Goal: Information Seeking & Learning: Learn about a topic

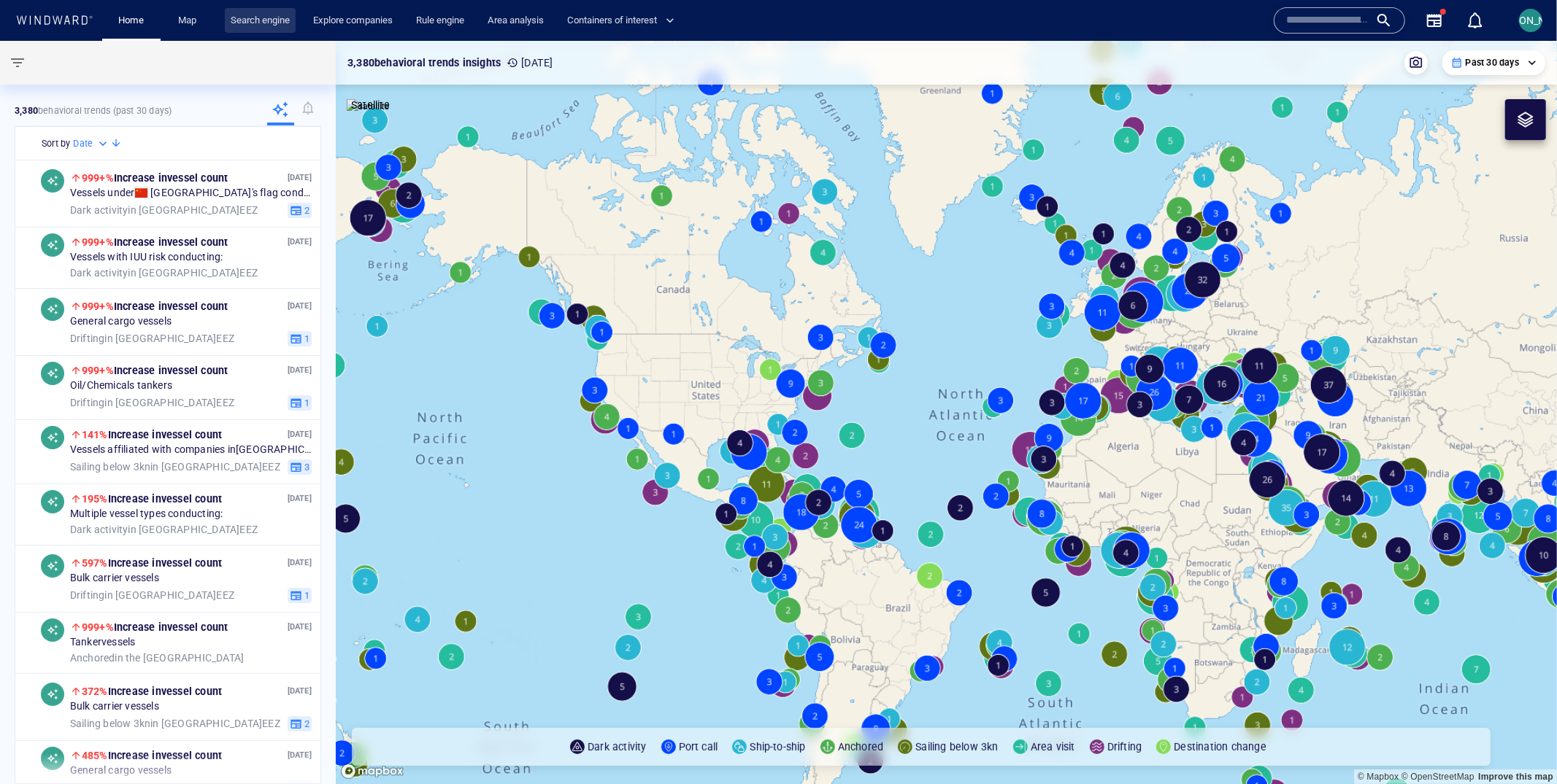
click at [274, 18] on link "Search engine" at bounding box center [260, 20] width 70 height 26
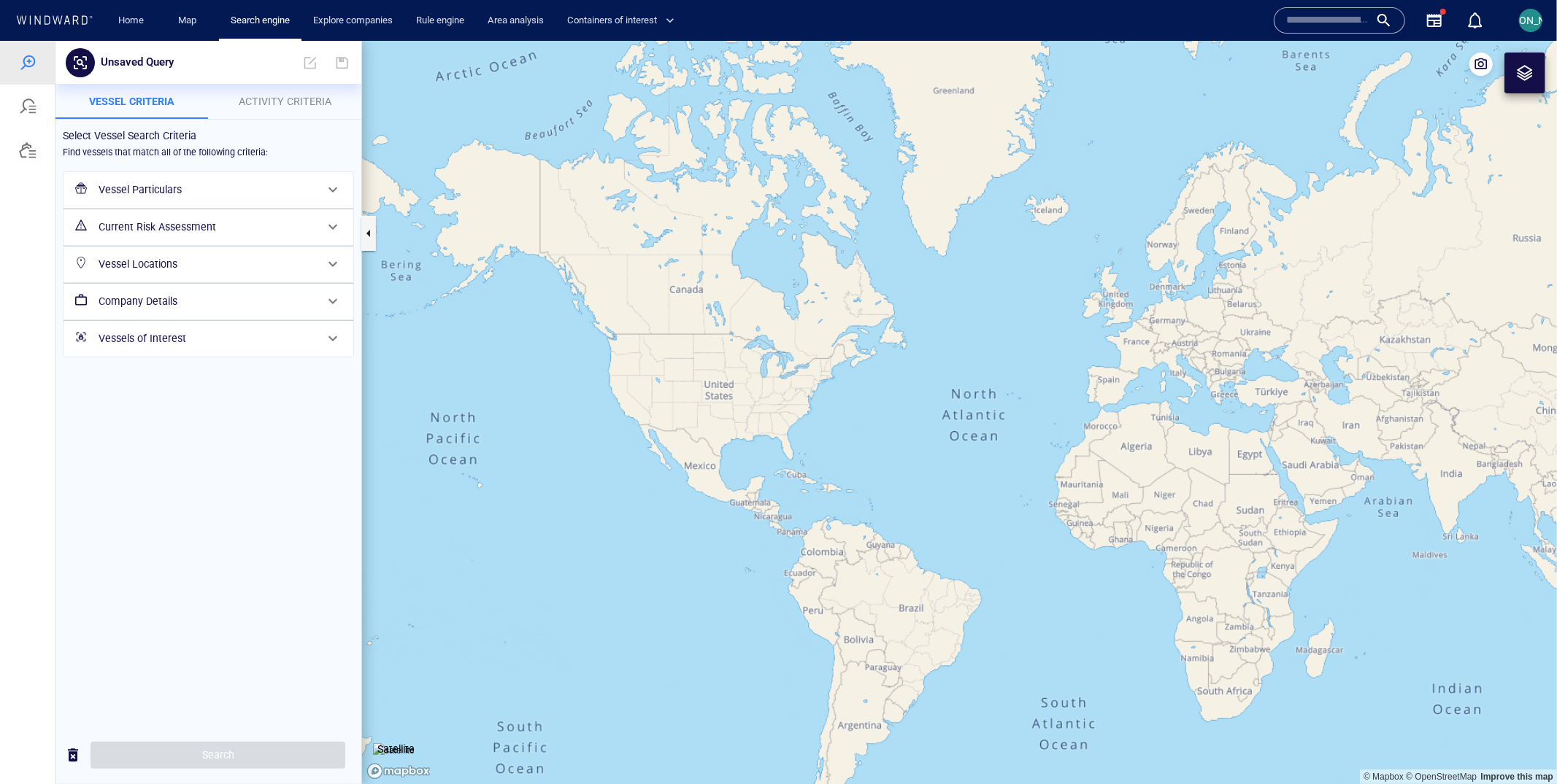
click at [165, 302] on h6 "Company Details" at bounding box center [207, 300] width 217 height 18
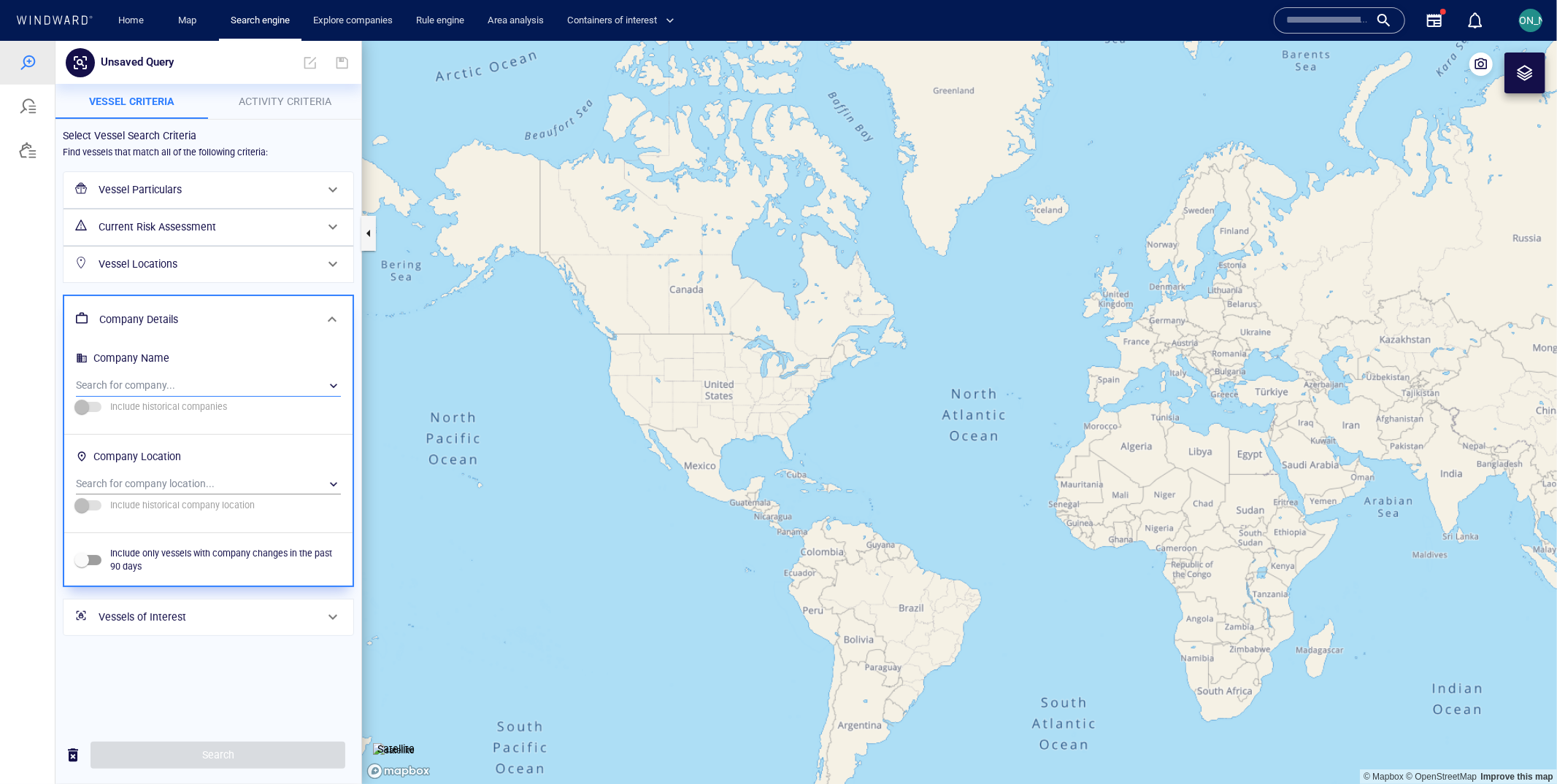
click at [156, 393] on div "​" at bounding box center [208, 385] width 265 height 22
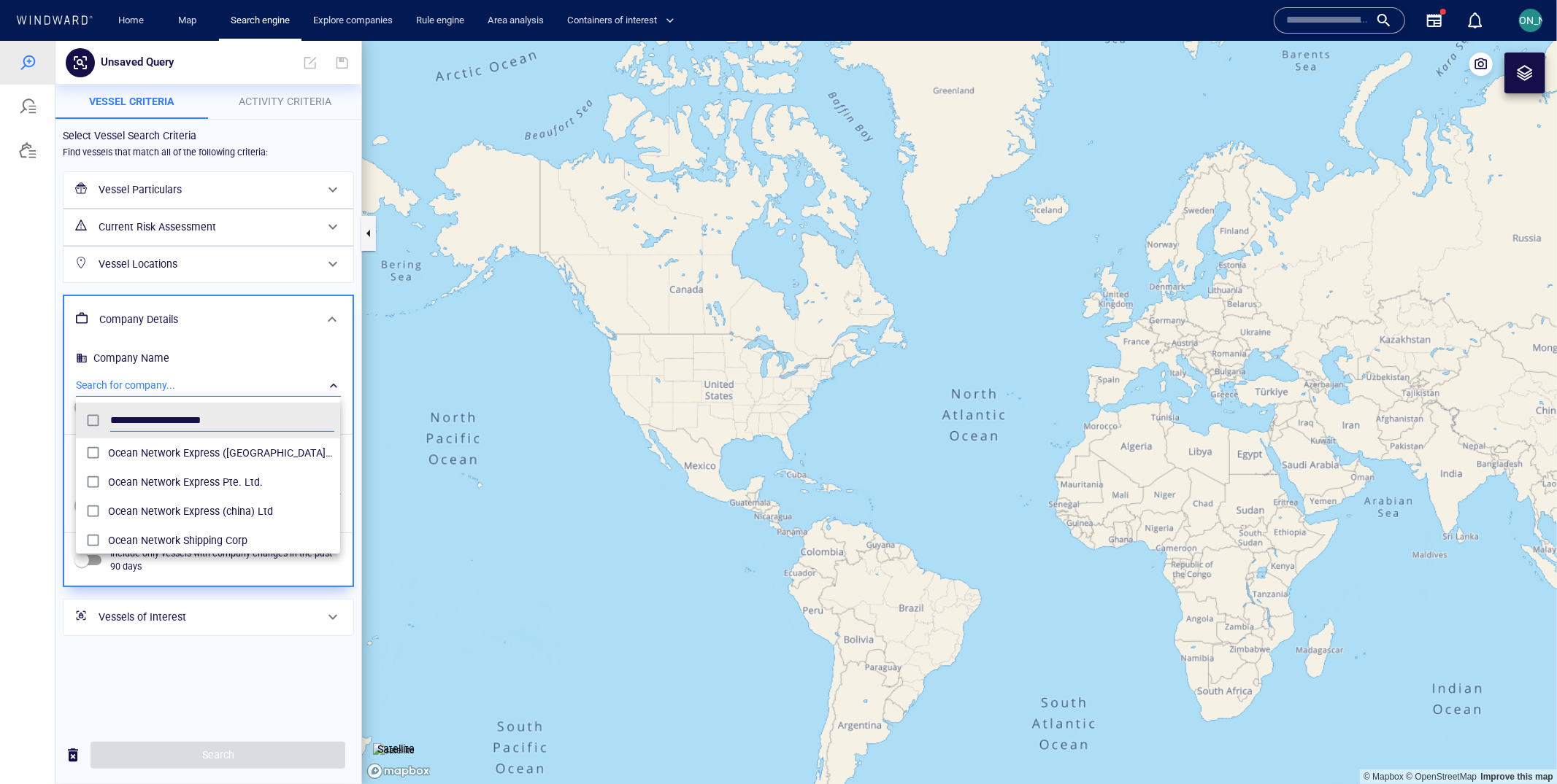
scroll to position [146, 264]
type input "**********"
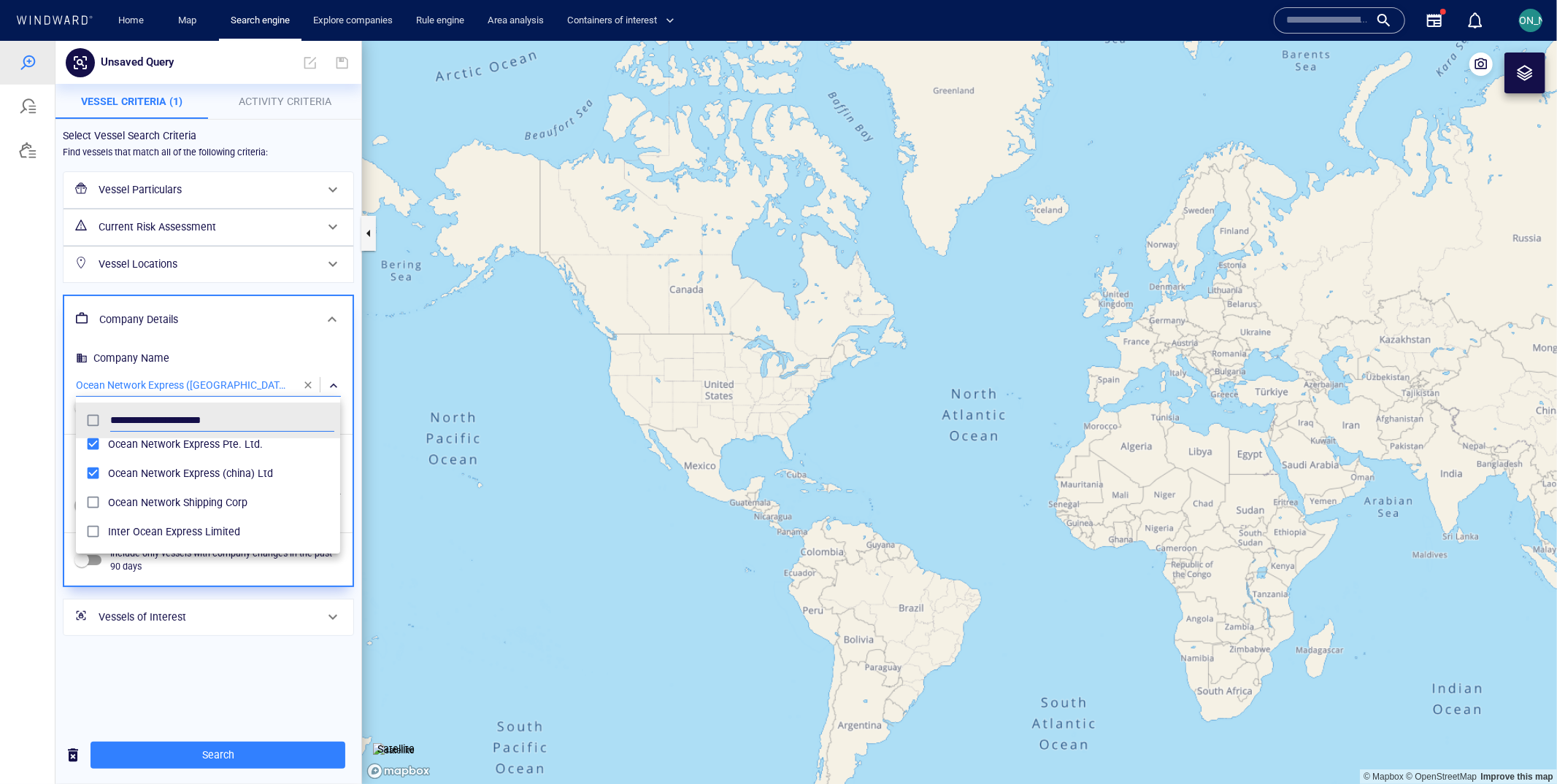
scroll to position [48, 0]
click at [182, 762] on div at bounding box center [778, 412] width 1557 height 743
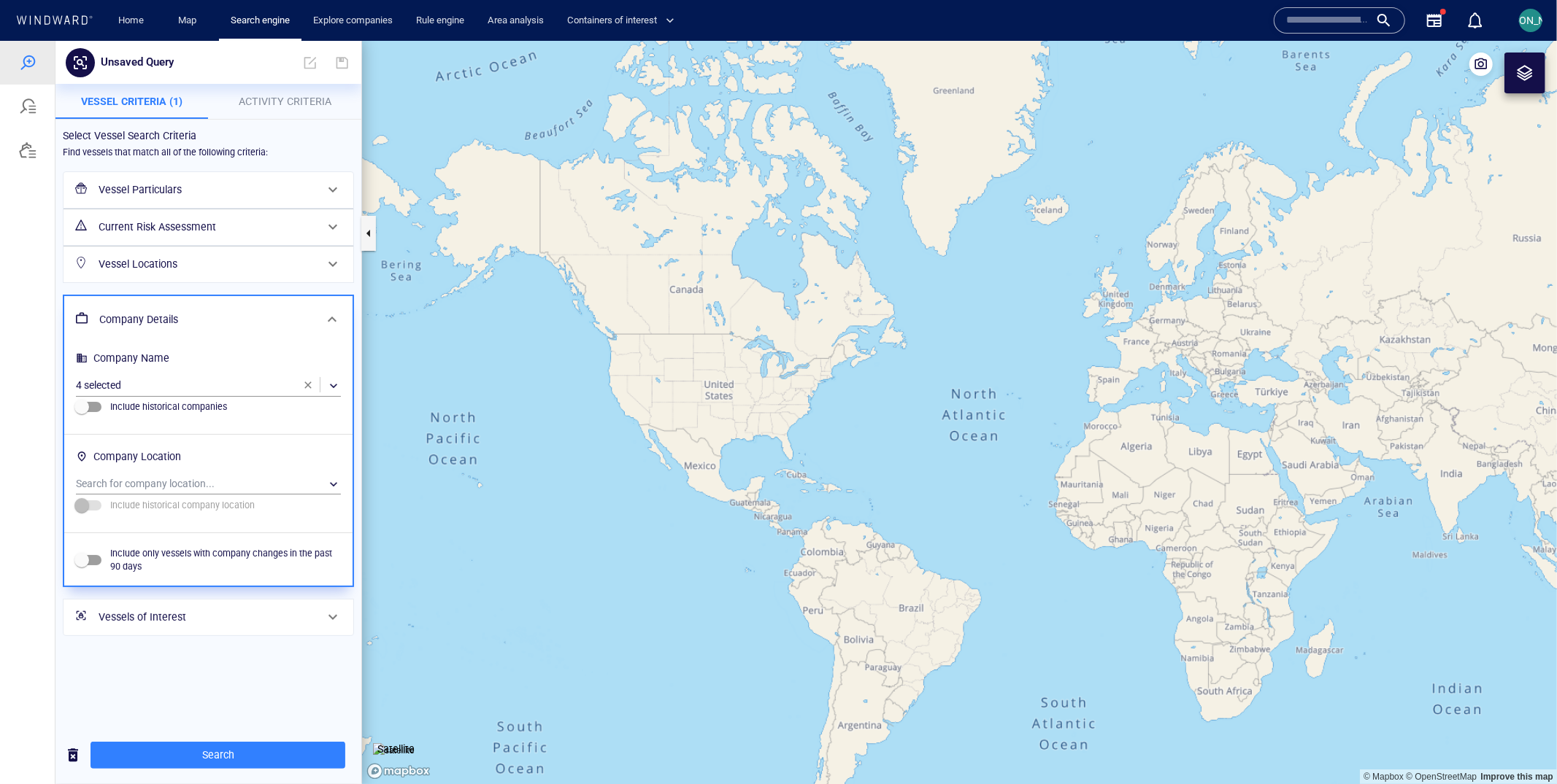
click at [185, 762] on span "Search" at bounding box center [218, 754] width 232 height 18
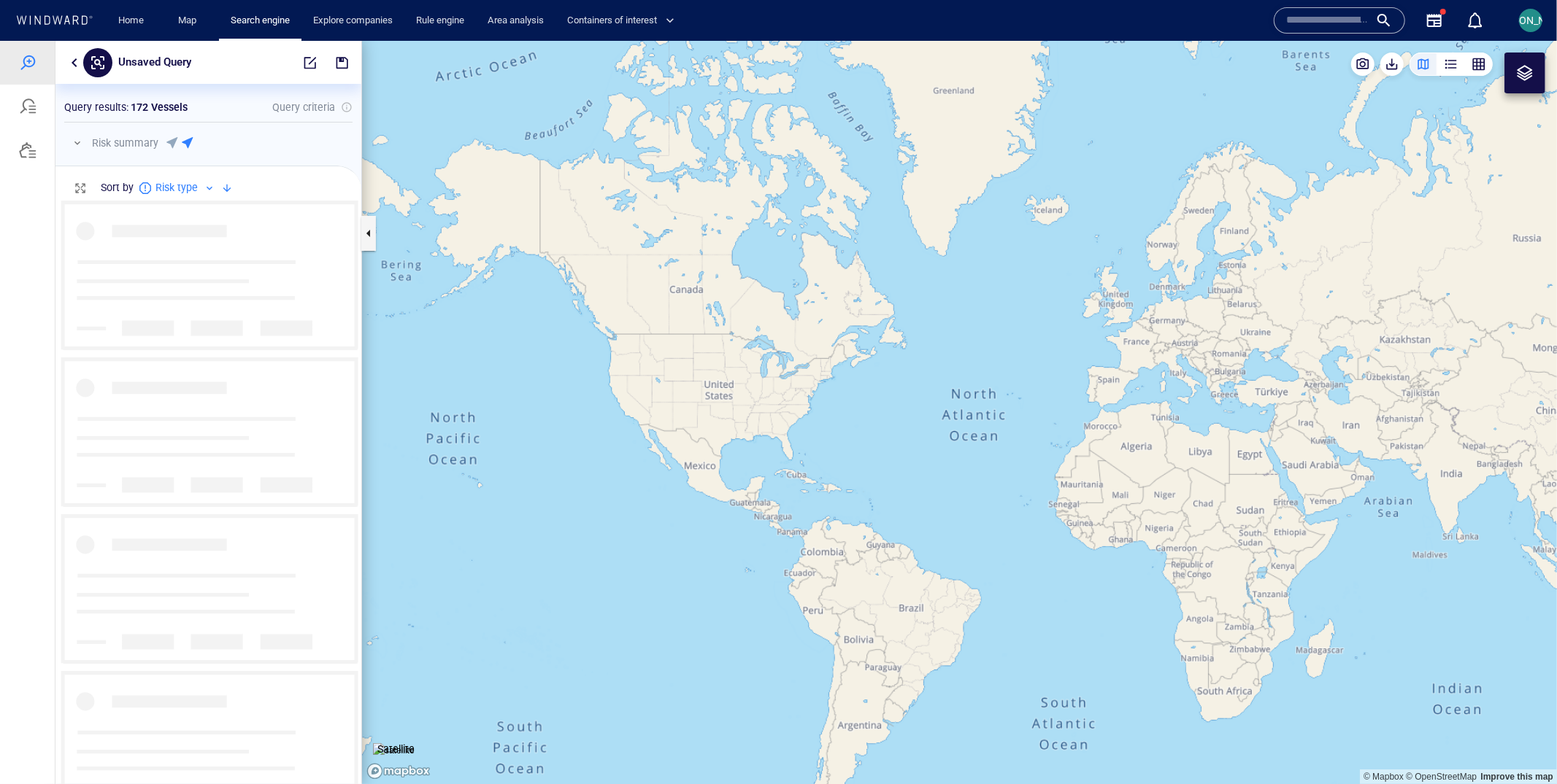
scroll to position [584, 305]
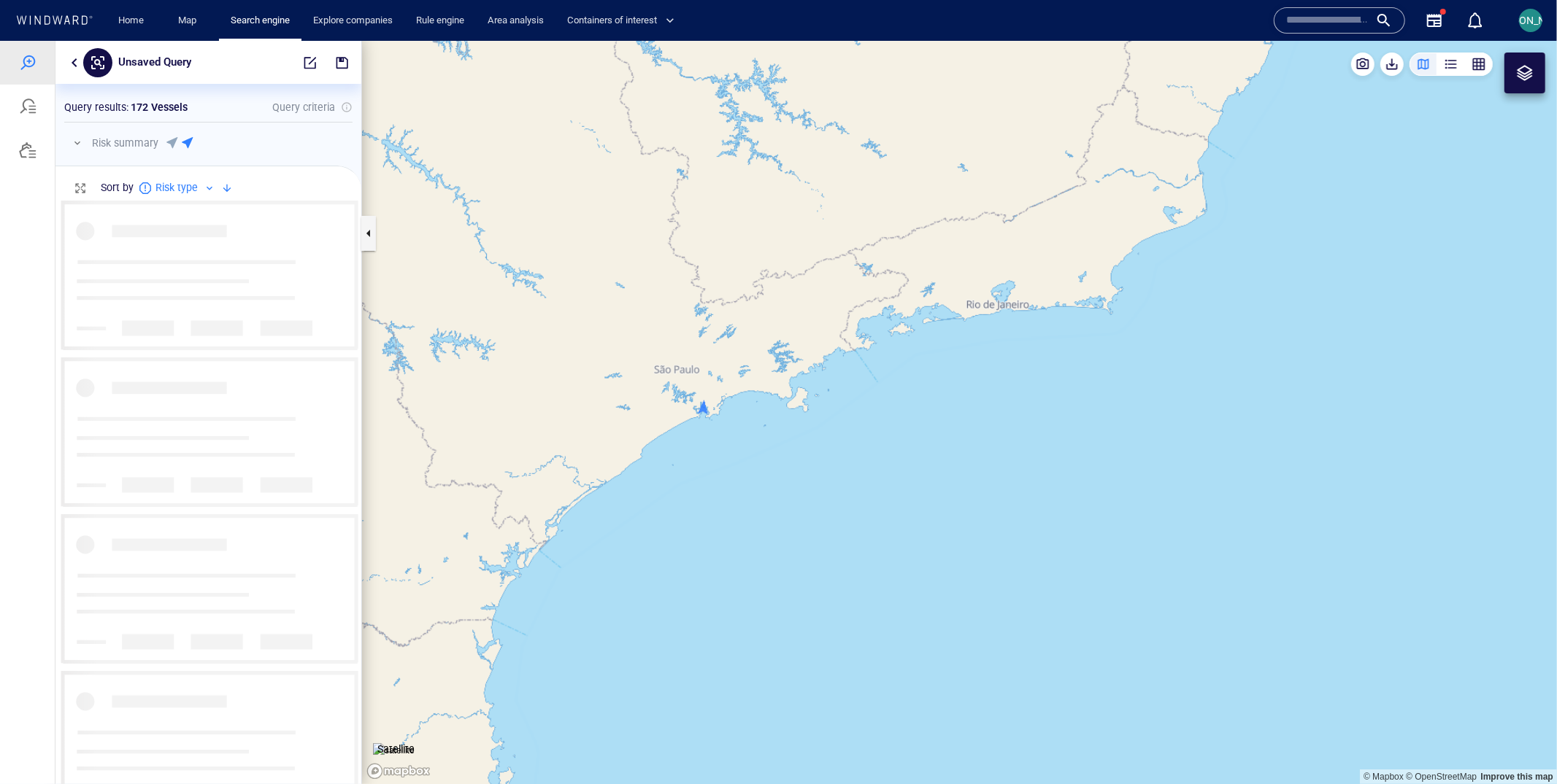
click at [701, 402] on canvas "Map" at bounding box center [960, 412] width 1195 height 744
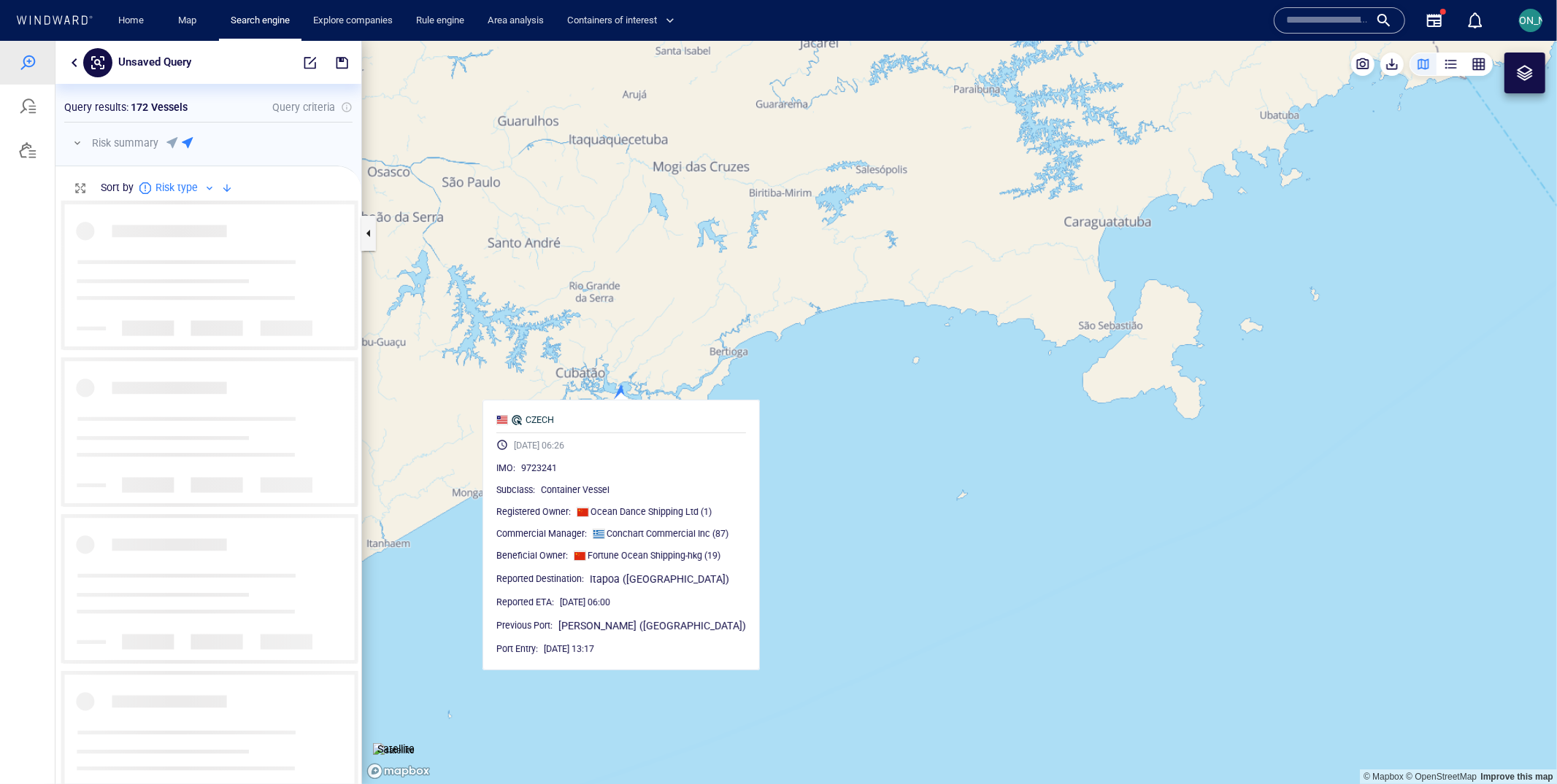
drag, startPoint x: 606, startPoint y: 483, endPoint x: 627, endPoint y: 384, distance: 101.2
click at [627, 384] on canvas "Map" at bounding box center [960, 412] width 1195 height 744
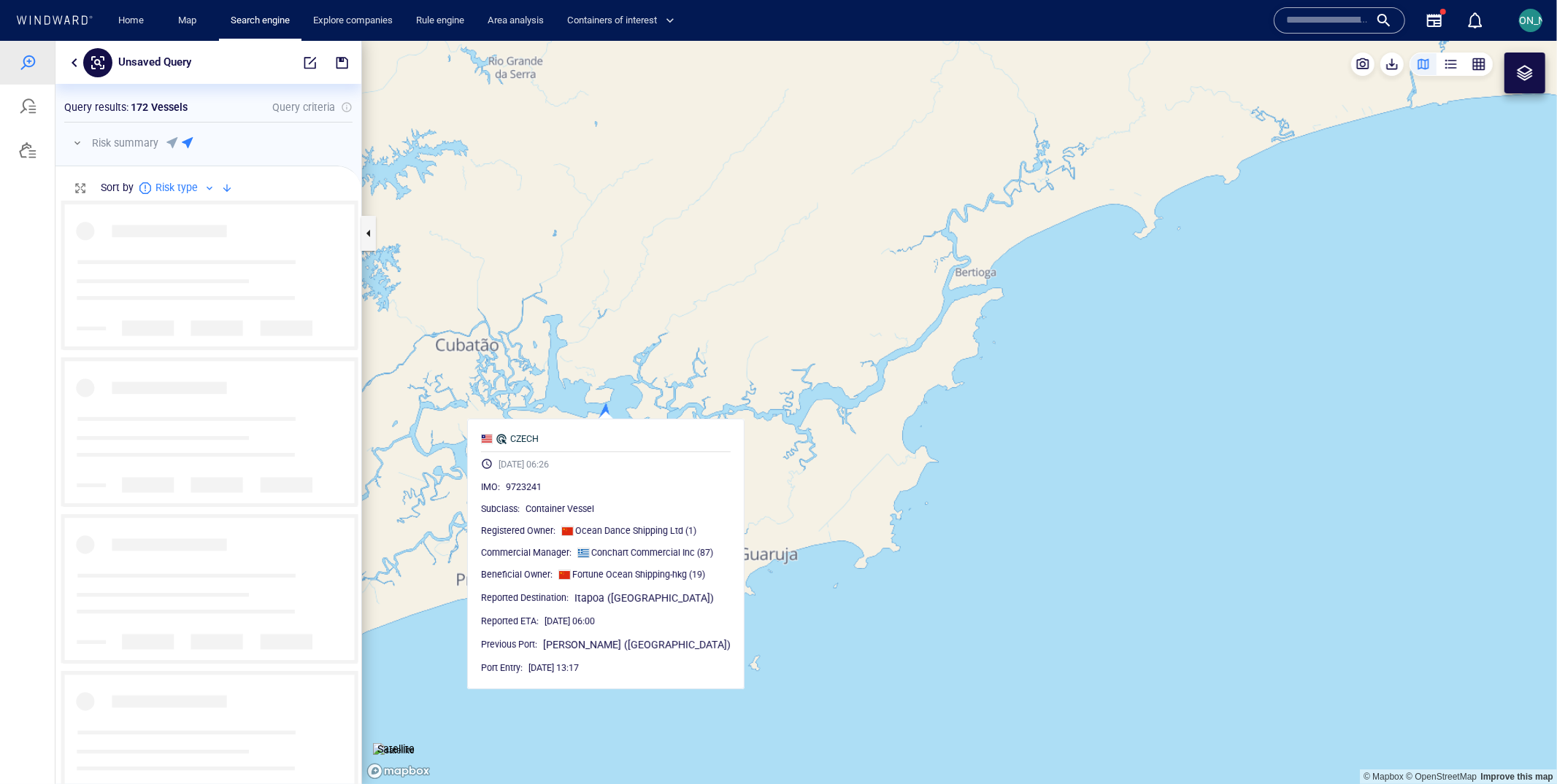
click at [577, 386] on canvas "Map" at bounding box center [960, 412] width 1195 height 744
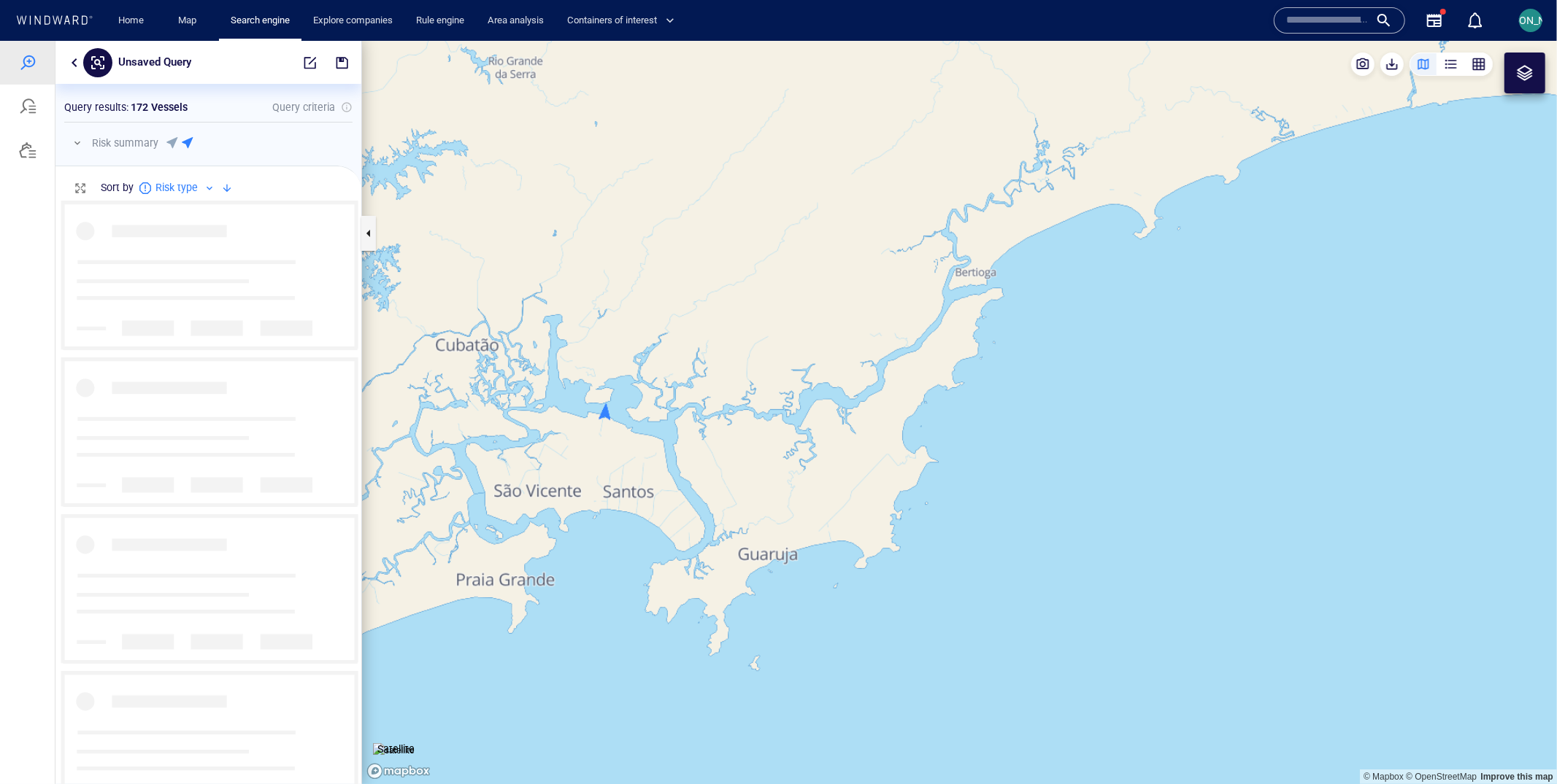
click at [397, 743] on img at bounding box center [393, 750] width 41 height 15
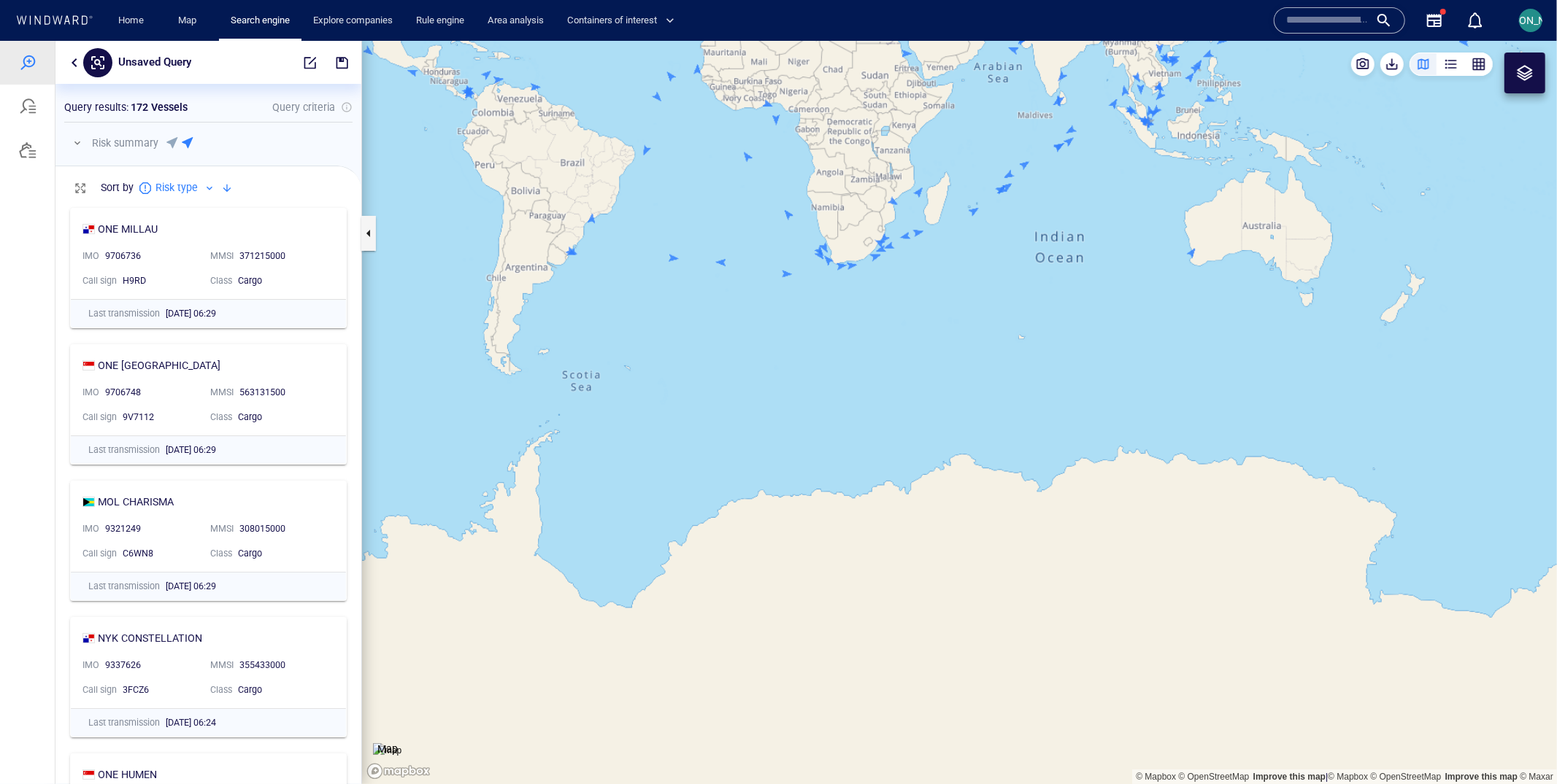
drag, startPoint x: 592, startPoint y: 156, endPoint x: 567, endPoint y: 321, distance: 166.9
click at [567, 321] on canvas "Map" at bounding box center [960, 412] width 1195 height 744
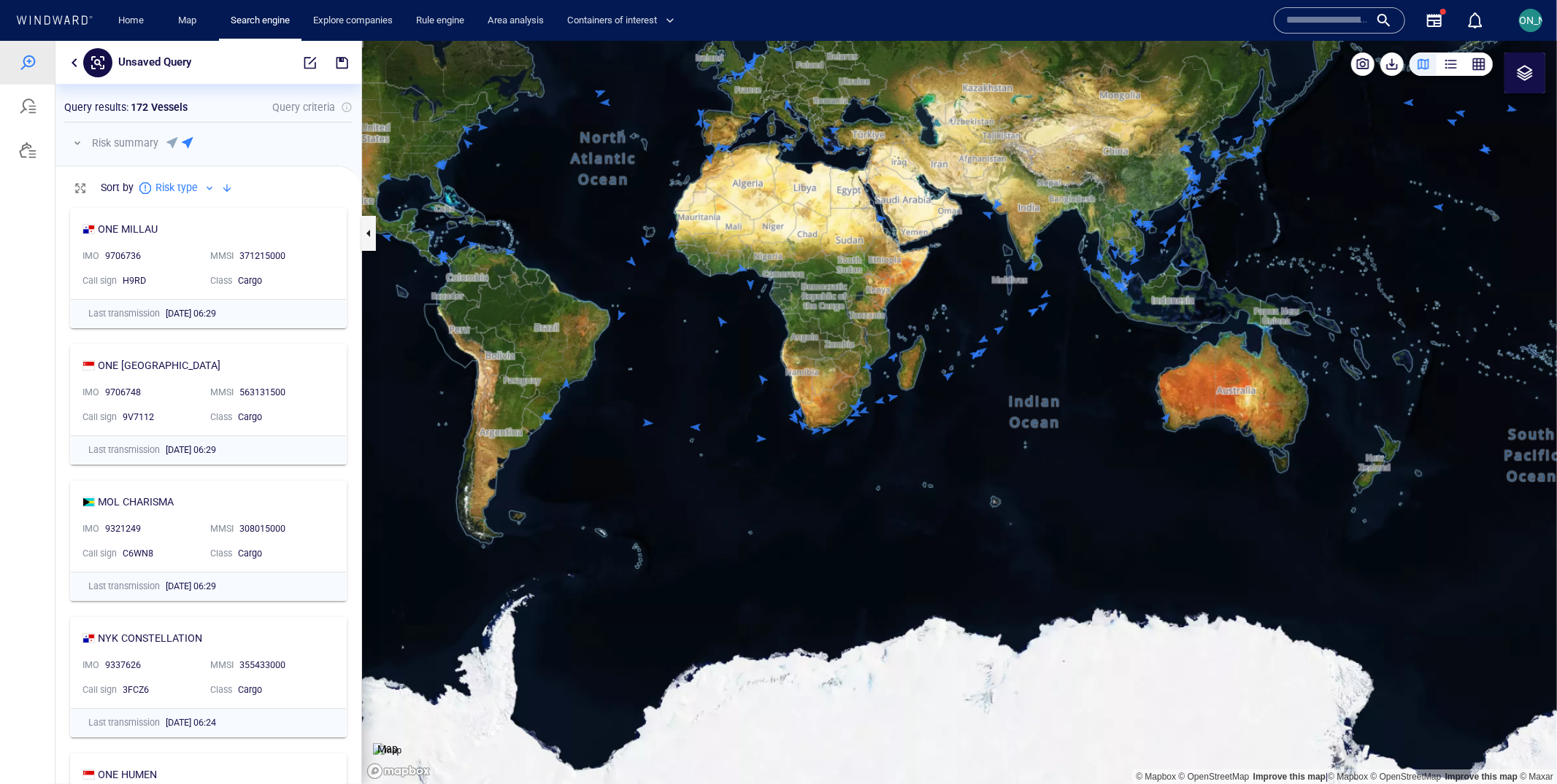
click at [402, 743] on img at bounding box center [387, 750] width 28 height 15
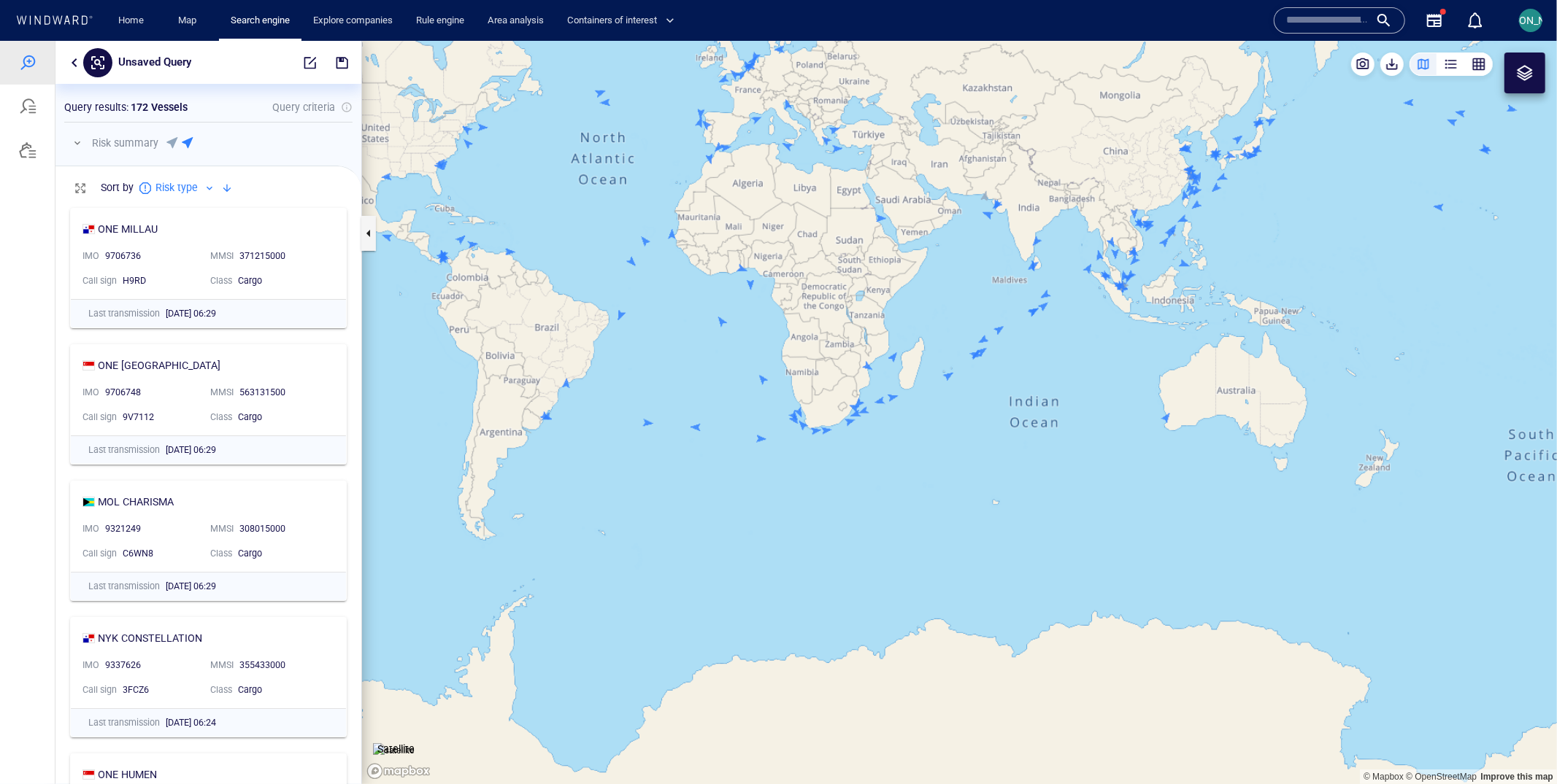
drag, startPoint x: 645, startPoint y: 351, endPoint x: 645, endPoint y: 480, distance: 129.0
click at [645, 480] on canvas "Map" at bounding box center [960, 412] width 1195 height 744
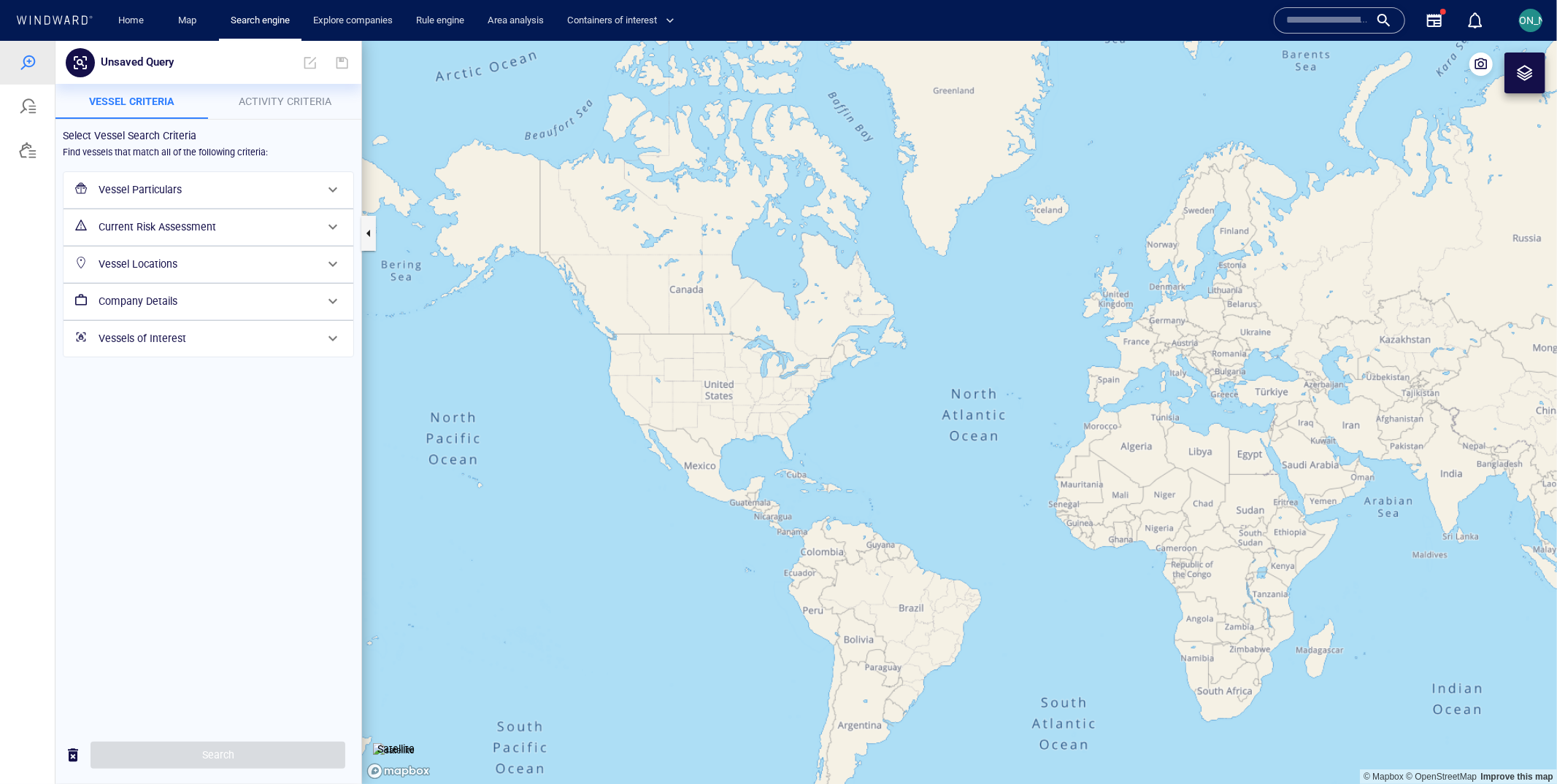
click at [24, 100] on div at bounding box center [28, 106] width 18 height 18
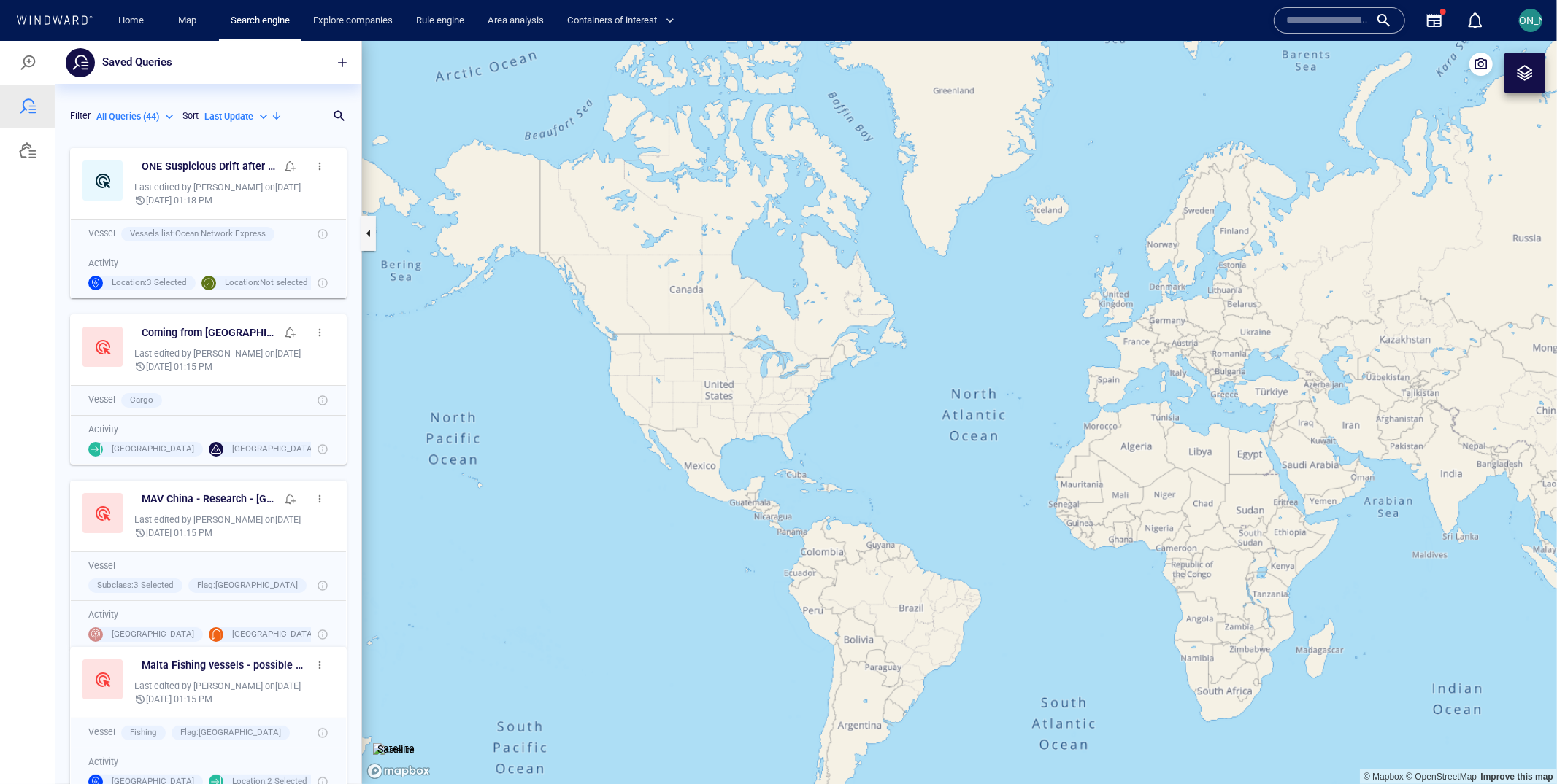
scroll to position [643, 305]
click at [203, 161] on h6 "ONE Suspicious Drift after High Risk Port" at bounding box center [209, 166] width 134 height 18
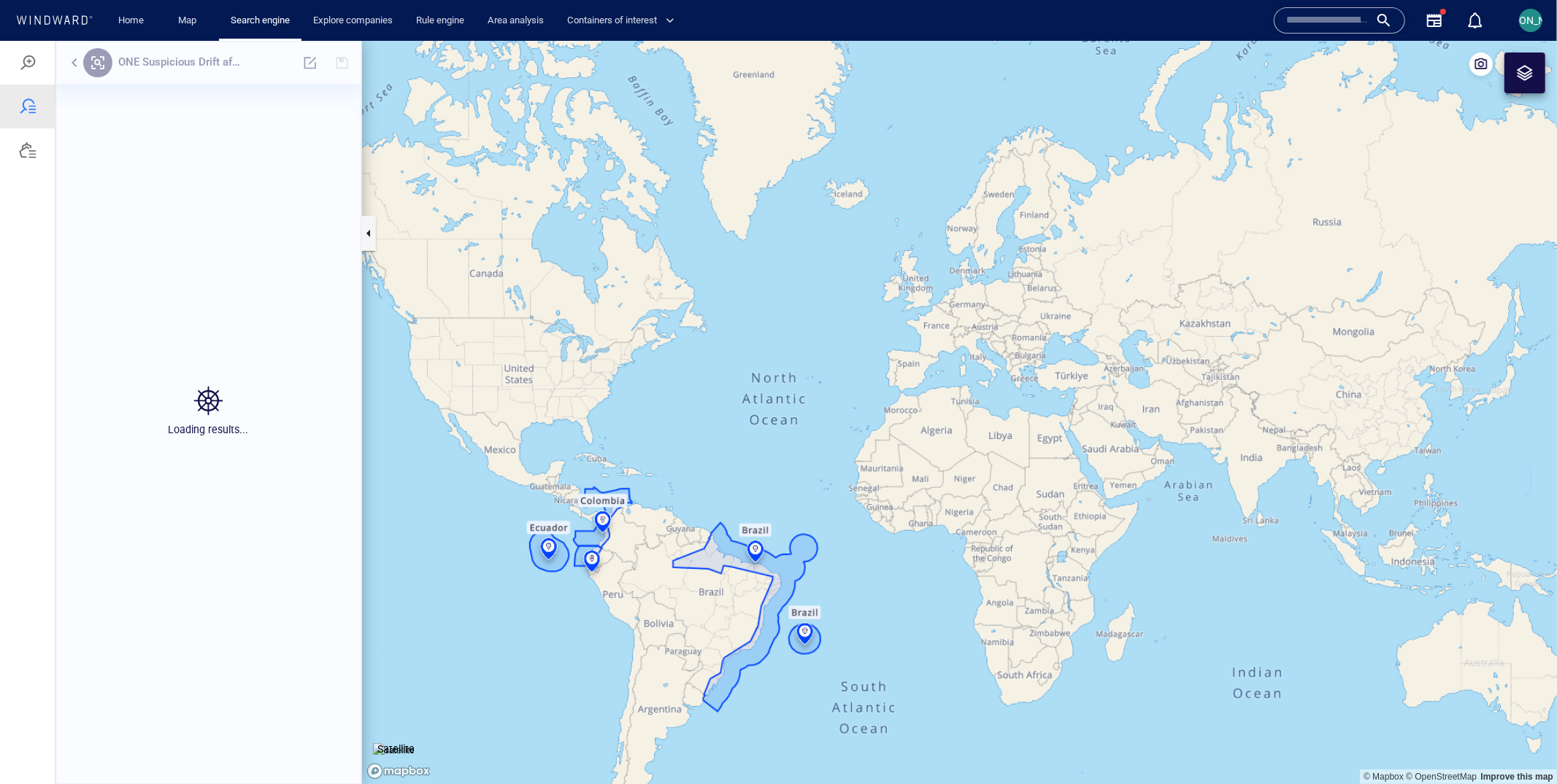
drag, startPoint x: 880, startPoint y: 624, endPoint x: 652, endPoint y: 595, distance: 229.8
click at [652, 595] on canvas "Map" at bounding box center [960, 412] width 1195 height 744
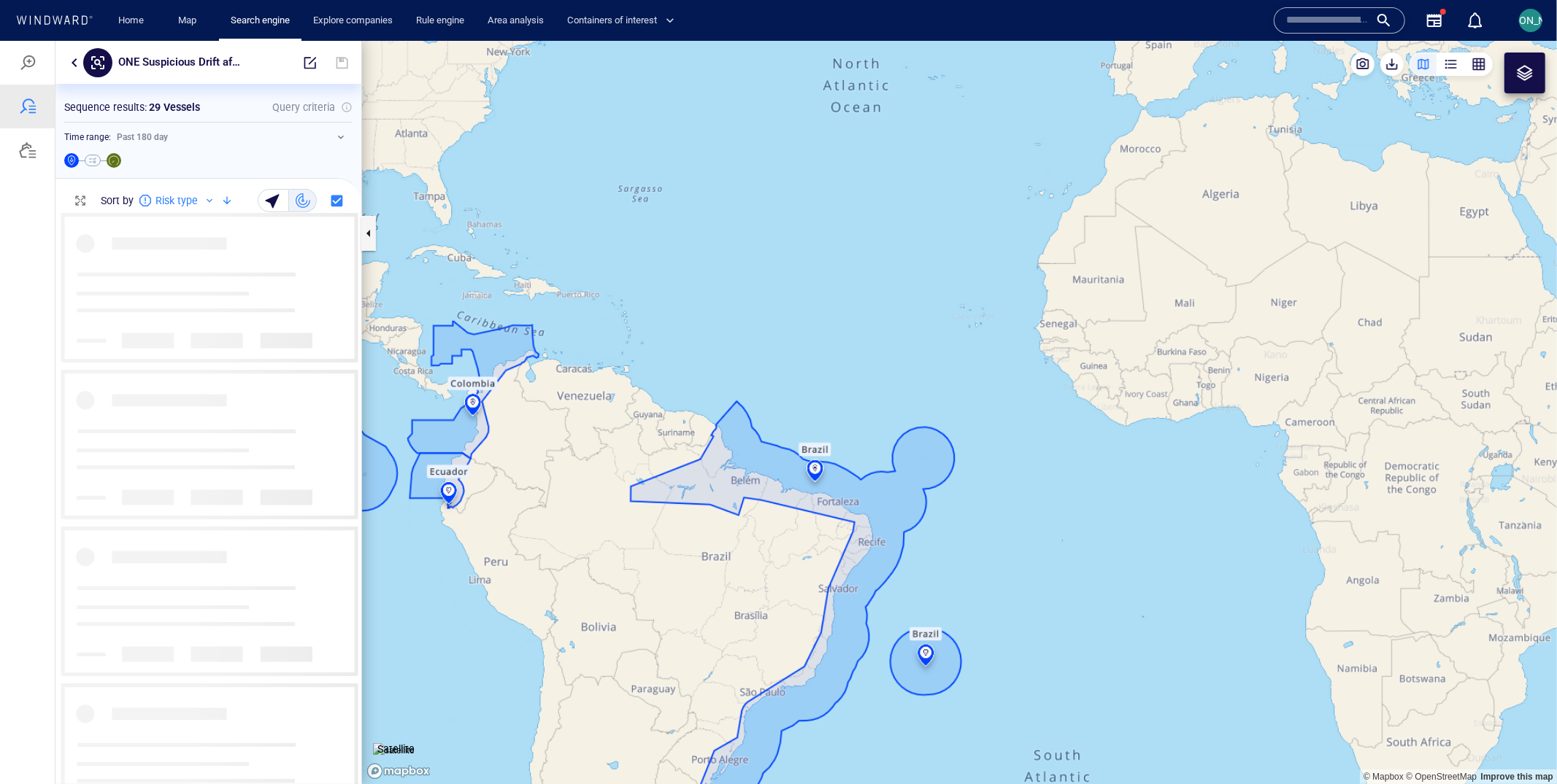
scroll to position [572, 305]
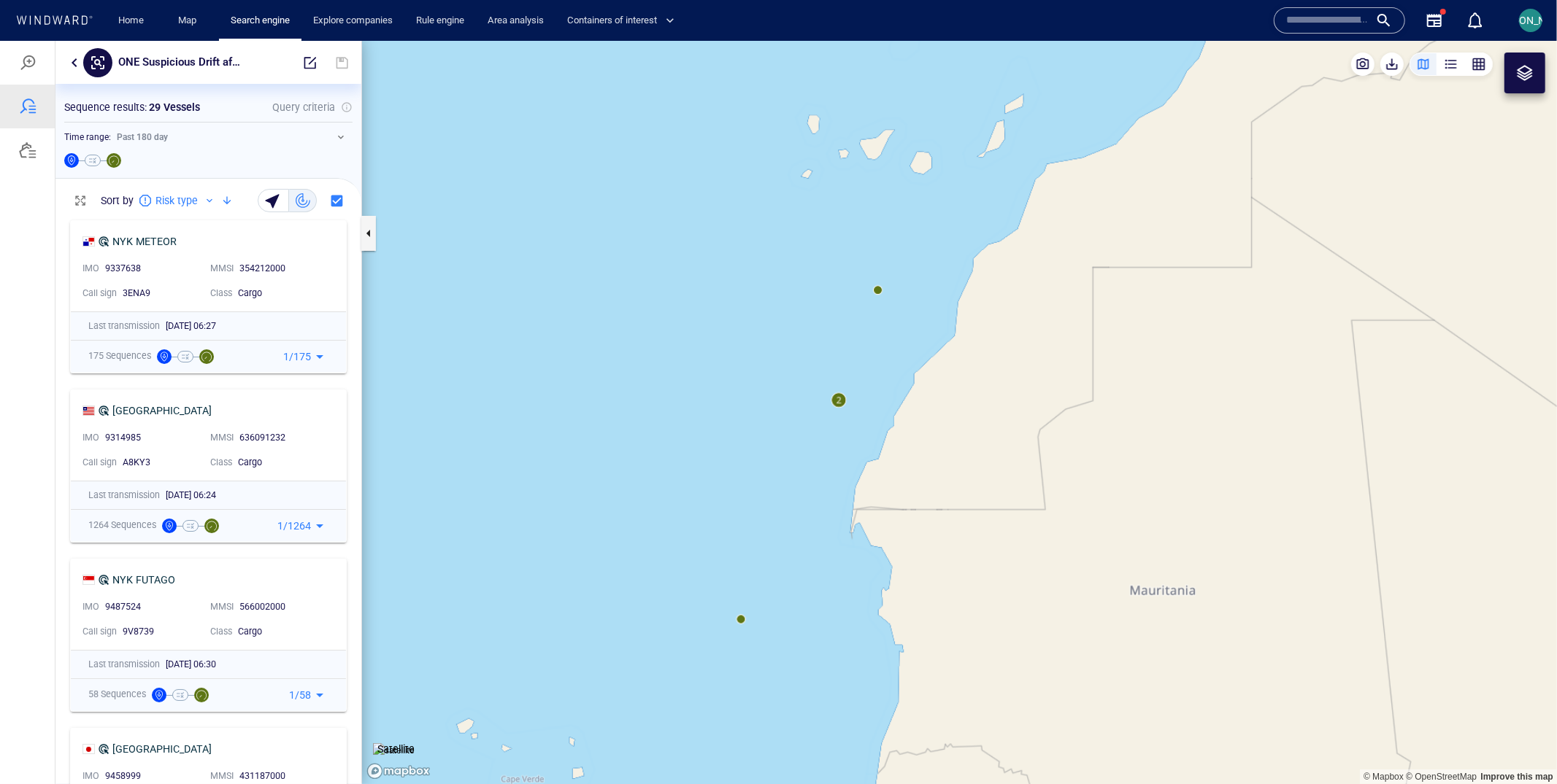
drag, startPoint x: 818, startPoint y: 473, endPoint x: 817, endPoint y: 317, distance: 156.0
click at [817, 316] on canvas "Map" at bounding box center [960, 412] width 1195 height 744
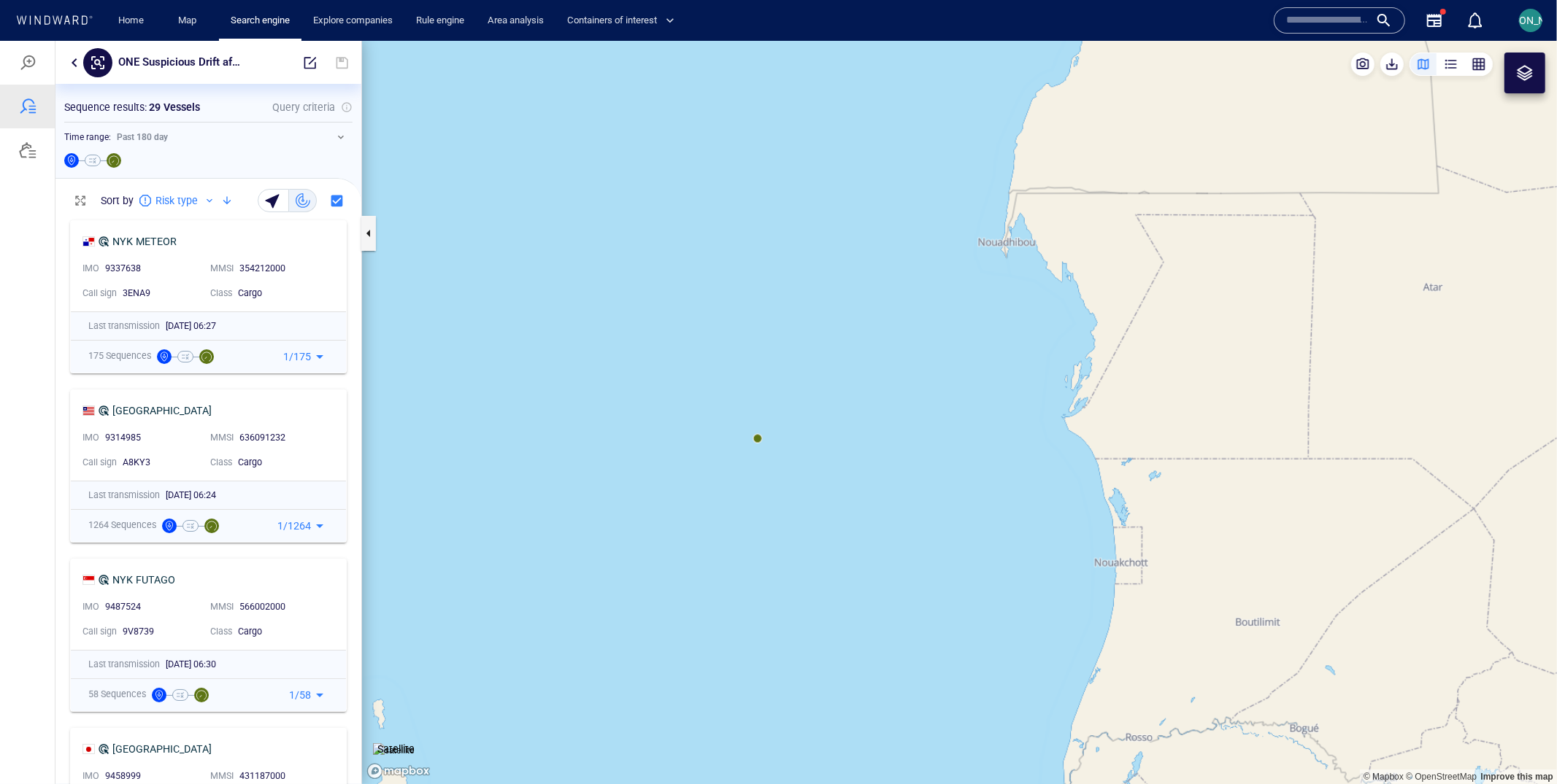
click at [759, 440] on canvas "Map" at bounding box center [960, 412] width 1195 height 744
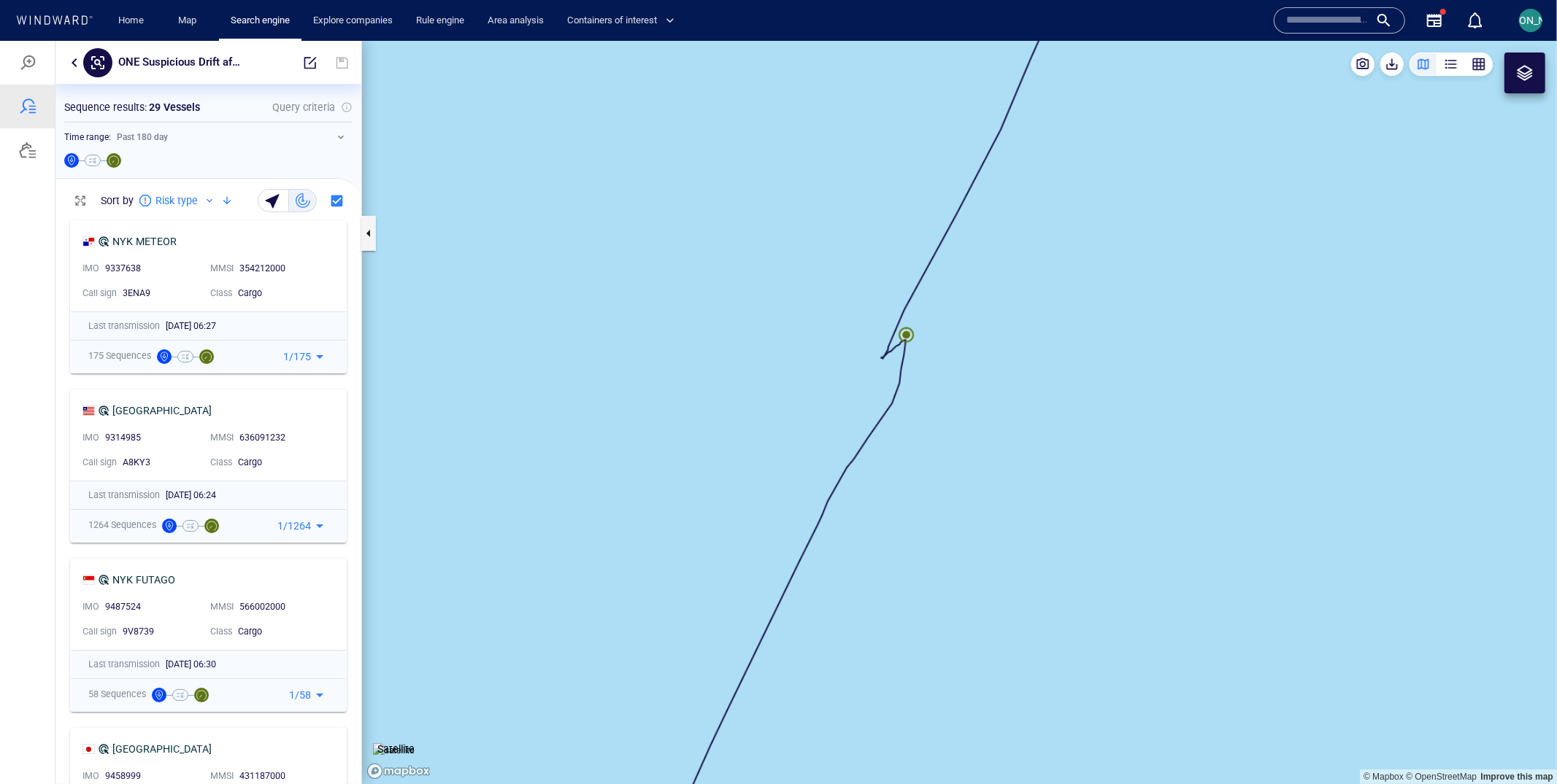
click at [909, 333] on canvas "Map" at bounding box center [960, 412] width 1195 height 744
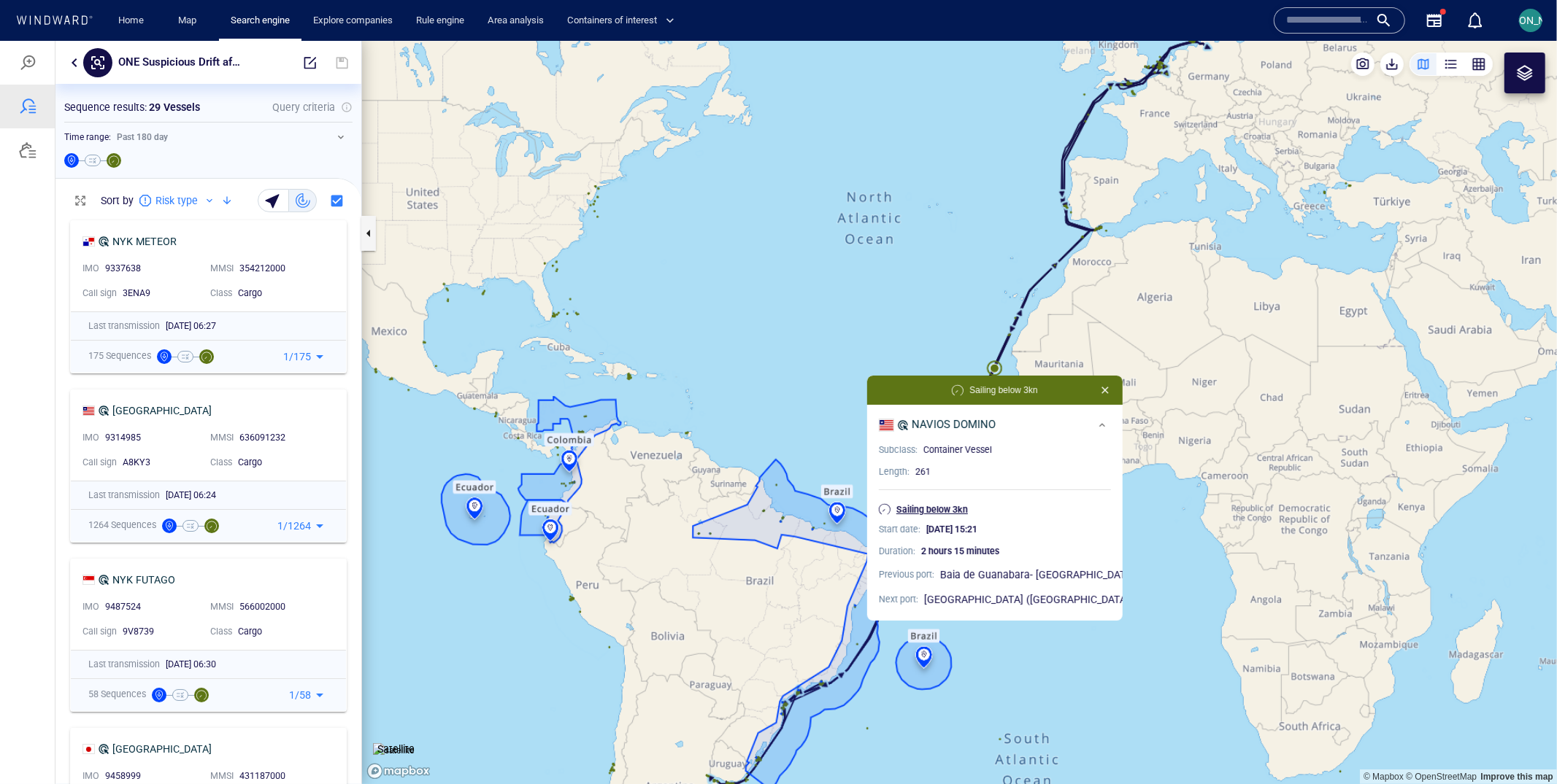
click at [924, 507] on p "Sailing below 3kn" at bounding box center [931, 509] width 71 height 13
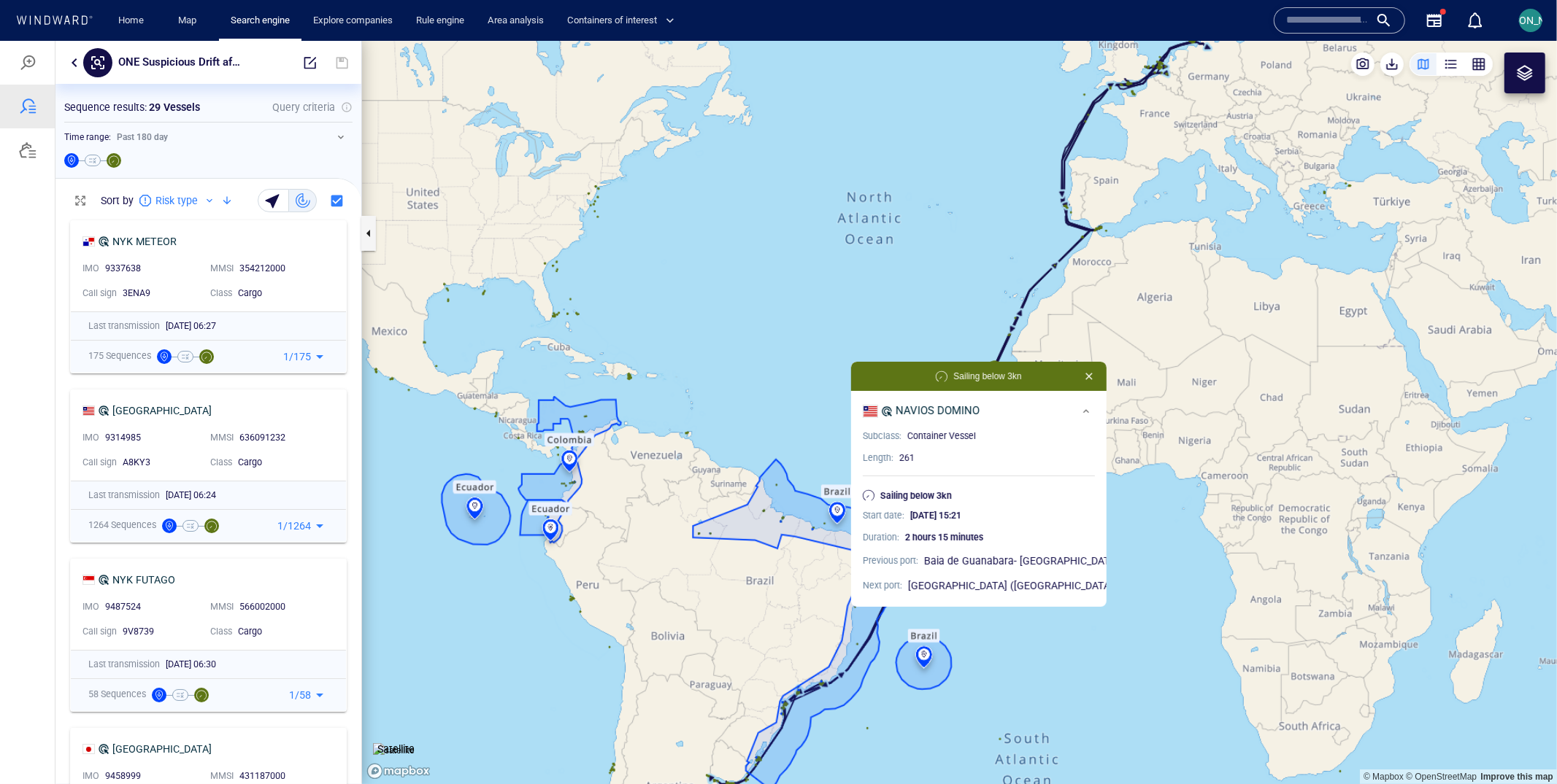
click at [900, 286] on canvas "Map" at bounding box center [960, 412] width 1195 height 744
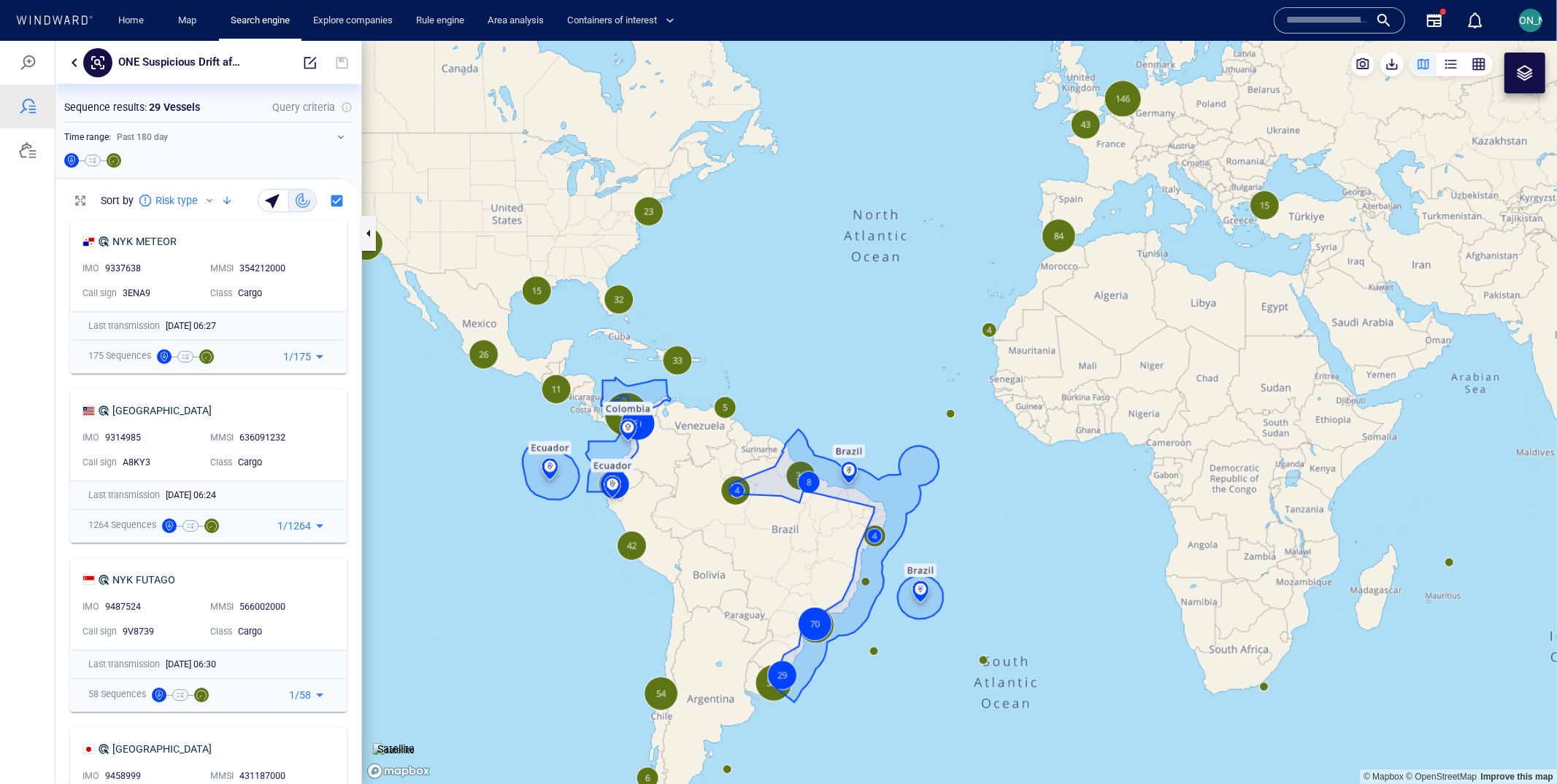
drag, startPoint x: 967, startPoint y: 364, endPoint x: 819, endPoint y: 362, distance: 148.0
click at [819, 362] on canvas "Map" at bounding box center [960, 412] width 1195 height 744
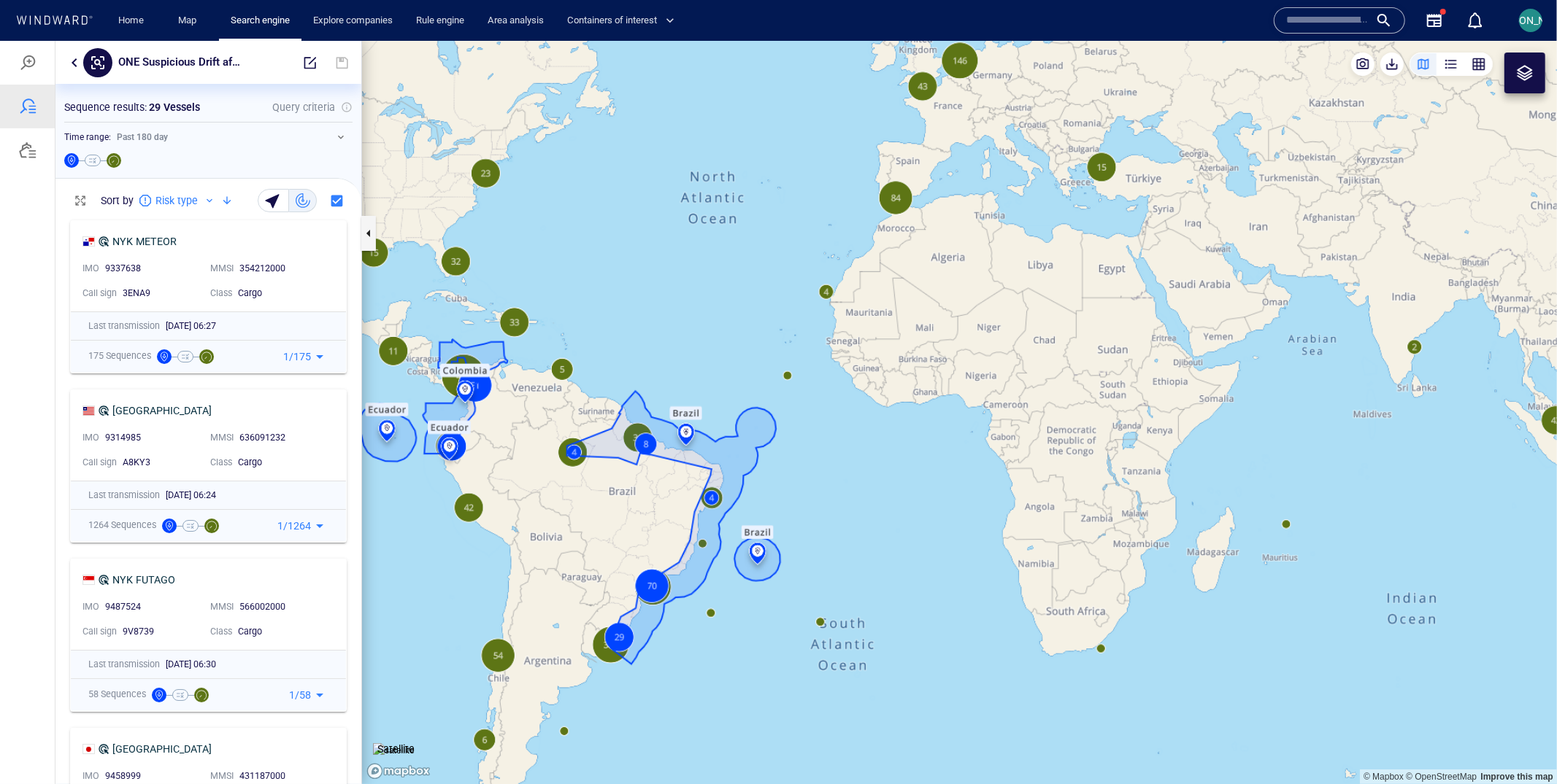
drag, startPoint x: 635, startPoint y: 318, endPoint x: 614, endPoint y: 274, distance: 48.8
click at [614, 274] on canvas "Map" at bounding box center [960, 412] width 1195 height 744
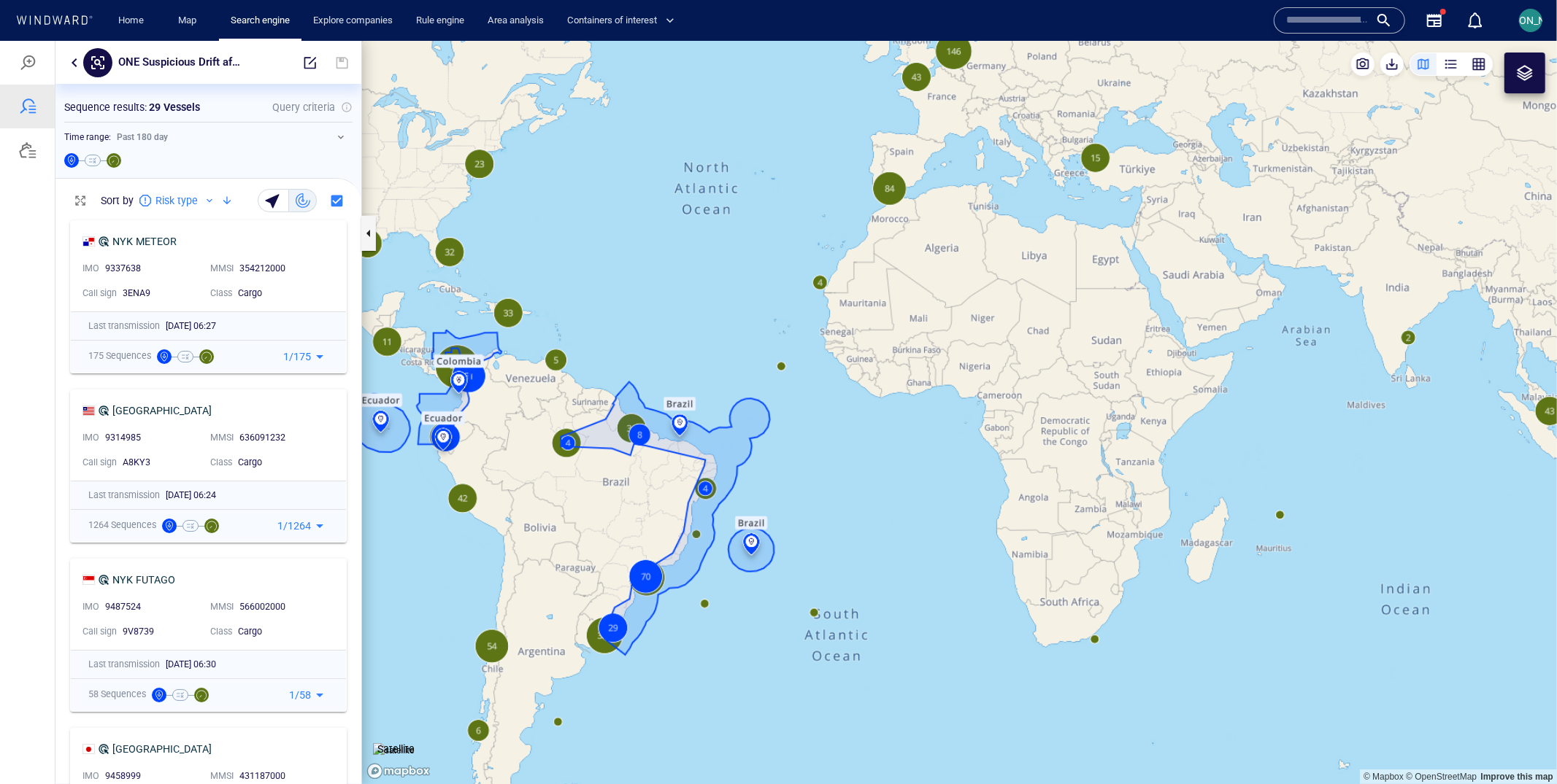
click at [784, 370] on canvas "Map" at bounding box center [960, 412] width 1195 height 744
click at [783, 366] on canvas "Map" at bounding box center [960, 412] width 1195 height 744
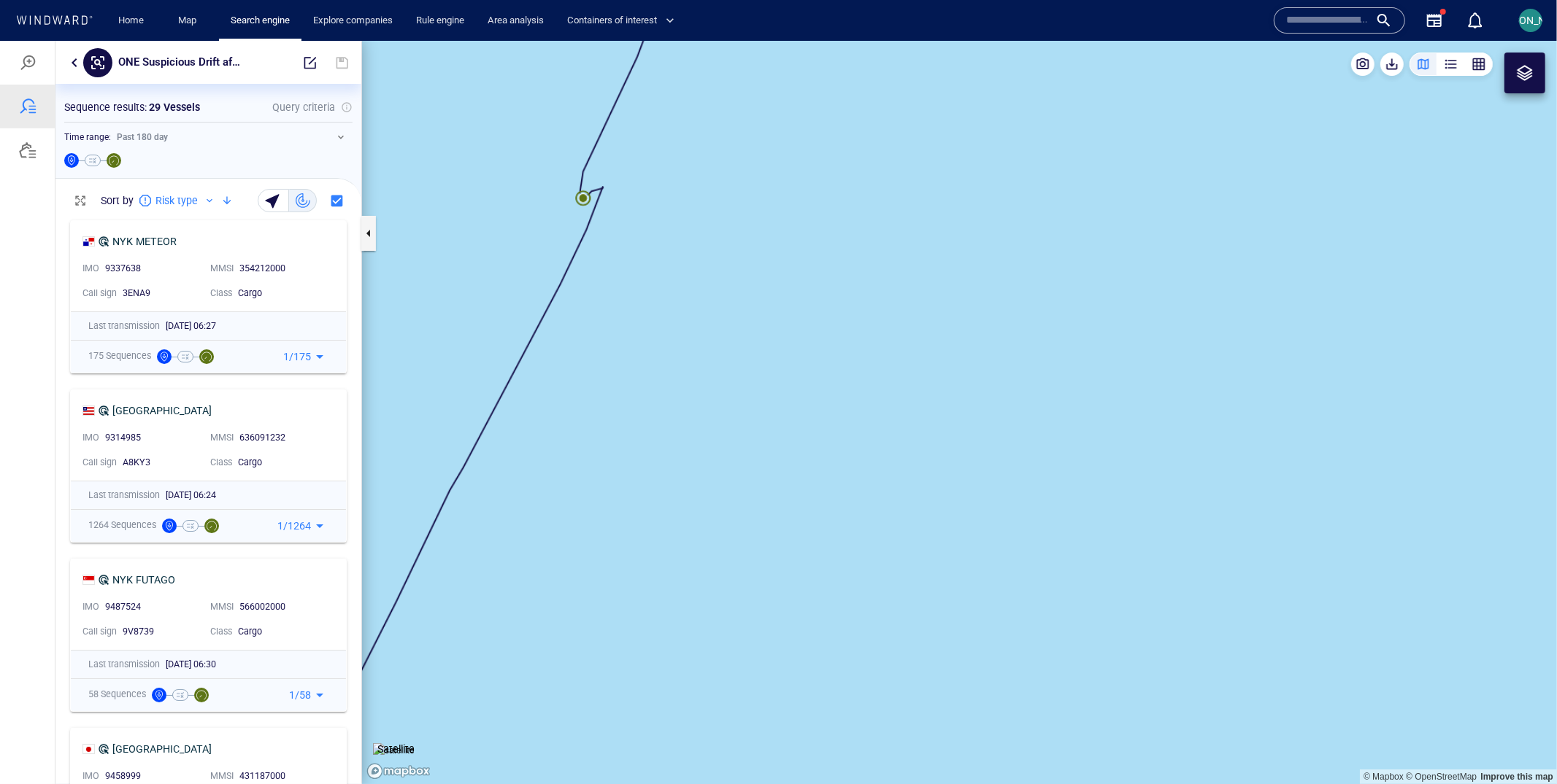
click at [617, 337] on canvas "Map" at bounding box center [960, 412] width 1195 height 744
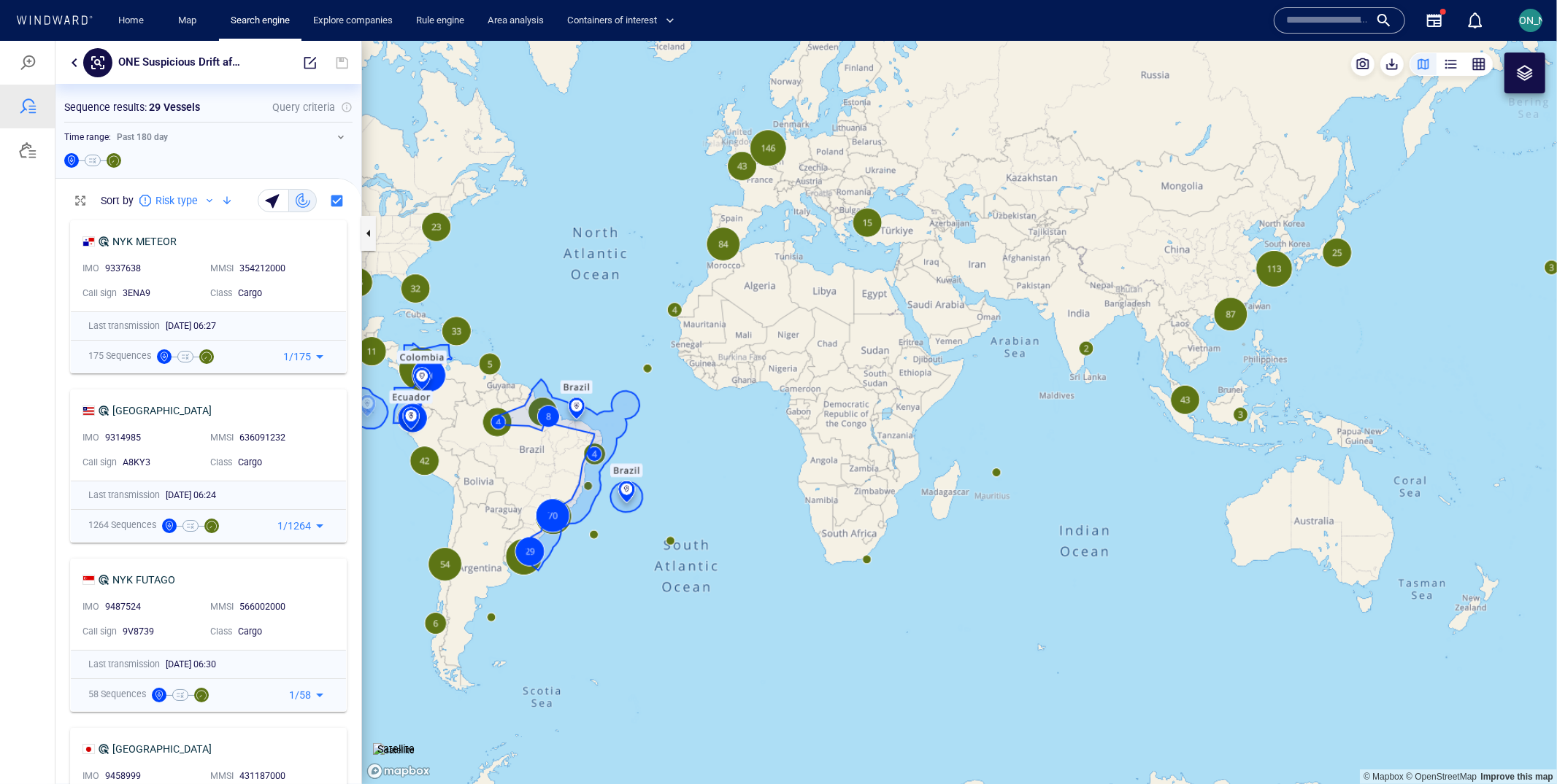
drag, startPoint x: 617, startPoint y: 356, endPoint x: 665, endPoint y: 375, distance: 51.6
click at [665, 375] on canvas "Map" at bounding box center [960, 412] width 1195 height 744
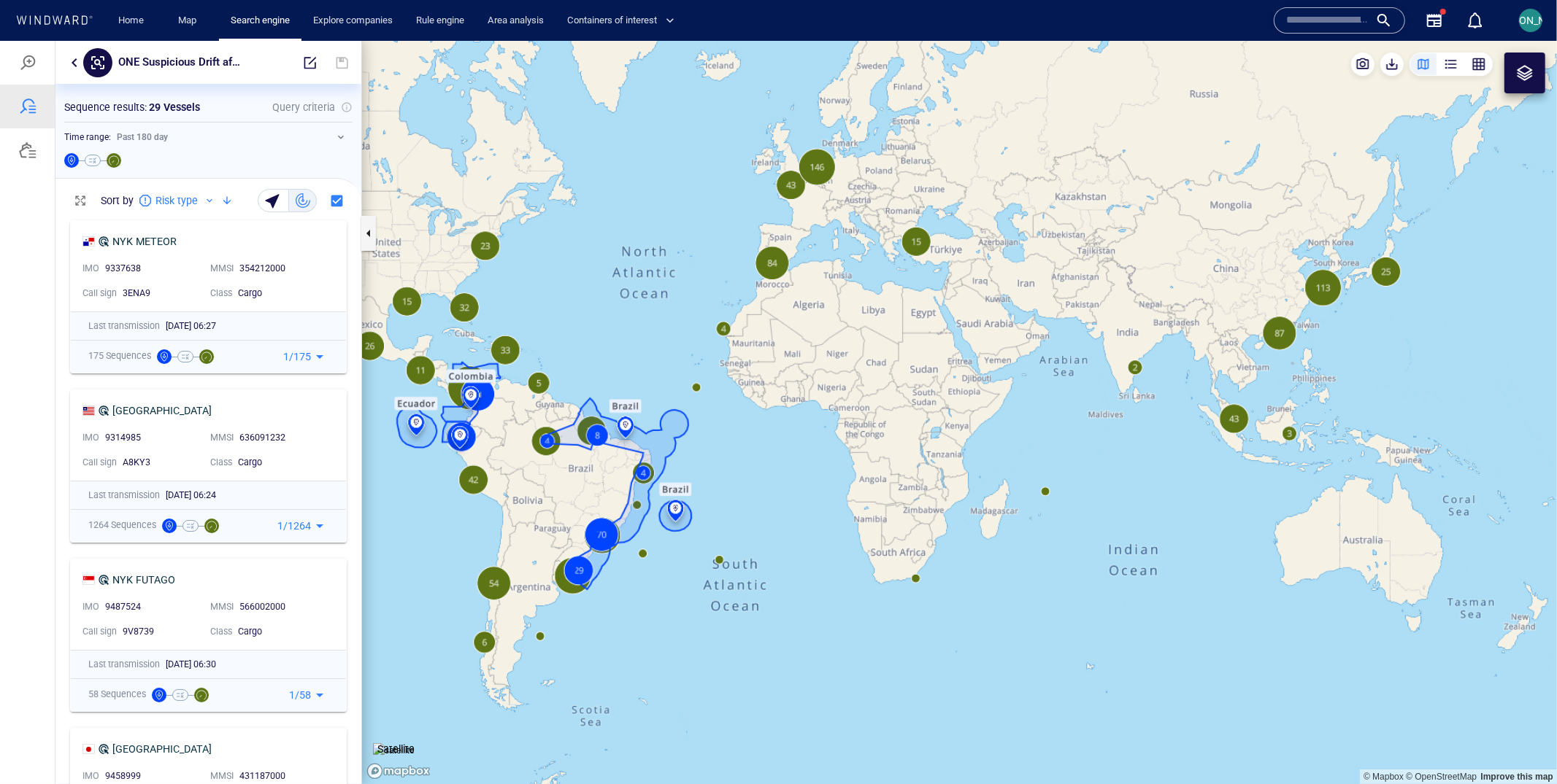
drag, startPoint x: 665, startPoint y: 375, endPoint x: 699, endPoint y: 383, distance: 34.9
click at [699, 383] on canvas "Map" at bounding box center [960, 412] width 1195 height 744
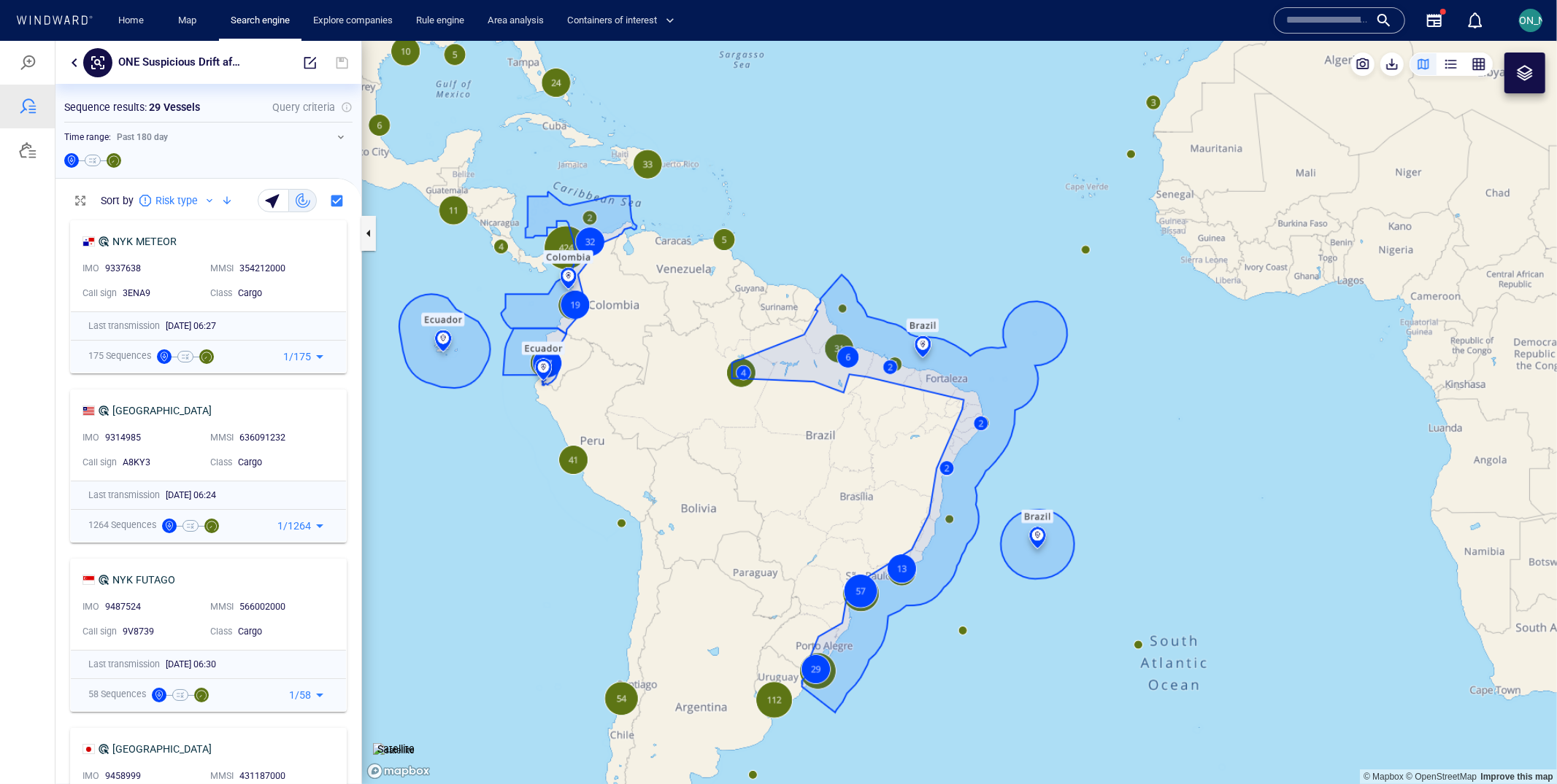
drag, startPoint x: 529, startPoint y: 452, endPoint x: 627, endPoint y: 381, distance: 121.0
click at [627, 381] on canvas "Map" at bounding box center [960, 412] width 1195 height 744
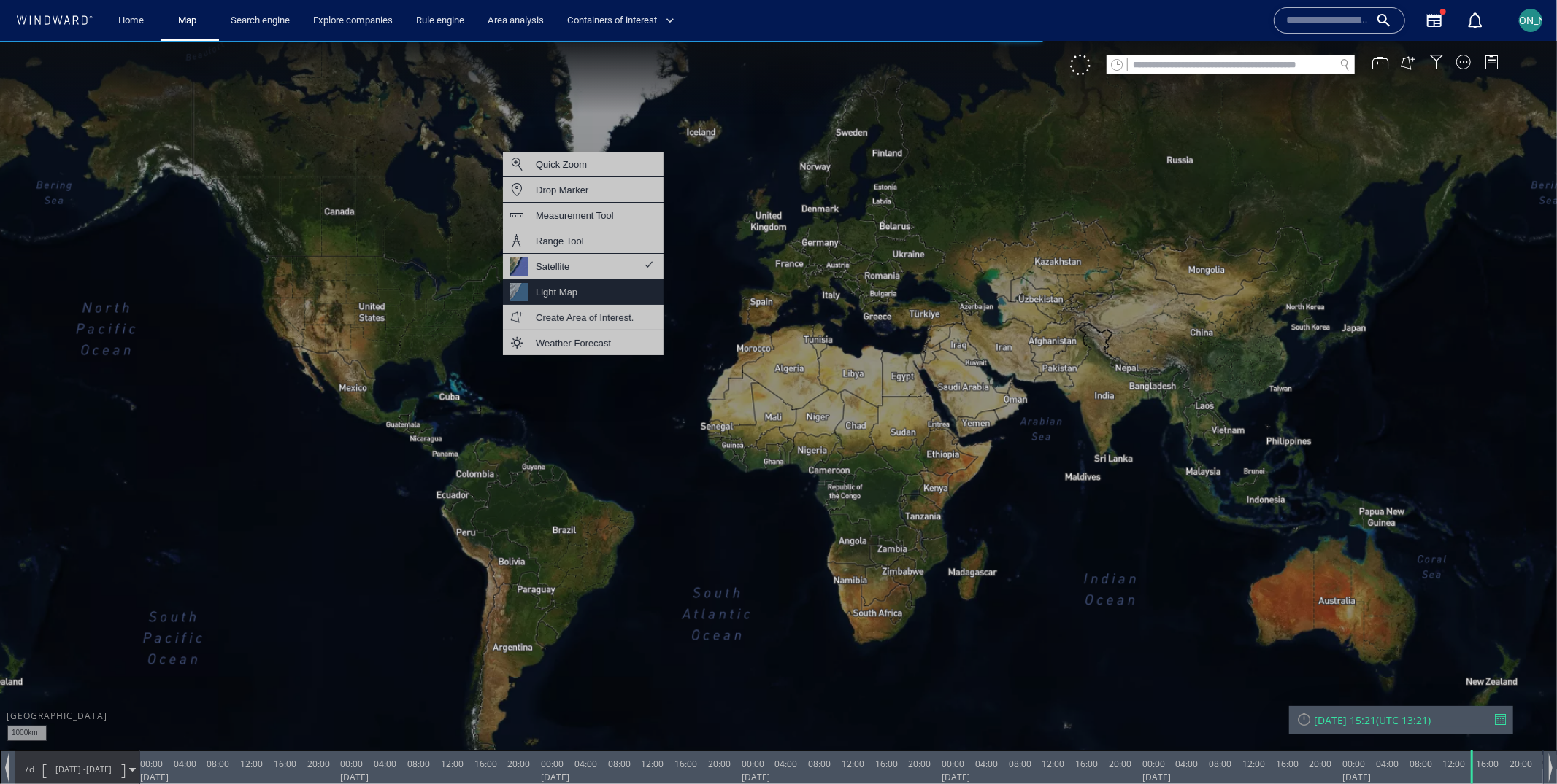
click at [605, 285] on div "Light Map" at bounding box center [583, 291] width 160 height 26
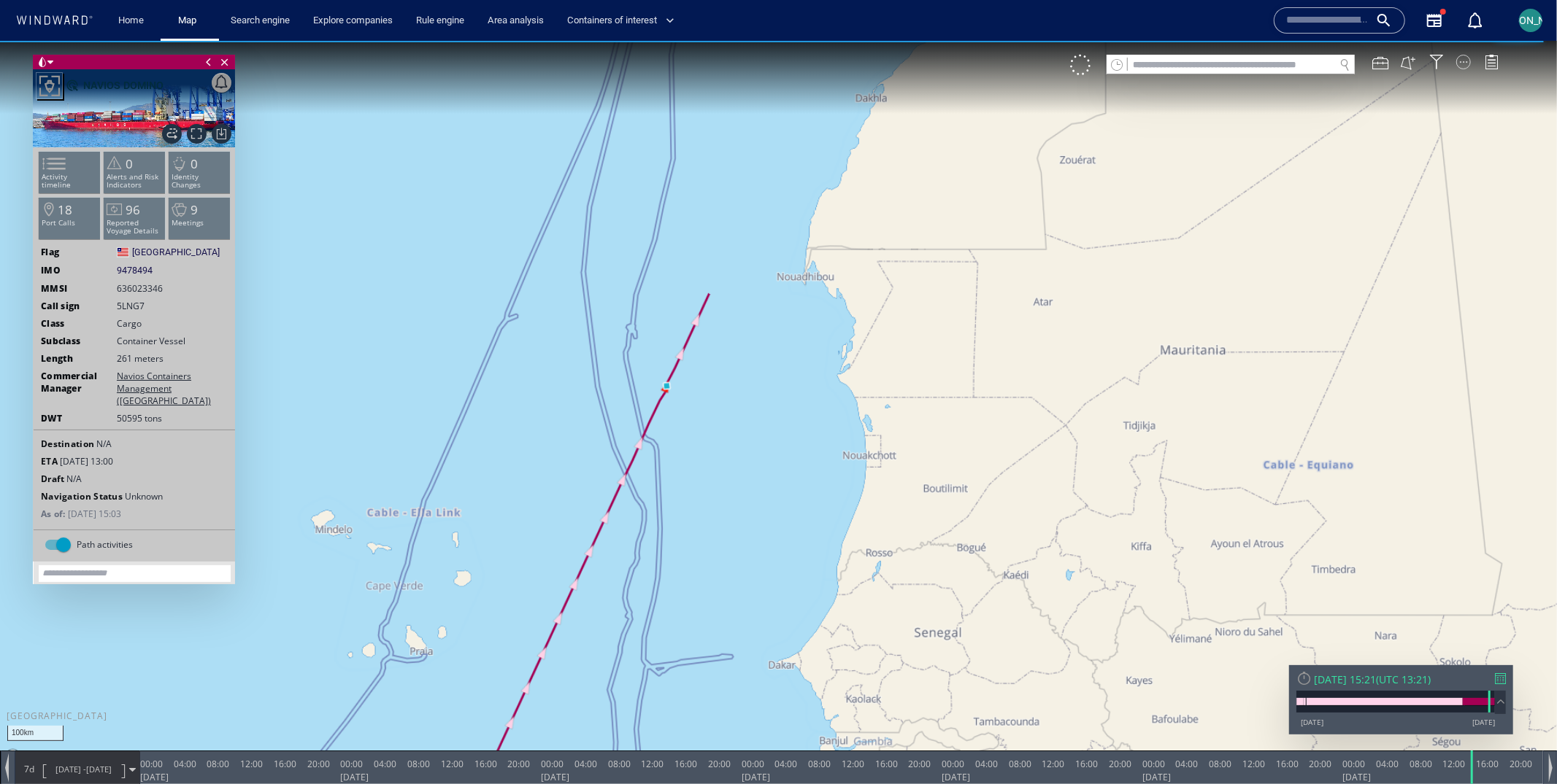
click at [1456, 61] on div at bounding box center [1463, 61] width 15 height 15
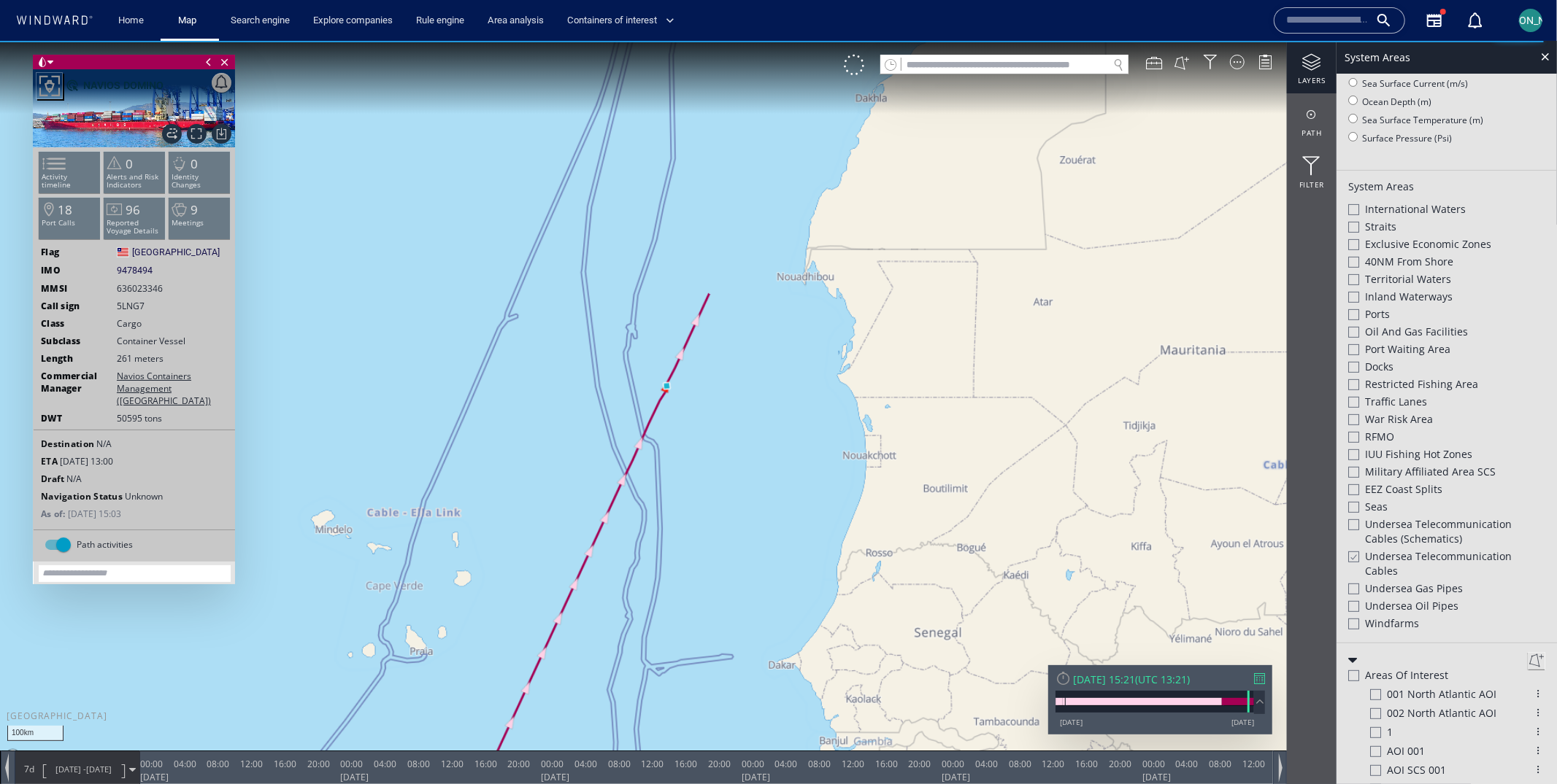
scroll to position [329, 0]
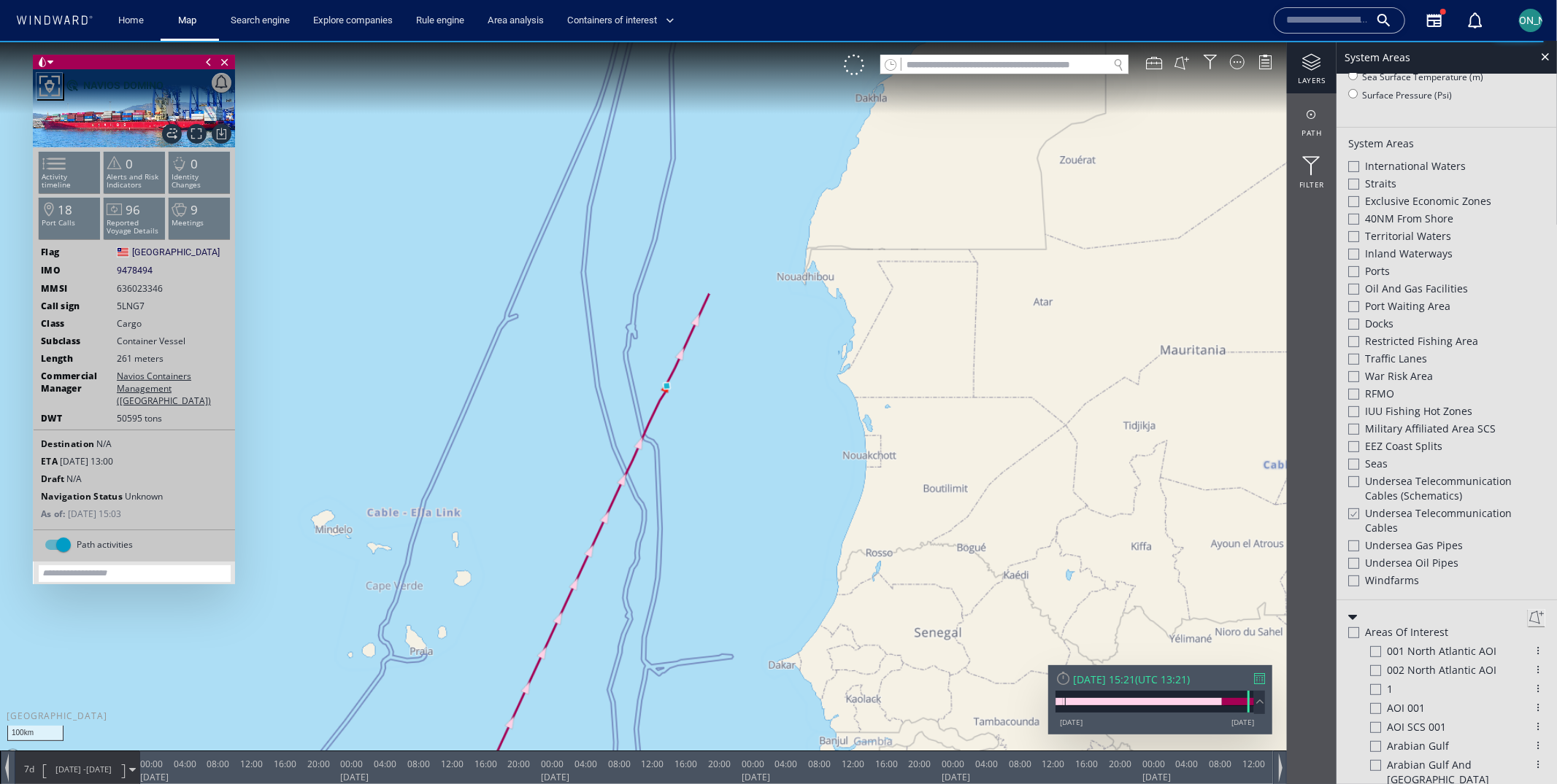
click at [1361, 514] on div "Undersea Telecommunication cables" at bounding box center [1447, 521] width 197 height 32
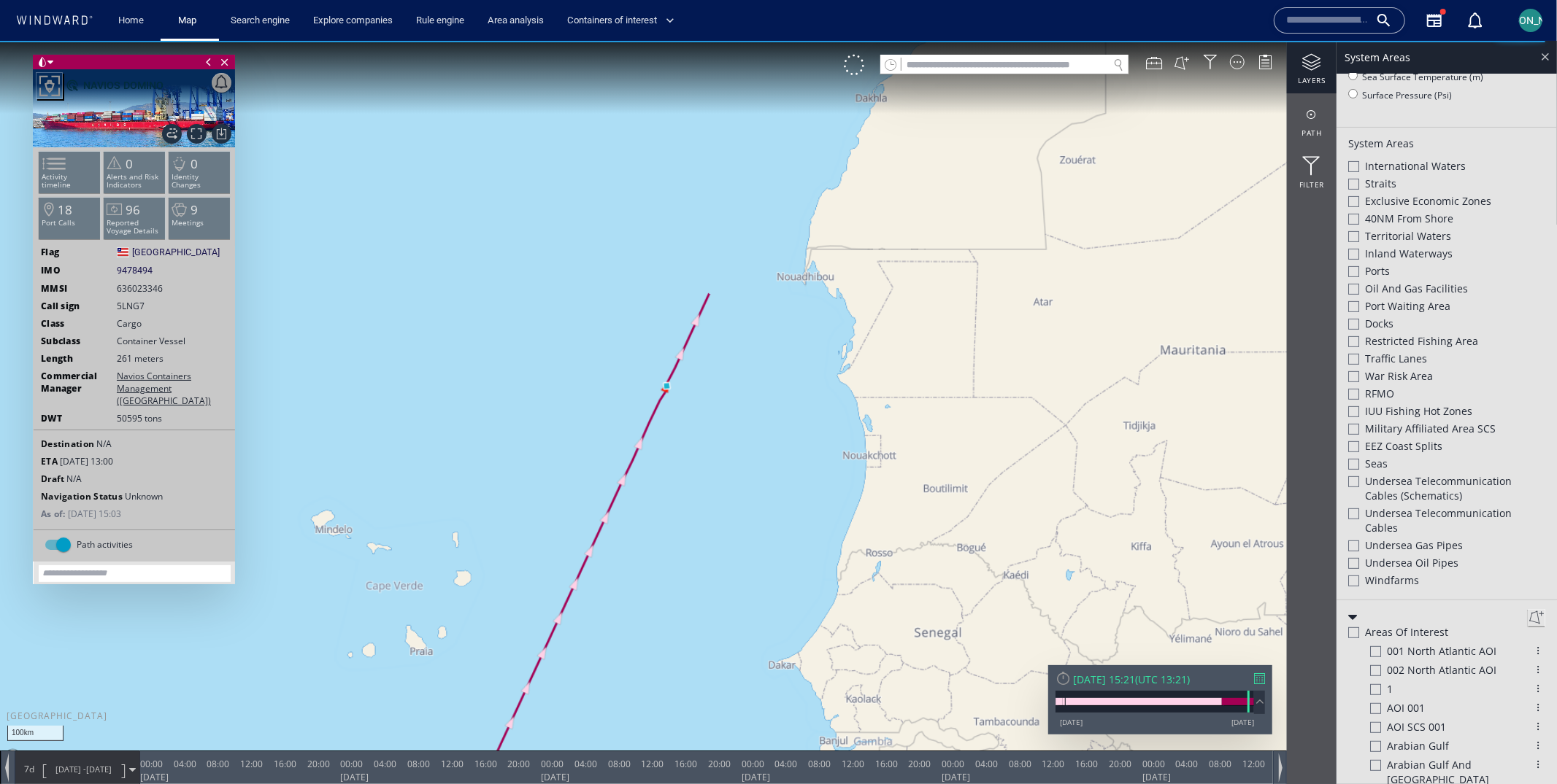
click at [1549, 61] on div at bounding box center [1544, 55] width 17 height 17
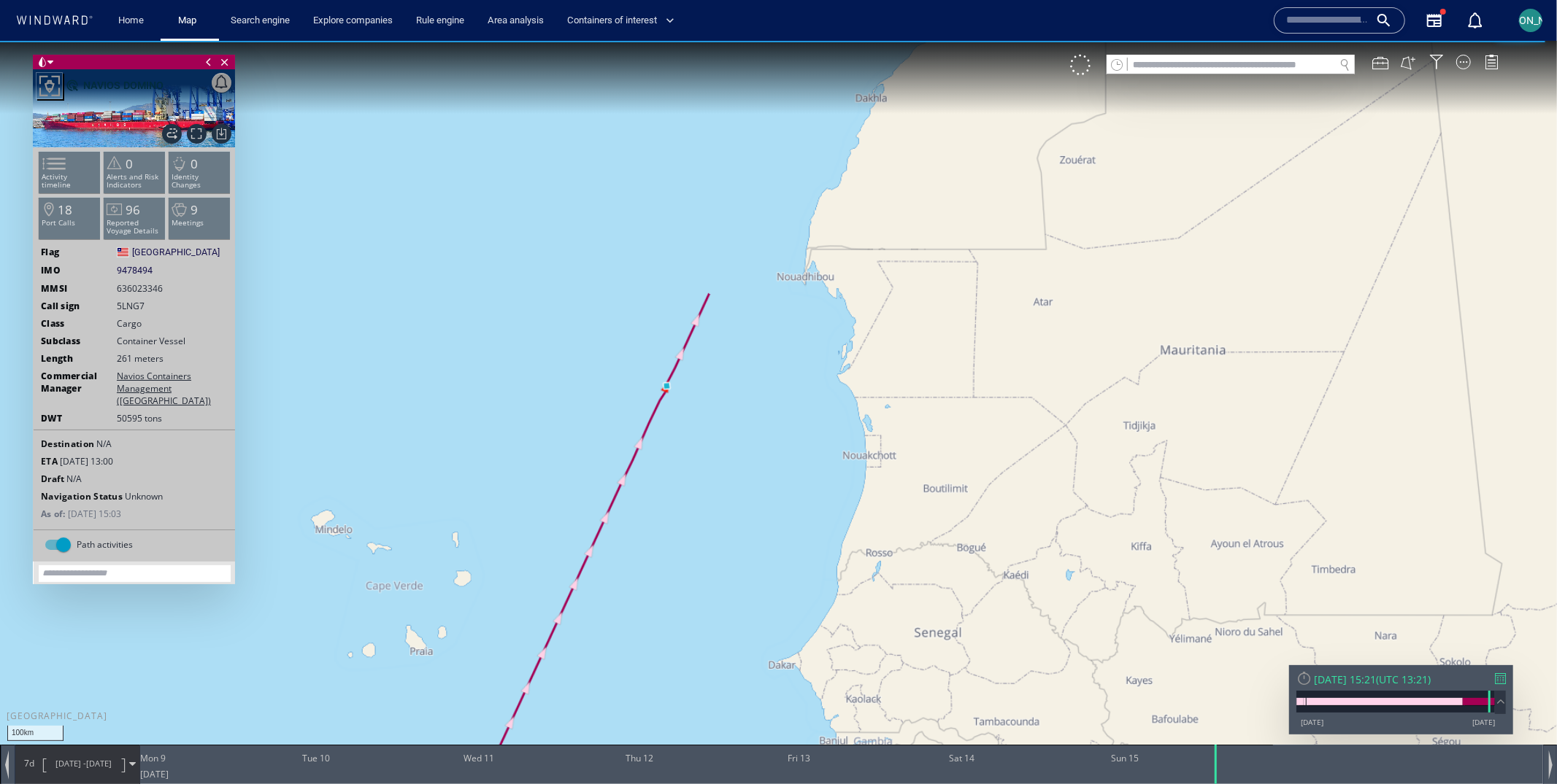
click at [91, 758] on span "15/06/25" at bounding box center [99, 763] width 26 height 11
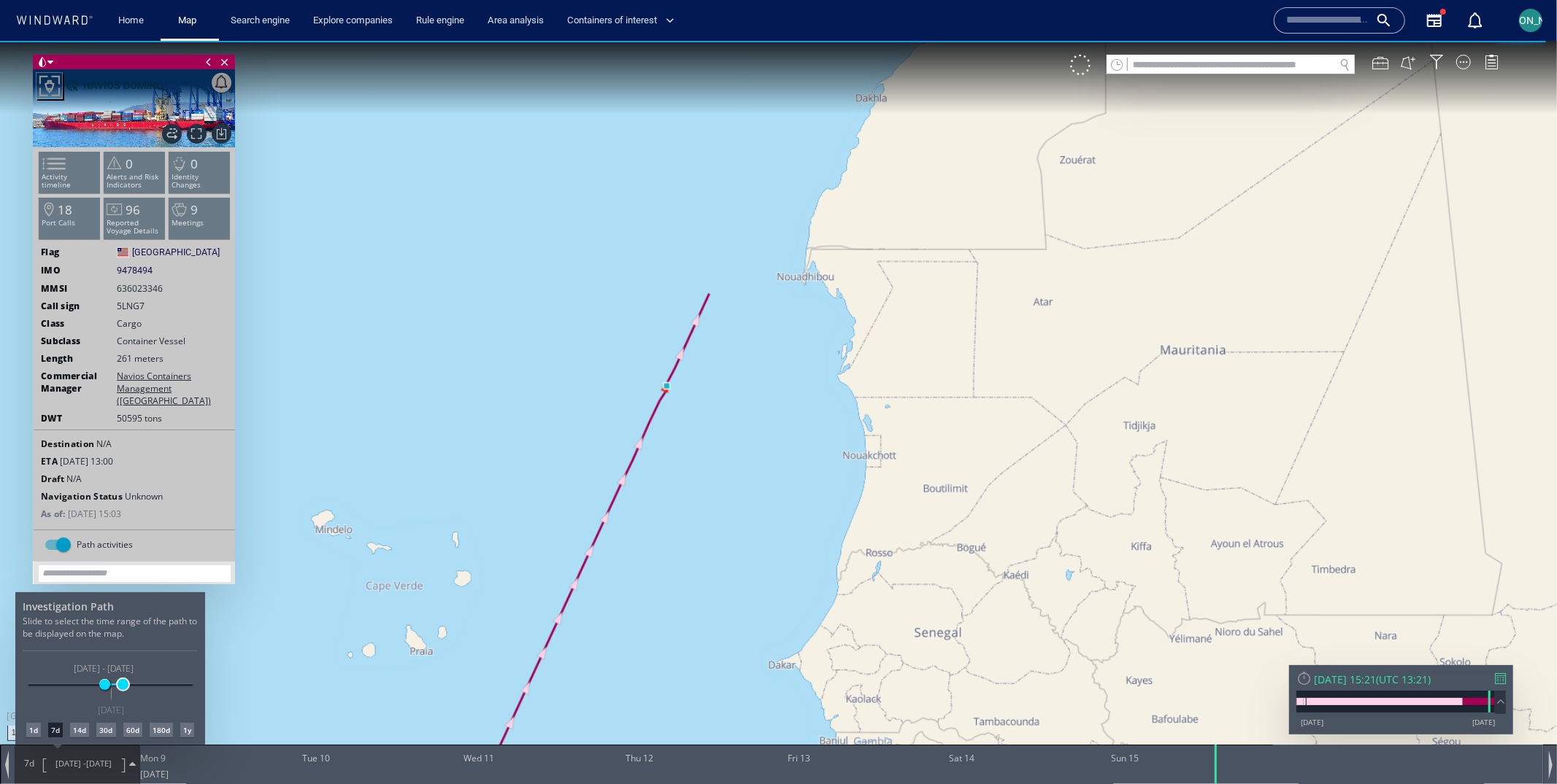
drag, startPoint x: 114, startPoint y: 684, endPoint x: 122, endPoint y: 684, distance: 8.0
click at [122, 684] on span at bounding box center [122, 684] width 11 height 11
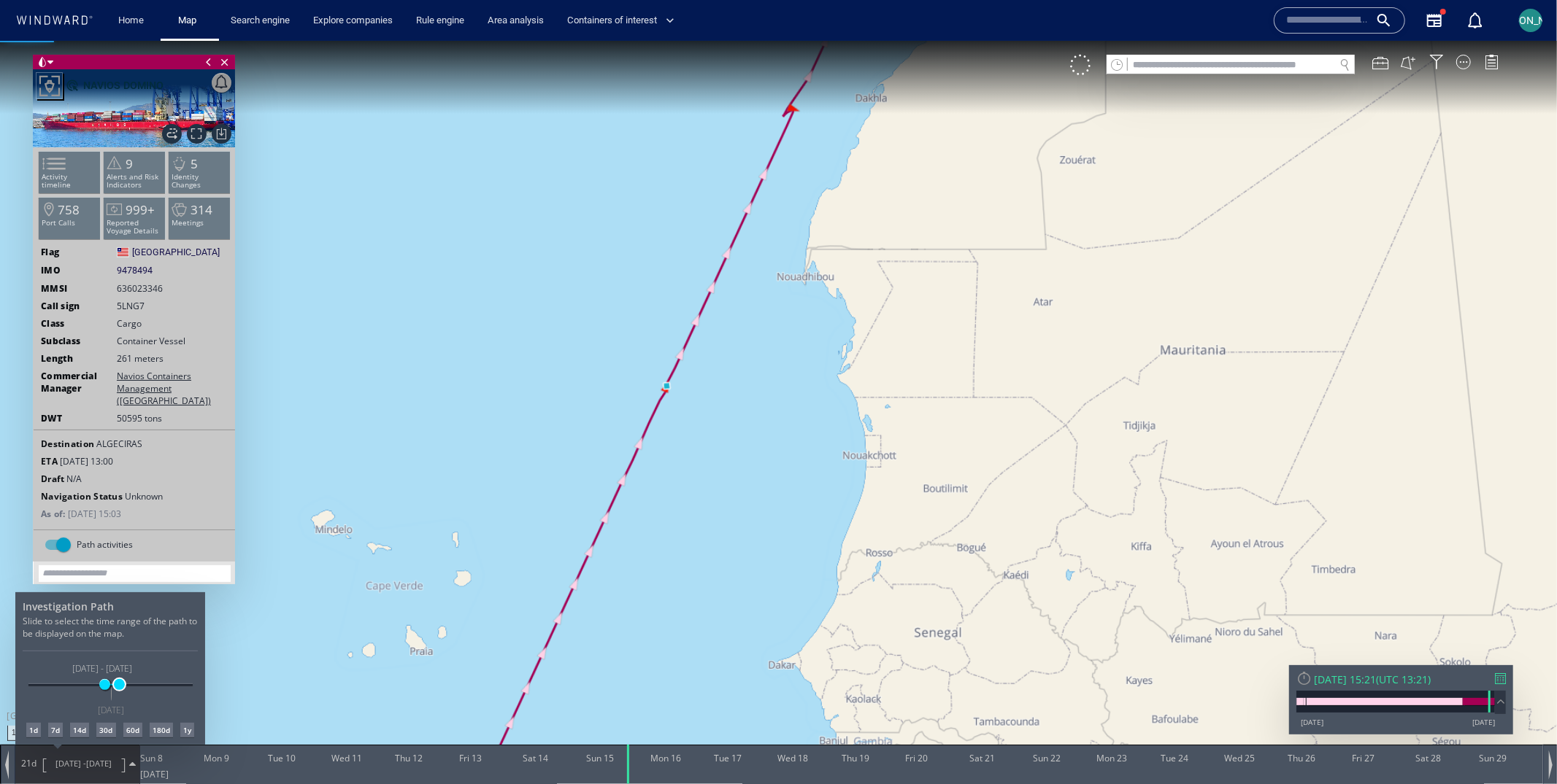
click at [120, 684] on span at bounding box center [119, 684] width 11 height 11
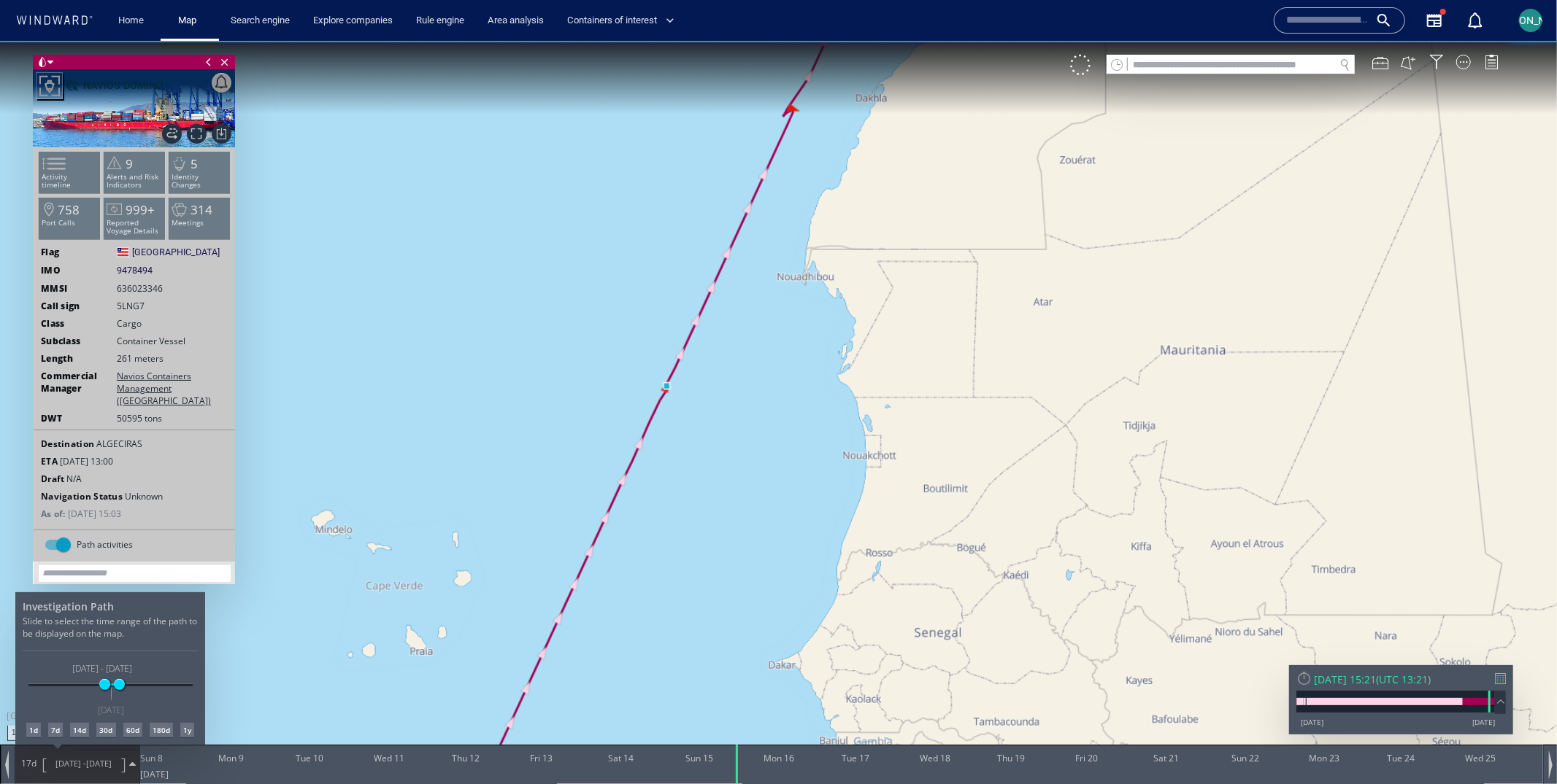
click at [745, 408] on div at bounding box center [778, 412] width 1557 height 743
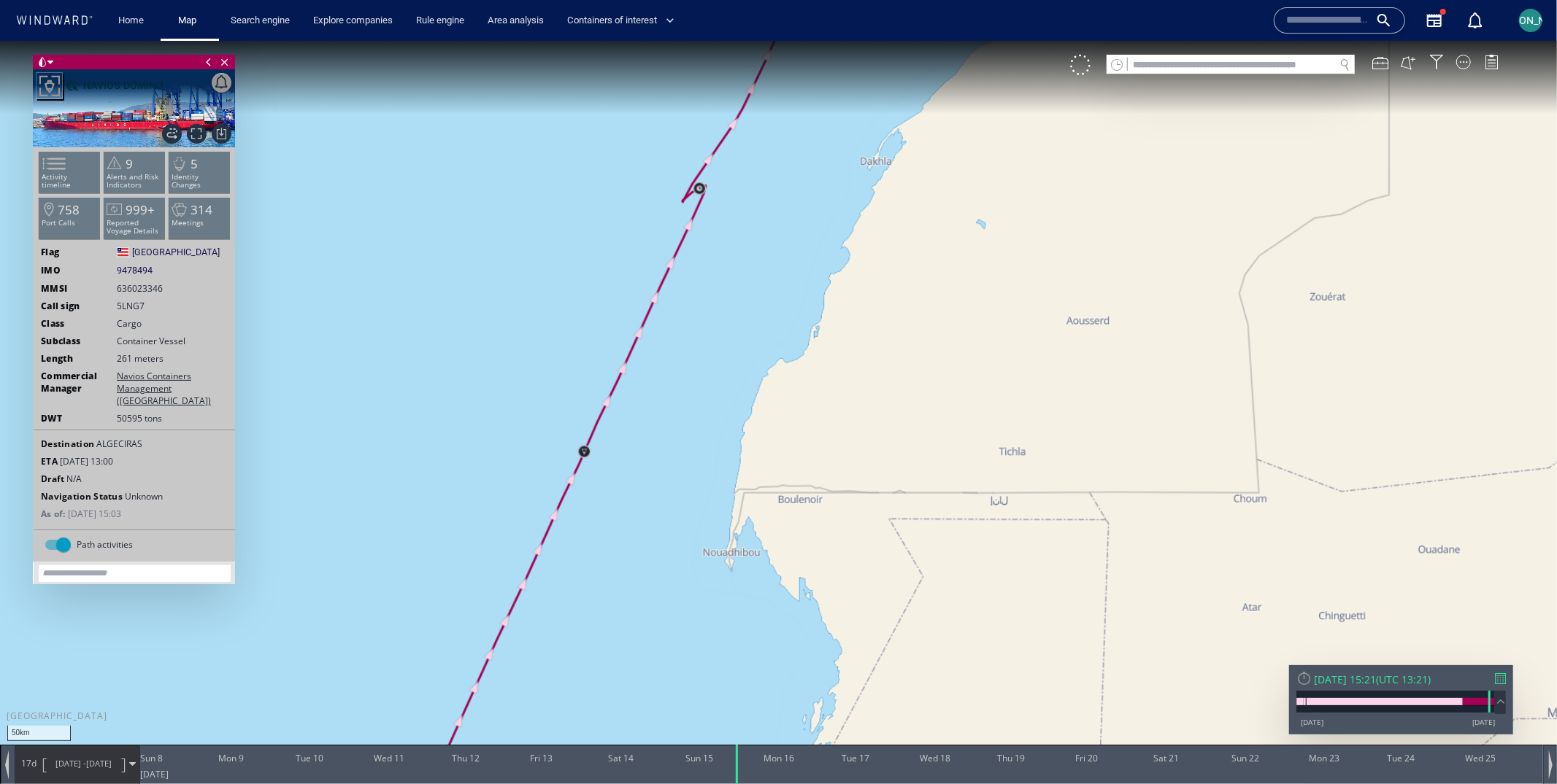
drag, startPoint x: 803, startPoint y: 148, endPoint x: 722, endPoint y: 471, distance: 333.0
click at [720, 472] on canvas "Map" at bounding box center [778, 405] width 1557 height 729
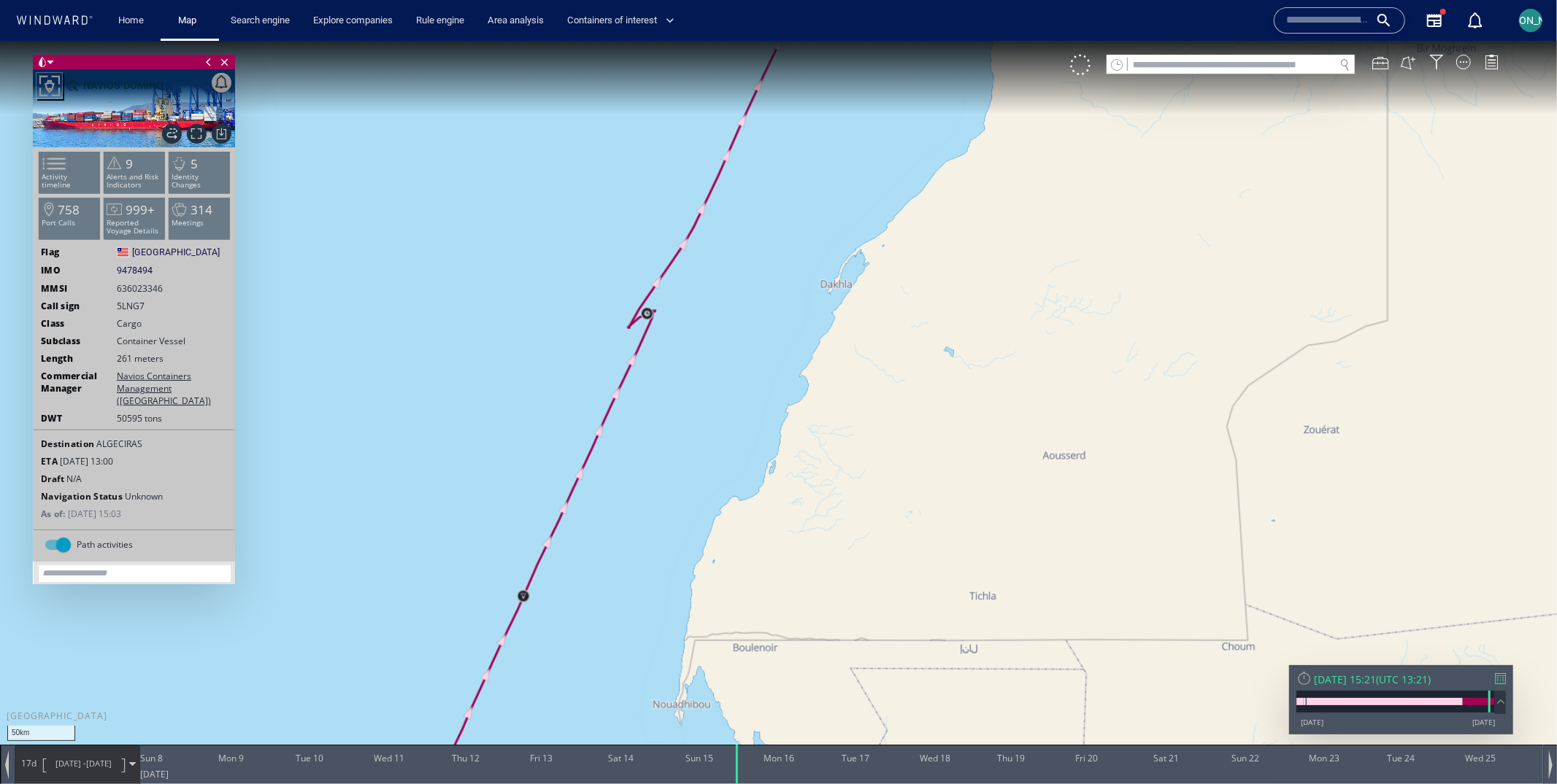
drag, startPoint x: 612, startPoint y: 523, endPoint x: 754, endPoint y: 189, distance: 362.9
click at [754, 189] on canvas "Map" at bounding box center [778, 405] width 1557 height 729
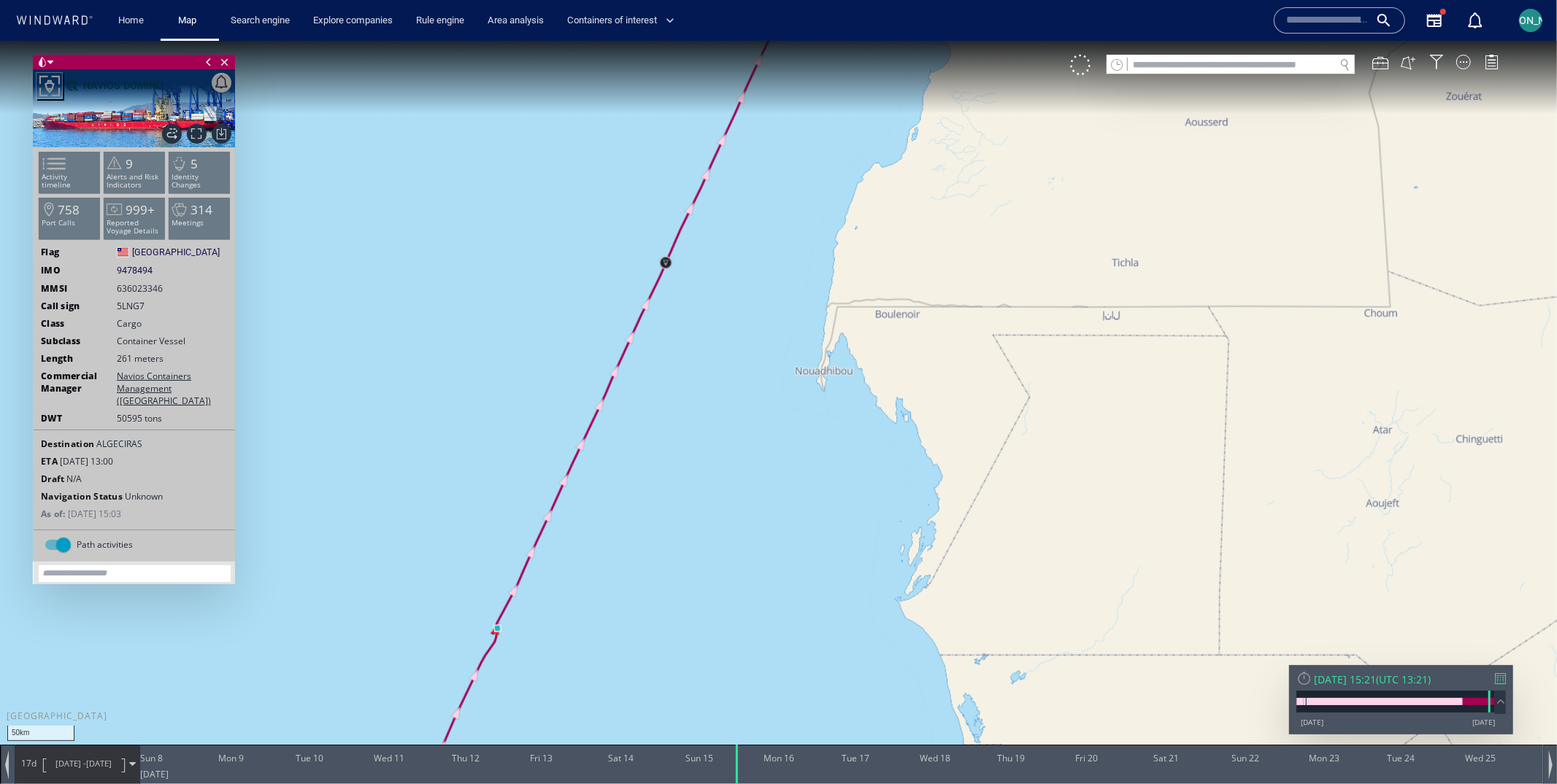
drag, startPoint x: 538, startPoint y: 643, endPoint x: 591, endPoint y: 532, distance: 123.0
click at [591, 531] on canvas "Map" at bounding box center [778, 405] width 1557 height 729
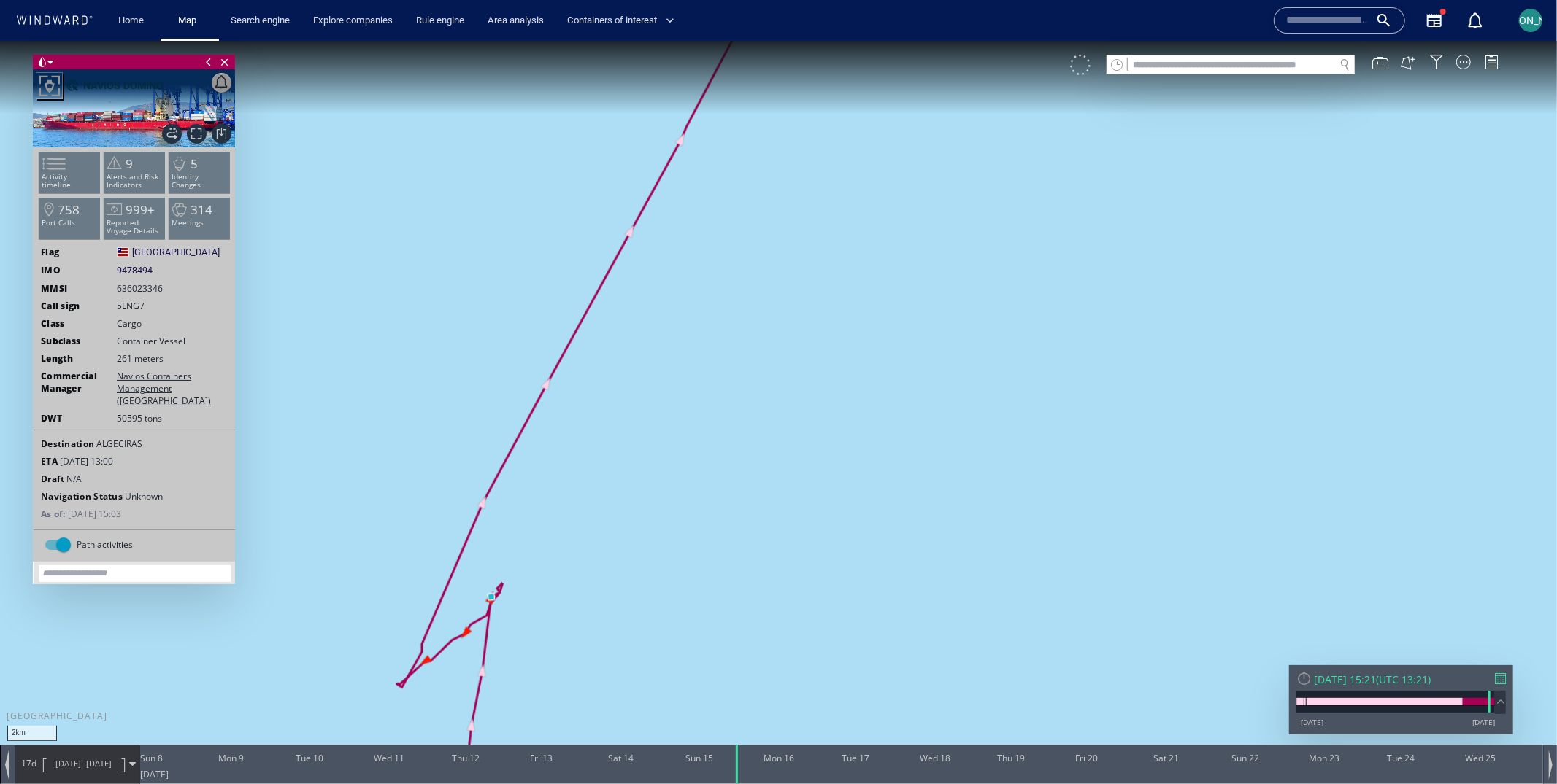
click at [1083, 62] on div at bounding box center [1079, 63] width 20 height 20
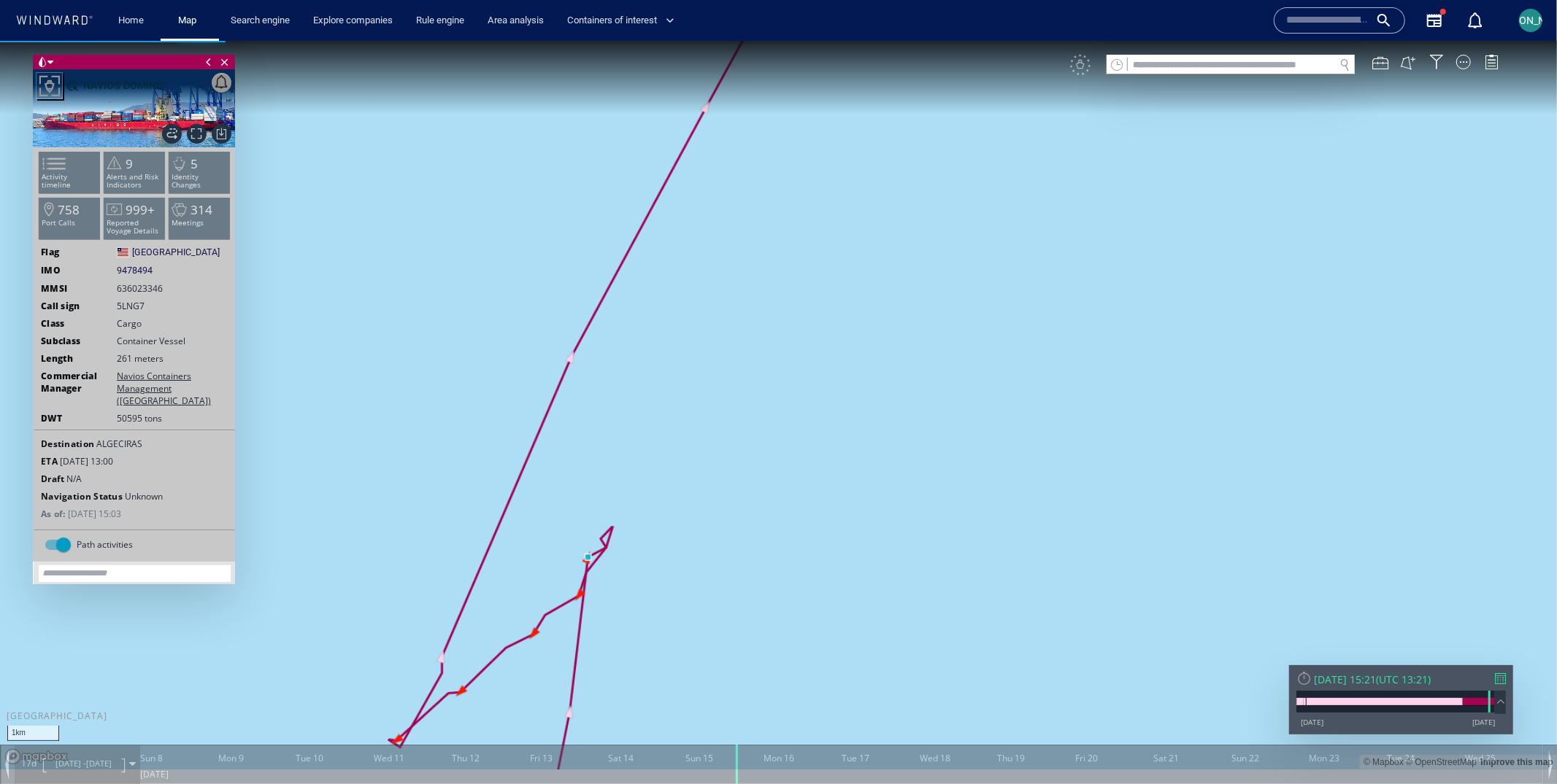
drag, startPoint x: 522, startPoint y: 647, endPoint x: 552, endPoint y: 464, distance: 185.4
click at [552, 463] on canvas "Map" at bounding box center [778, 405] width 1557 height 729
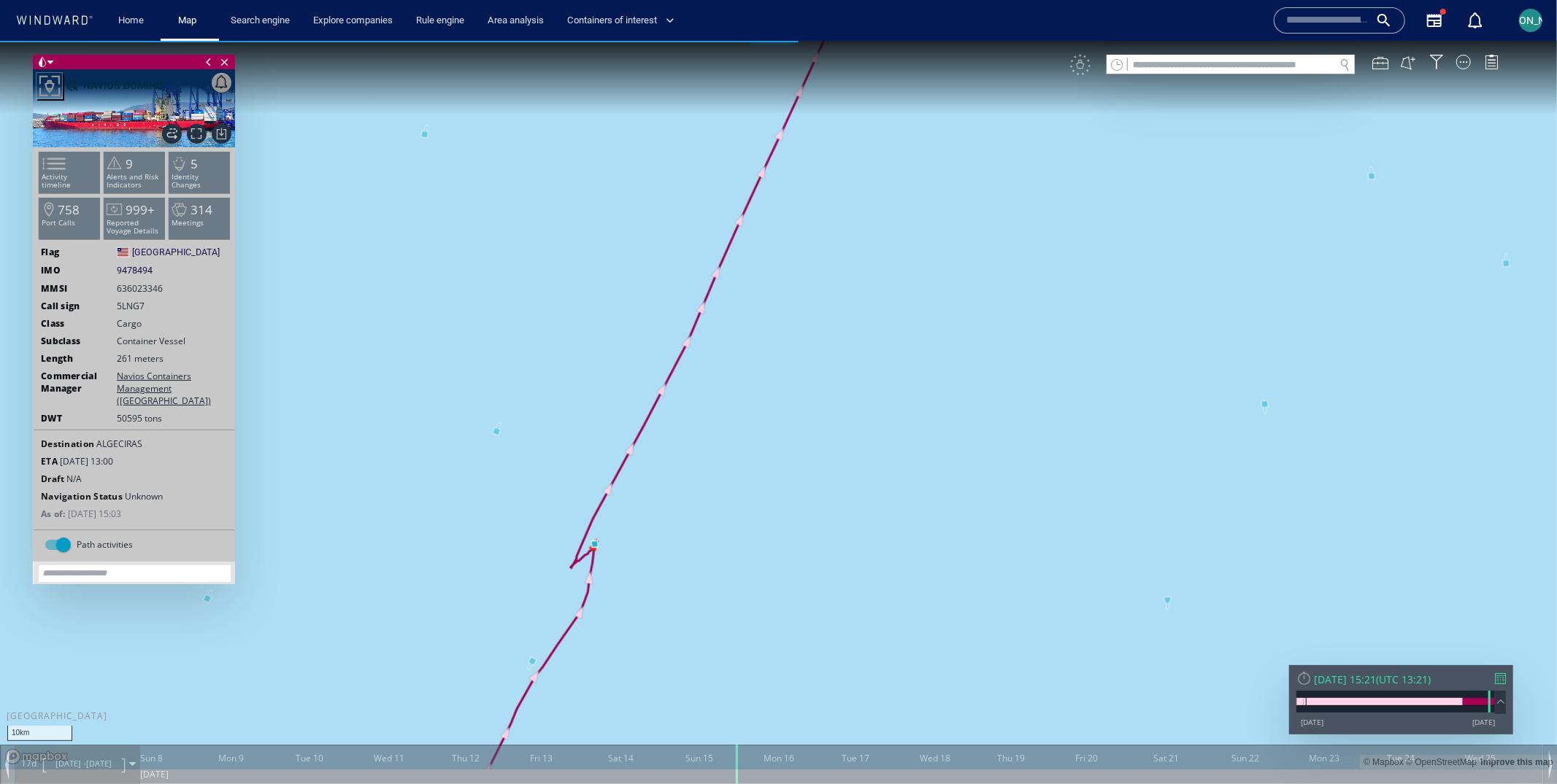
drag, startPoint x: 904, startPoint y: 195, endPoint x: 766, endPoint y: 509, distance: 343.0
click at [766, 509] on canvas "Map" at bounding box center [778, 405] width 1557 height 729
drag, startPoint x: 884, startPoint y: 219, endPoint x: 718, endPoint y: 558, distance: 377.5
click at [717, 560] on canvas "Map" at bounding box center [778, 405] width 1557 height 729
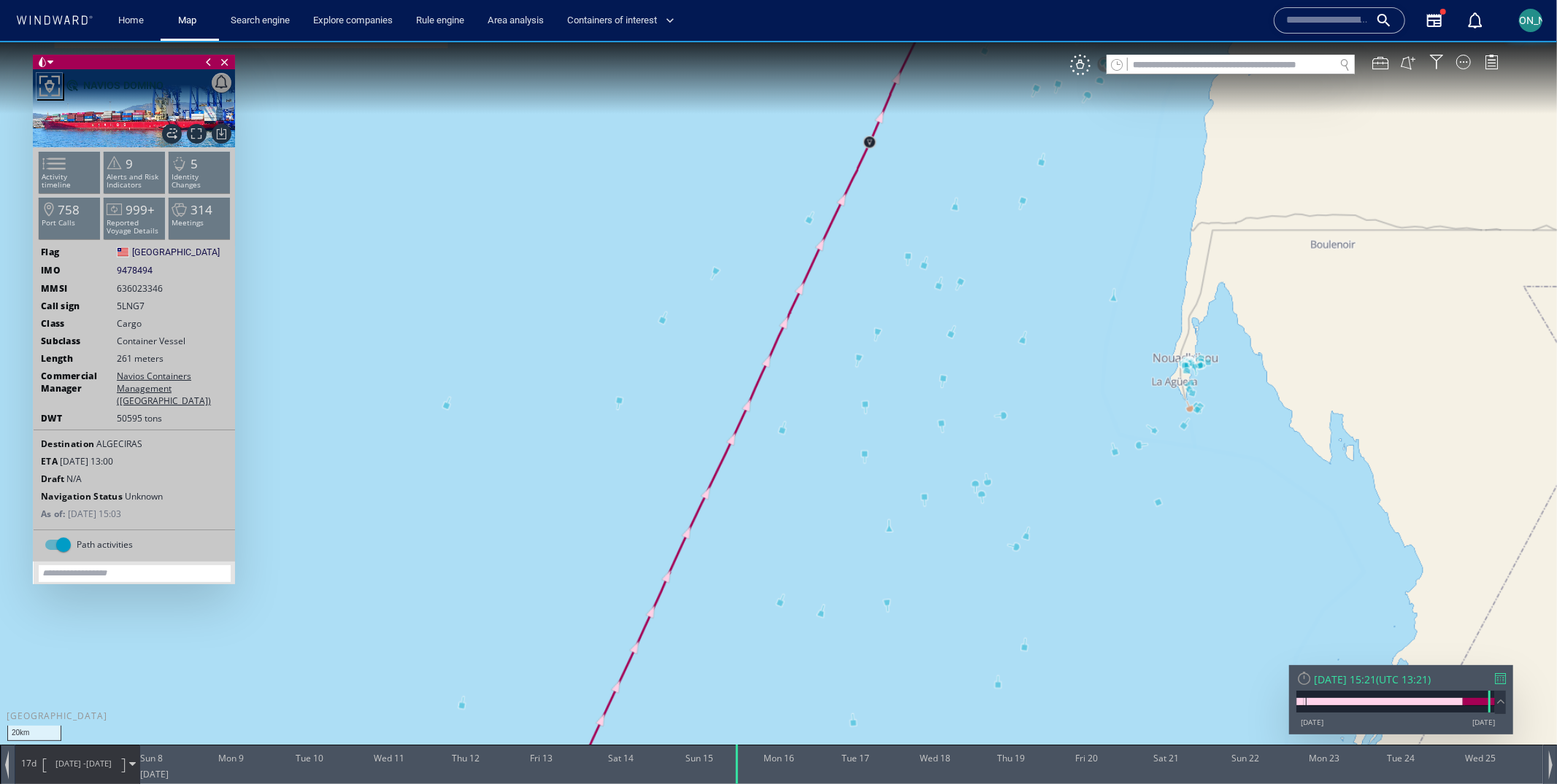
drag, startPoint x: 931, startPoint y: 205, endPoint x: 781, endPoint y: 550, distance: 376.2
click at [781, 550] on canvas "Map" at bounding box center [778, 405] width 1557 height 729
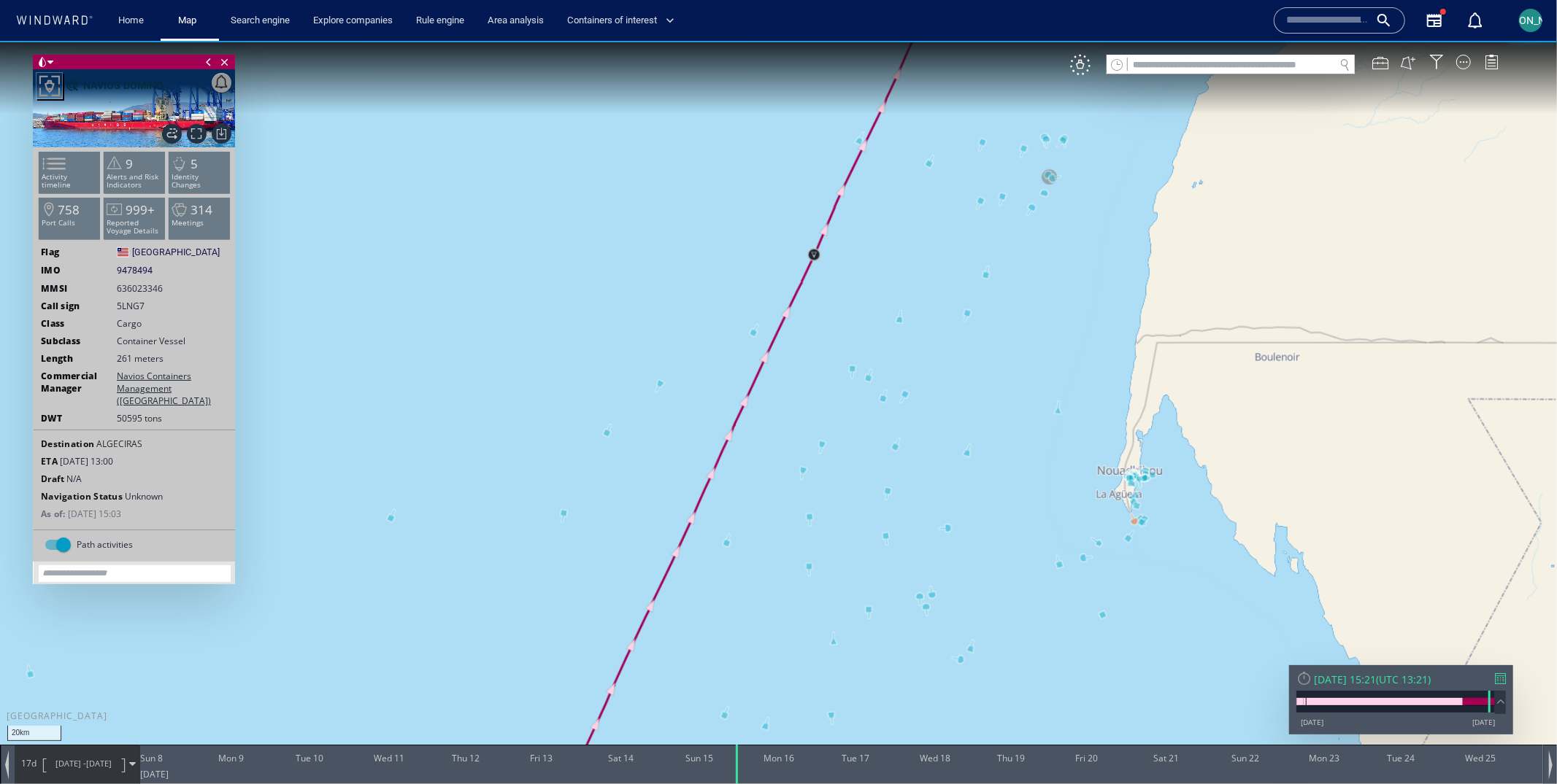
drag, startPoint x: 924, startPoint y: 225, endPoint x: 775, endPoint y: 551, distance: 358.4
click at [775, 551] on canvas "Map" at bounding box center [778, 405] width 1557 height 729
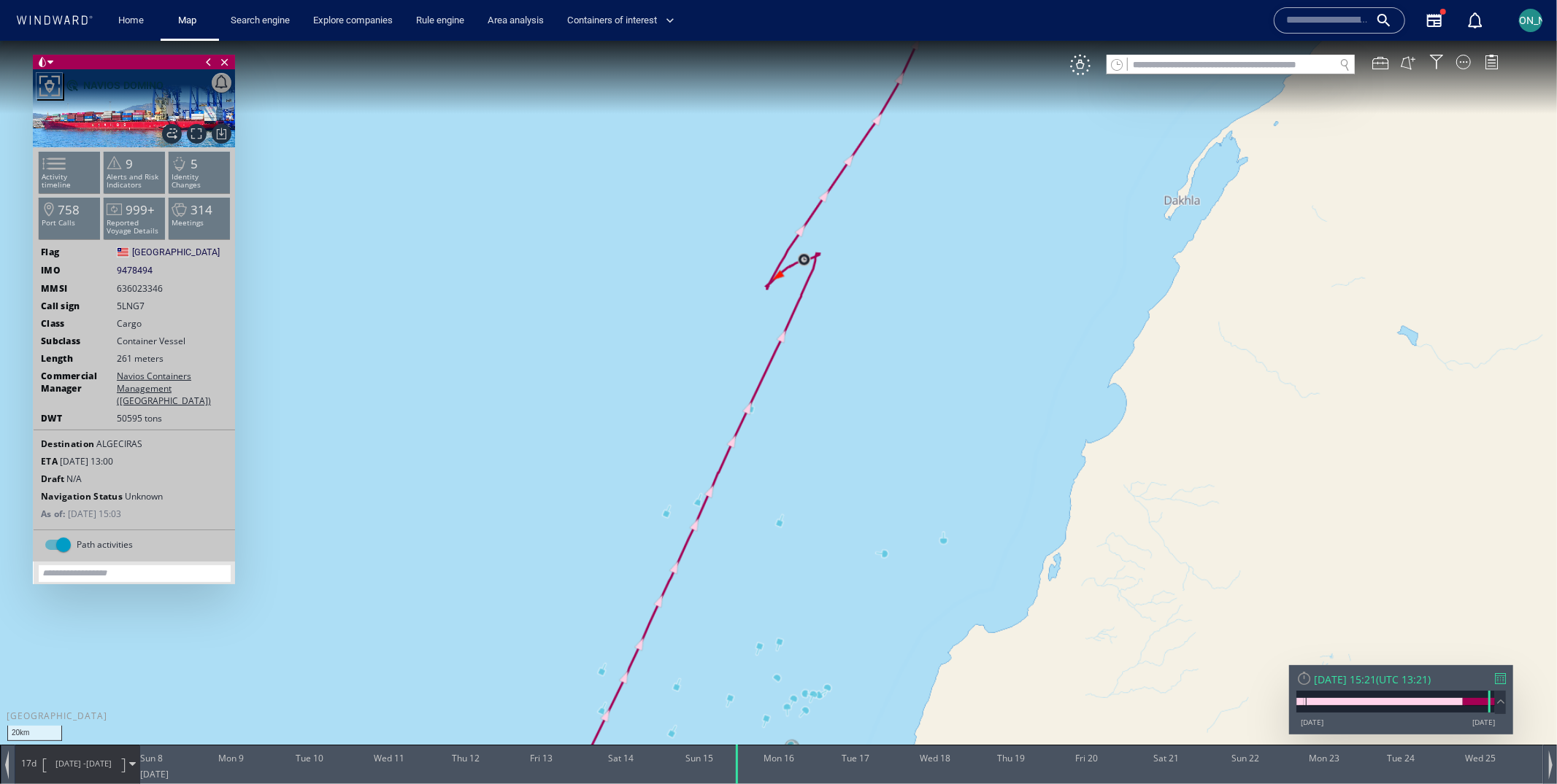
drag, startPoint x: 932, startPoint y: 181, endPoint x: 832, endPoint y: 411, distance: 250.8
click at [832, 411] on canvas "Map" at bounding box center [778, 405] width 1557 height 729
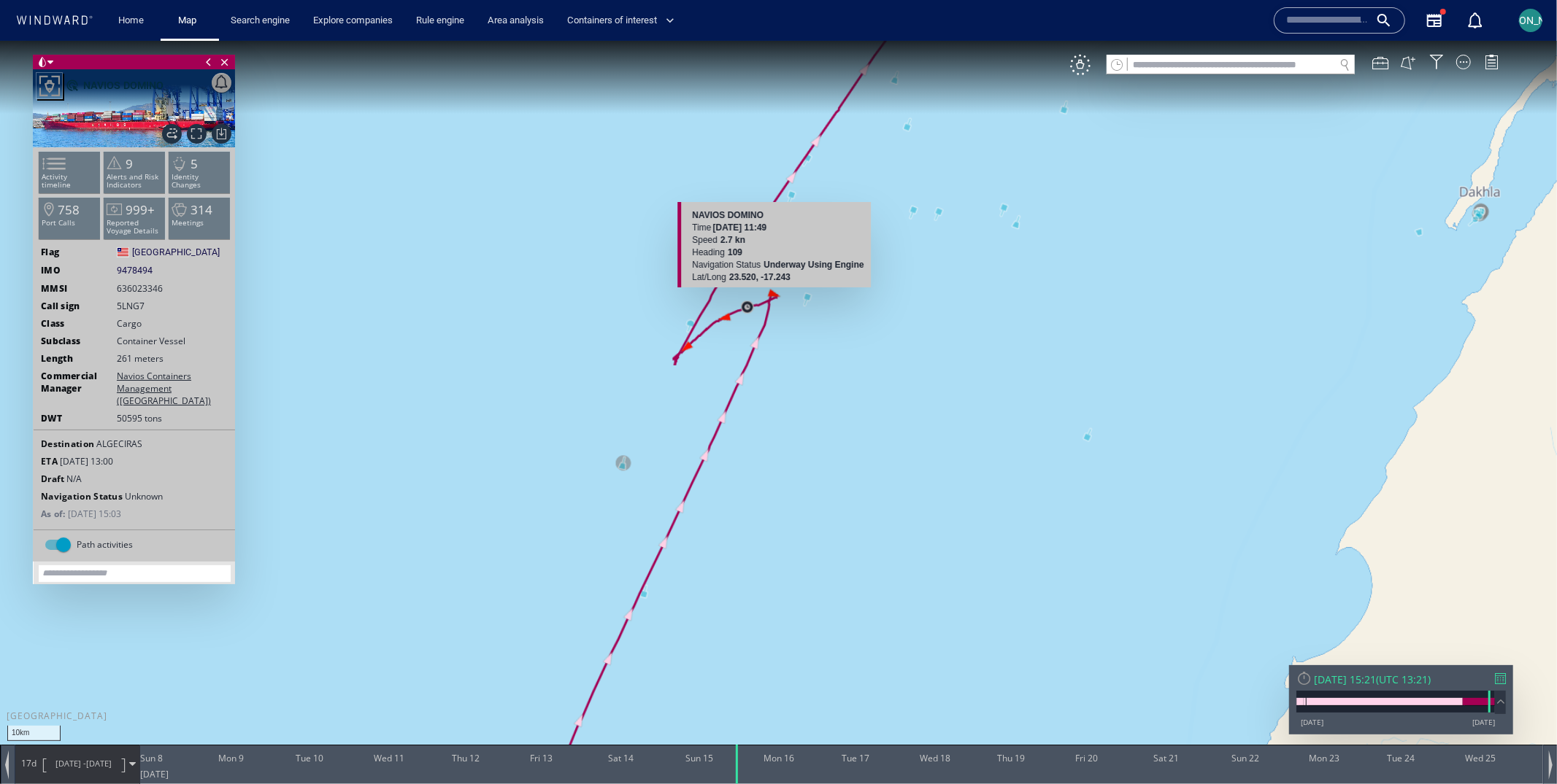
click at [771, 293] on canvas "Map" at bounding box center [778, 405] width 1557 height 729
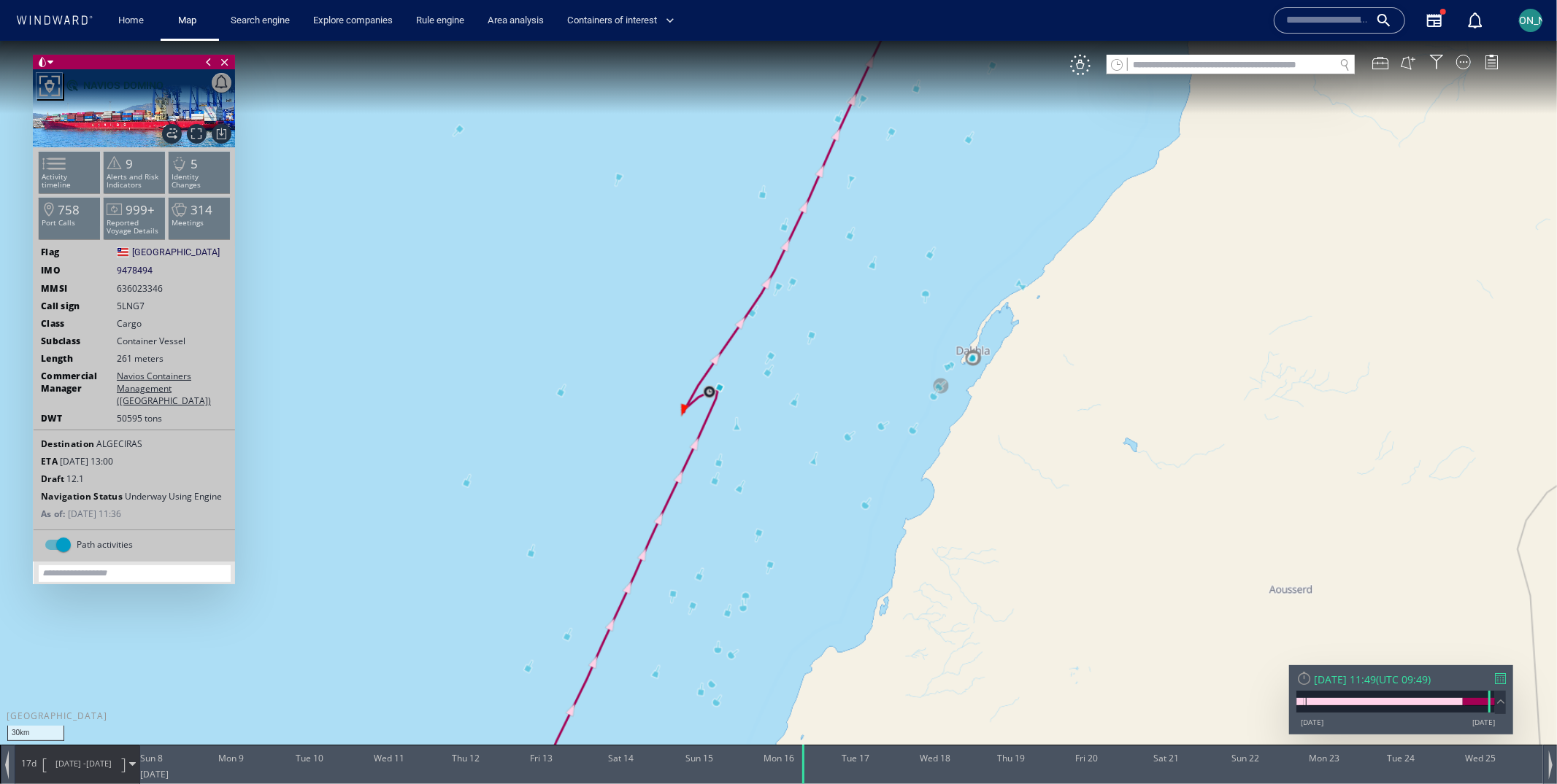
drag, startPoint x: 768, startPoint y: 452, endPoint x: 886, endPoint y: 316, distance: 180.1
click at [887, 316] on canvas "Map" at bounding box center [778, 405] width 1557 height 729
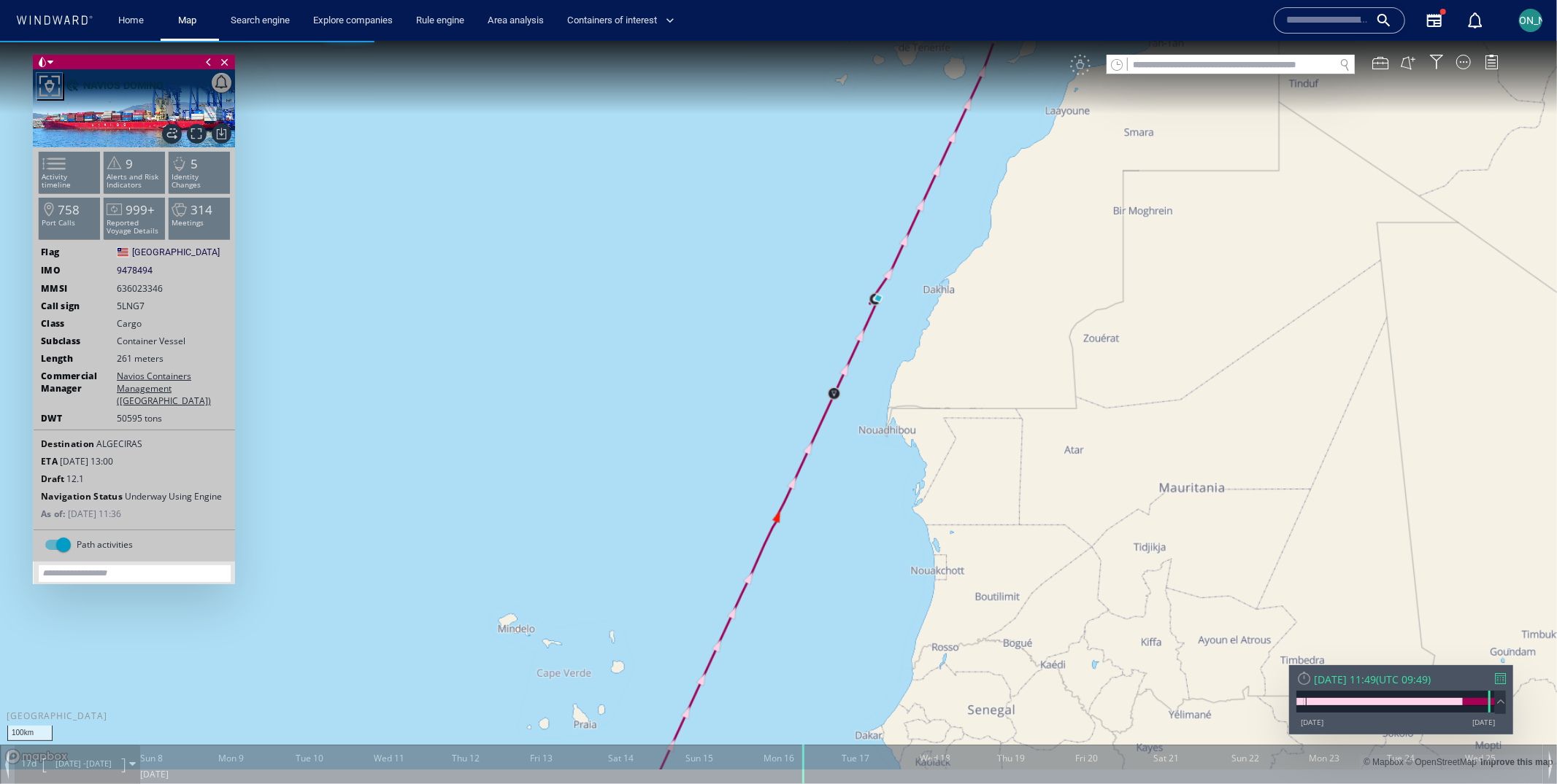
drag, startPoint x: 881, startPoint y: 365, endPoint x: 786, endPoint y: 402, distance: 102.0
click at [784, 402] on canvas "Map" at bounding box center [778, 405] width 1557 height 729
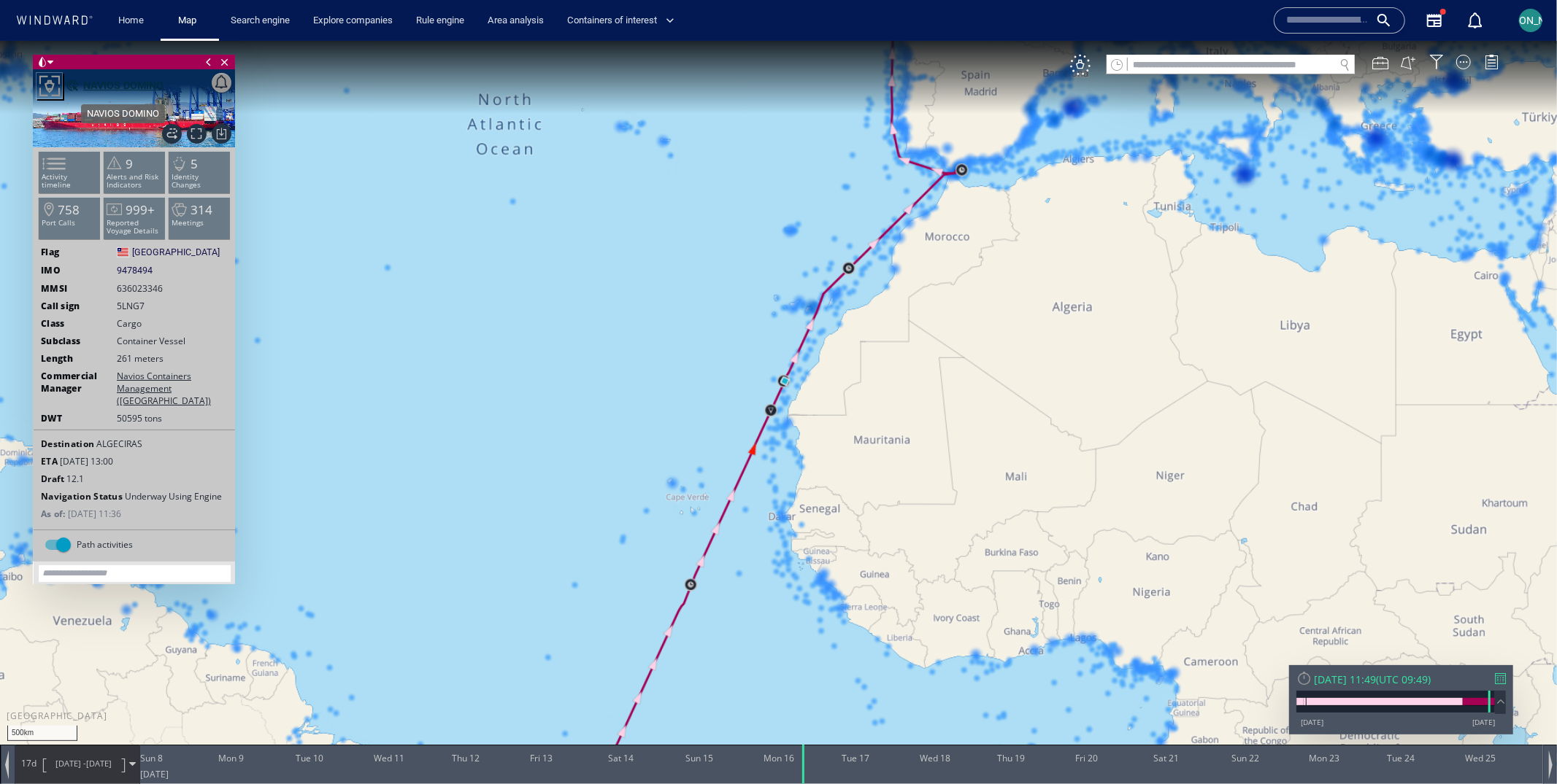
drag, startPoint x: 86, startPoint y: 85, endPoint x: 104, endPoint y: 85, distance: 18.0
click at [86, 85] on div "NAVIOS DOMINO" at bounding box center [122, 85] width 80 height 18
click at [1094, 85] on canvas "Map" at bounding box center [778, 405] width 1557 height 729
click at [1091, 73] on div "VM" at bounding box center [1291, 63] width 443 height 20
click at [1084, 66] on div "VM" at bounding box center [1079, 63] width 20 height 20
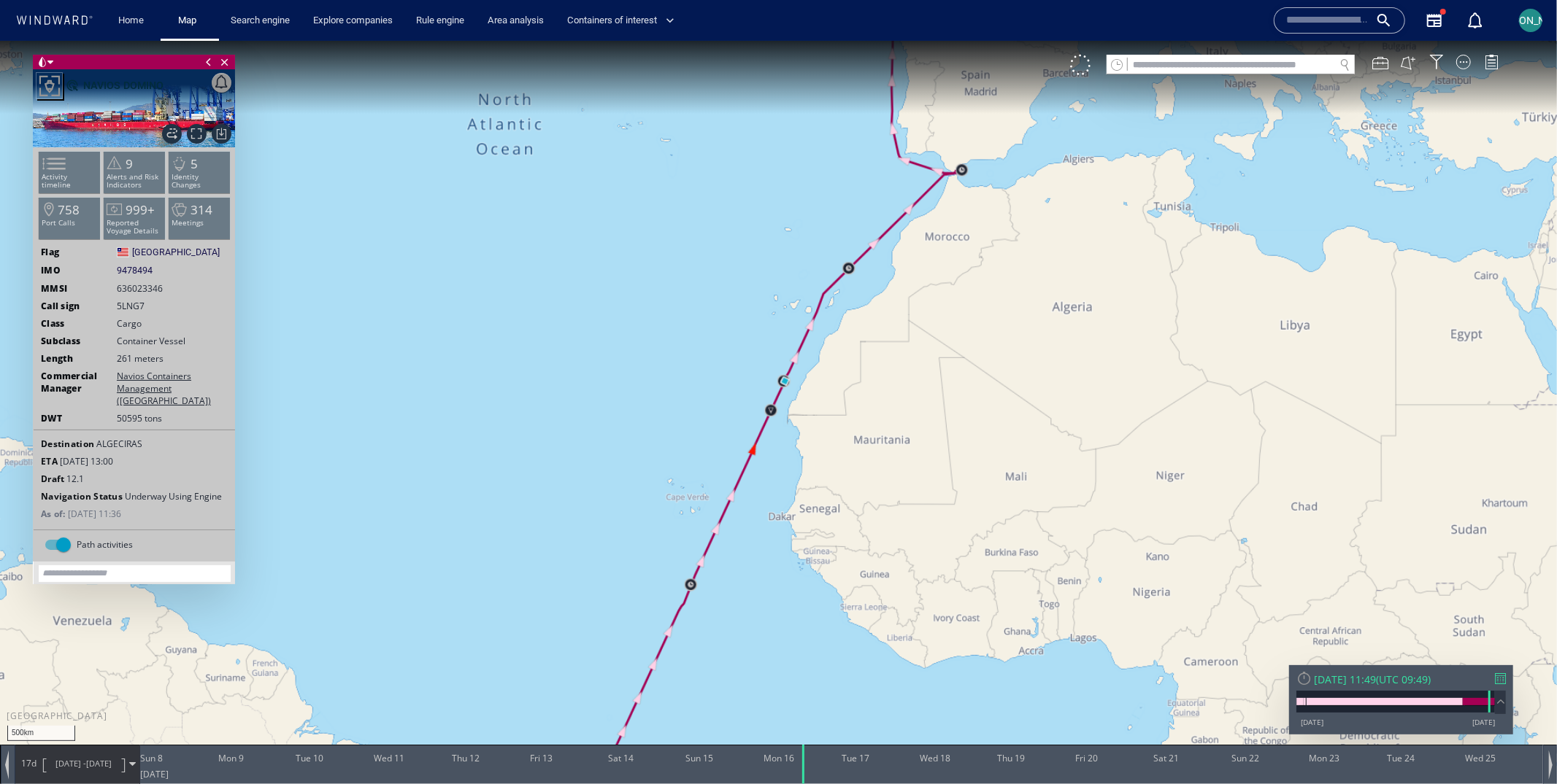
drag, startPoint x: 722, startPoint y: 366, endPoint x: 723, endPoint y: 290, distance: 76.0
click at [722, 298] on canvas "Map" at bounding box center [778, 405] width 1557 height 729
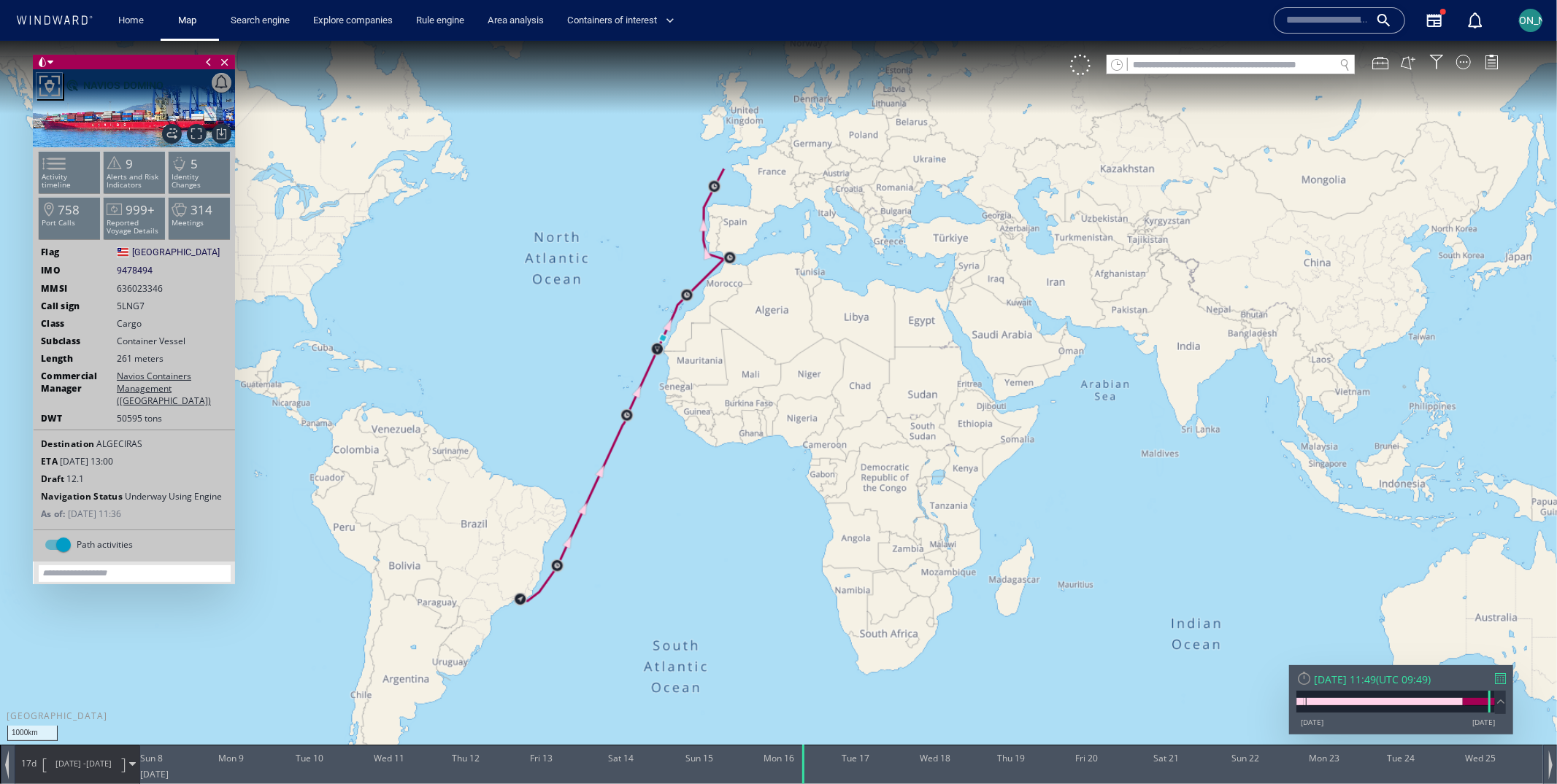
drag, startPoint x: 542, startPoint y: 322, endPoint x: 541, endPoint y: 359, distance: 37.0
click at [541, 359] on canvas "Map" at bounding box center [778, 405] width 1557 height 729
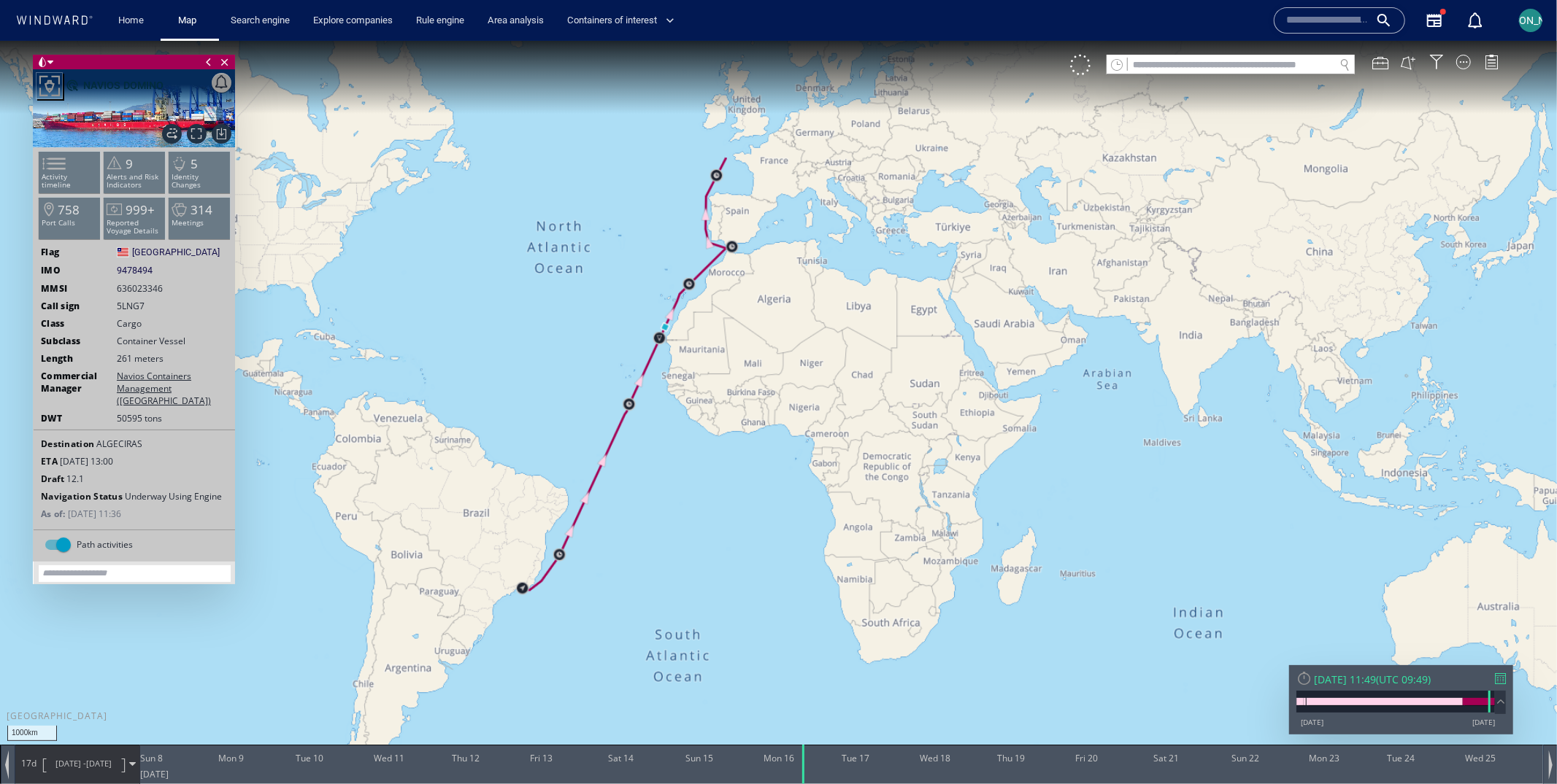
drag, startPoint x: 642, startPoint y: 475, endPoint x: 661, endPoint y: 469, distance: 19.9
click at [661, 469] on canvas "Map" at bounding box center [778, 405] width 1557 height 729
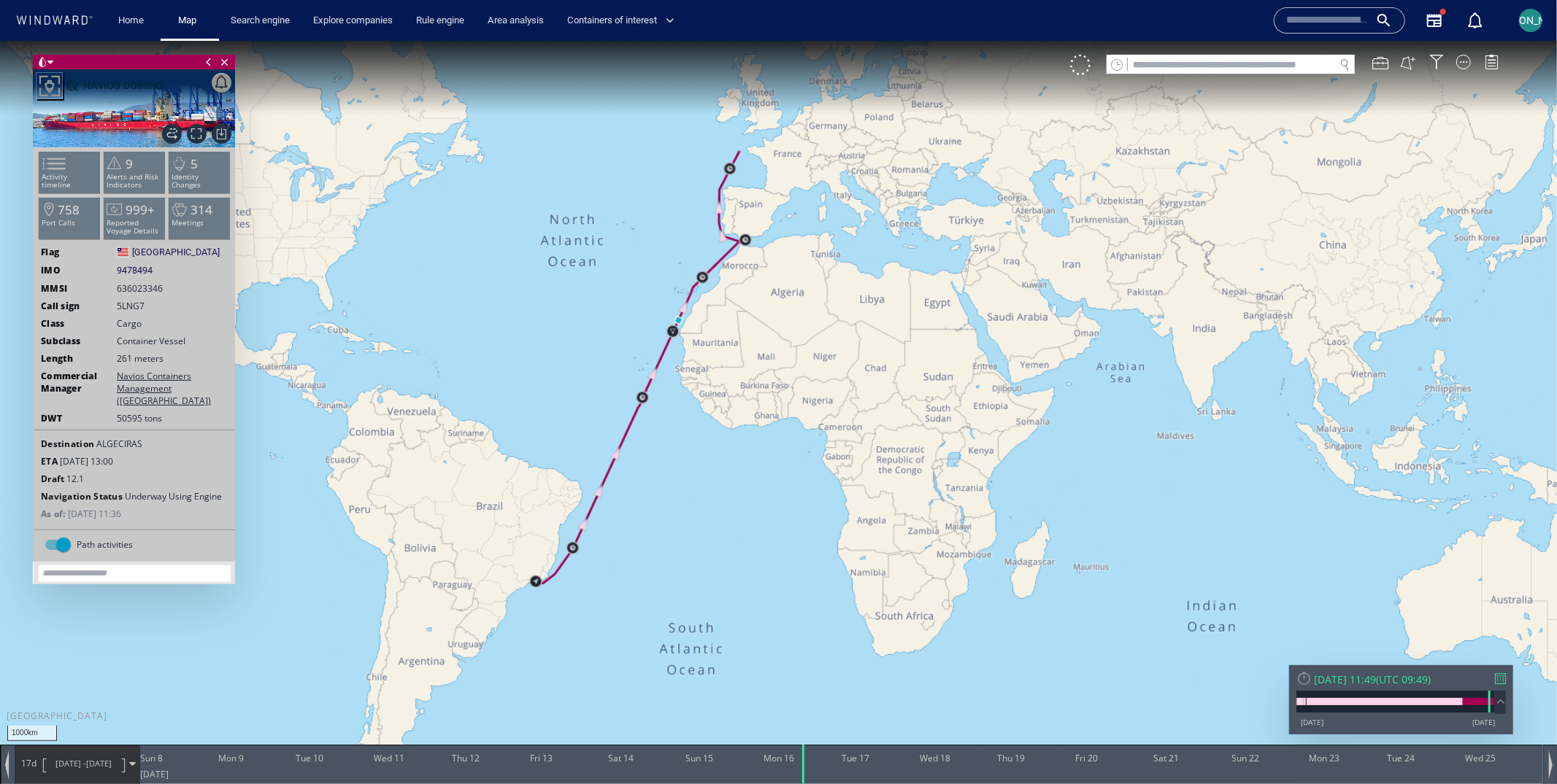
drag, startPoint x: 547, startPoint y: 283, endPoint x: 612, endPoint y: 259, distance: 69.3
click at [612, 259] on canvas "Map" at bounding box center [778, 405] width 1557 height 729
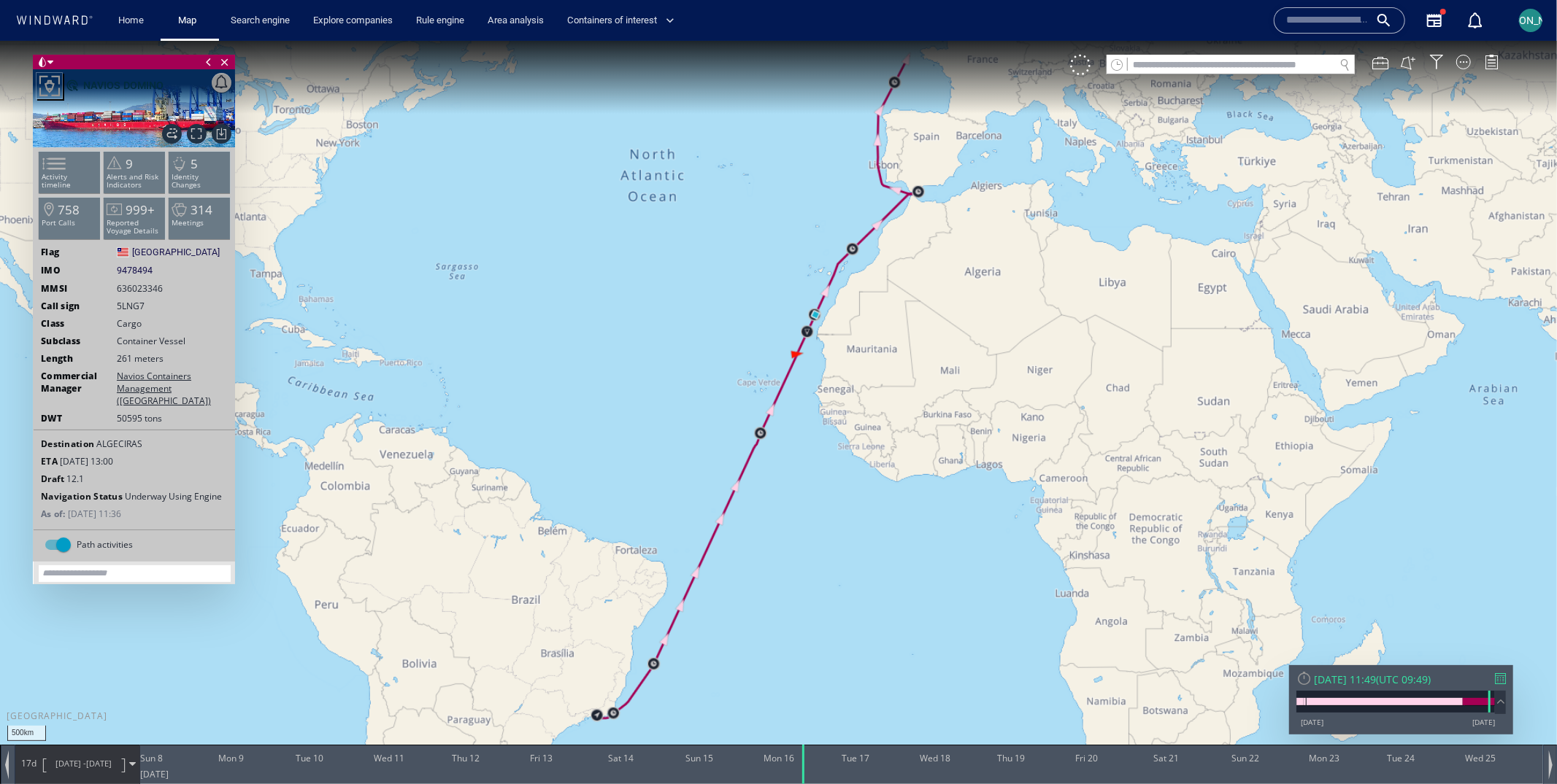
drag, startPoint x: 567, startPoint y: 470, endPoint x: 621, endPoint y: 234, distance: 242.1
click at [621, 233] on canvas "Map" at bounding box center [778, 405] width 1557 height 729
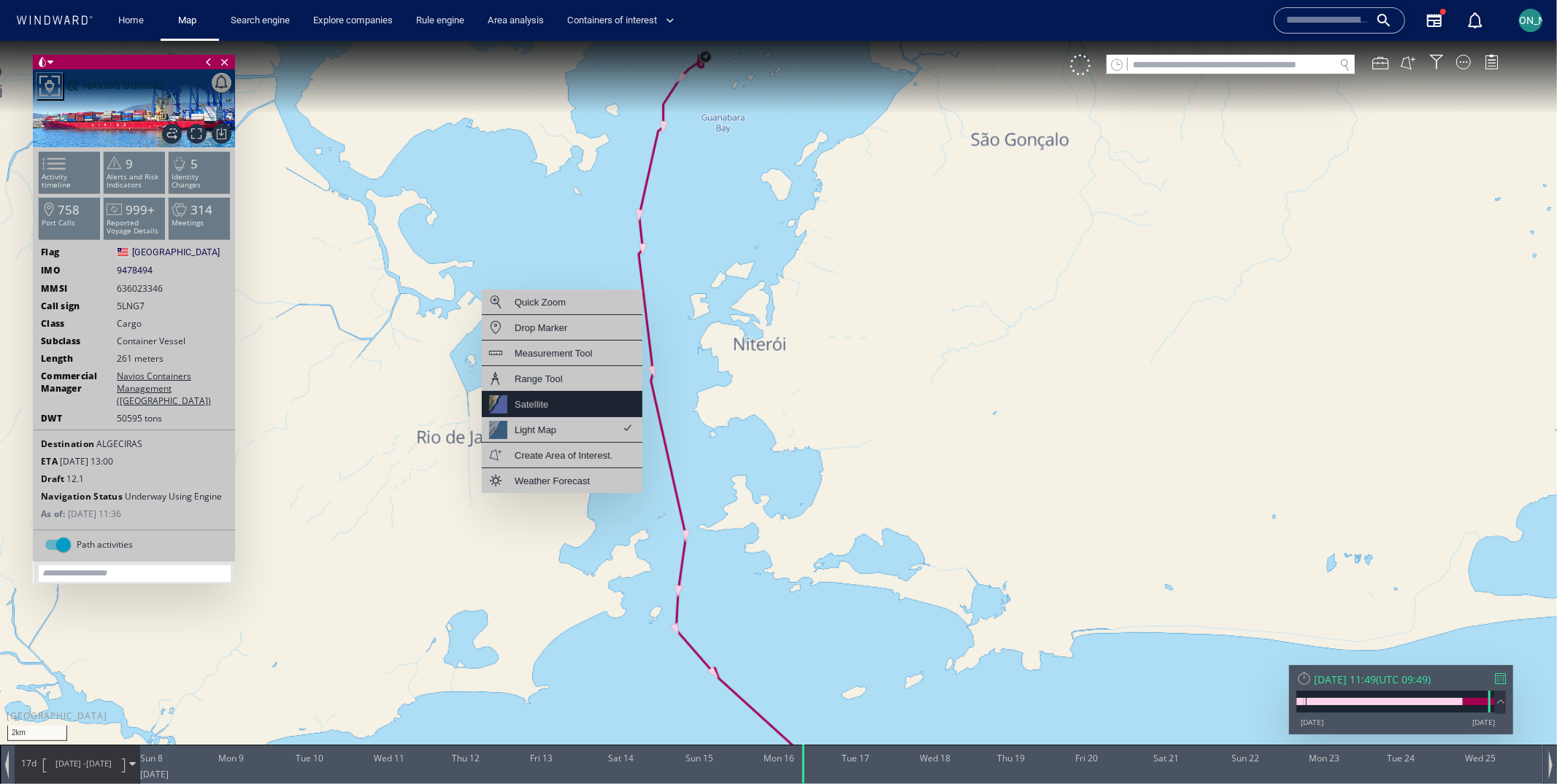
click at [559, 398] on div "Satellite" at bounding box center [562, 403] width 160 height 26
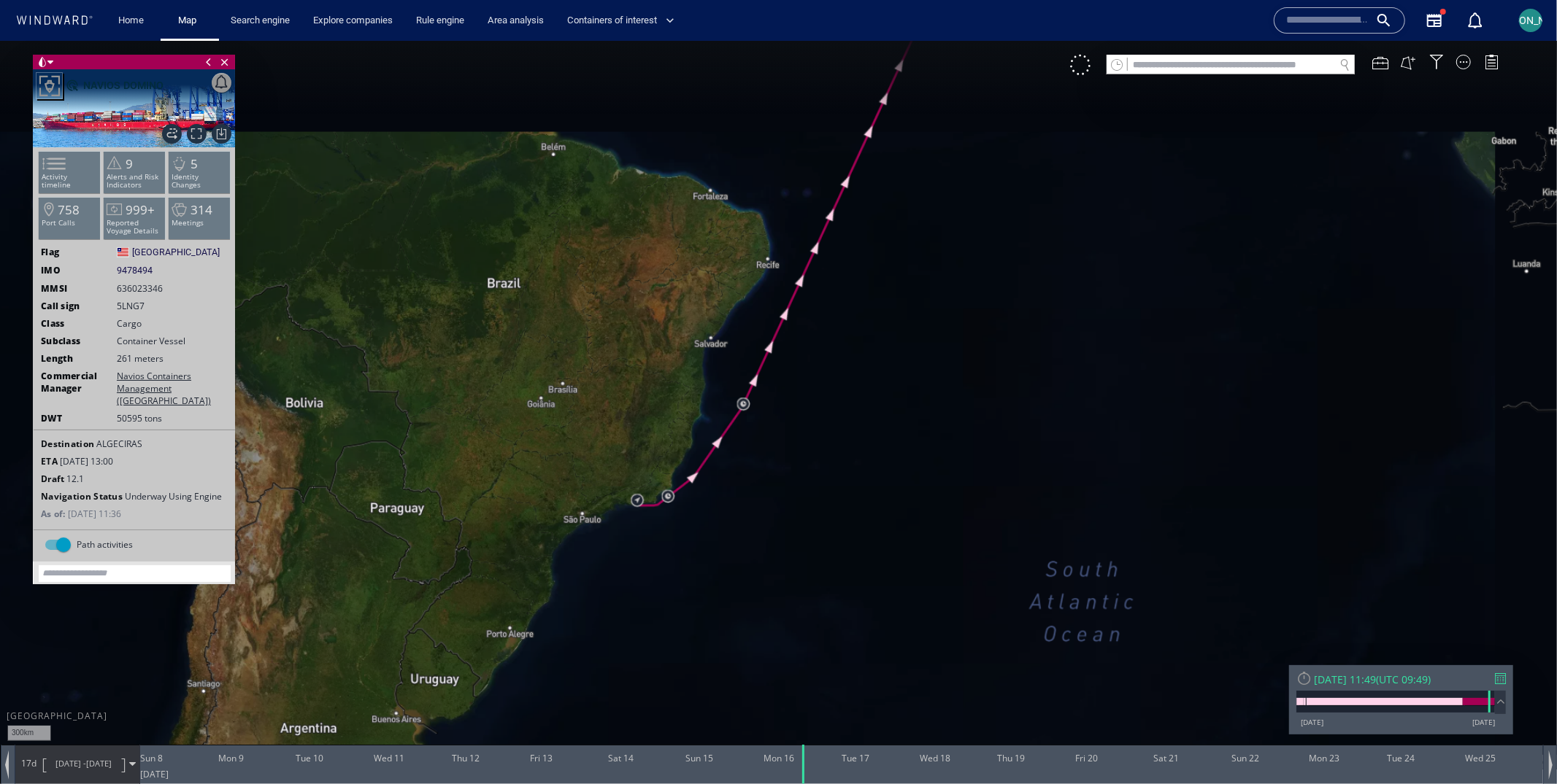
drag, startPoint x: 734, startPoint y: 219, endPoint x: 644, endPoint y: 362, distance: 169.0
click at [644, 362] on canvas "Map" at bounding box center [778, 405] width 1557 height 729
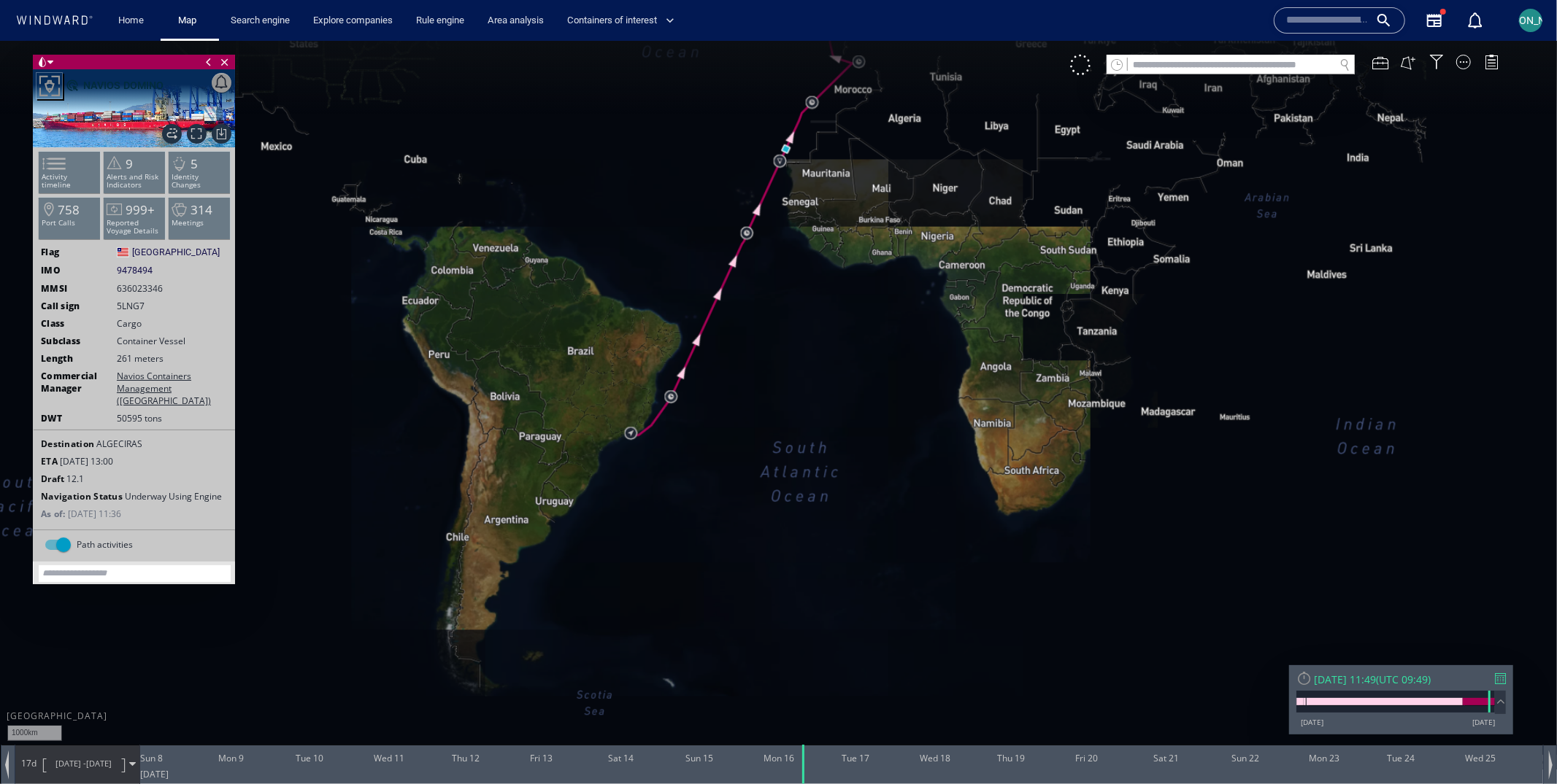
drag, startPoint x: 669, startPoint y: 321, endPoint x: 581, endPoint y: 501, distance: 200.4
click at [580, 503] on canvas "Map" at bounding box center [778, 405] width 1557 height 729
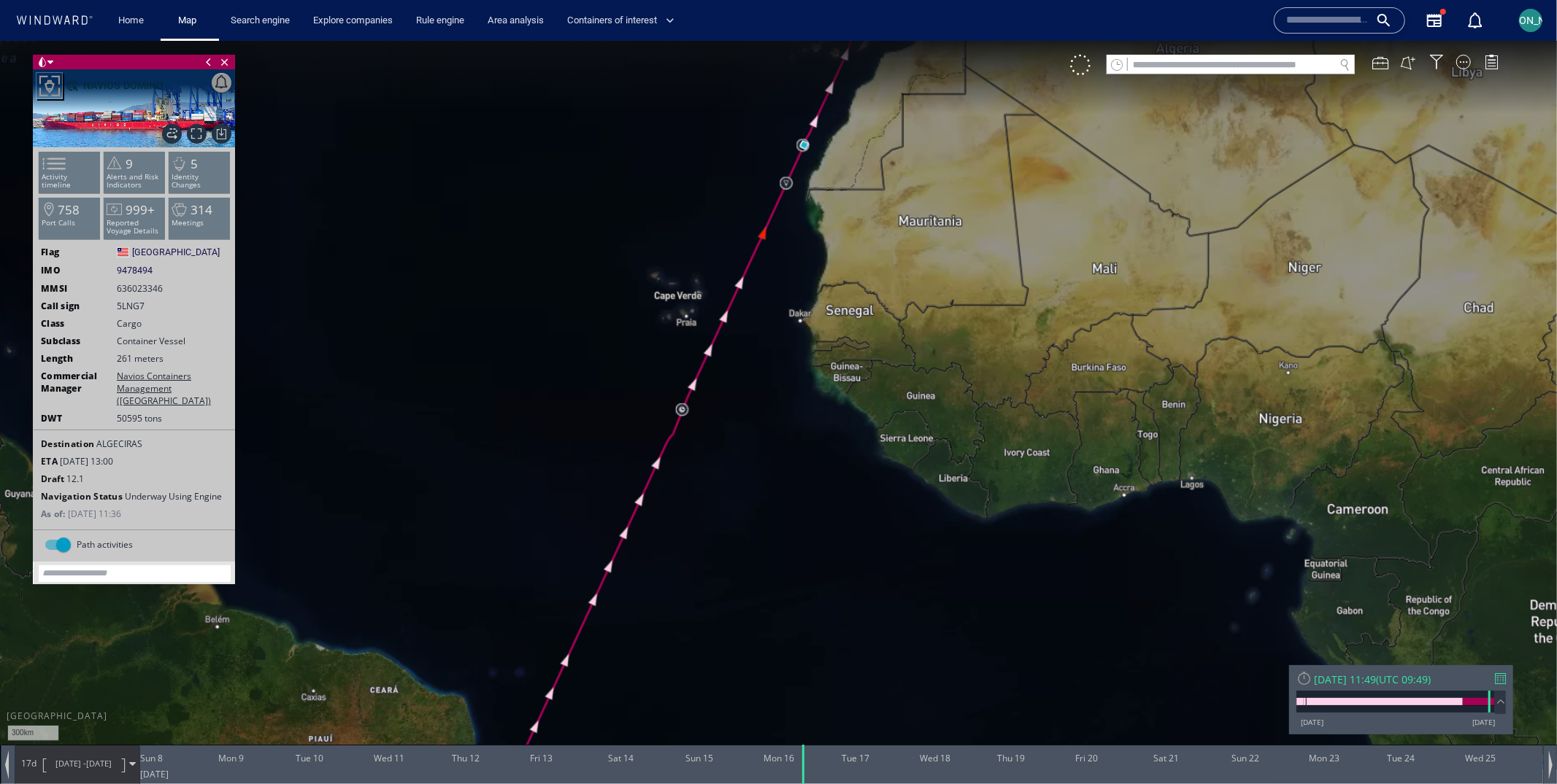
drag, startPoint x: 864, startPoint y: 215, endPoint x: 664, endPoint y: 584, distance: 419.7
click at [656, 630] on canvas "Map" at bounding box center [778, 405] width 1557 height 729
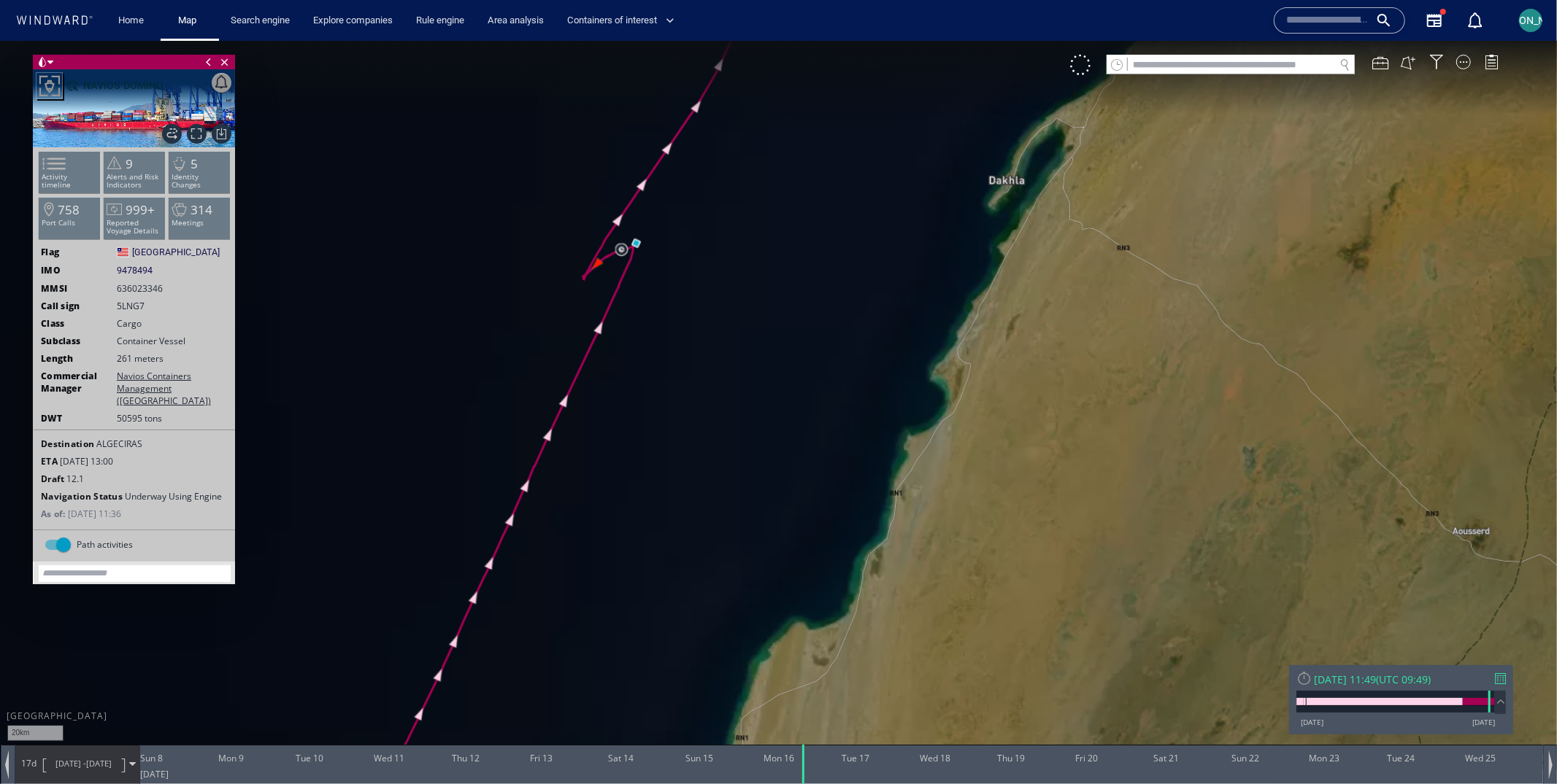
drag, startPoint x: 725, startPoint y: 193, endPoint x: 786, endPoint y: 316, distance: 137.3
click at [786, 316] on canvas "Map" at bounding box center [778, 405] width 1557 height 729
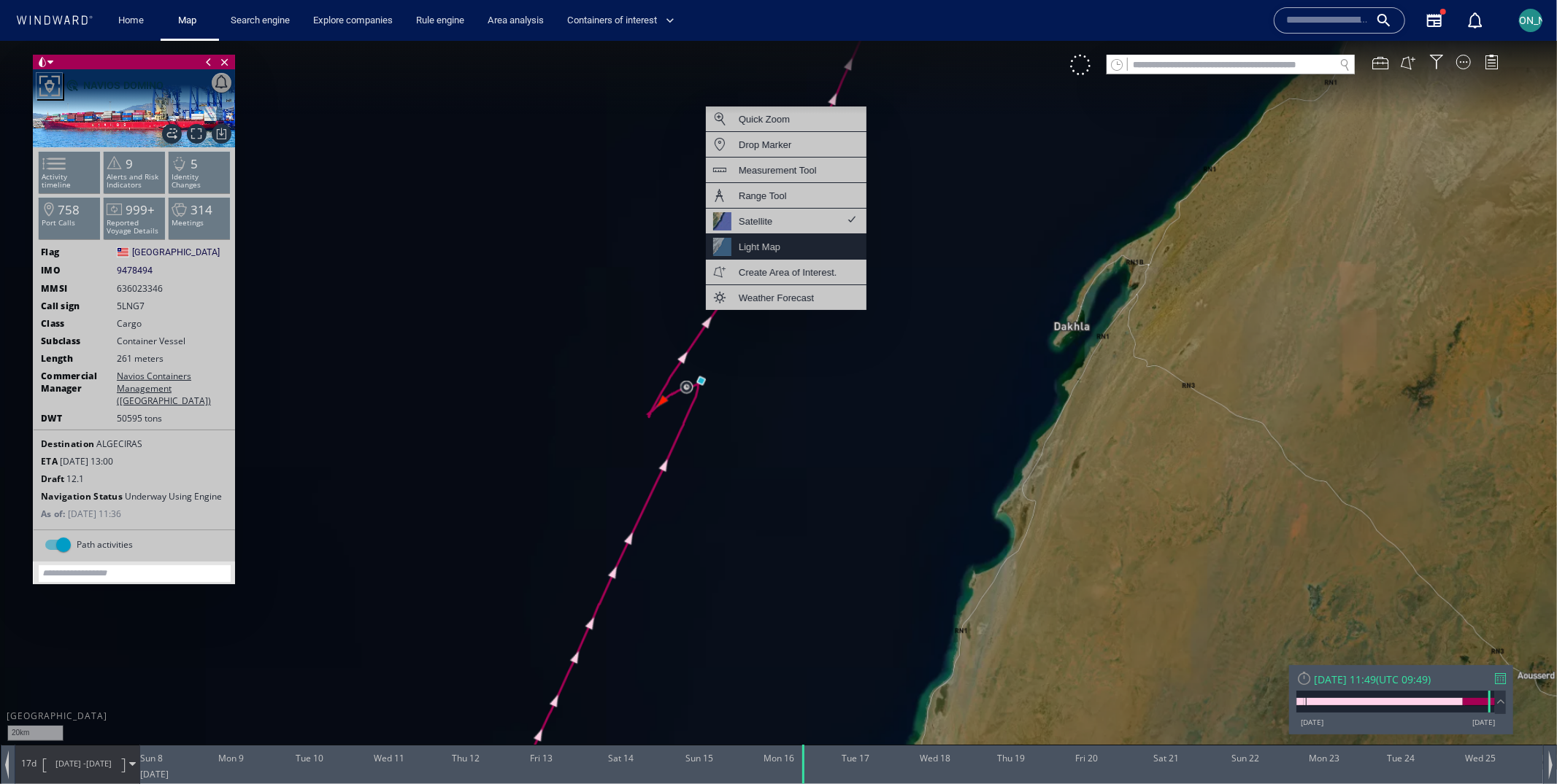
click at [798, 235] on div "Light Map" at bounding box center [786, 246] width 160 height 26
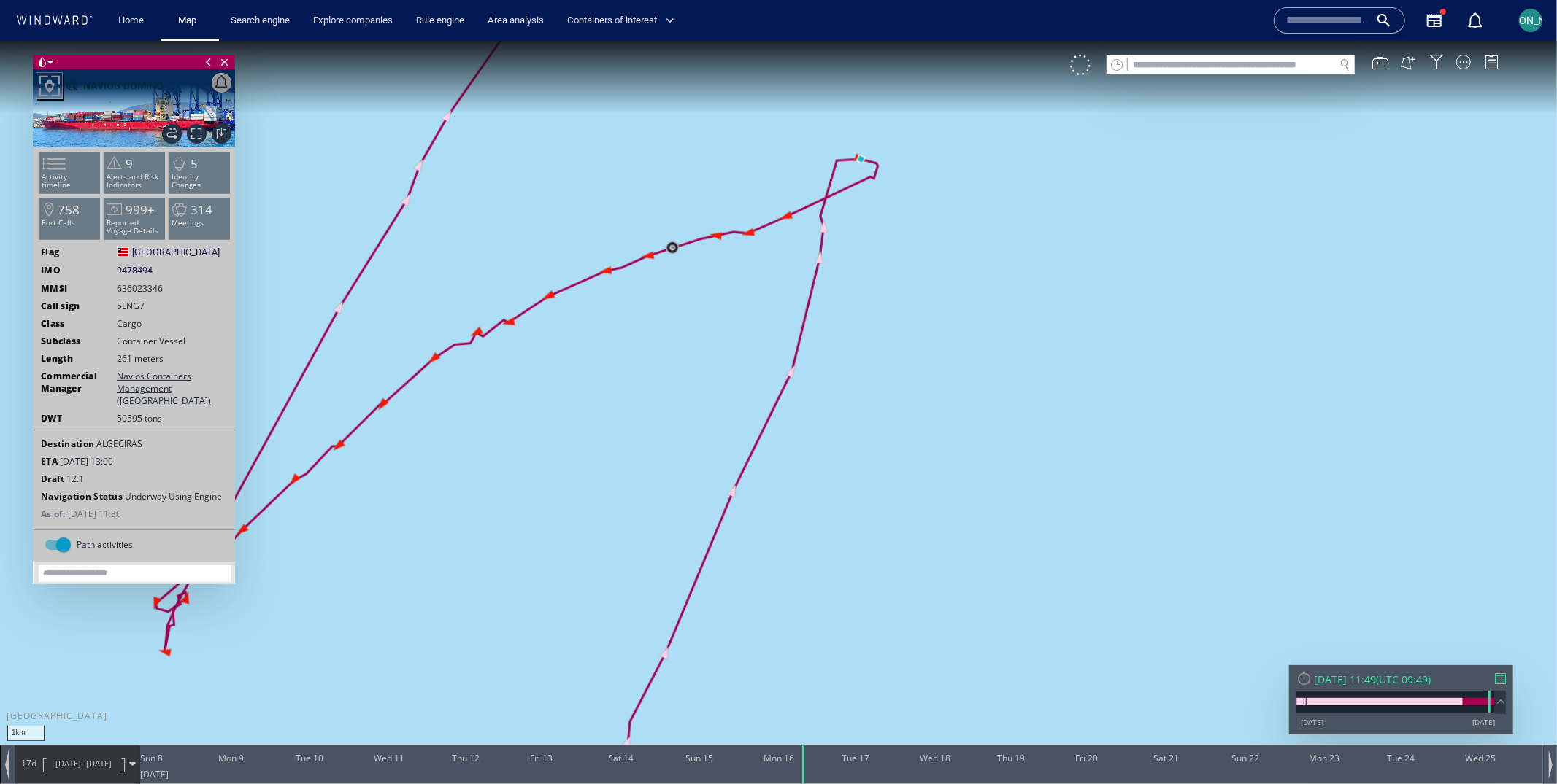
drag, startPoint x: 759, startPoint y: 299, endPoint x: 783, endPoint y: 359, distance: 64.6
click at [783, 359] on canvas "Map" at bounding box center [778, 405] width 1557 height 729
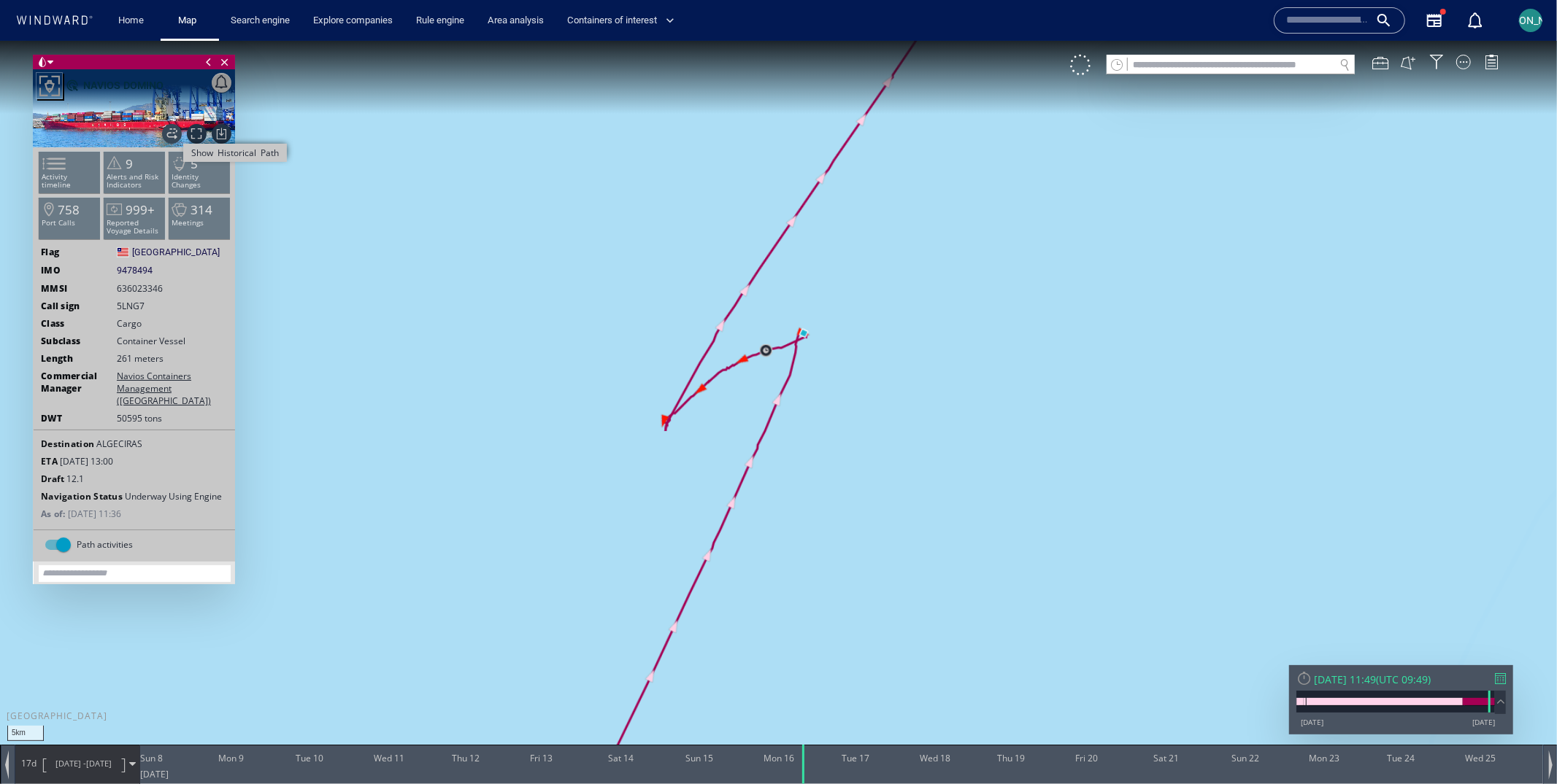
click at [174, 130] on span "Show Historical Path" at bounding box center [172, 133] width 19 height 19
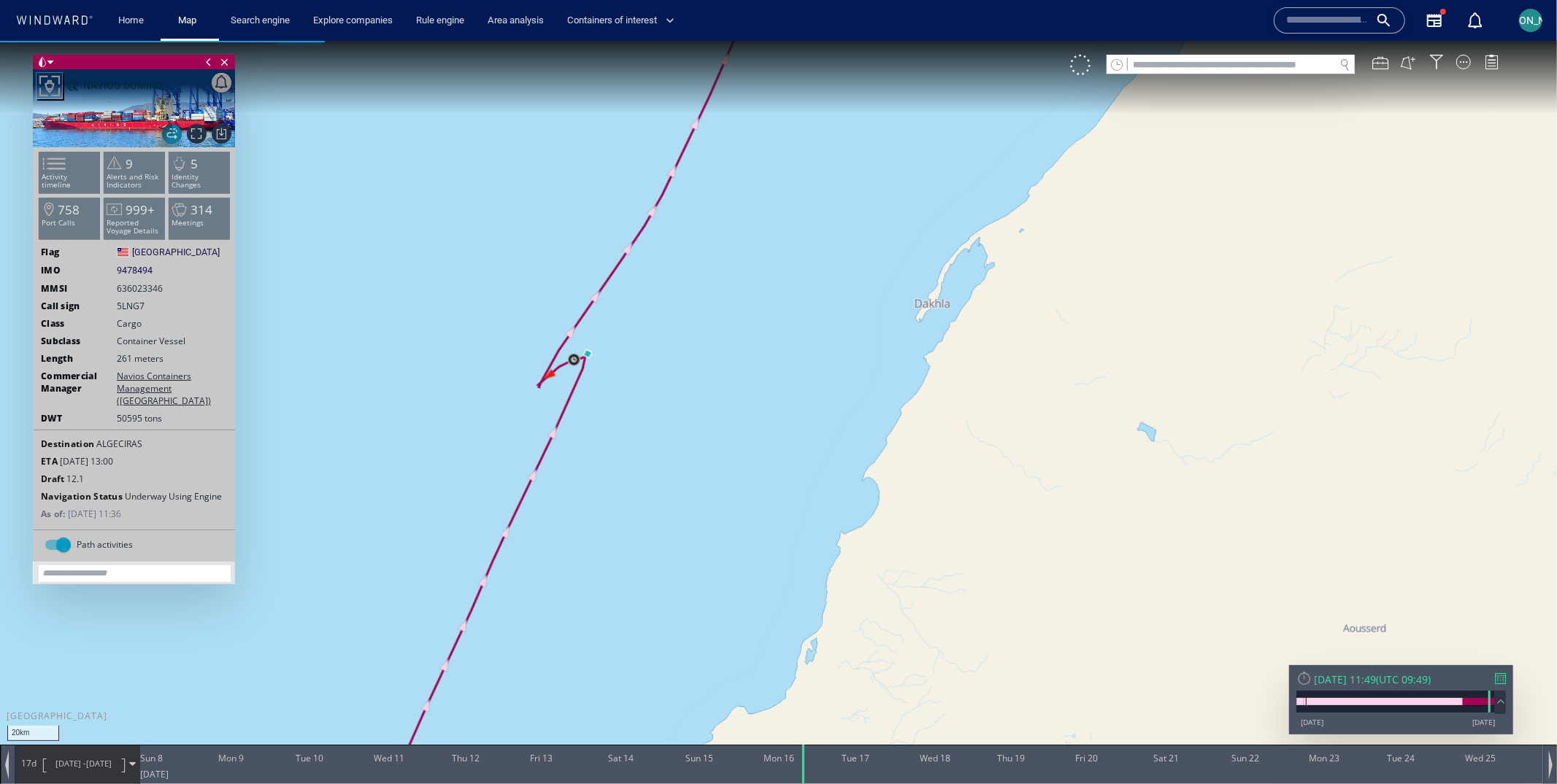
drag, startPoint x: 450, startPoint y: 361, endPoint x: 515, endPoint y: 391, distance: 71.6
click at [515, 391] on canvas "Map" at bounding box center [778, 405] width 1557 height 729
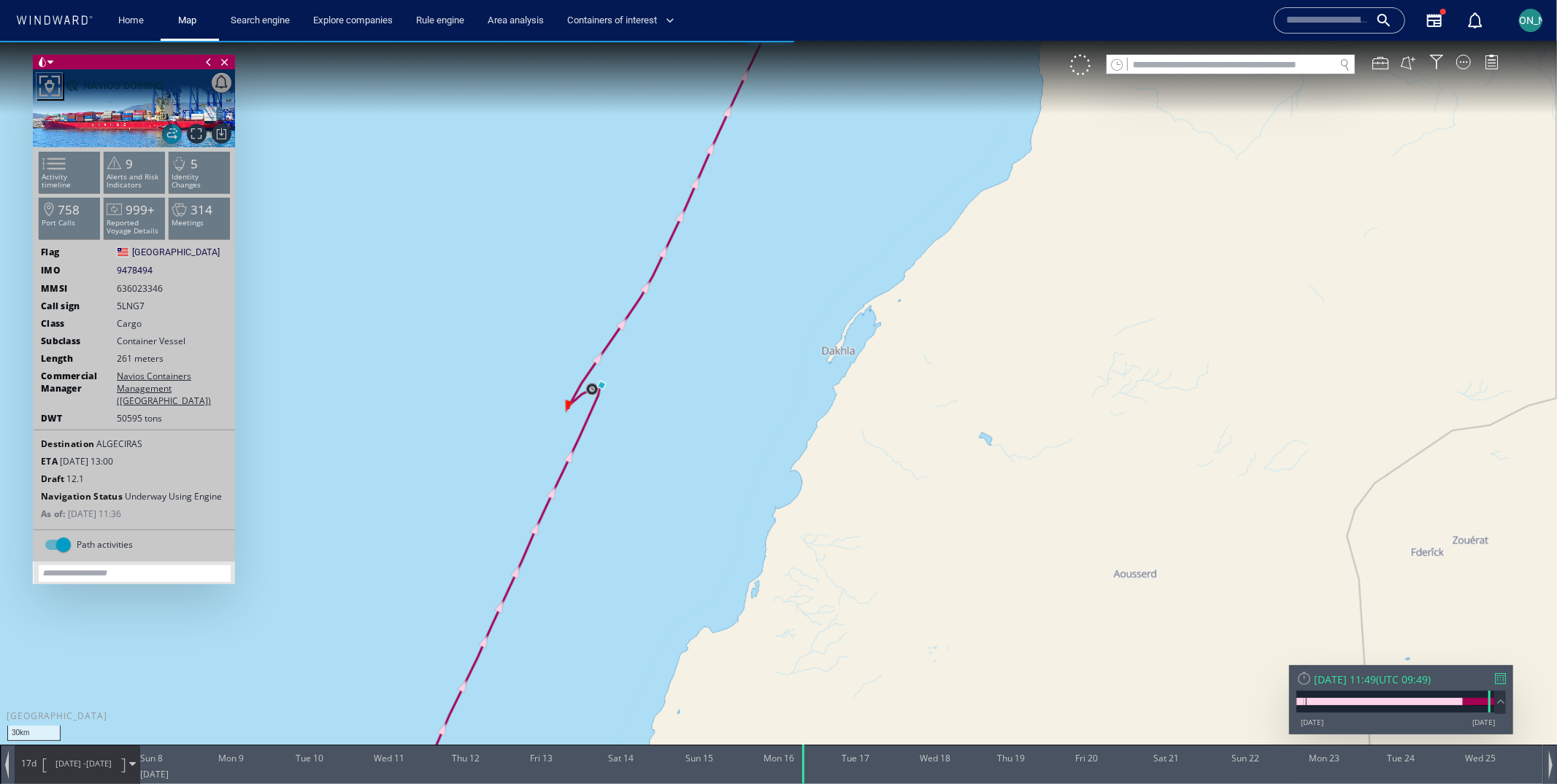
drag, startPoint x: 515, startPoint y: 391, endPoint x: 586, endPoint y: 305, distance: 111.5
click at [586, 305] on canvas "Map" at bounding box center [778, 405] width 1557 height 729
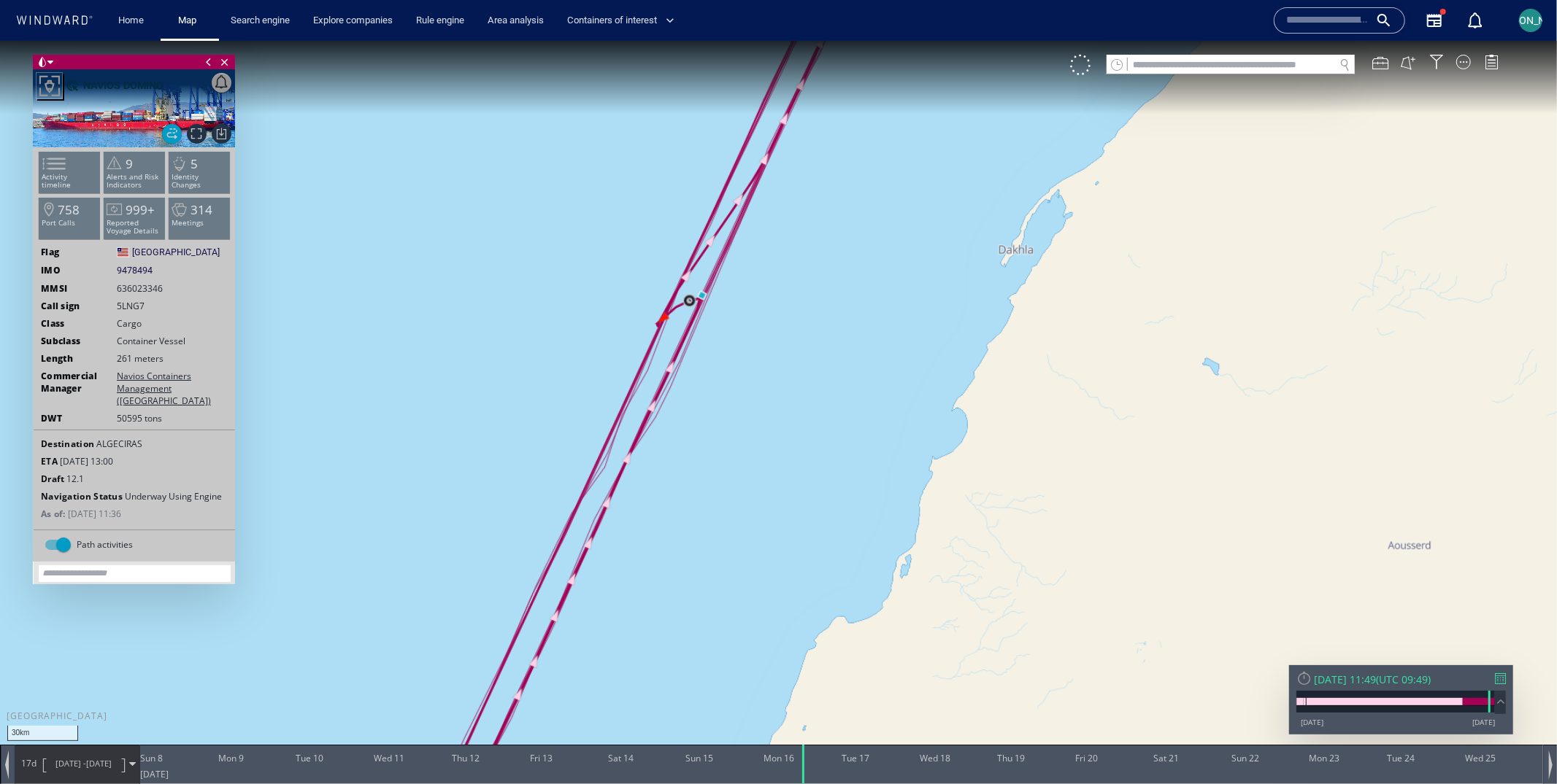
drag, startPoint x: 571, startPoint y: 405, endPoint x: 593, endPoint y: 280, distance: 126.9
click at [593, 280] on canvas "Map" at bounding box center [778, 405] width 1557 height 729
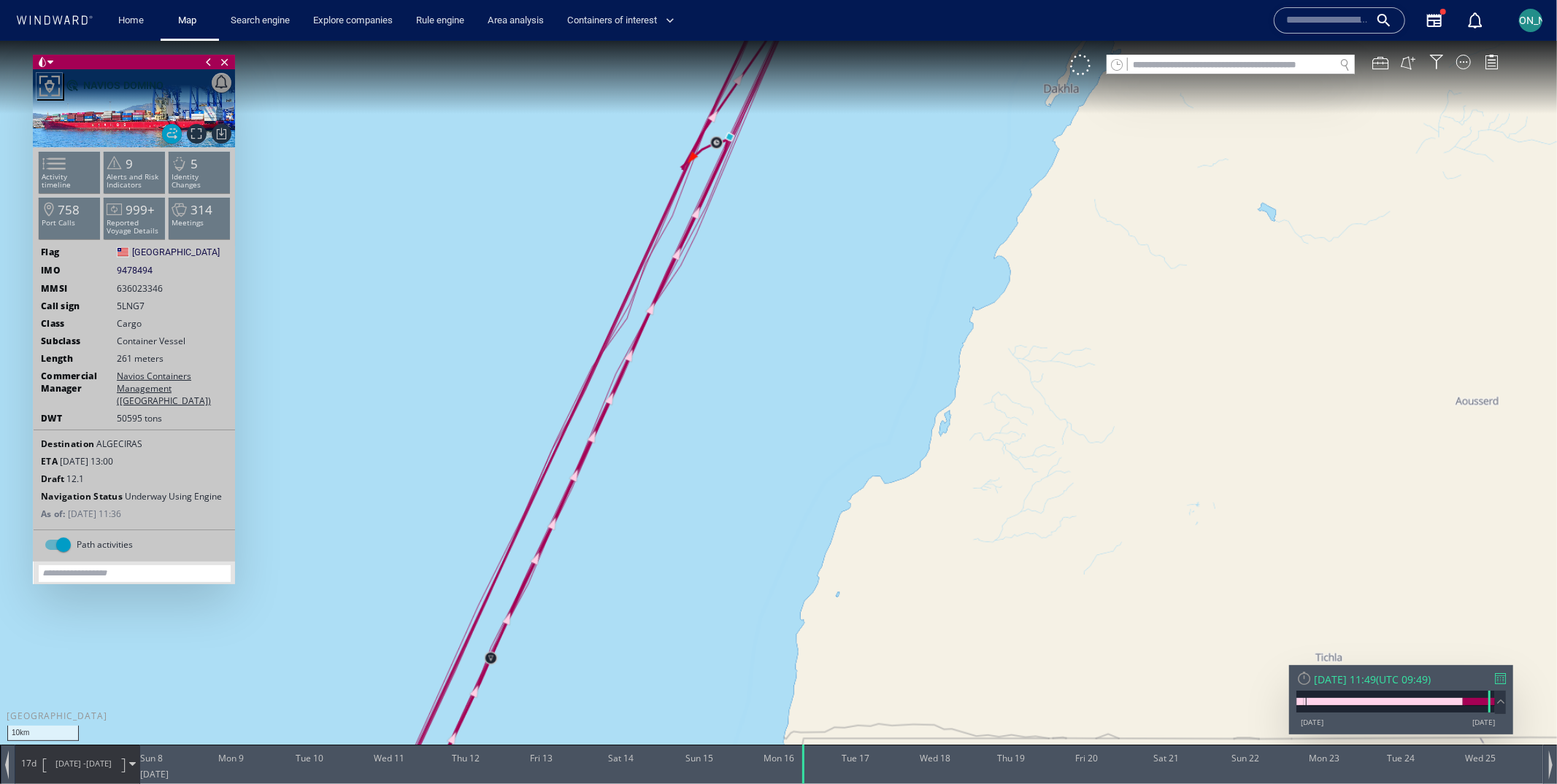
drag, startPoint x: 697, startPoint y: 190, endPoint x: 634, endPoint y: 397, distance: 216.4
click at [633, 397] on canvas "Map" at bounding box center [778, 405] width 1557 height 729
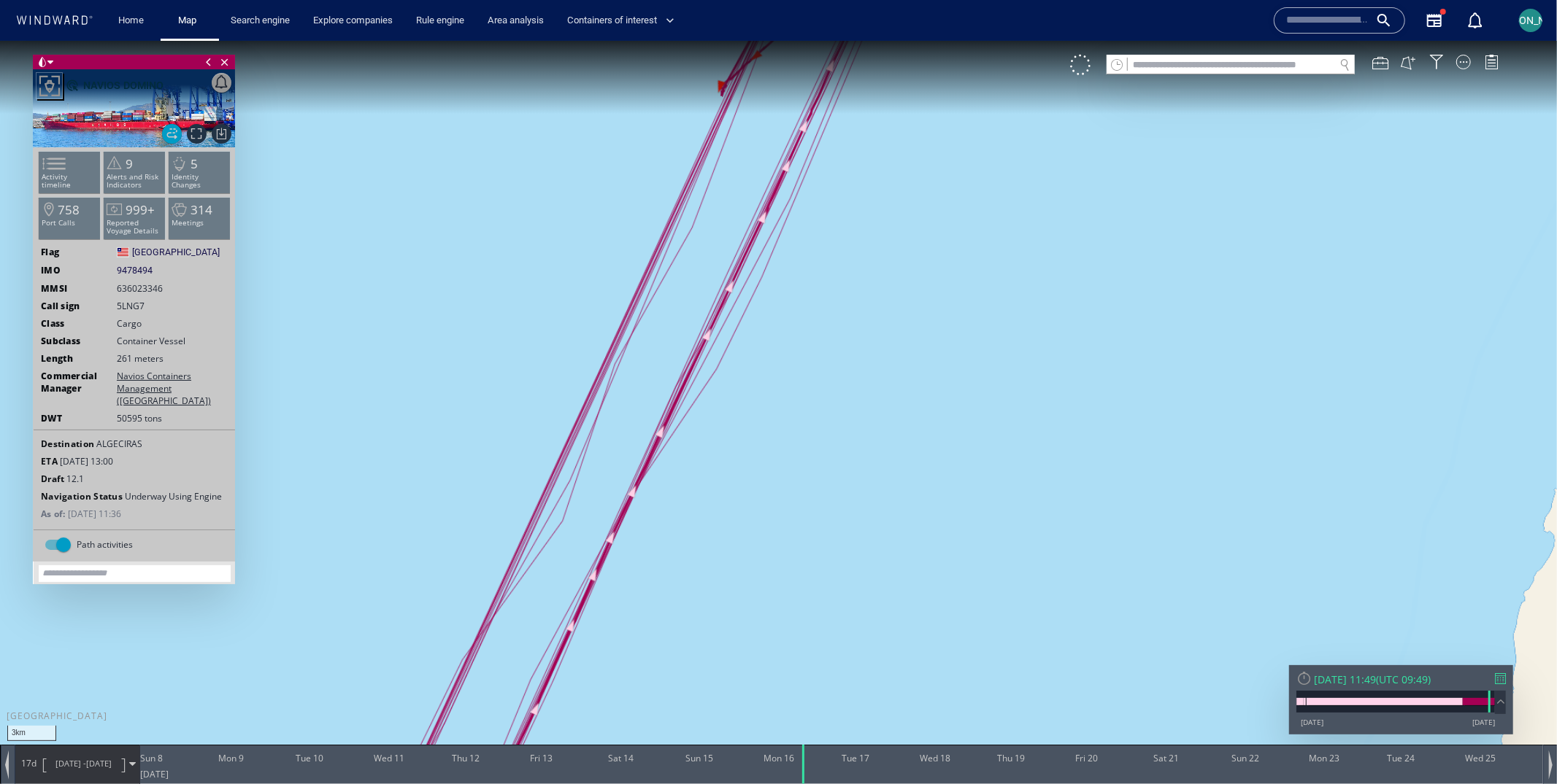
drag, startPoint x: 739, startPoint y: 198, endPoint x: 627, endPoint y: 505, distance: 326.8
click at [627, 504] on canvas "Map" at bounding box center [778, 405] width 1557 height 729
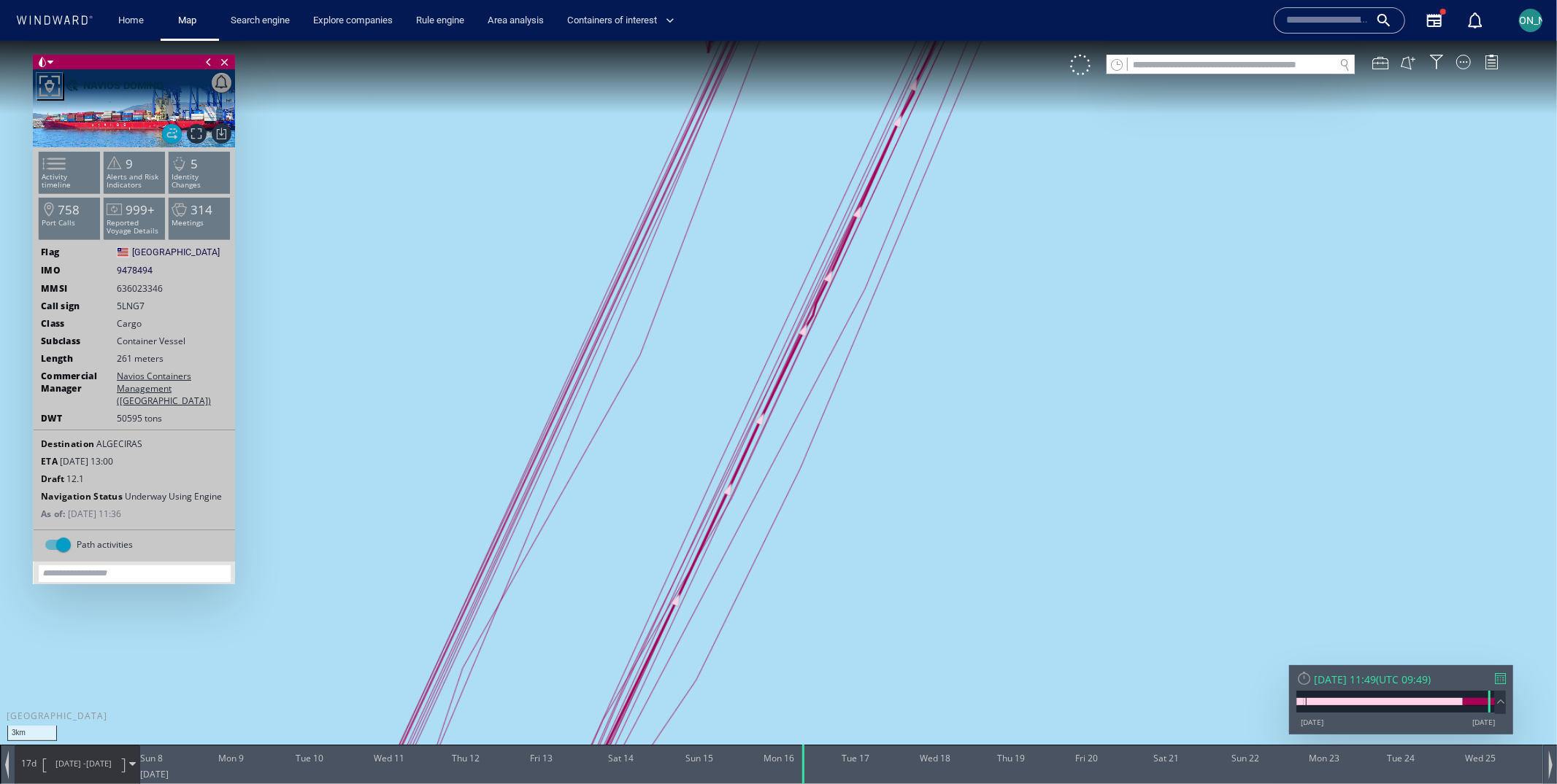
drag, startPoint x: 782, startPoint y: 206, endPoint x: 553, endPoint y: 596, distance: 452.3
click at [552, 596] on canvas "Map" at bounding box center [778, 405] width 1557 height 729
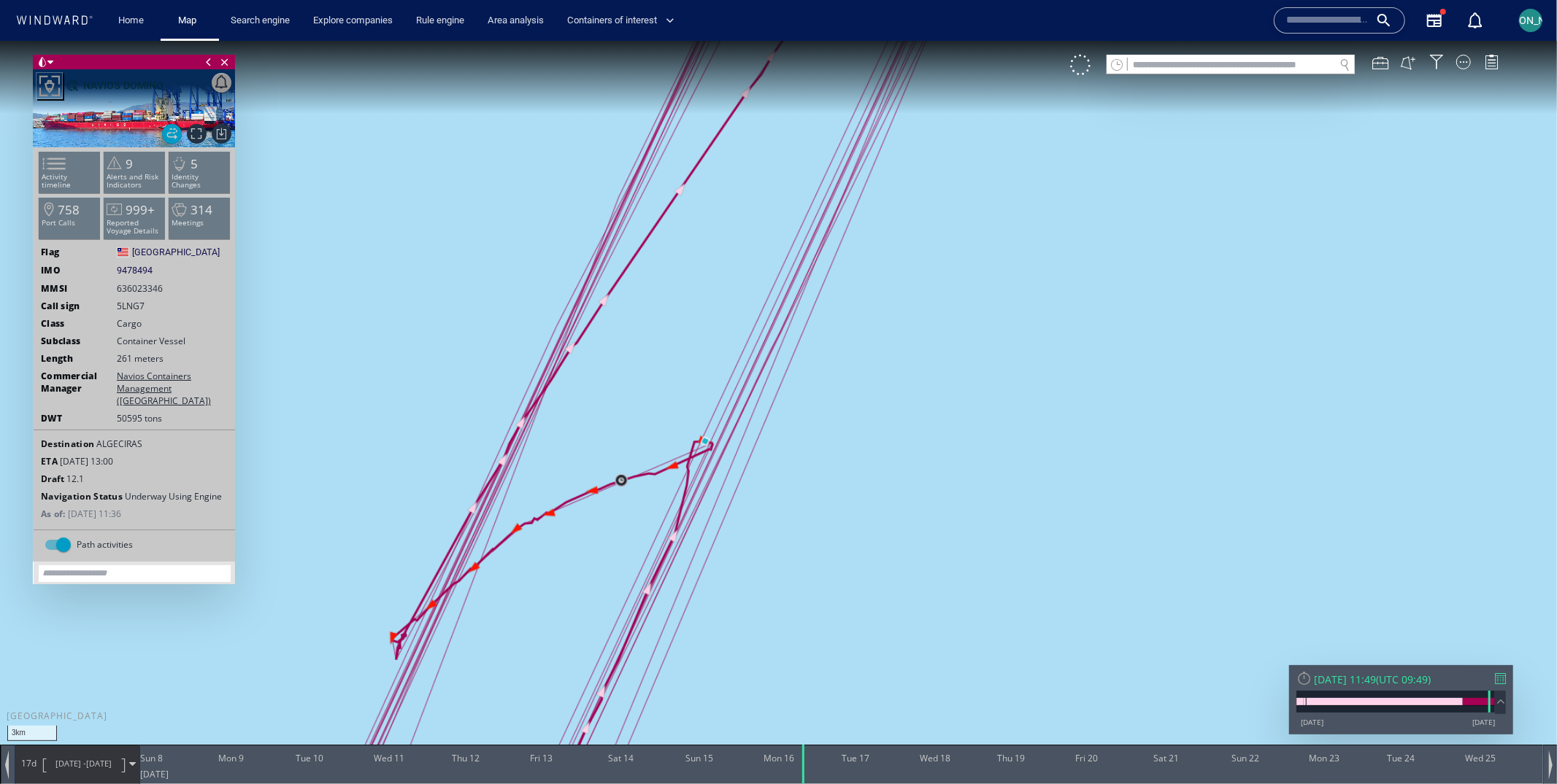
drag, startPoint x: 888, startPoint y: 256, endPoint x: 705, endPoint y: 626, distance: 412.8
click at [705, 626] on canvas "Map" at bounding box center [778, 405] width 1557 height 729
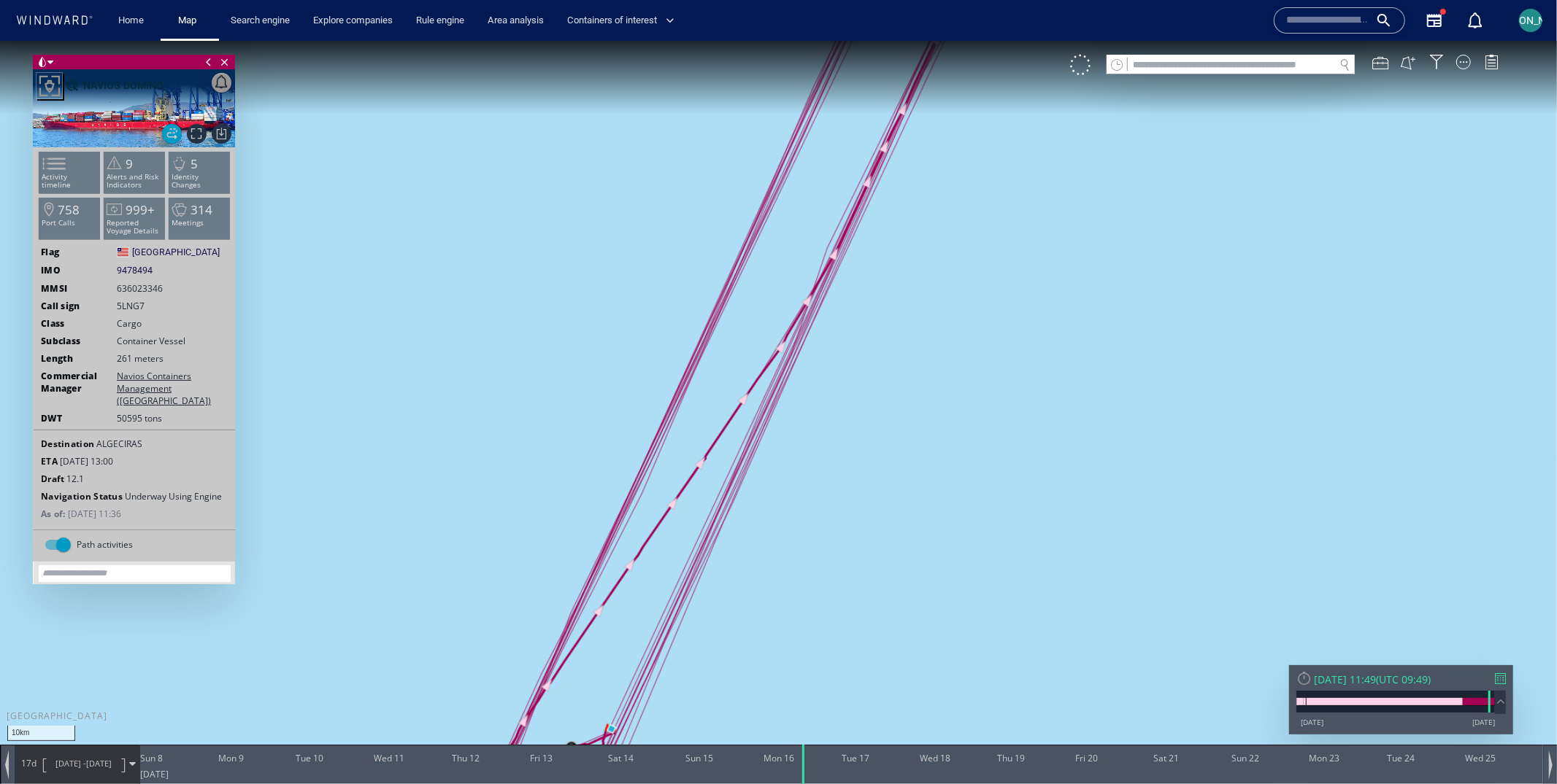
drag, startPoint x: 870, startPoint y: 374, endPoint x: 672, endPoint y: 652, distance: 341.3
click at [672, 652] on canvas "Map" at bounding box center [778, 405] width 1557 height 729
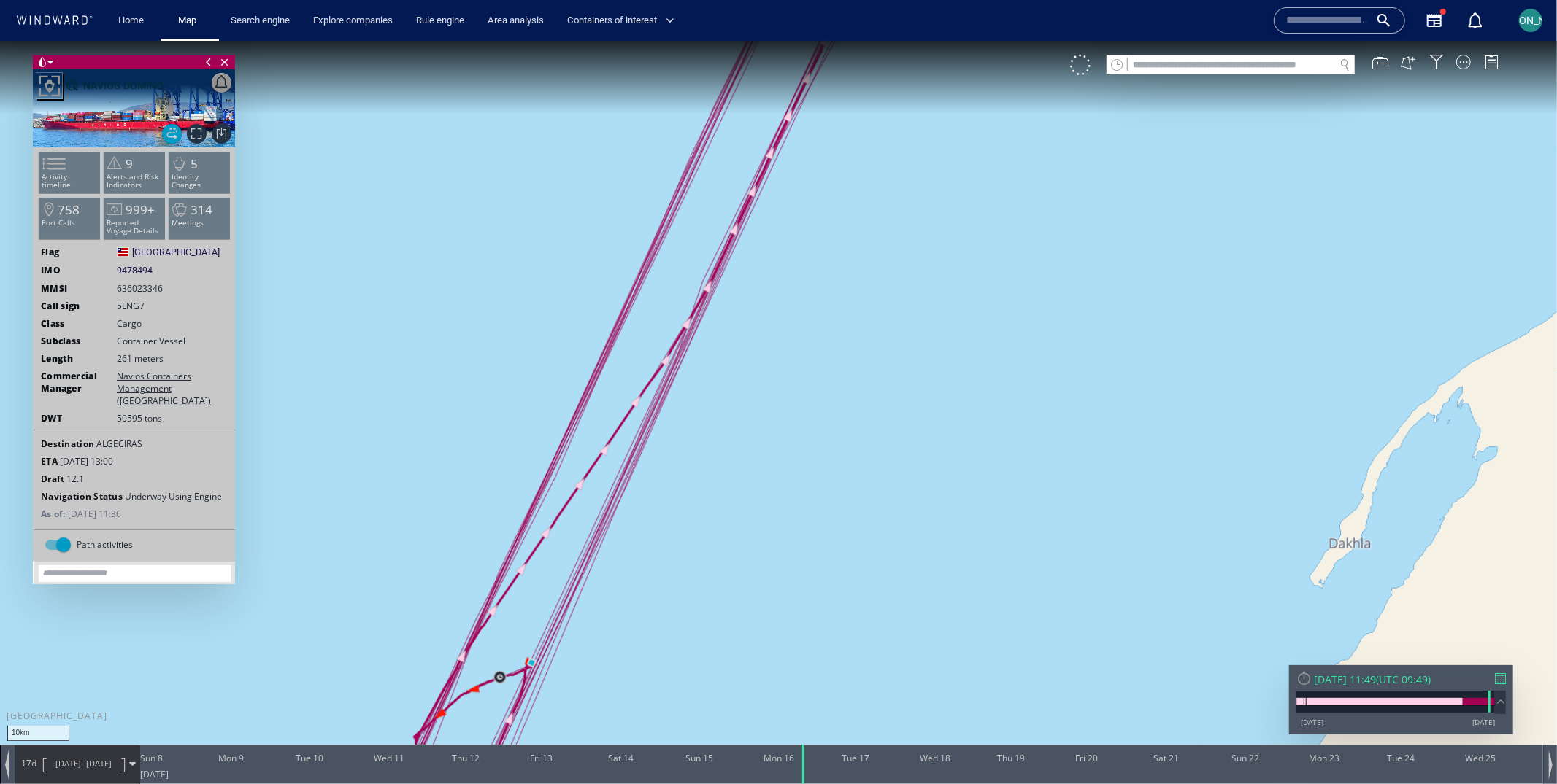
drag, startPoint x: 672, startPoint y: 646, endPoint x: 758, endPoint y: 345, distance: 313.0
click at [758, 344] on canvas "Map" at bounding box center [778, 405] width 1557 height 729
drag, startPoint x: 678, startPoint y: 520, endPoint x: 741, endPoint y: 310, distance: 219.2
click at [740, 311] on canvas "Map" at bounding box center [778, 405] width 1557 height 729
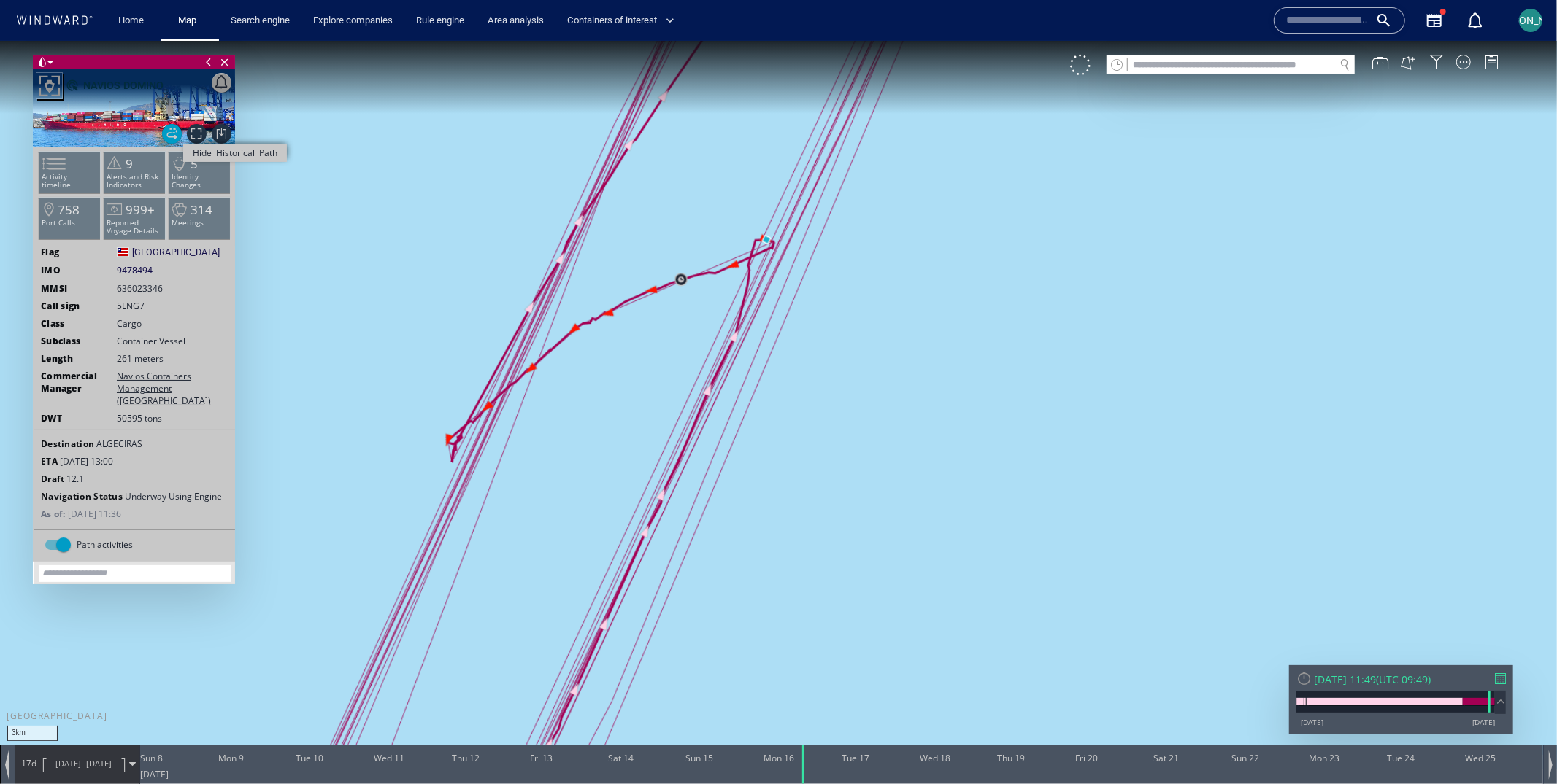
click at [170, 134] on span "Hide Historical Path" at bounding box center [172, 133] width 19 height 19
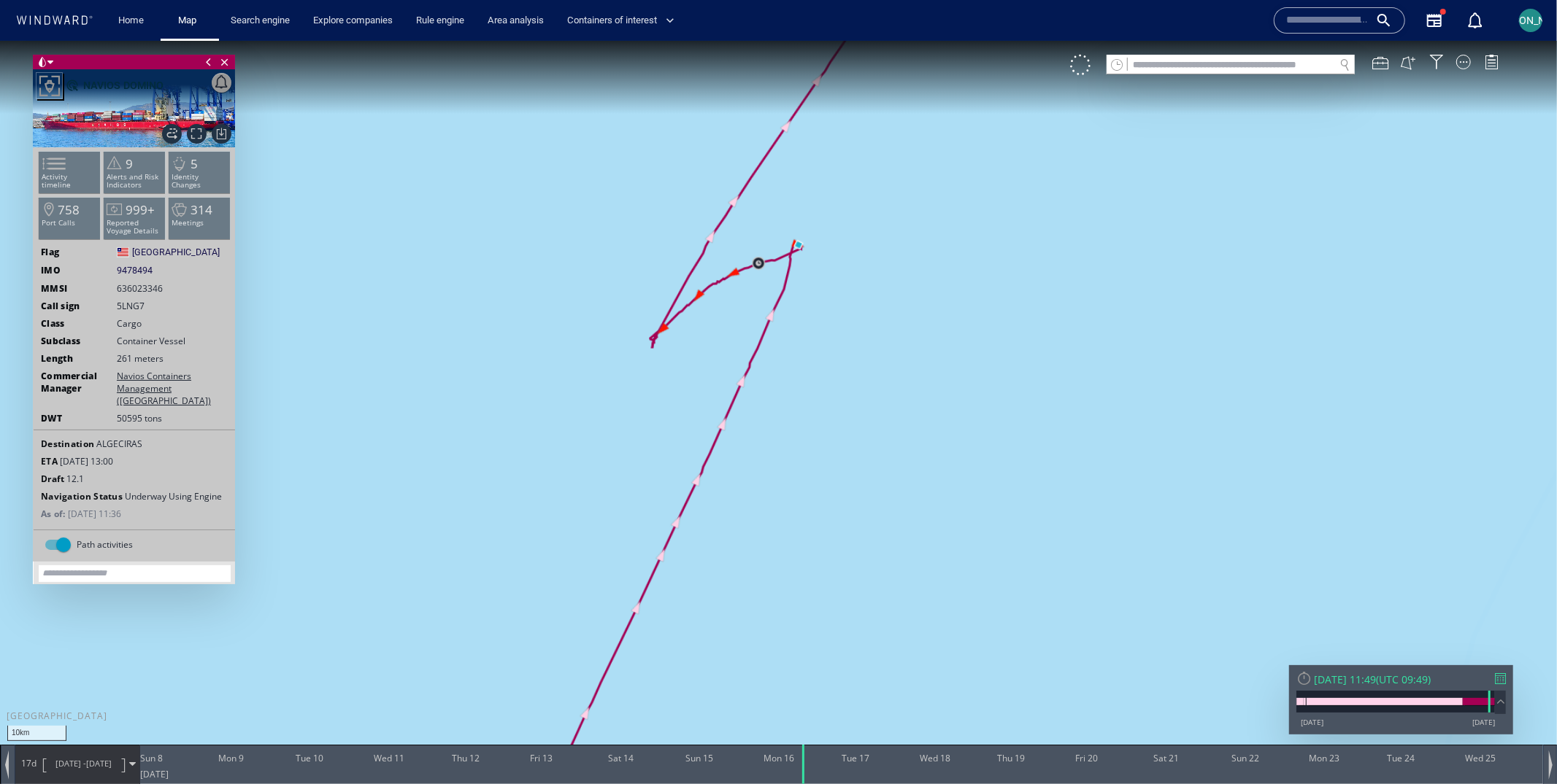
drag, startPoint x: 822, startPoint y: 252, endPoint x: 748, endPoint y: 351, distance: 123.6
click at [748, 351] on canvas "Map" at bounding box center [778, 405] width 1557 height 729
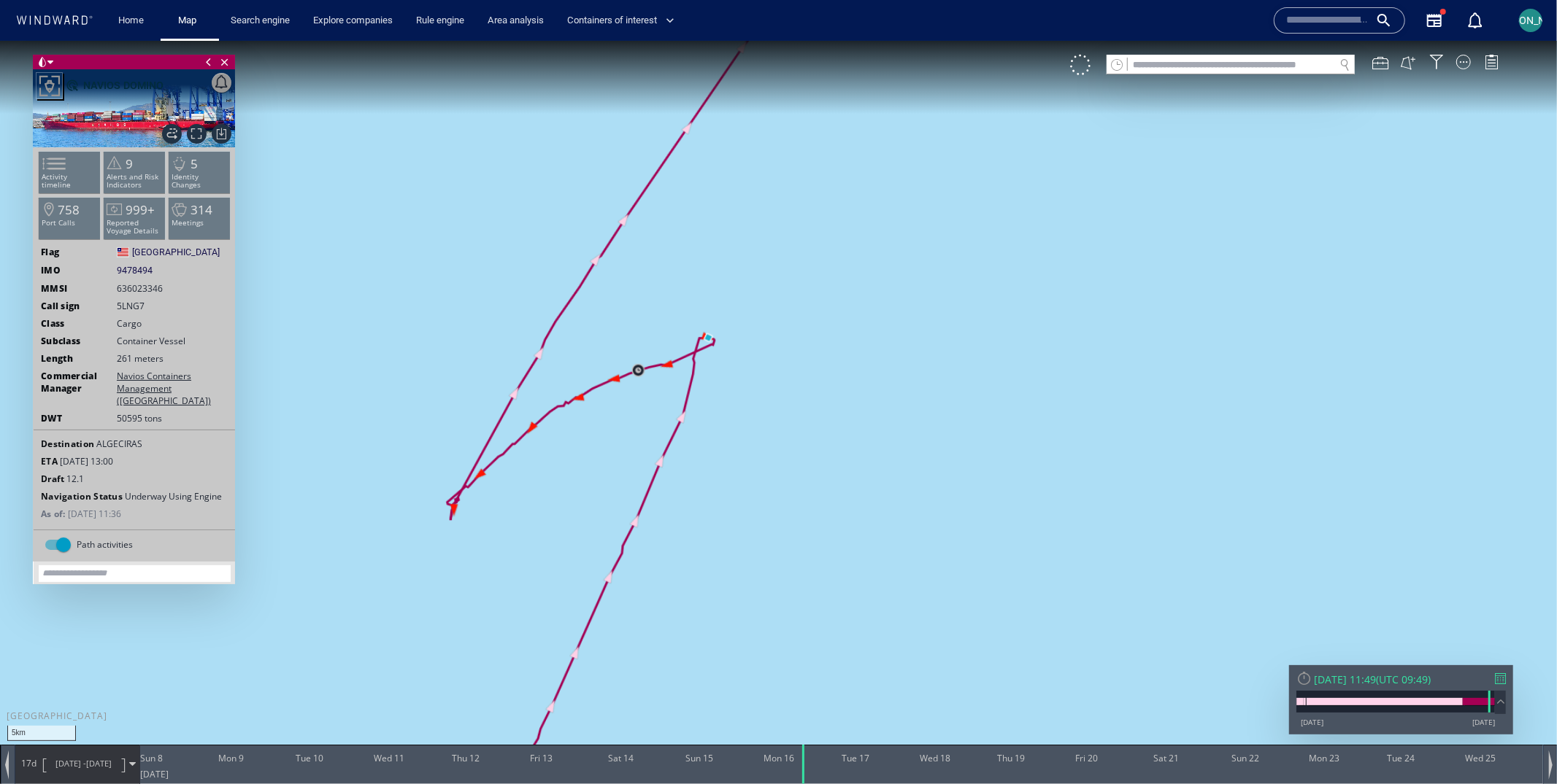
drag, startPoint x: 819, startPoint y: 351, endPoint x: 672, endPoint y: 414, distance: 159.9
click at [671, 414] on canvas "Map" at bounding box center [778, 405] width 1557 height 729
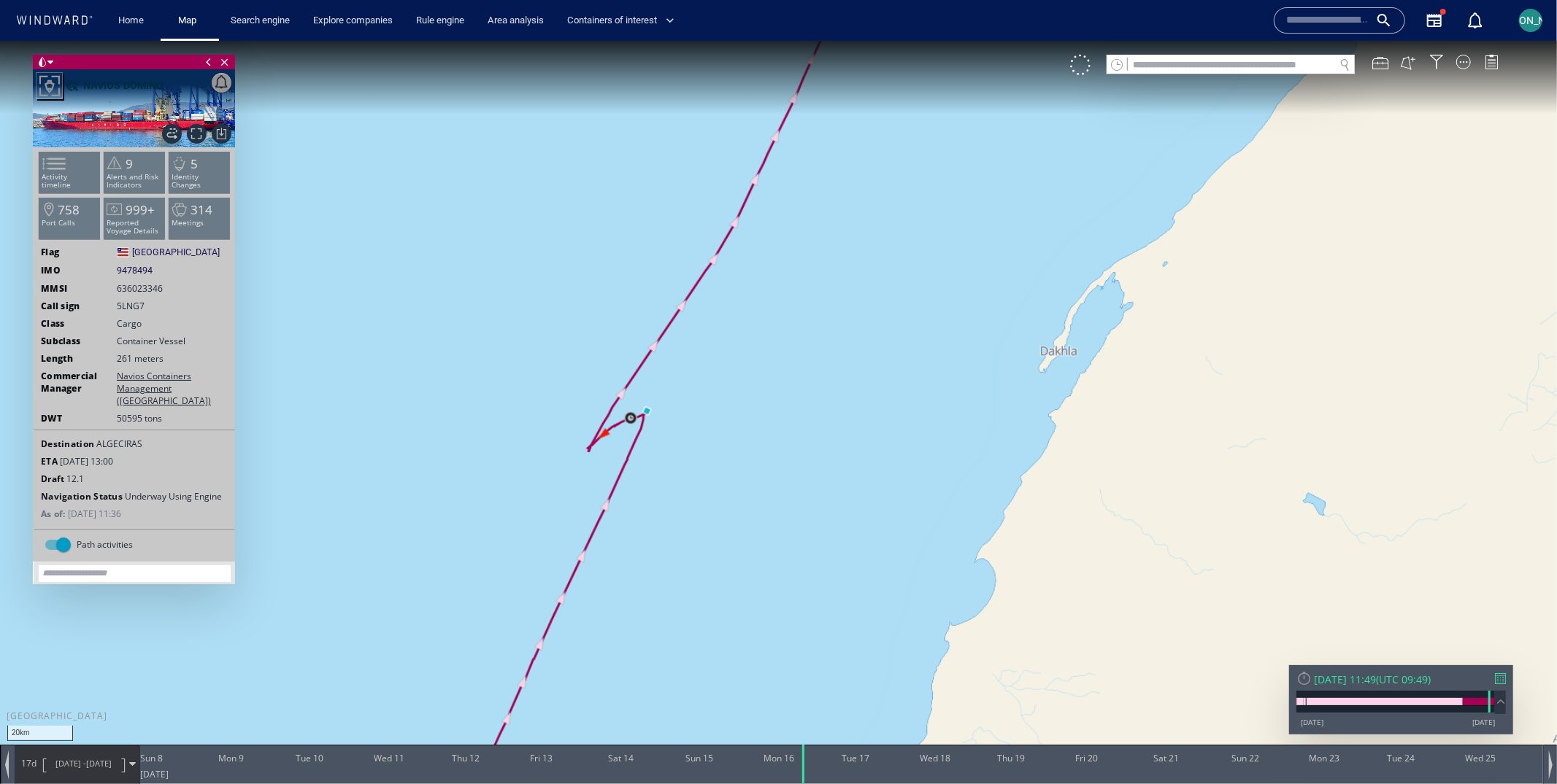
click at [672, 414] on canvas "Map" at bounding box center [778, 405] width 1557 height 729
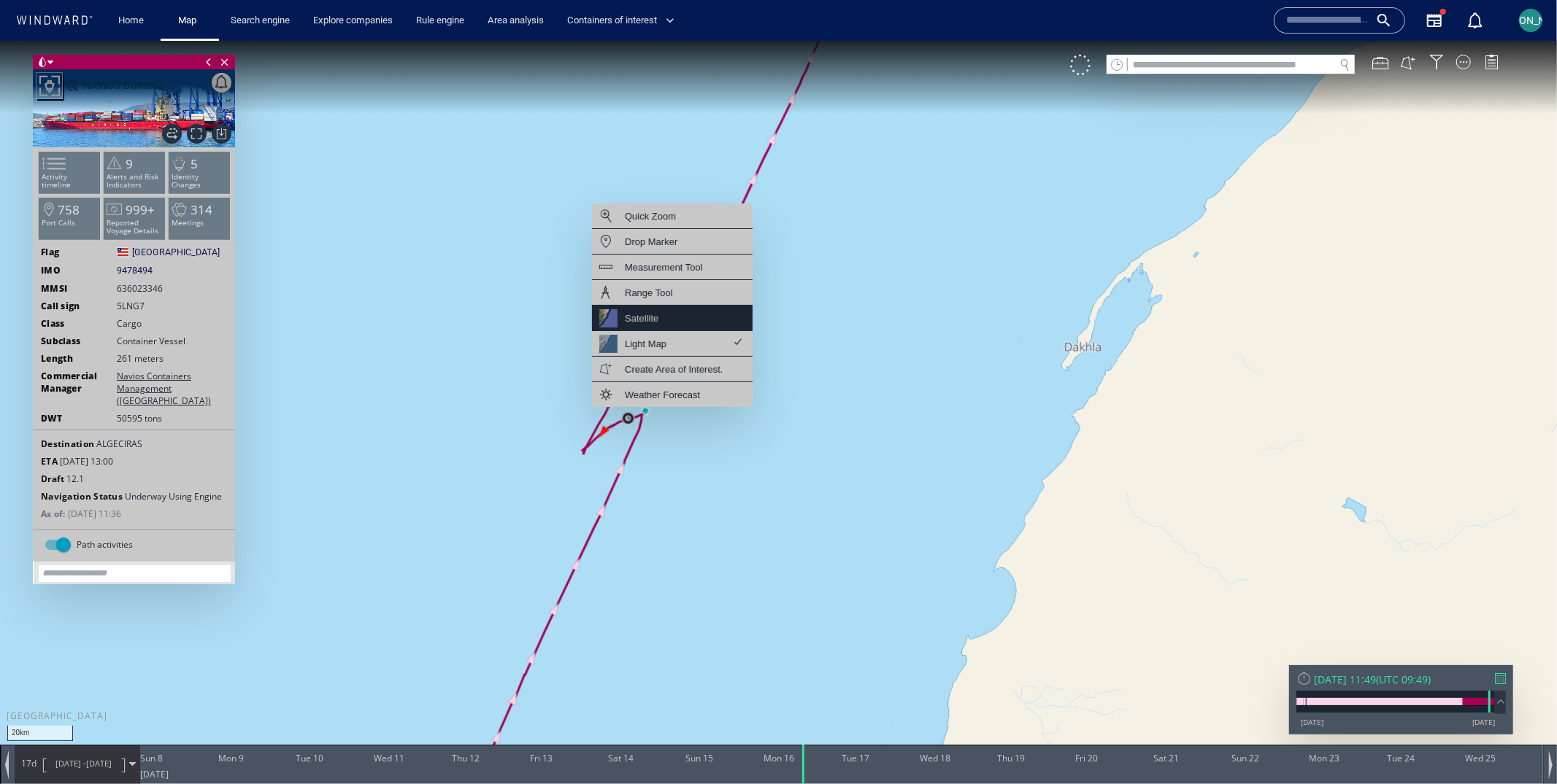
click at [693, 322] on div "Satellite" at bounding box center [672, 317] width 160 height 26
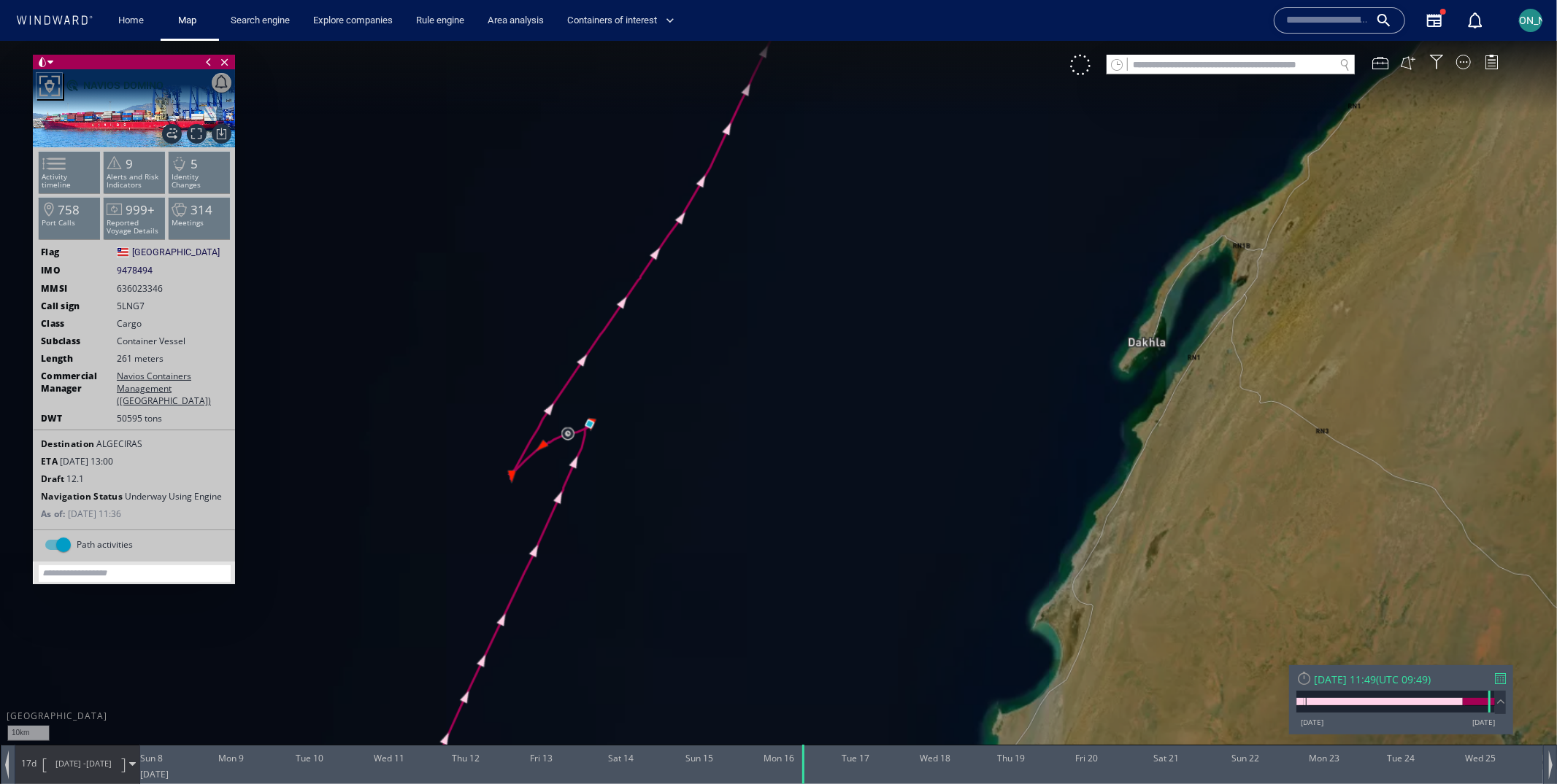
drag, startPoint x: 849, startPoint y: 362, endPoint x: 886, endPoint y: 362, distance: 37.0
click at [886, 362] on canvas "Map" at bounding box center [778, 405] width 1557 height 729
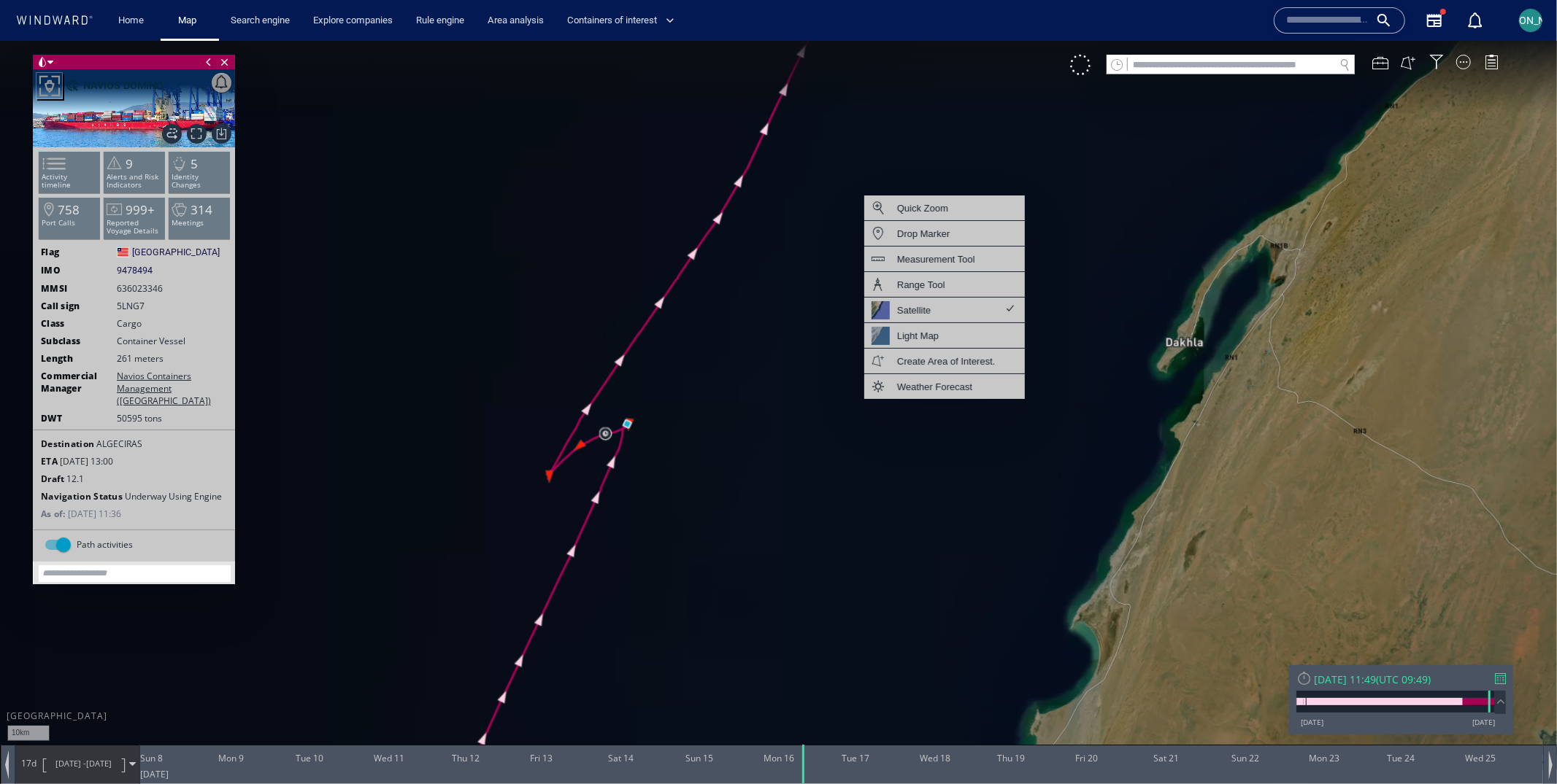
click at [864, 490] on canvas "Map" at bounding box center [778, 405] width 1557 height 729
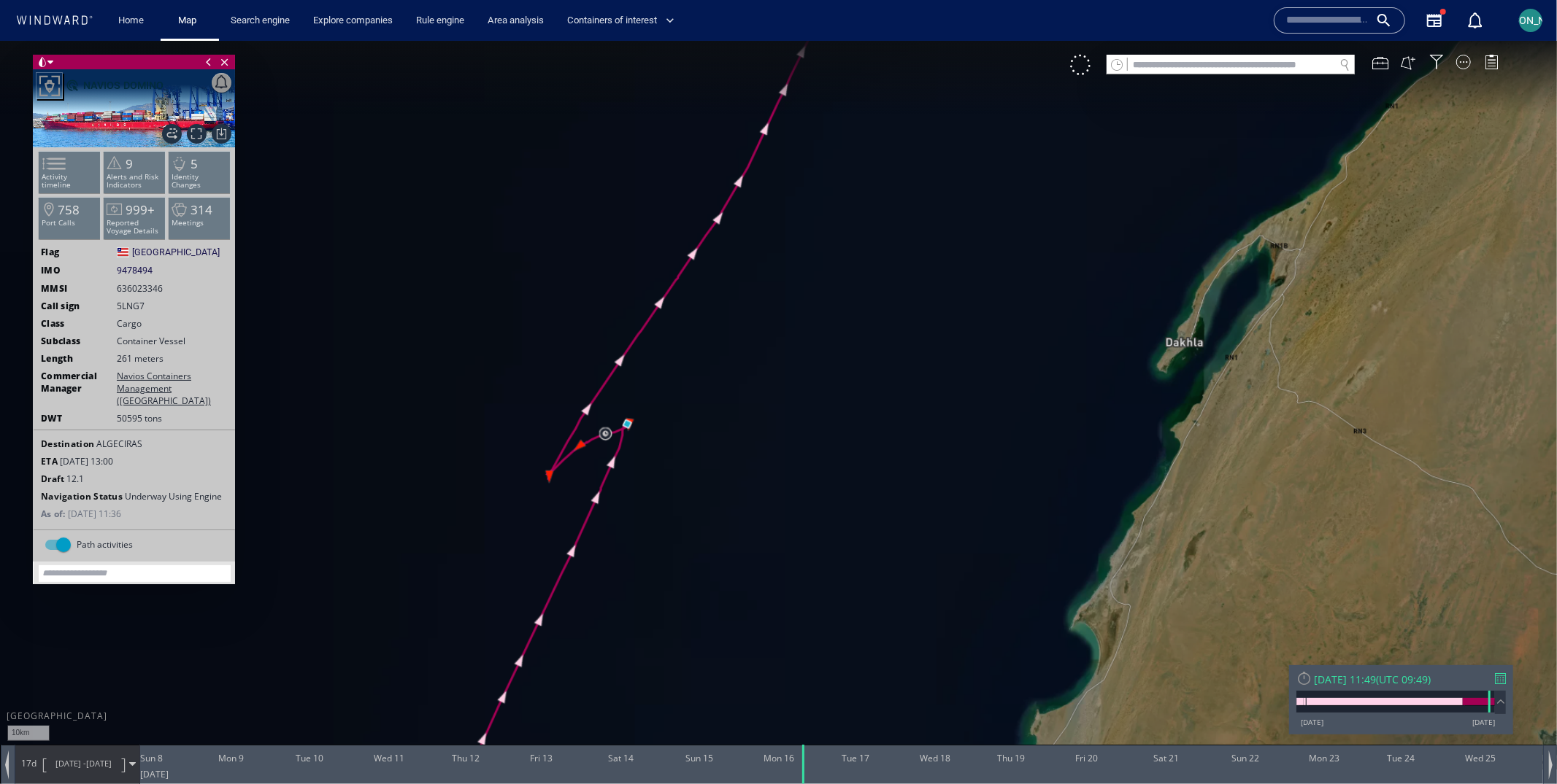
click at [1083, 52] on canvas "Map" at bounding box center [778, 405] width 1557 height 729
click at [1083, 63] on div at bounding box center [1079, 63] width 20 height 20
drag, startPoint x: 776, startPoint y: 517, endPoint x: 770, endPoint y: 474, distance: 43.4
click at [769, 474] on canvas "Map" at bounding box center [778, 405] width 1557 height 729
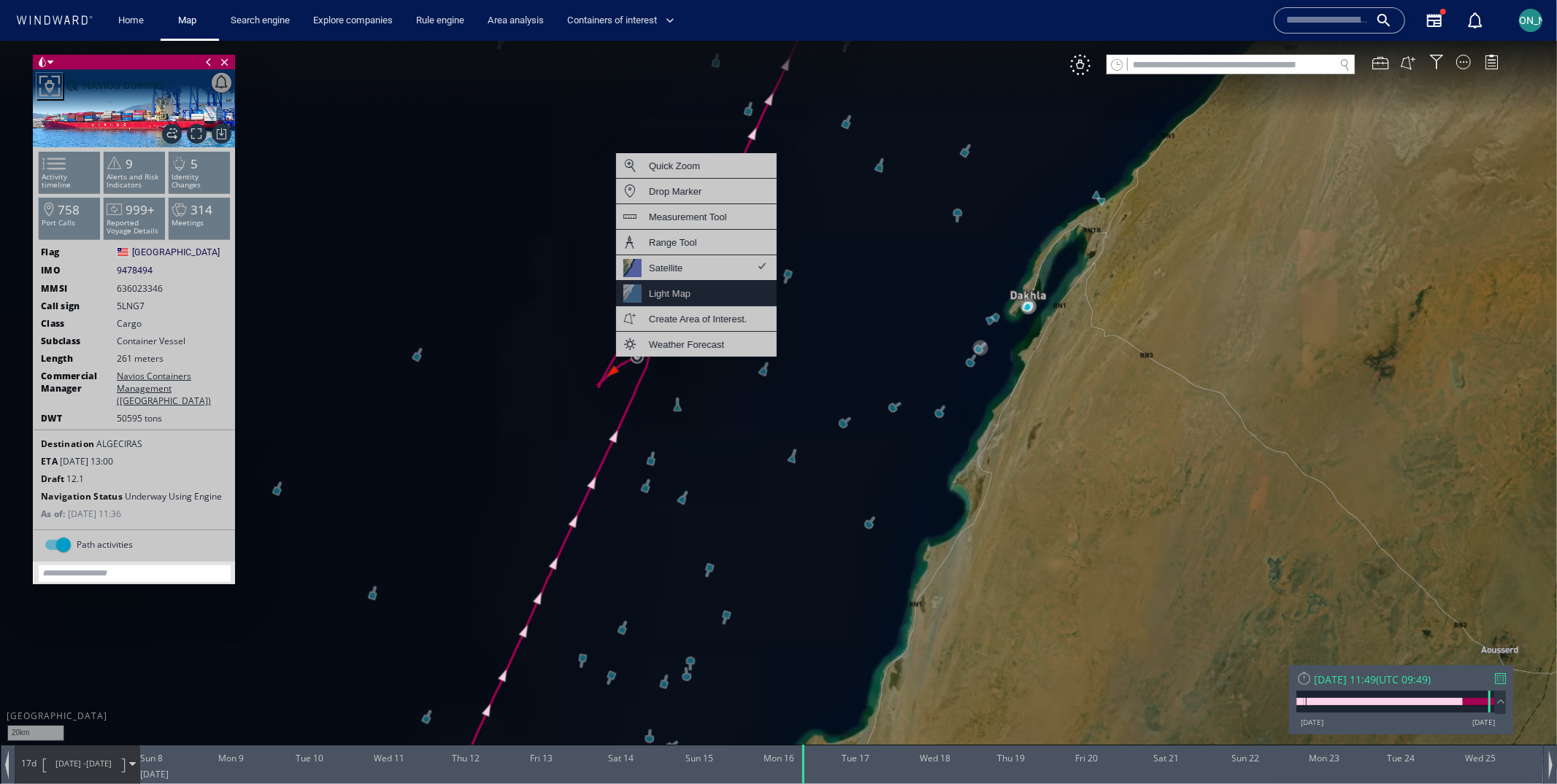
click at [740, 292] on div "Light Map" at bounding box center [696, 292] width 160 height 26
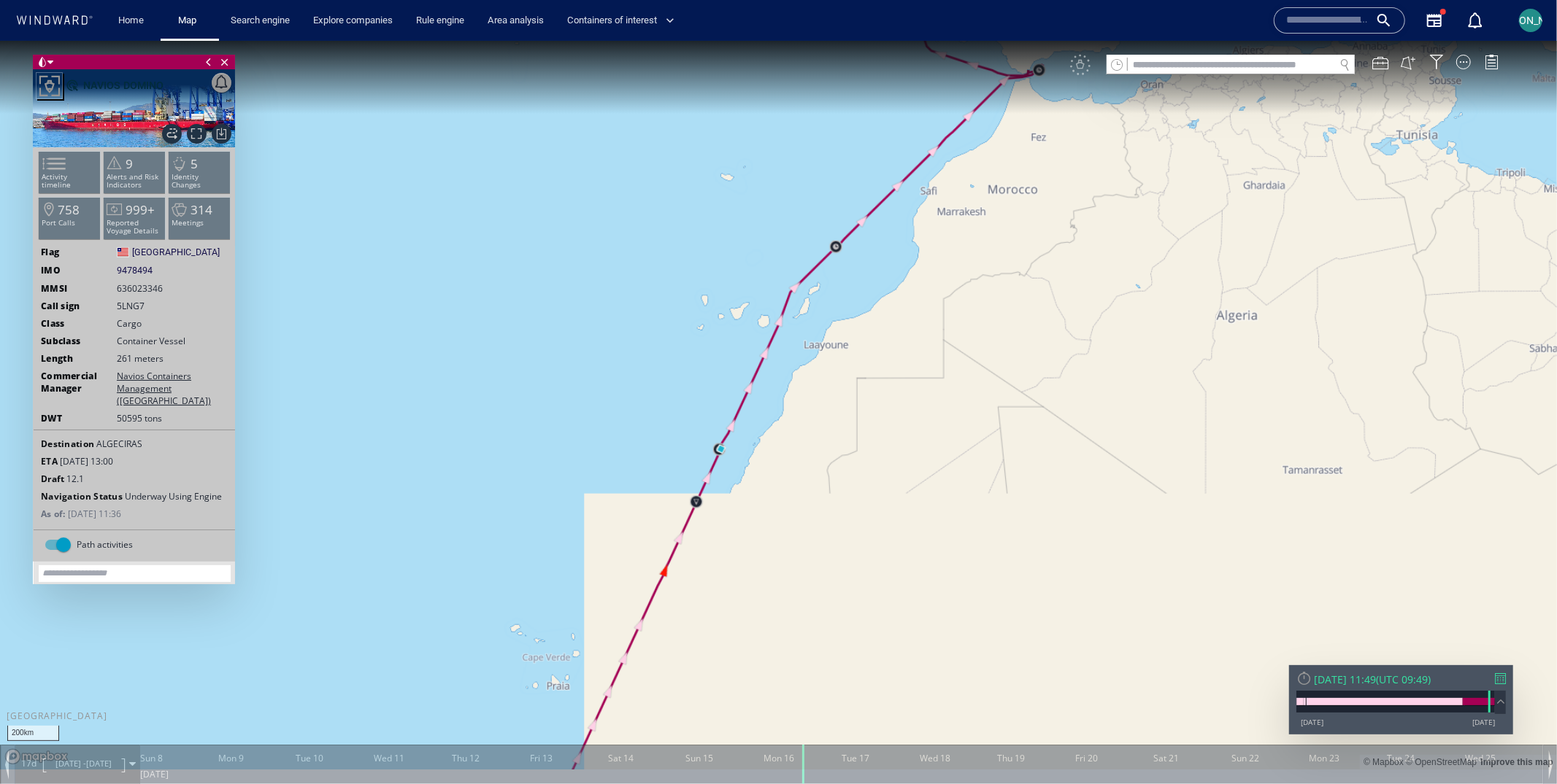
click at [1079, 66] on div "VM" at bounding box center [1291, 63] width 443 height 20
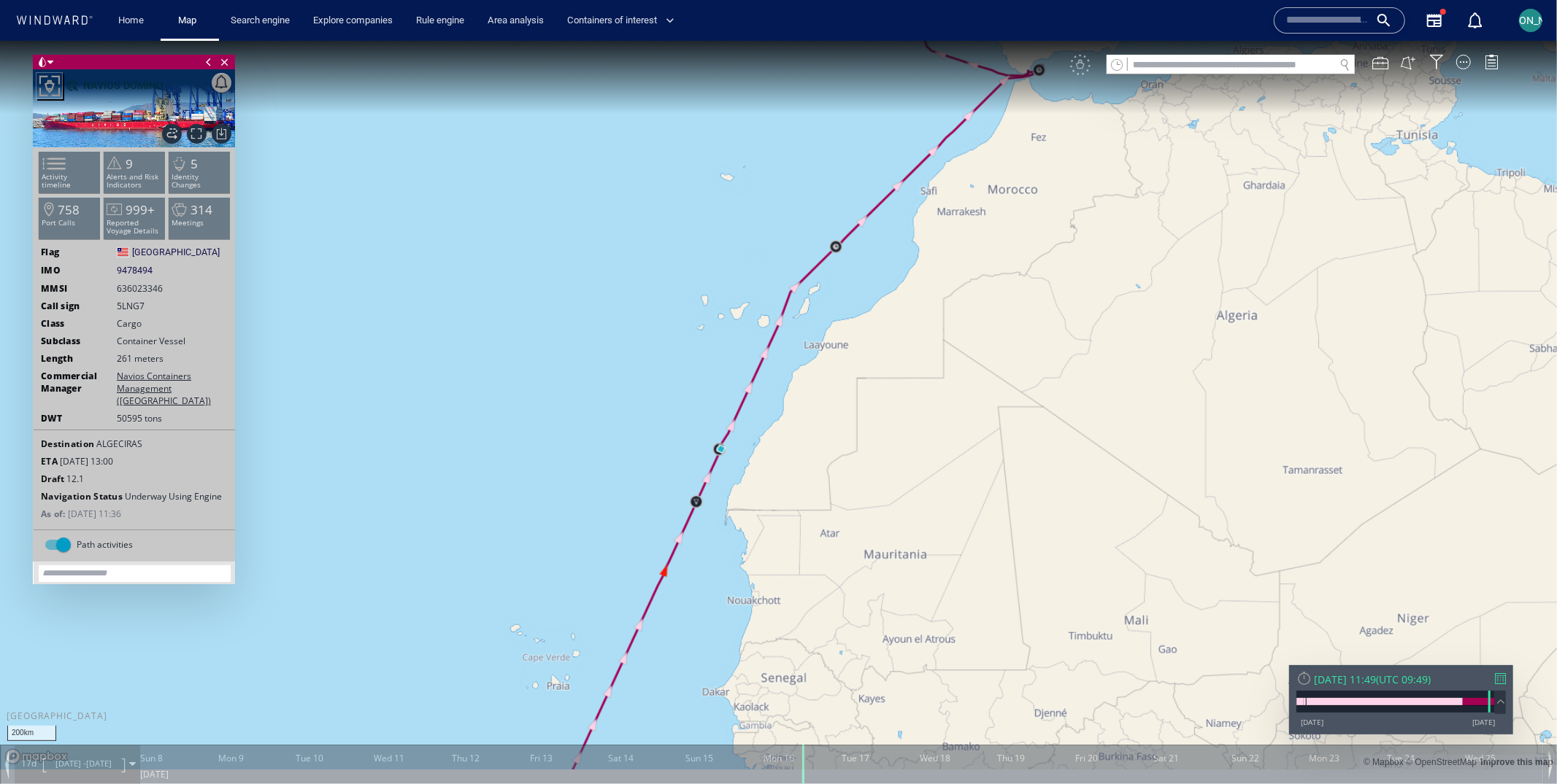
drag, startPoint x: 575, startPoint y: 529, endPoint x: 560, endPoint y: 292, distance: 237.5
click at [560, 291] on canvas "Map" at bounding box center [778, 405] width 1557 height 729
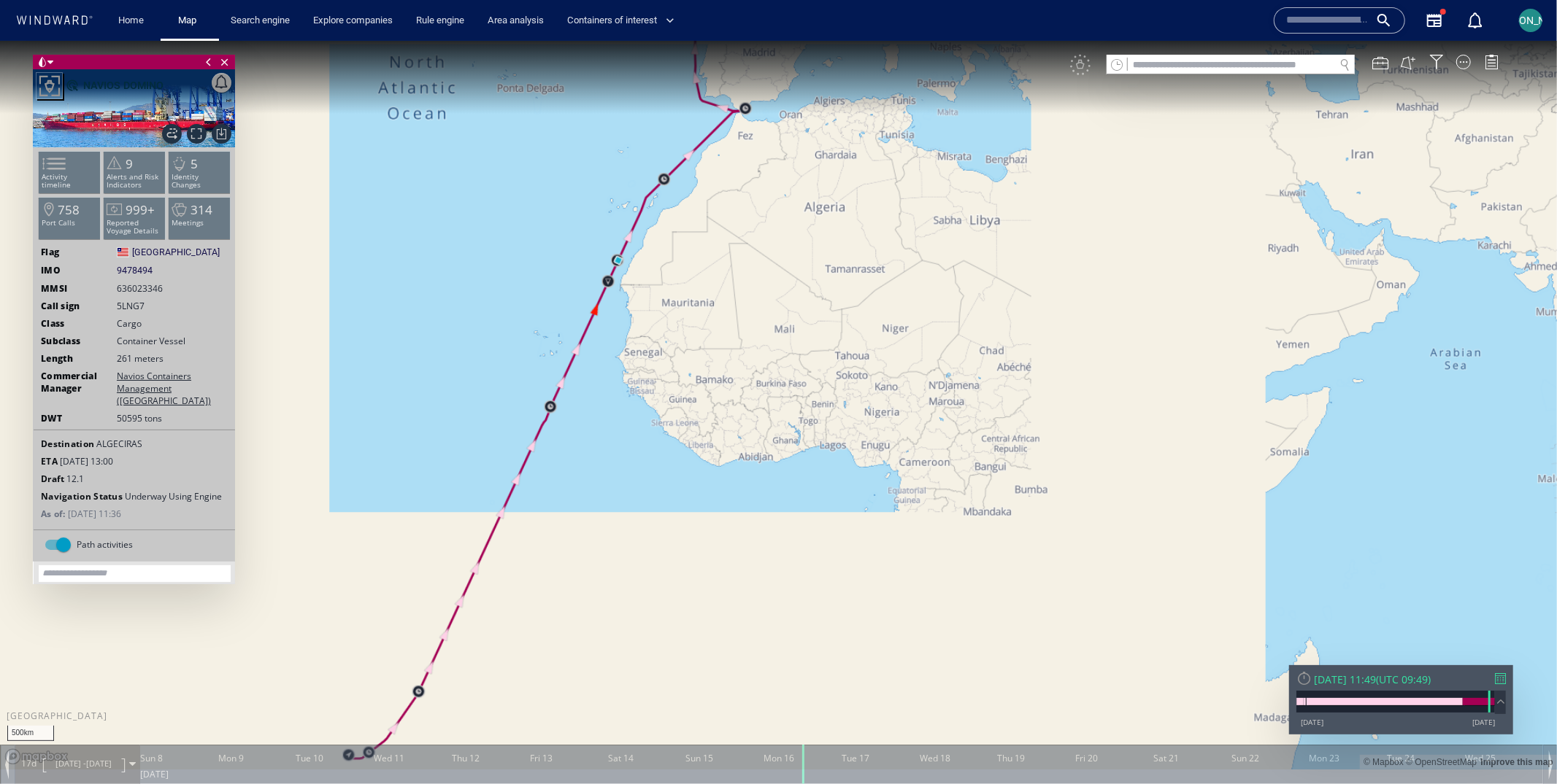
drag, startPoint x: 512, startPoint y: 342, endPoint x: 541, endPoint y: 283, distance: 65.7
click at [541, 282] on canvas "Map" at bounding box center [778, 405] width 1557 height 729
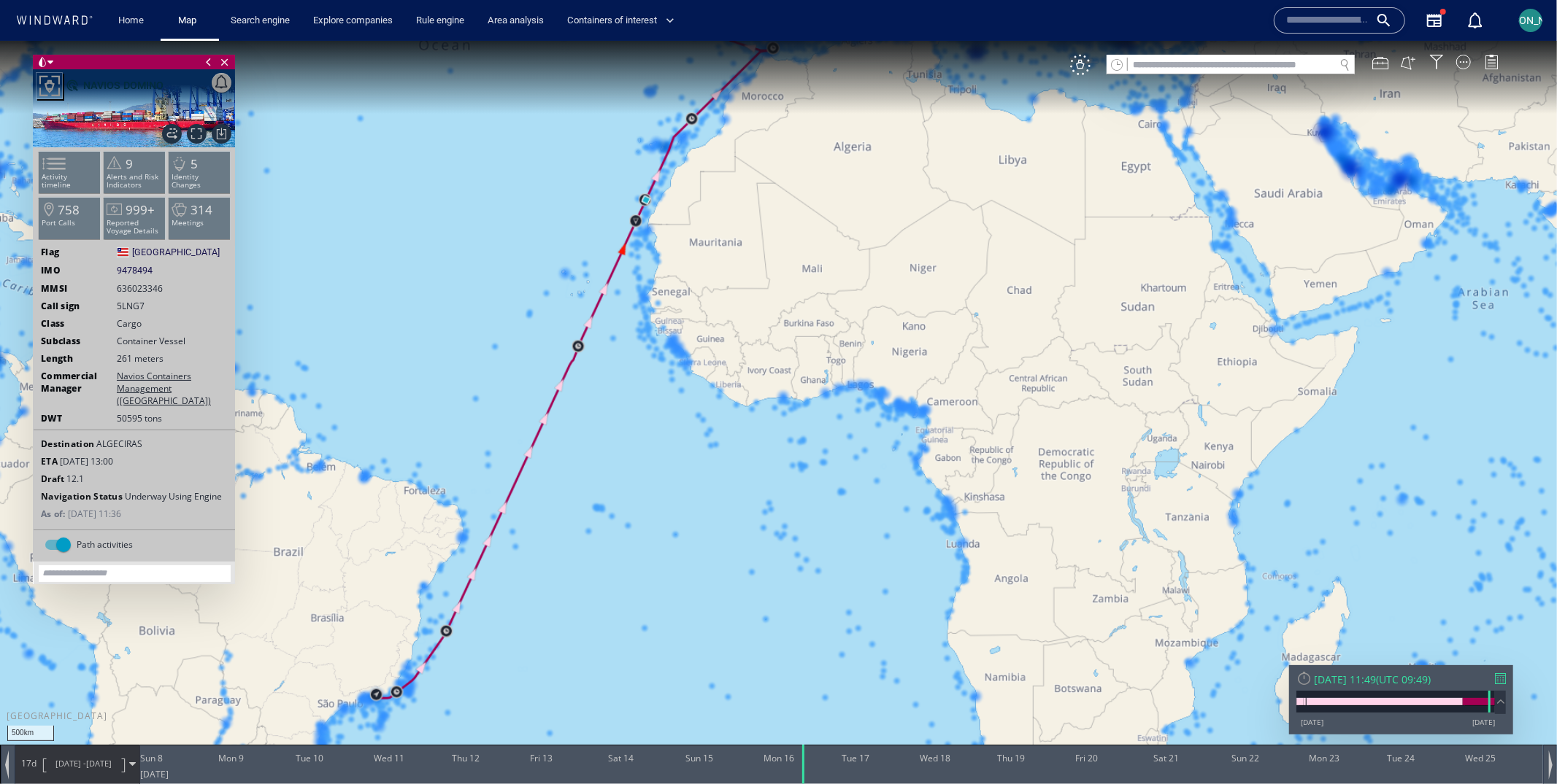
drag, startPoint x: 567, startPoint y: 243, endPoint x: 530, endPoint y: 243, distance: 37.0
click at [529, 243] on canvas "Map" at bounding box center [778, 405] width 1557 height 729
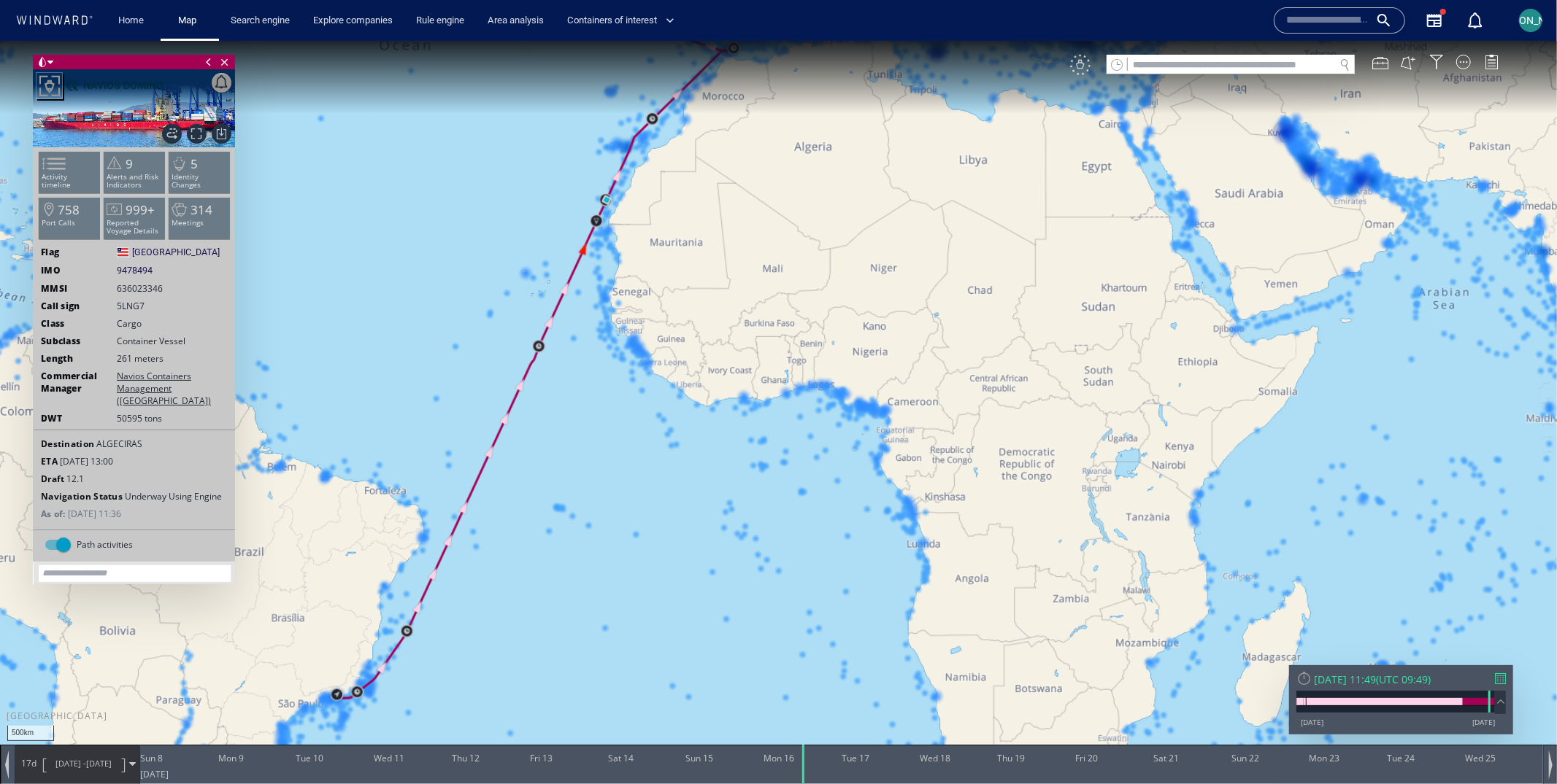
click at [1086, 61] on div "VM" at bounding box center [1079, 63] width 20 height 20
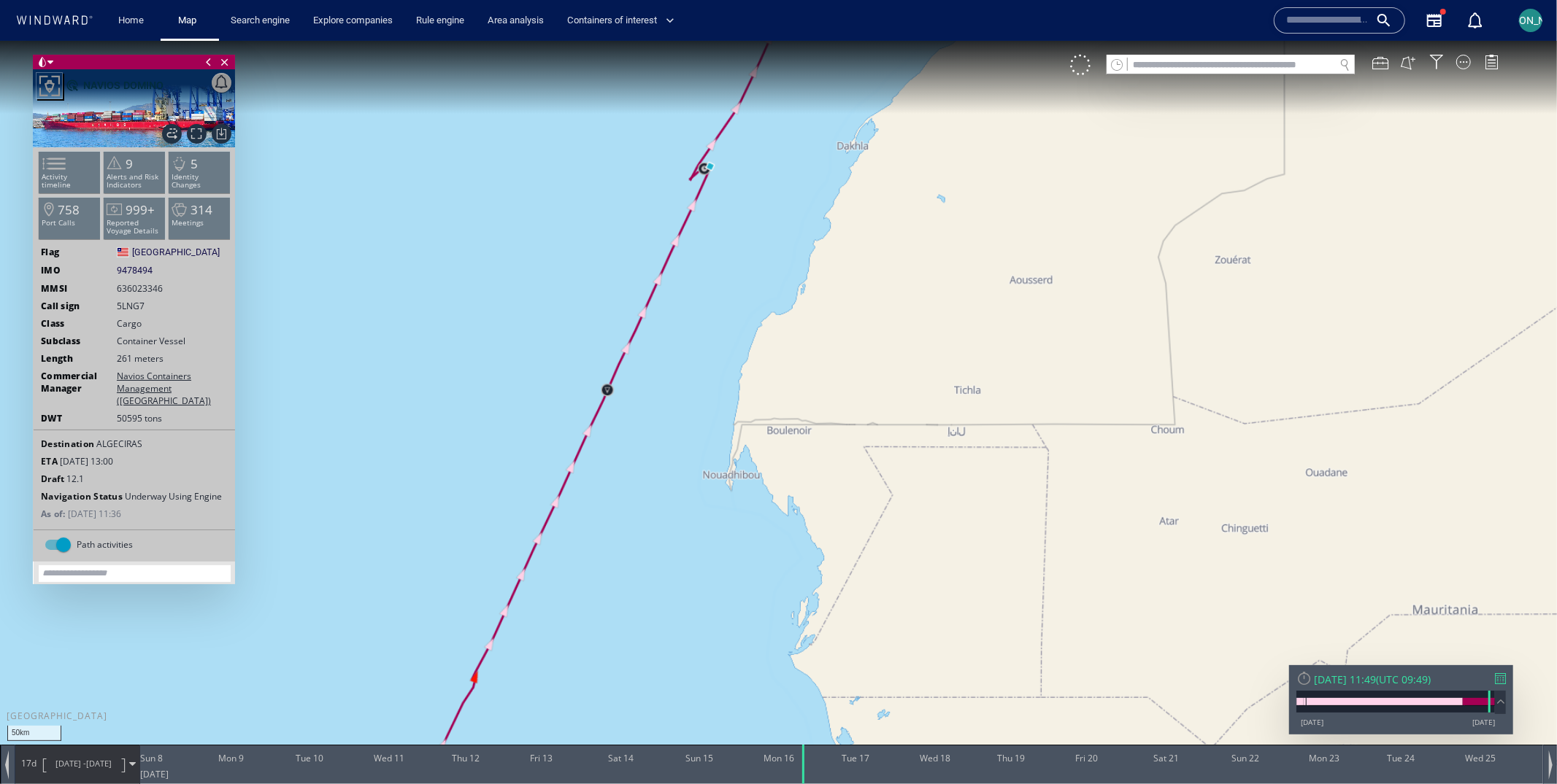
drag, startPoint x: 751, startPoint y: 151, endPoint x: 703, endPoint y: 393, distance: 246.7
click at [703, 394] on canvas "Map" at bounding box center [778, 405] width 1557 height 729
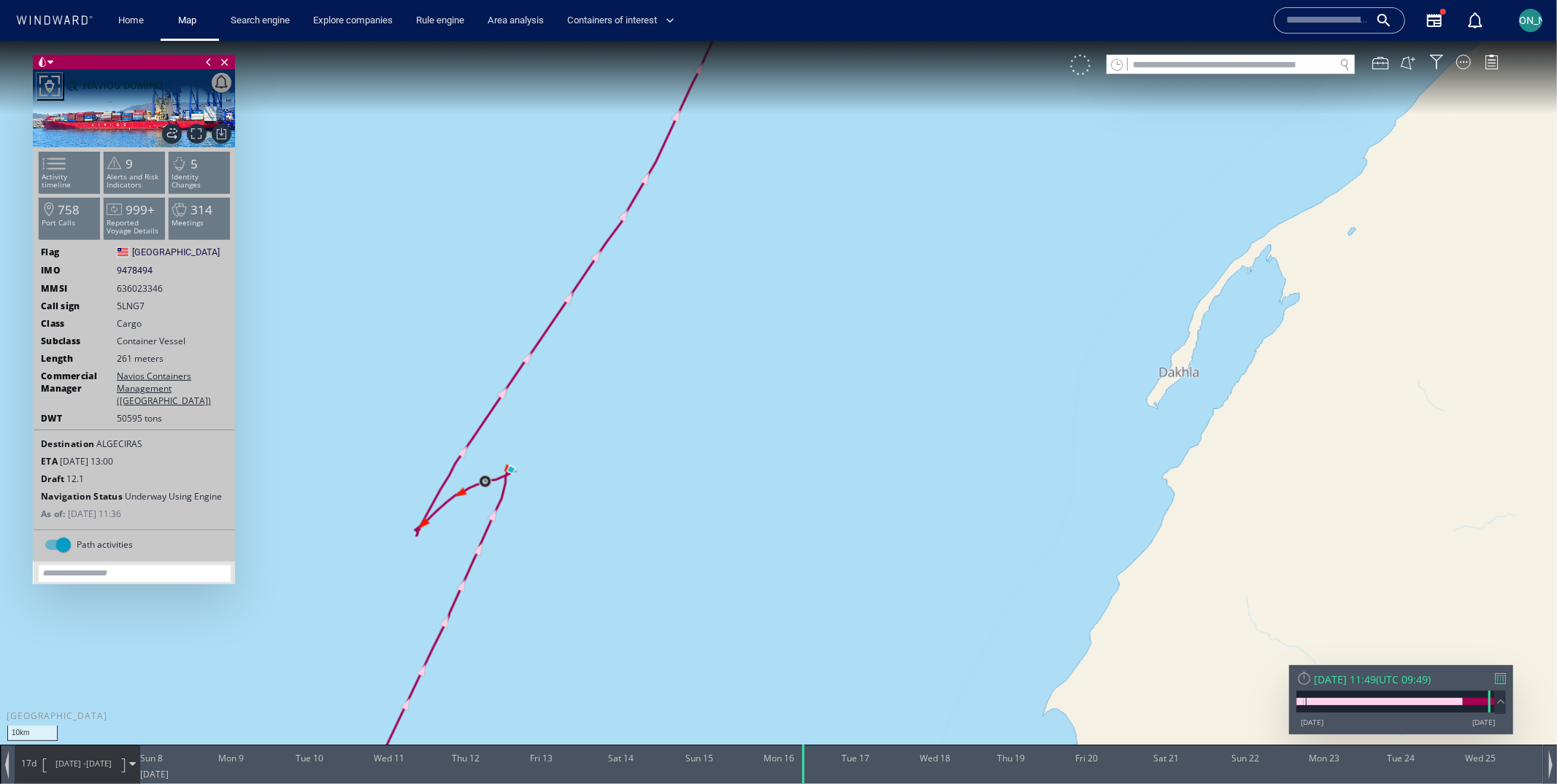
click at [1081, 64] on div at bounding box center [1079, 63] width 20 height 20
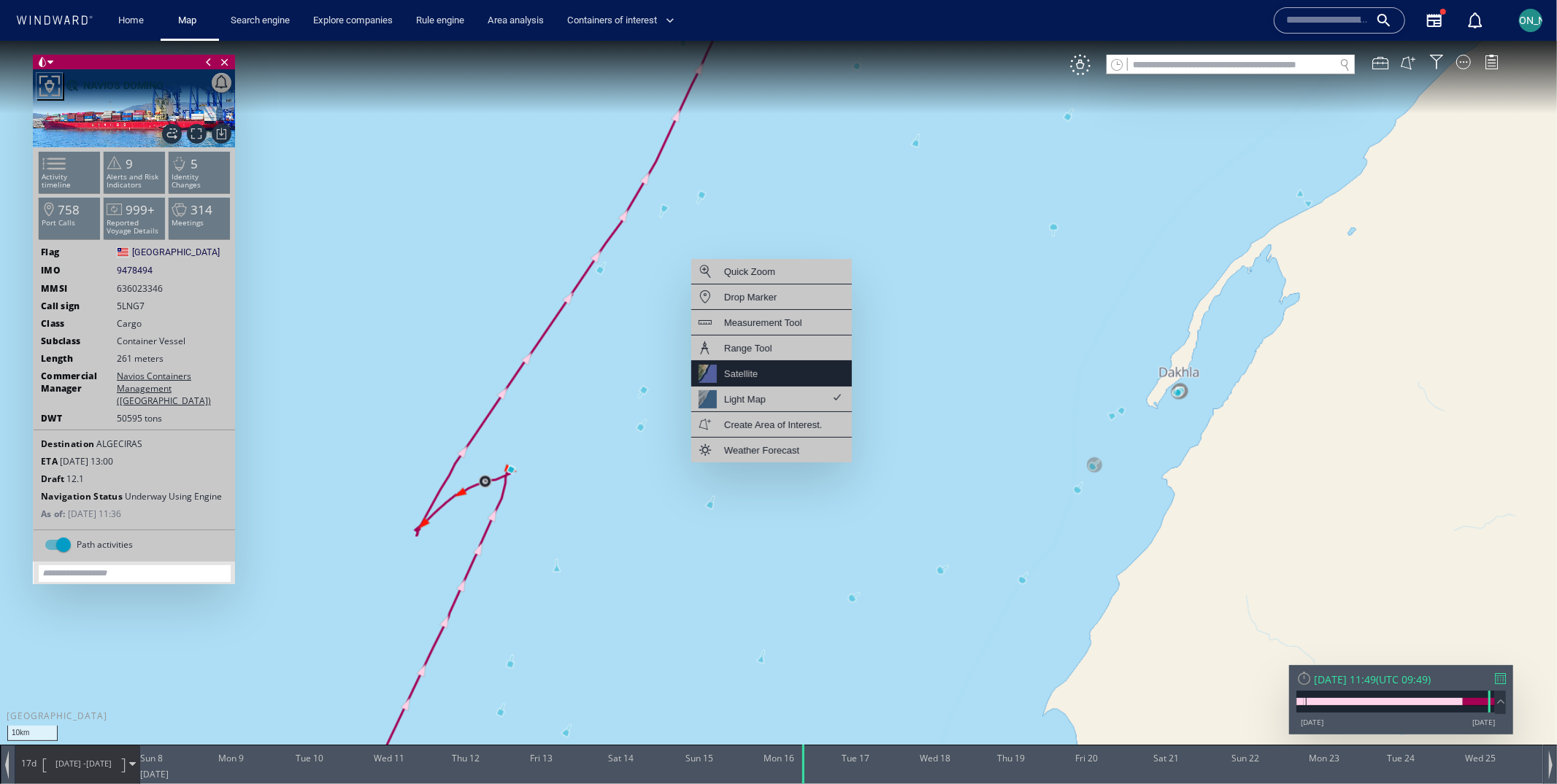
click at [785, 381] on div "Satellite" at bounding box center [771, 373] width 160 height 26
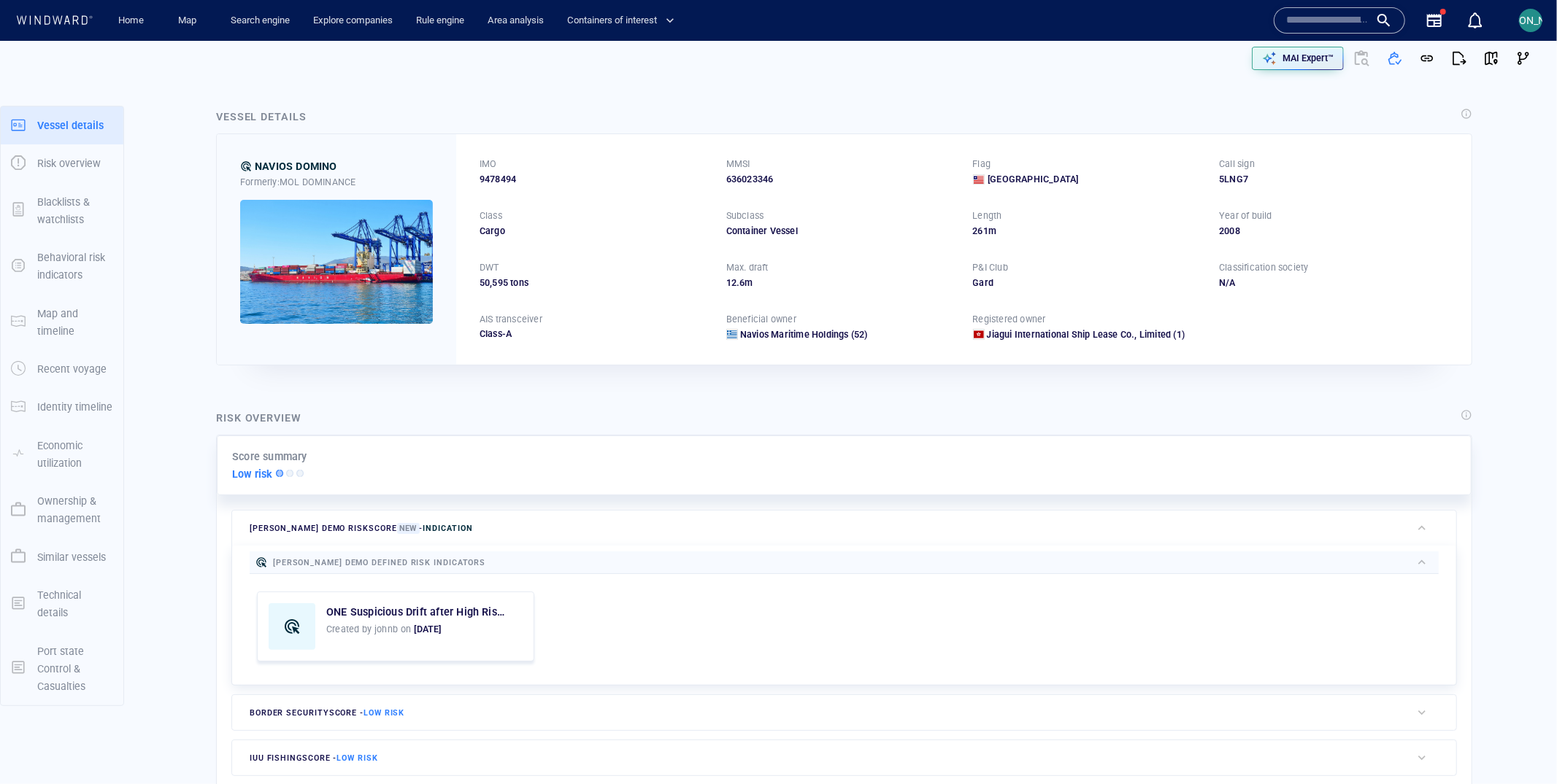
click at [379, 255] on img at bounding box center [336, 262] width 193 height 124
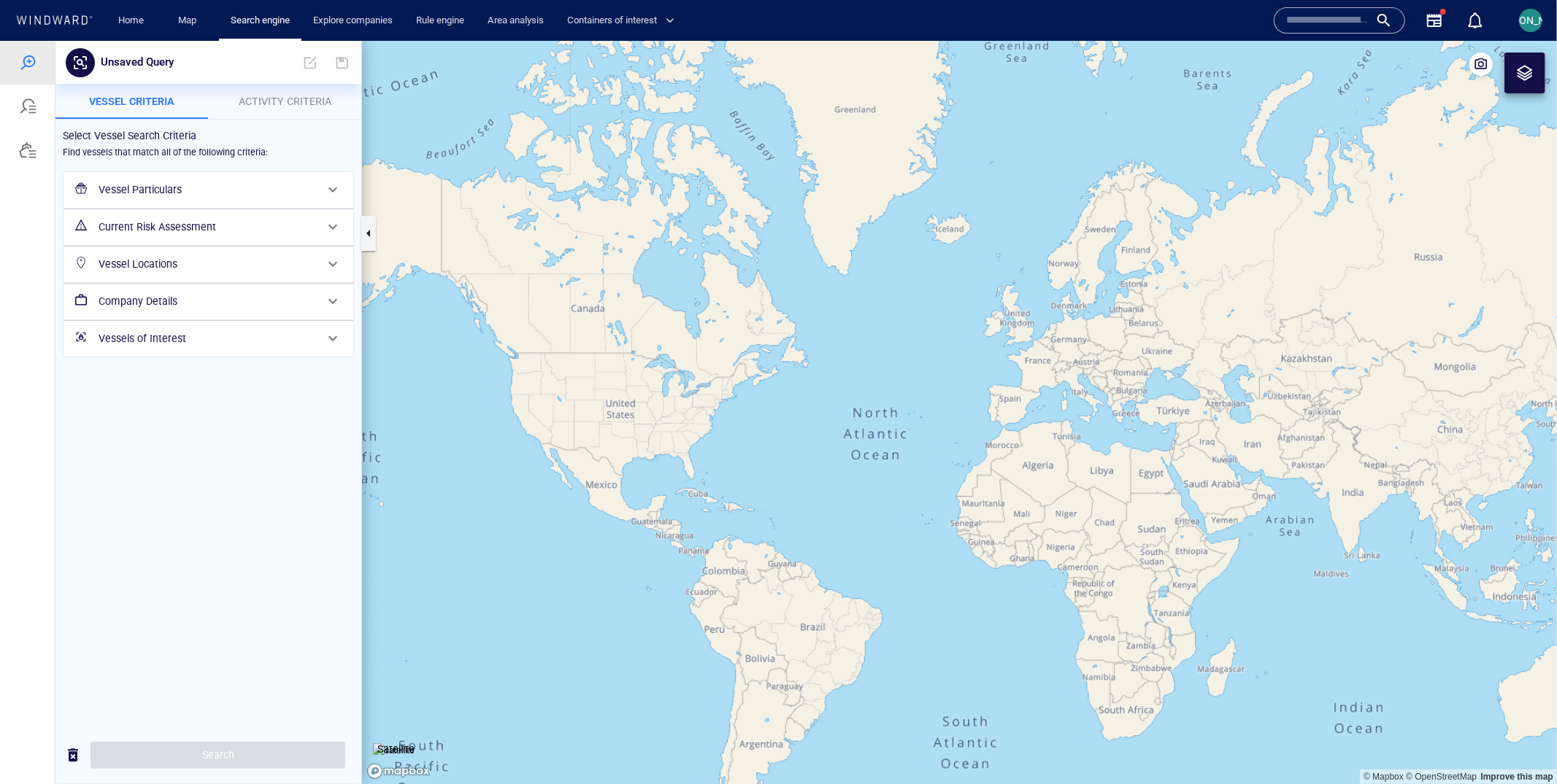
drag, startPoint x: 745, startPoint y: 428, endPoint x: 648, endPoint y: 448, distance: 99.0
click at [648, 447] on canvas "Map" at bounding box center [960, 412] width 1195 height 744
click at [205, 307] on h6 "Company Details" at bounding box center [207, 300] width 217 height 18
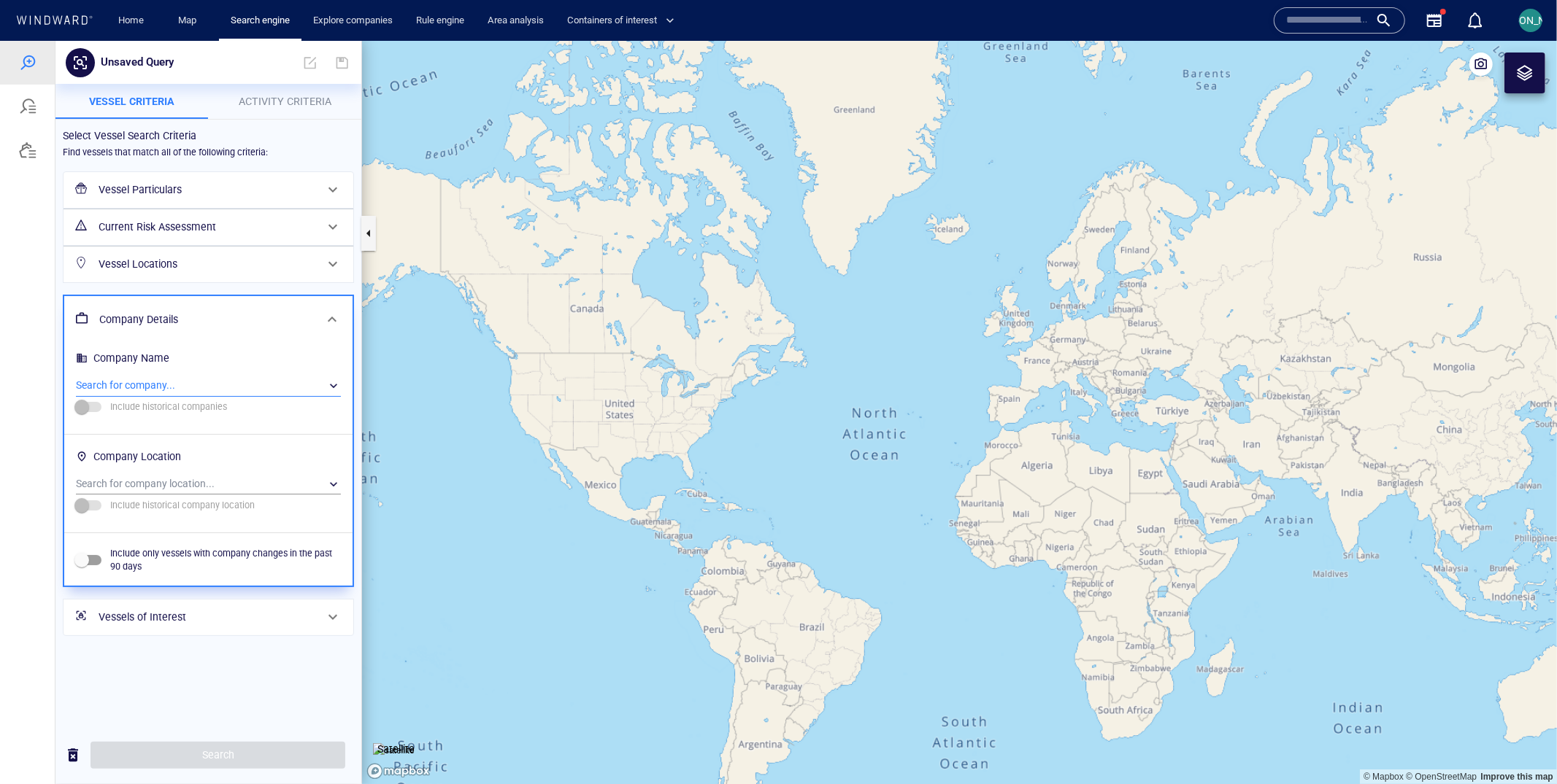
click at [200, 384] on div "​" at bounding box center [208, 385] width 265 height 22
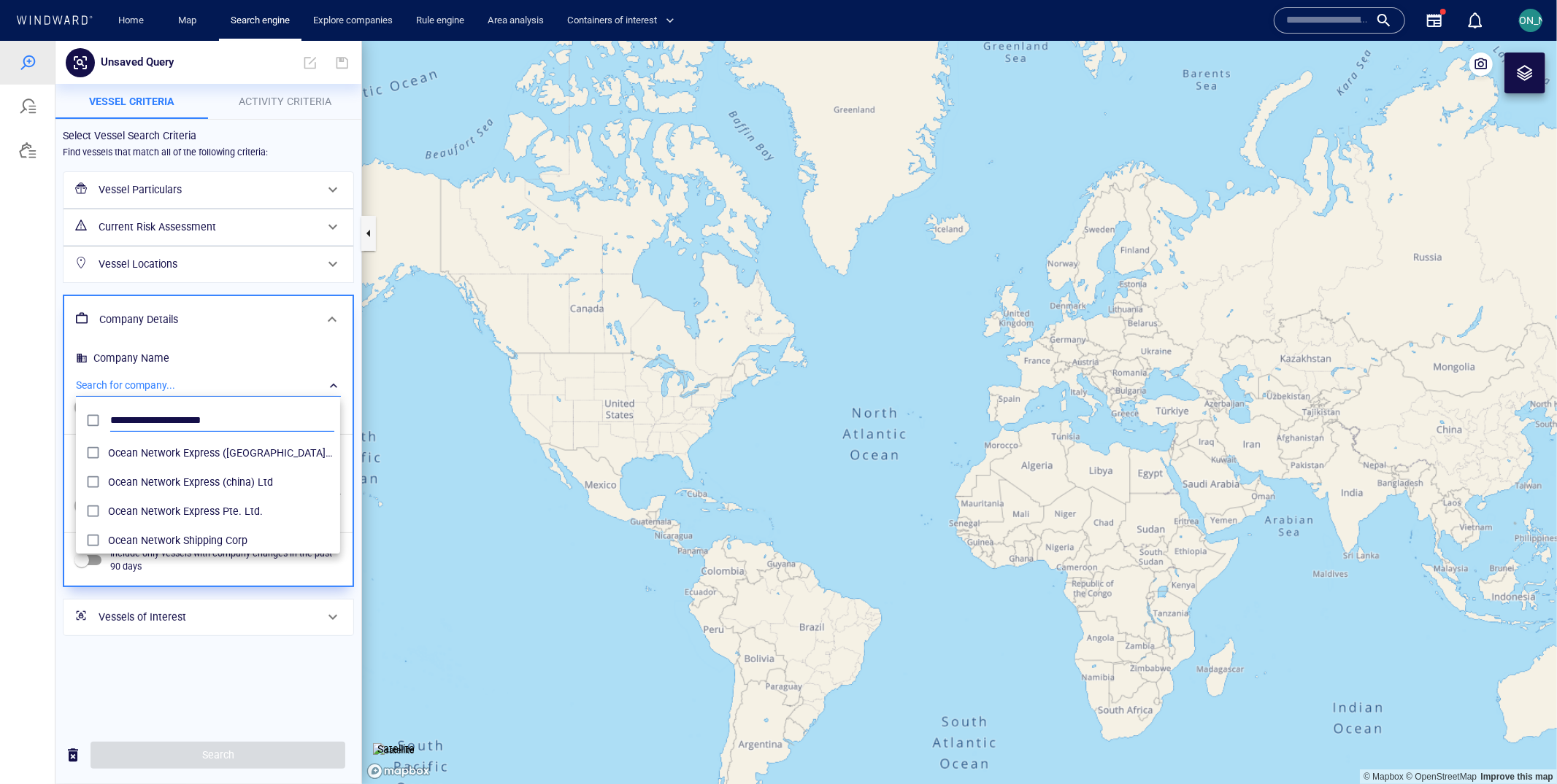
scroll to position [146, 264]
type input "**********"
click at [166, 763] on div at bounding box center [778, 412] width 1557 height 743
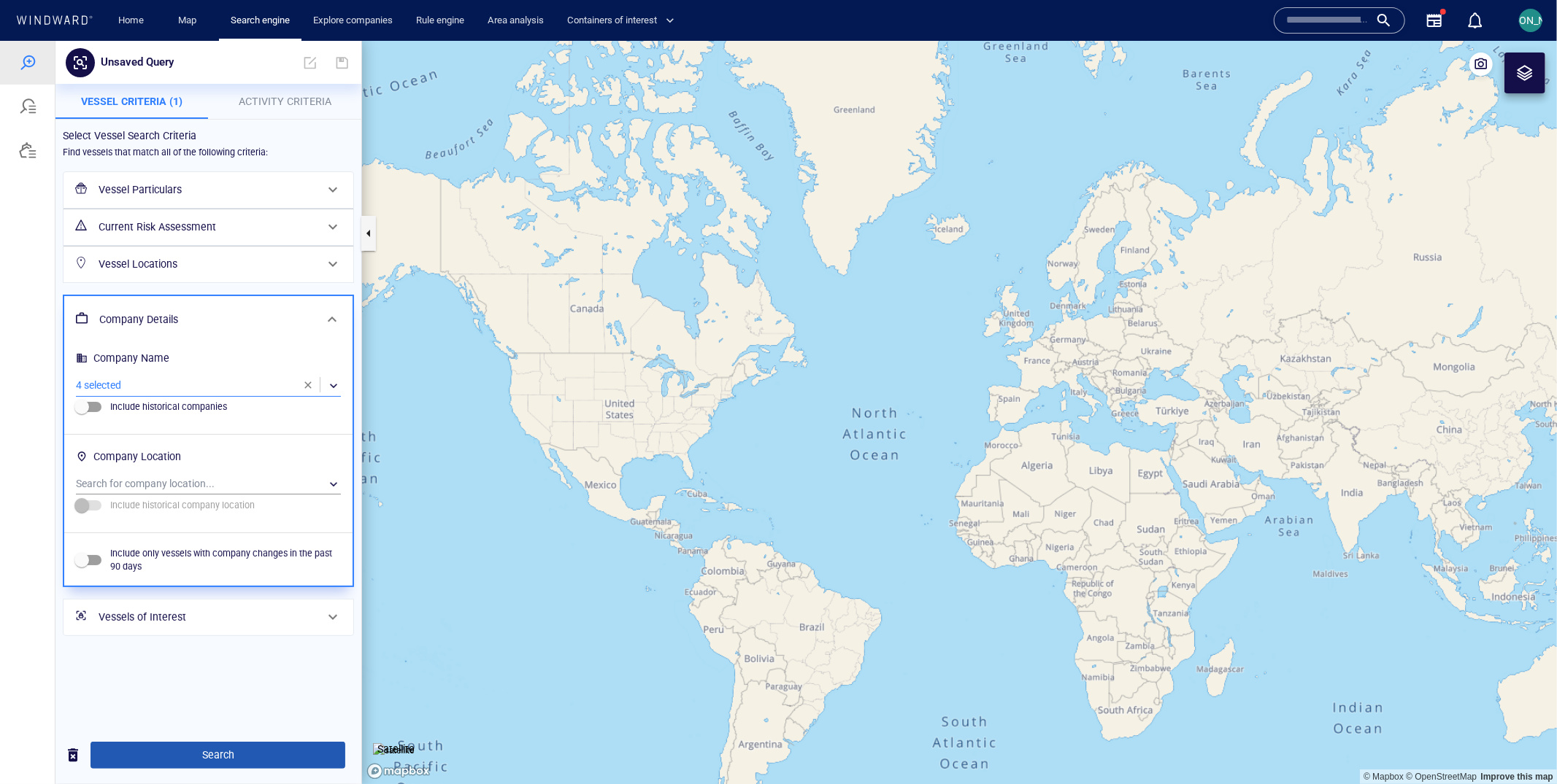
click at [165, 765] on button "Search" at bounding box center [218, 754] width 255 height 27
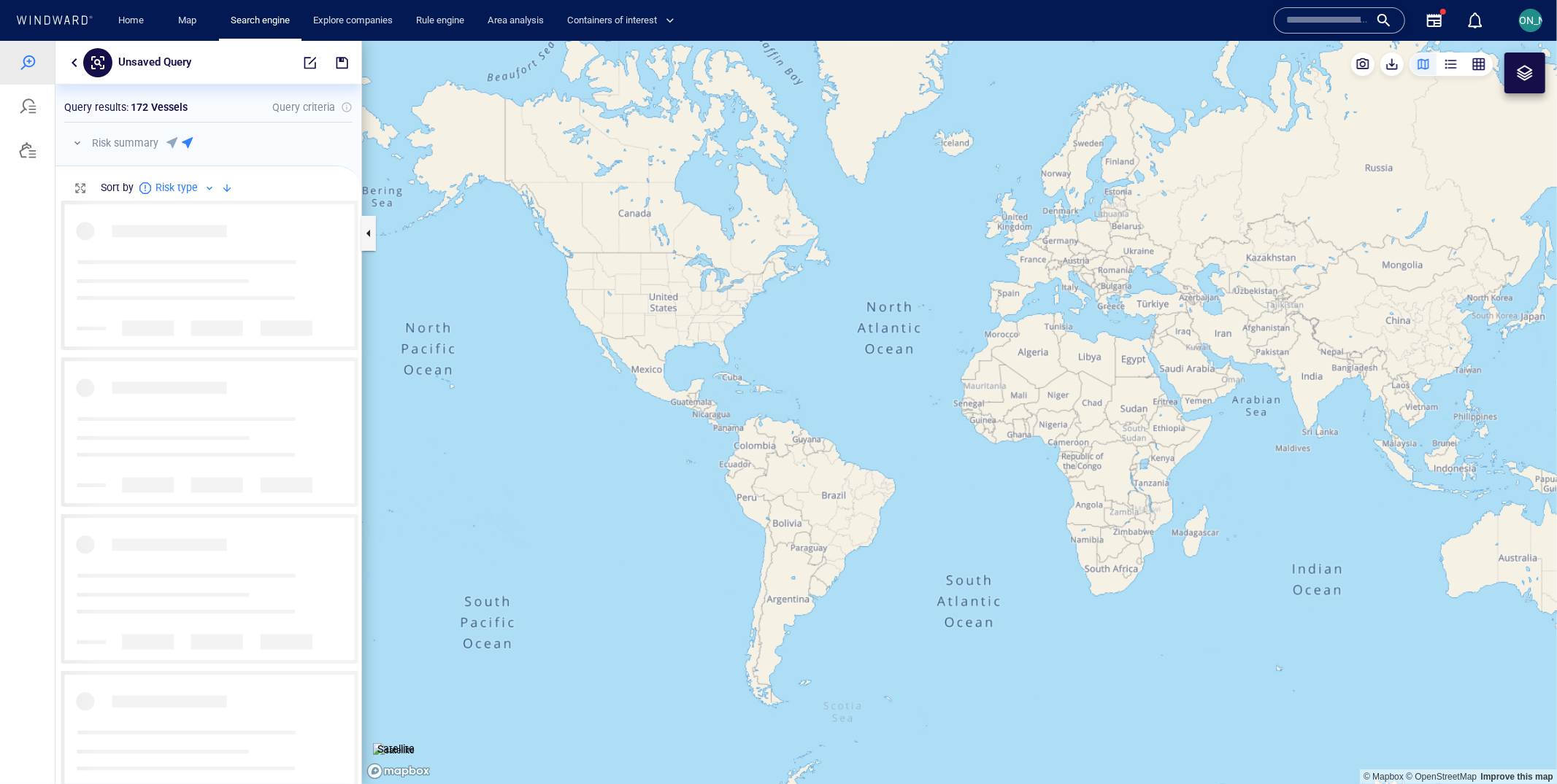
scroll to position [584, 305]
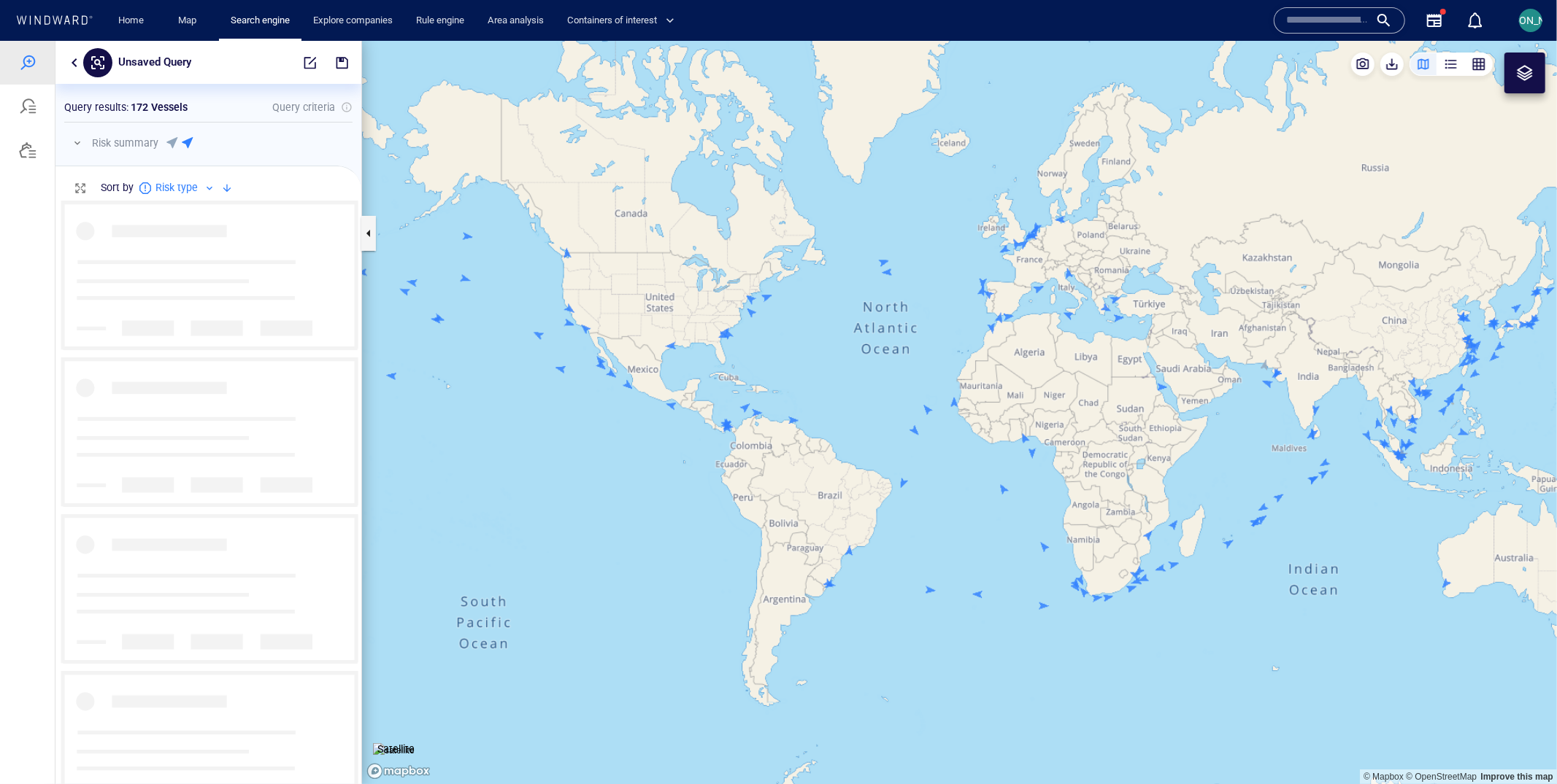
drag, startPoint x: 951, startPoint y: 432, endPoint x: 767, endPoint y: 422, distance: 184.3
click at [765, 422] on canvas "Map" at bounding box center [960, 412] width 1195 height 744
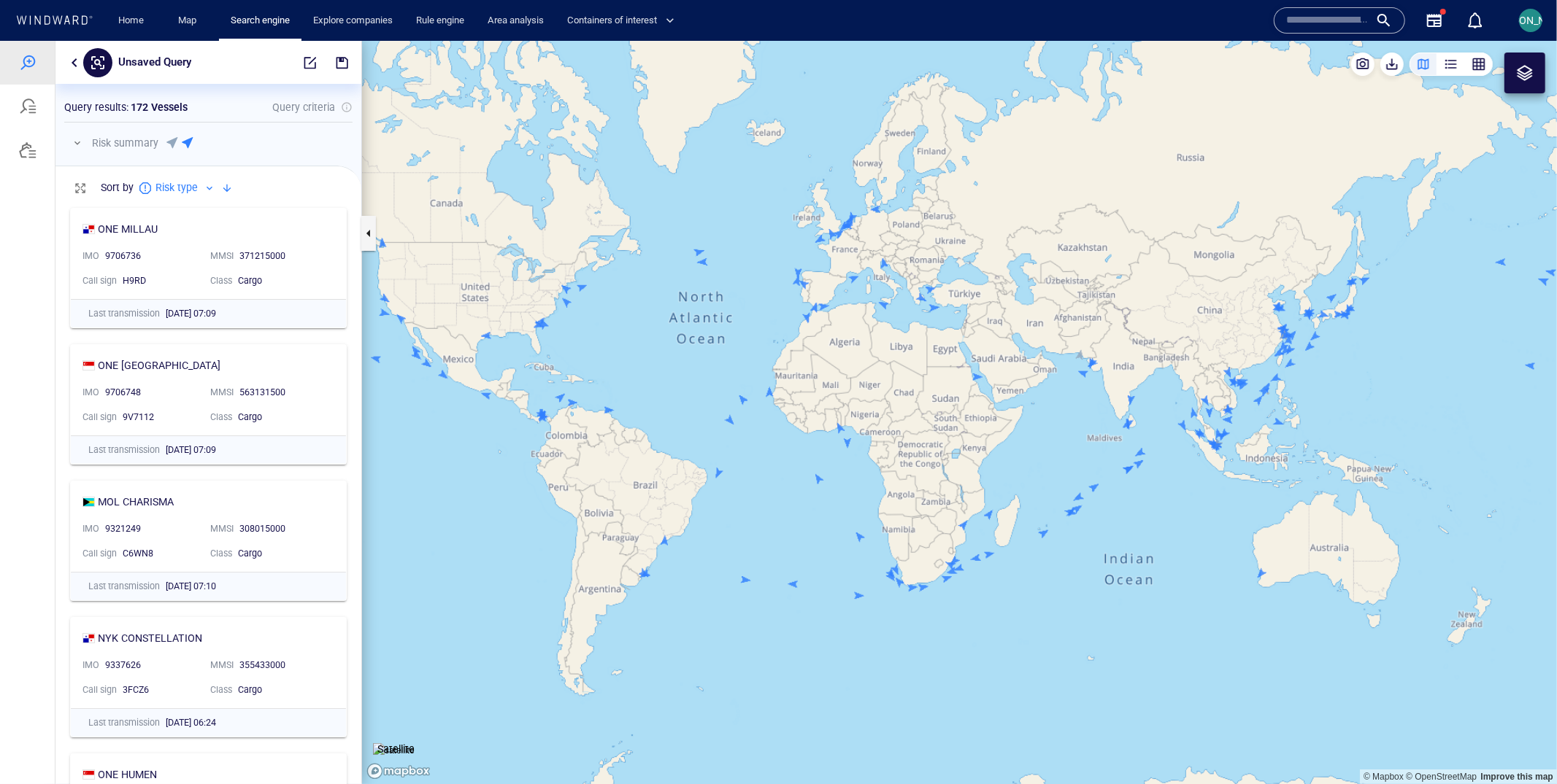
click at [70, 61] on button "button" at bounding box center [75, 62] width 18 height 18
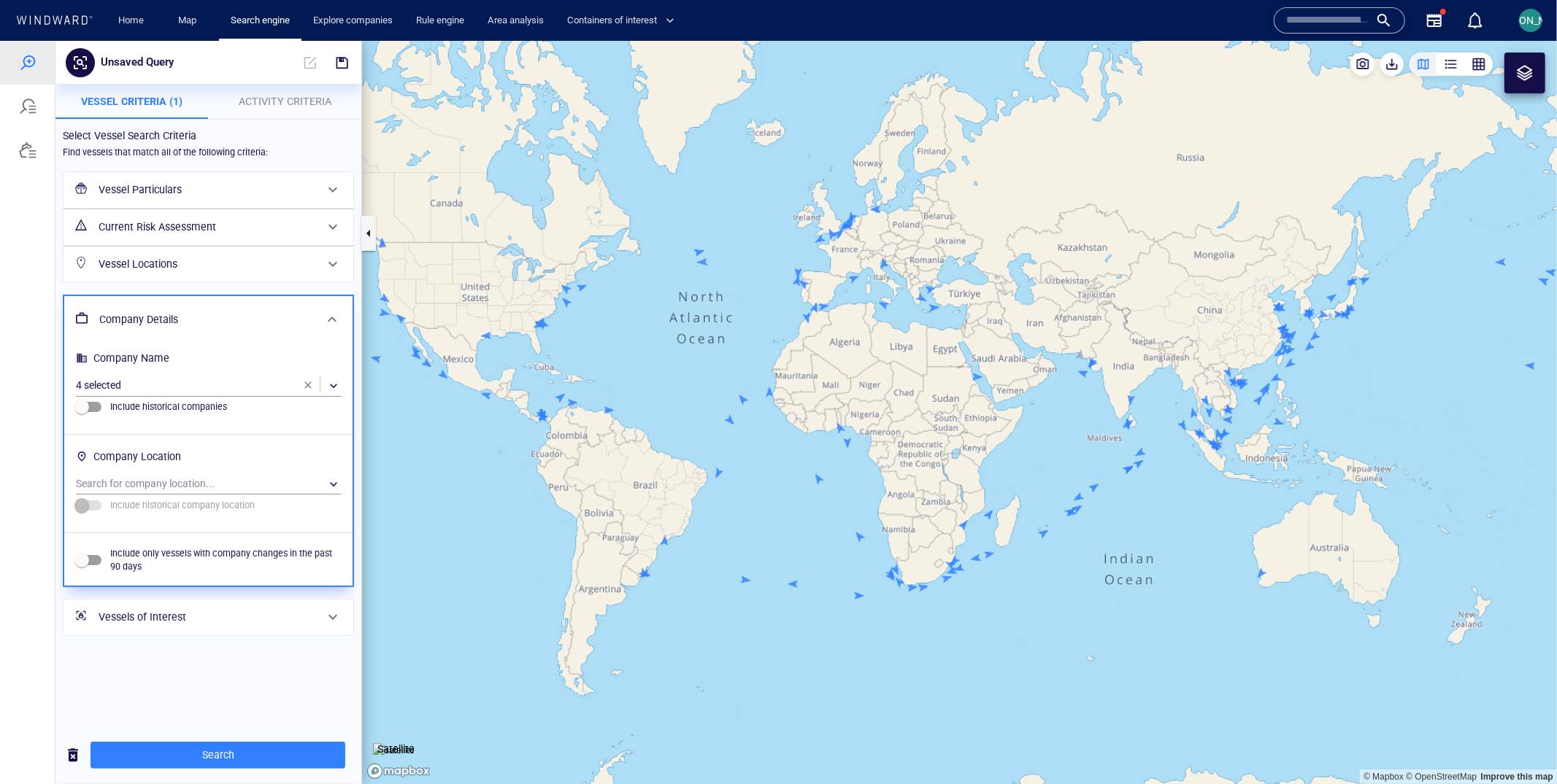
click at [316, 111] on button "Activity Criteria" at bounding box center [285, 100] width 153 height 35
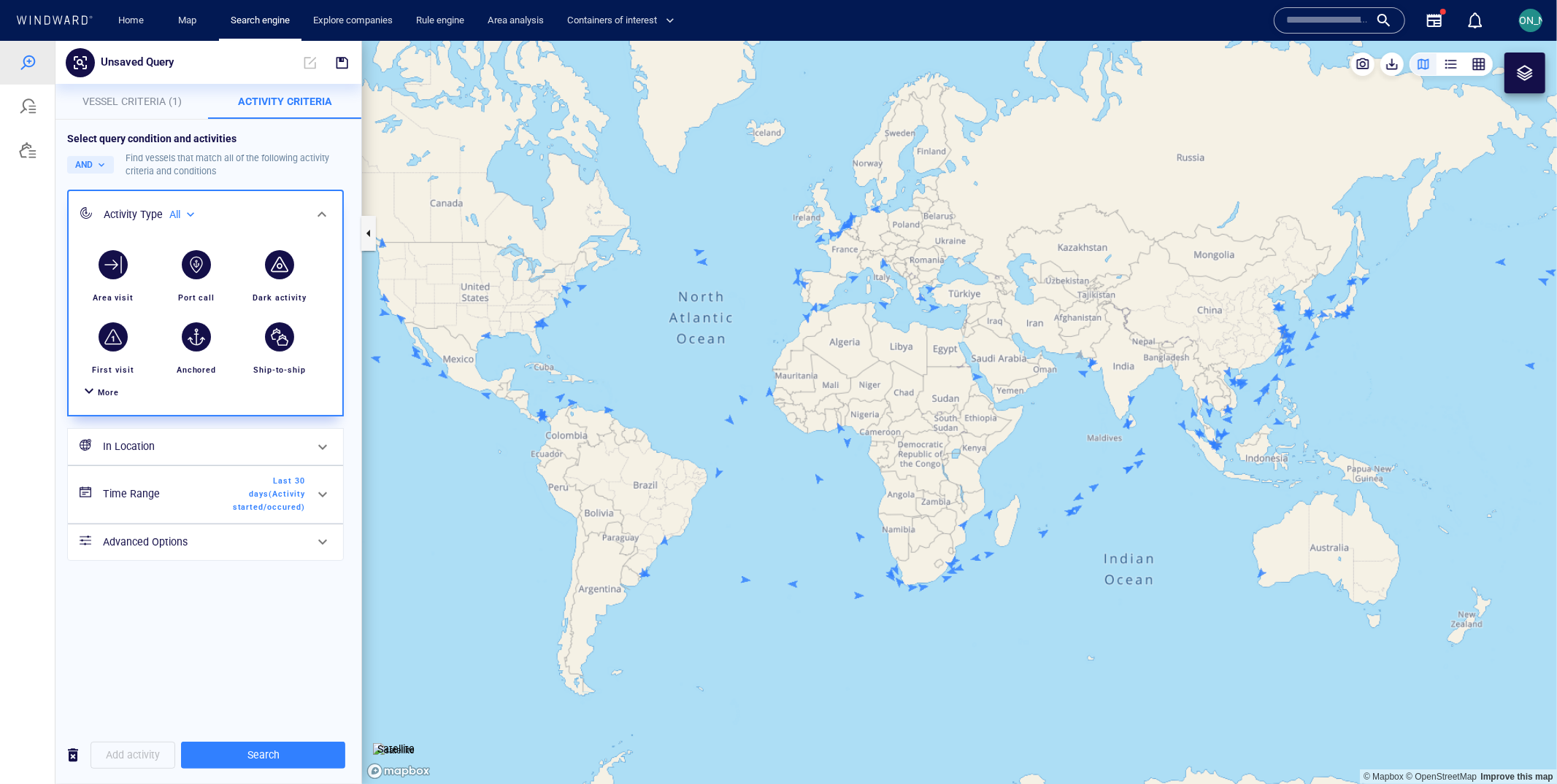
click at [106, 394] on span "More" at bounding box center [108, 392] width 21 height 10
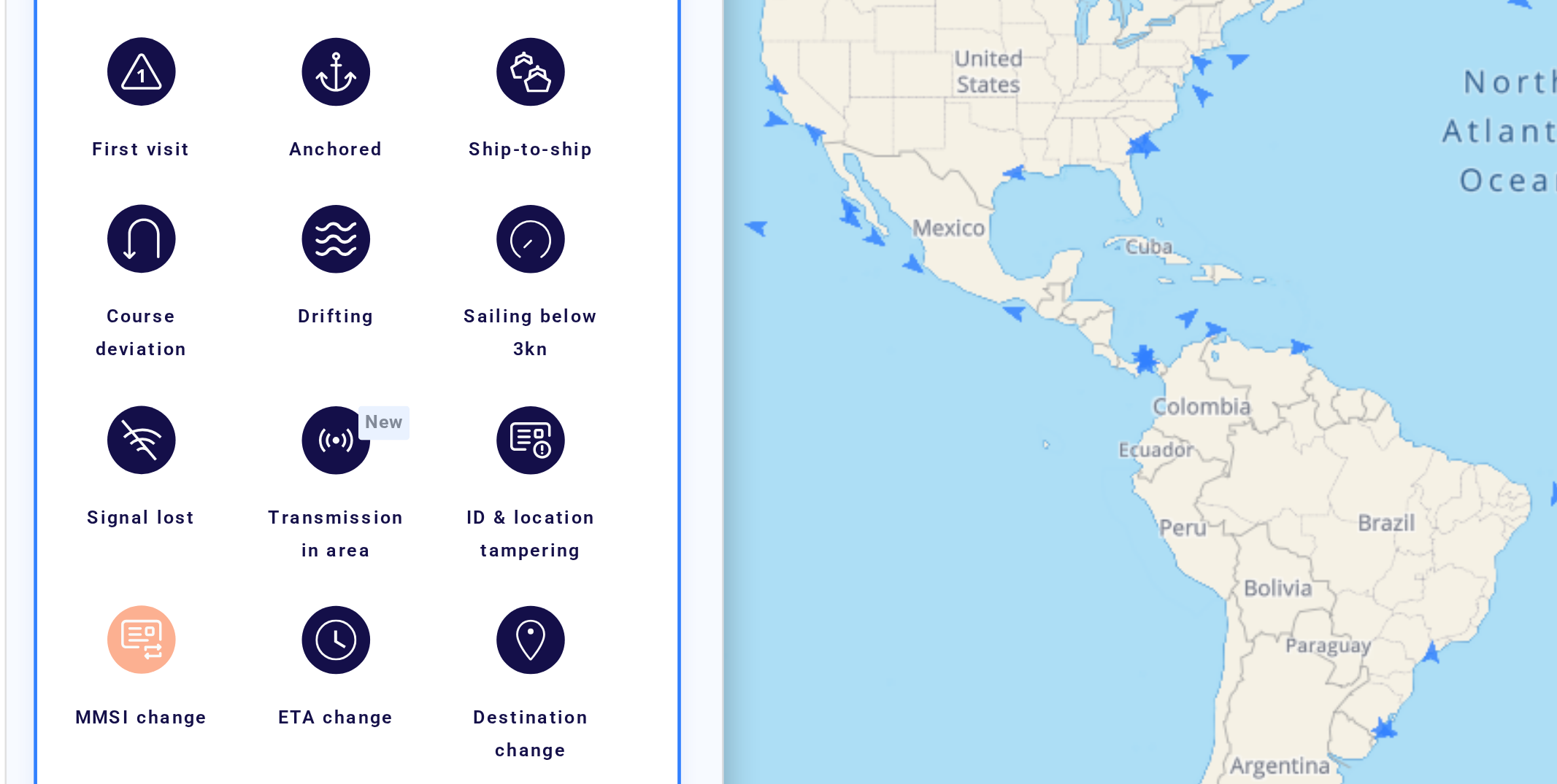
scroll to position [0, 0]
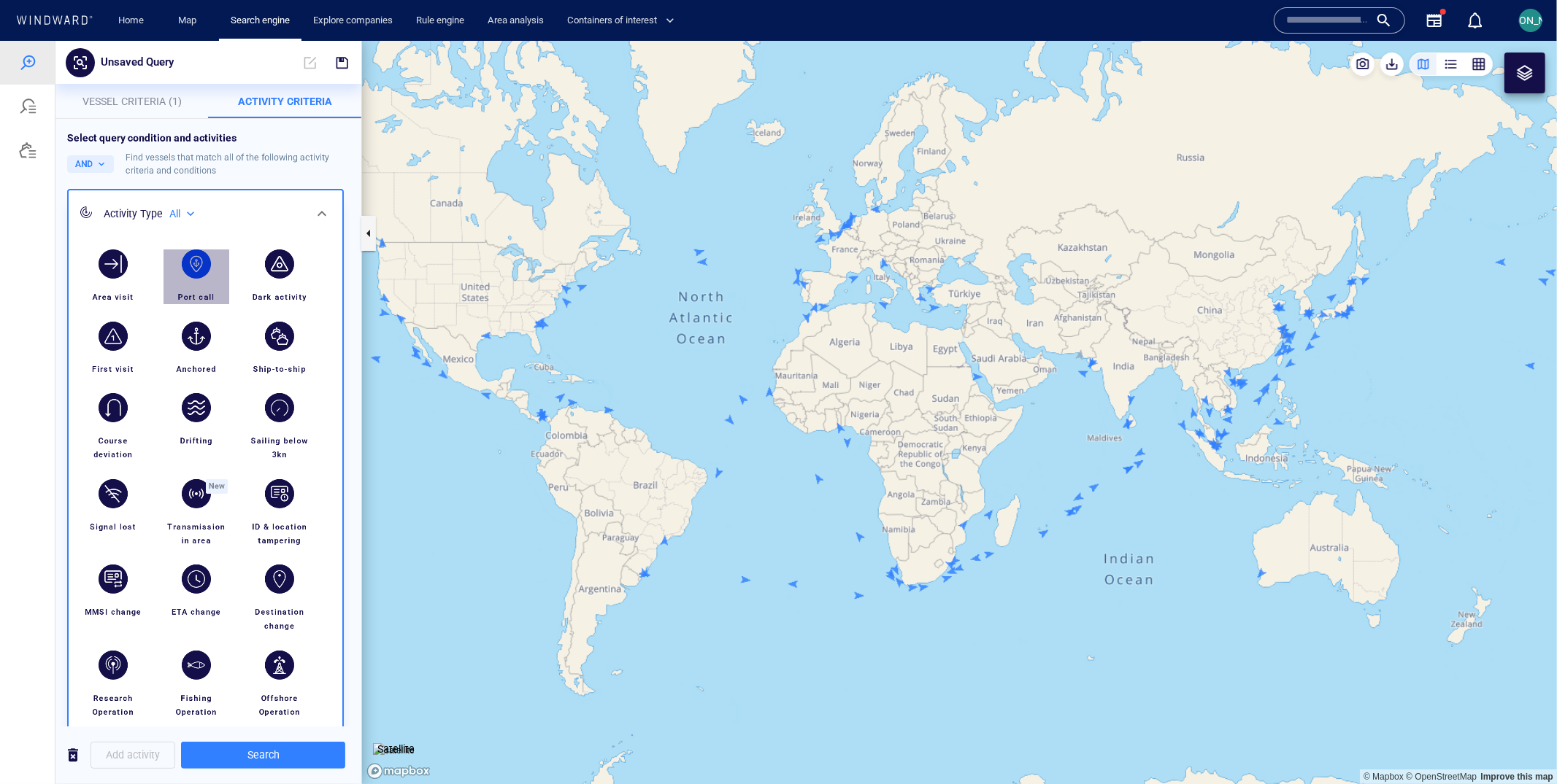
click at [206, 265] on div "button" at bounding box center [196, 263] width 29 height 29
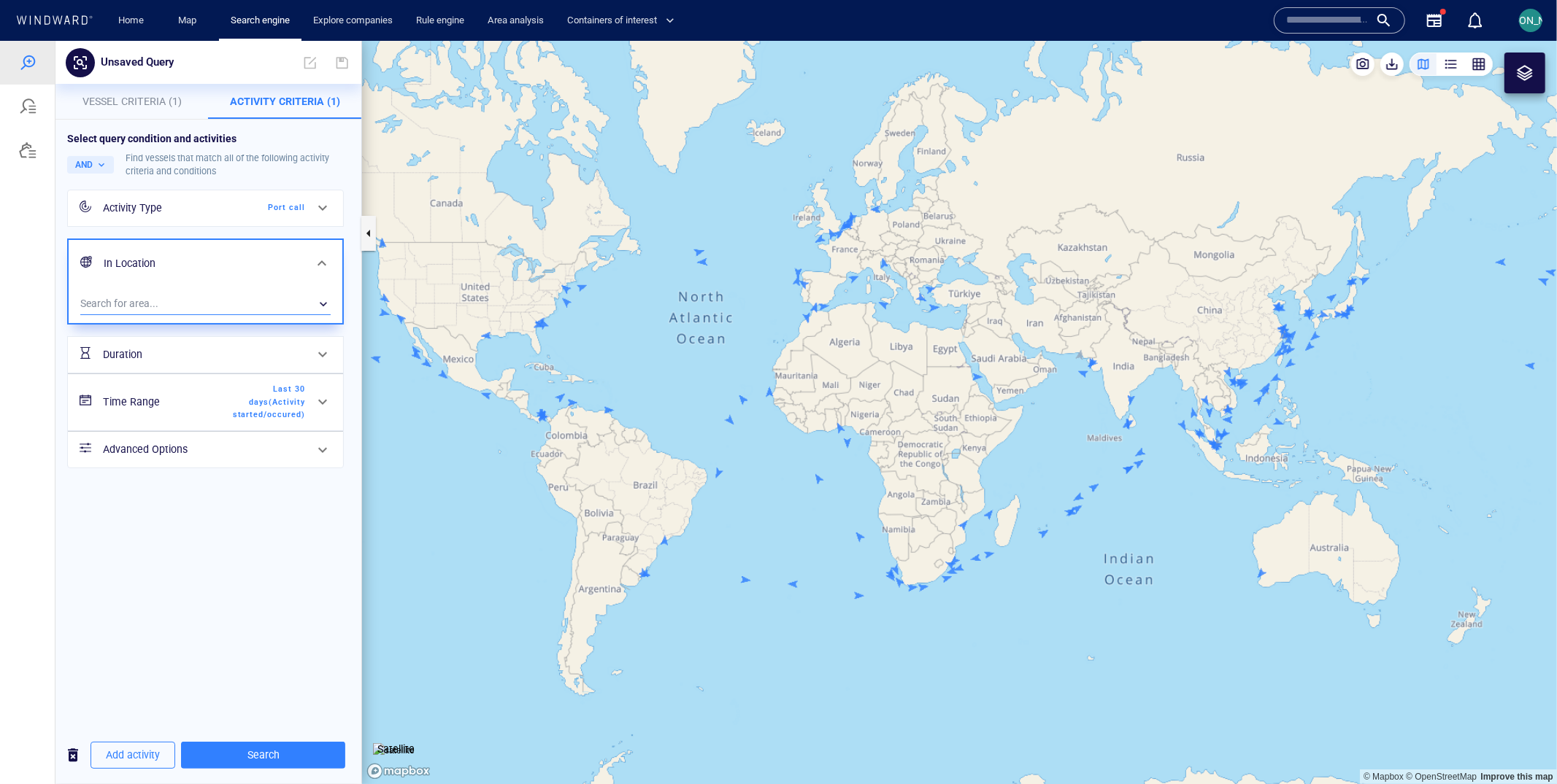
click at [166, 305] on div "​" at bounding box center [205, 303] width 250 height 22
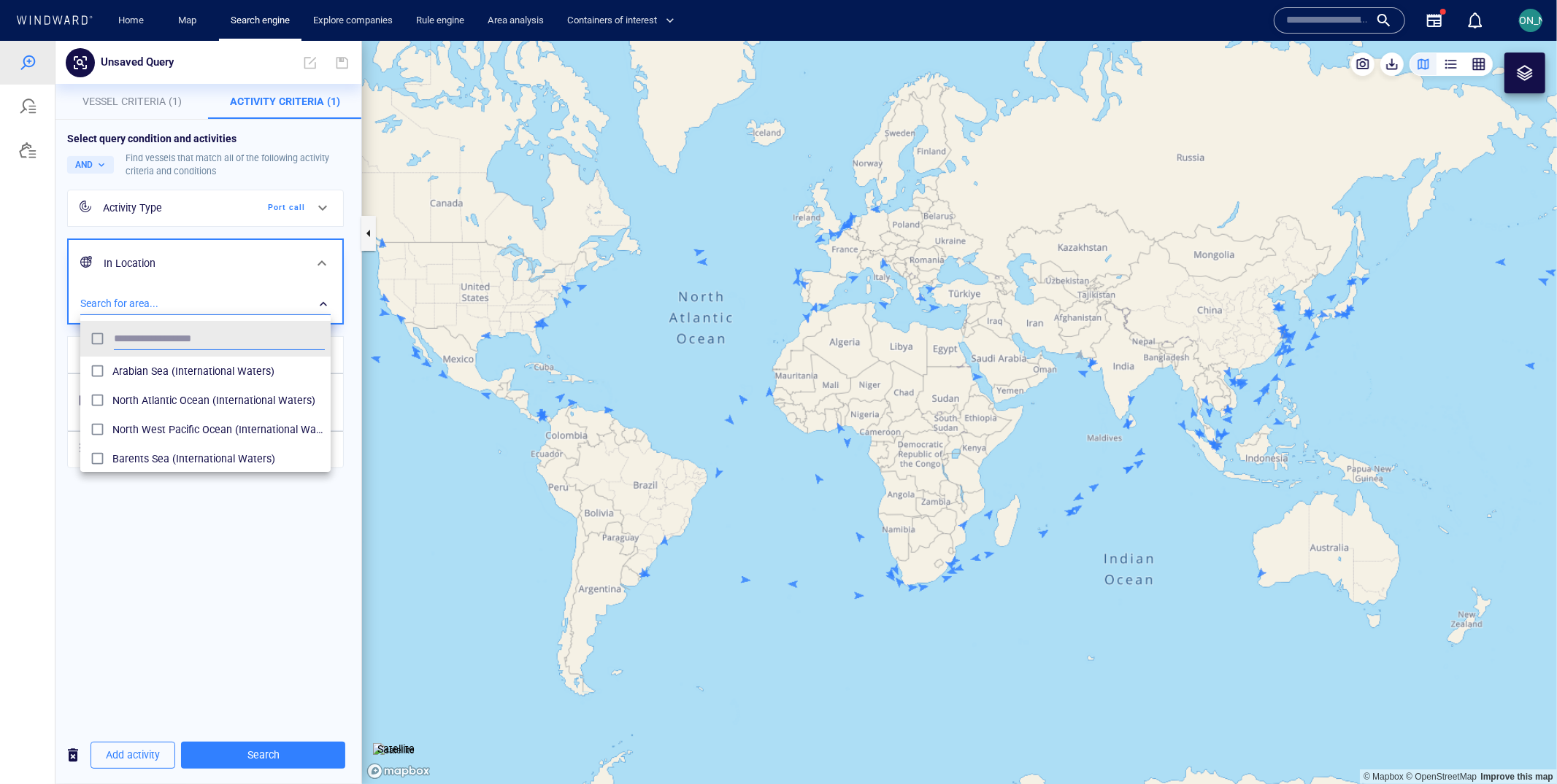
scroll to position [146, 249]
click at [134, 331] on input "****" at bounding box center [219, 338] width 211 height 22
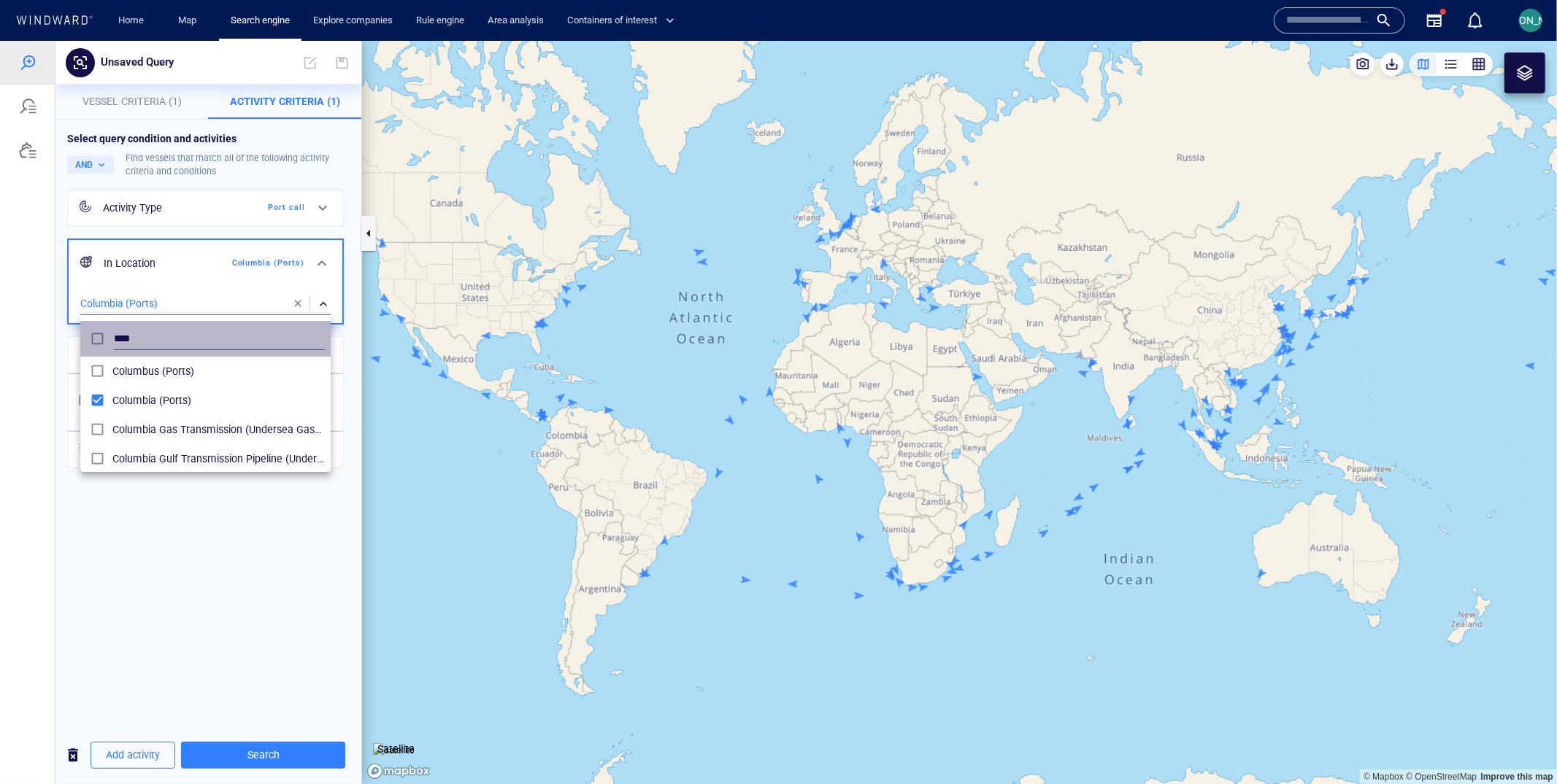
click at [134, 331] on input "****" at bounding box center [219, 338] width 211 height 22
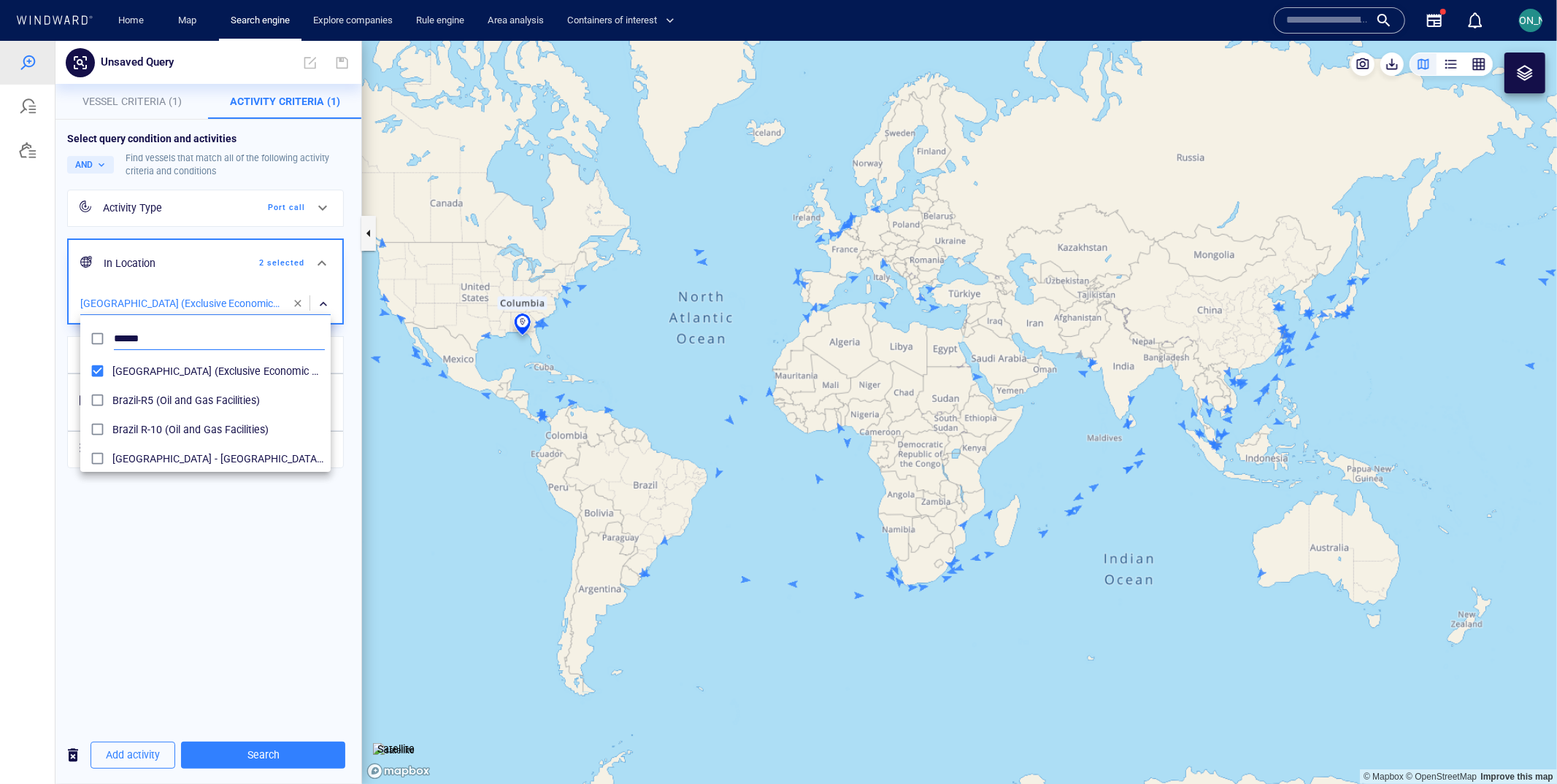
click at [133, 330] on input "******" at bounding box center [219, 338] width 211 height 22
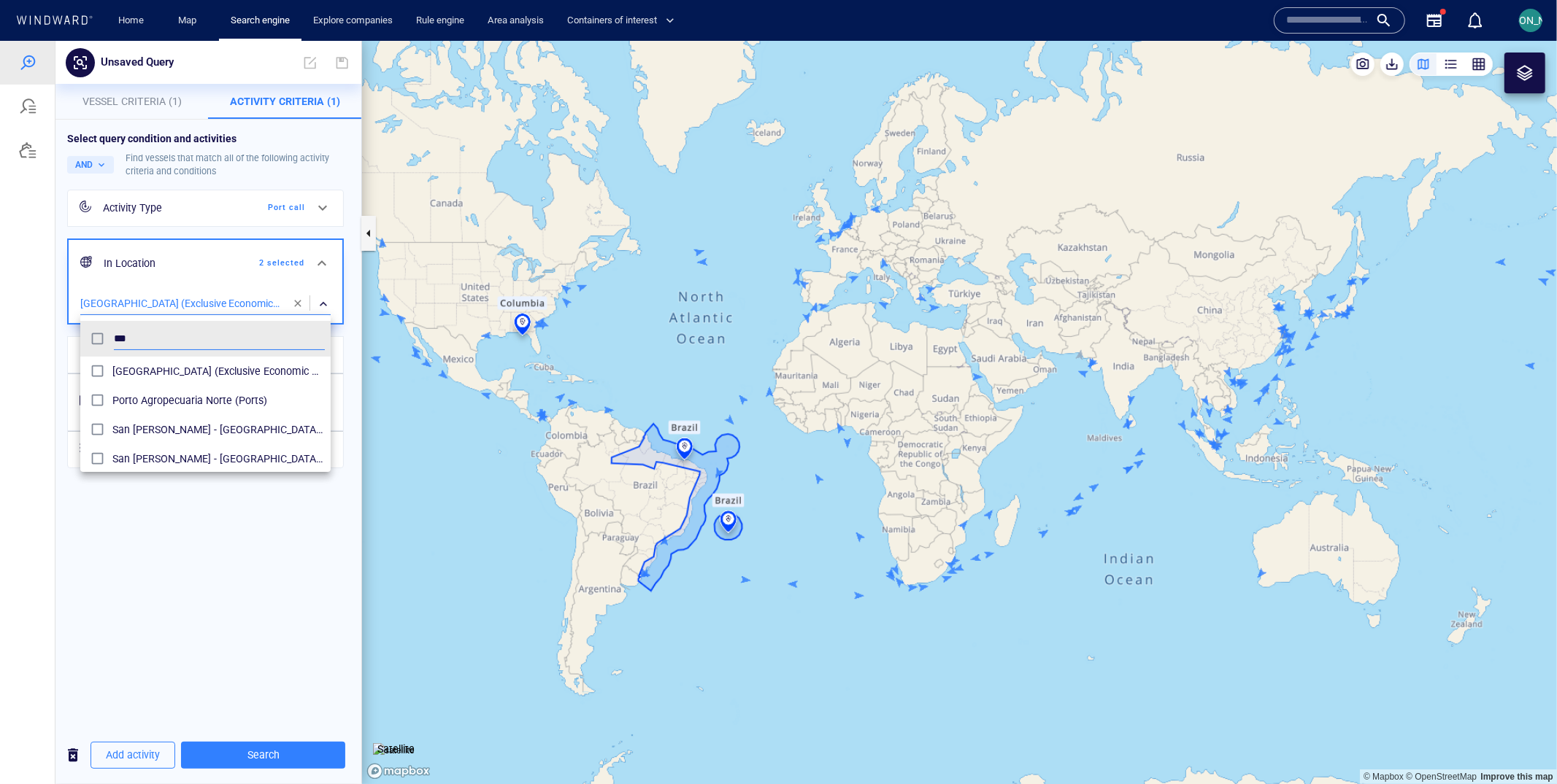
type input "***"
click at [192, 311] on div at bounding box center [778, 412] width 1557 height 743
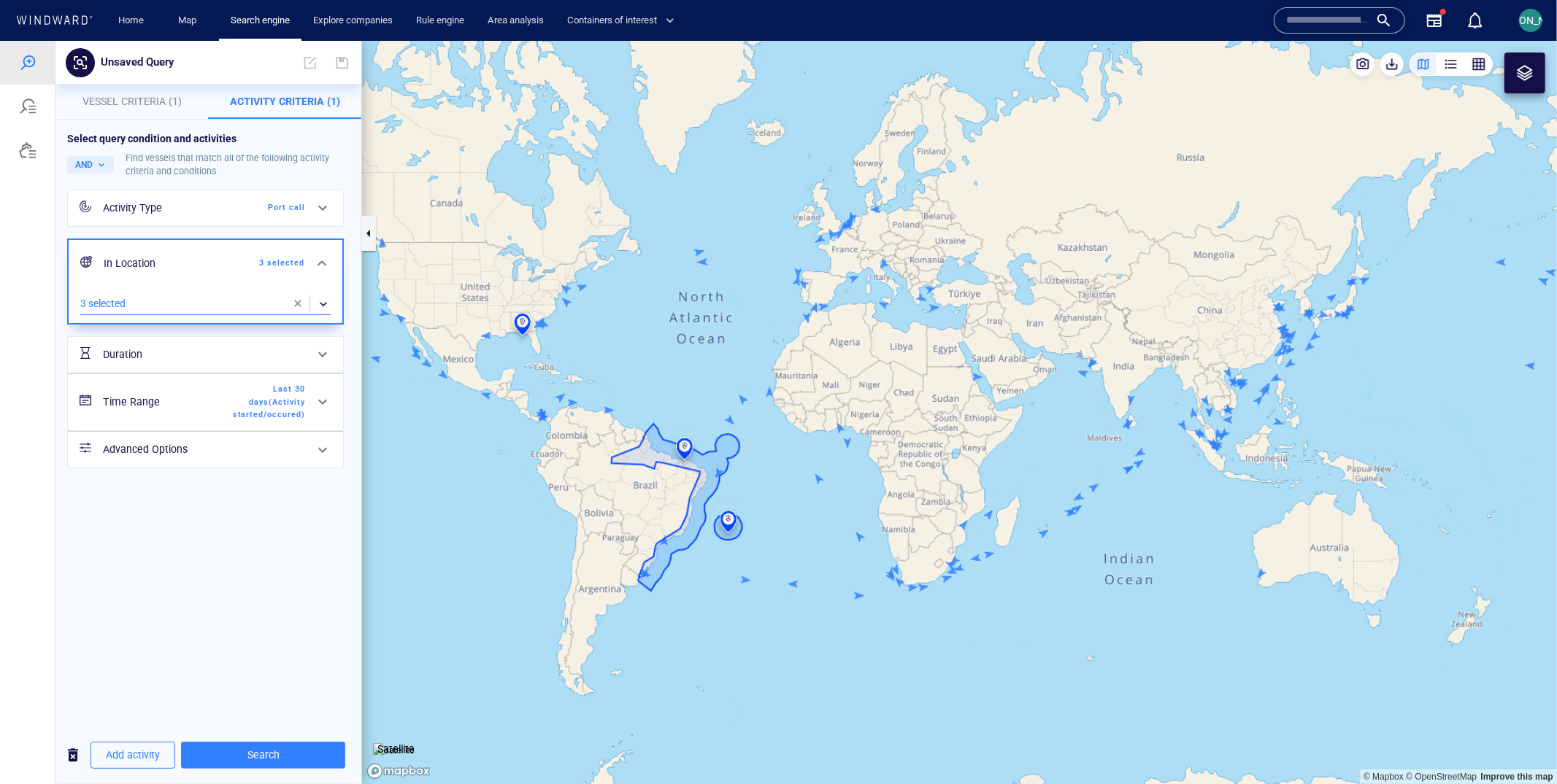
click at [190, 299] on div "​" at bounding box center [205, 303] width 250 height 22
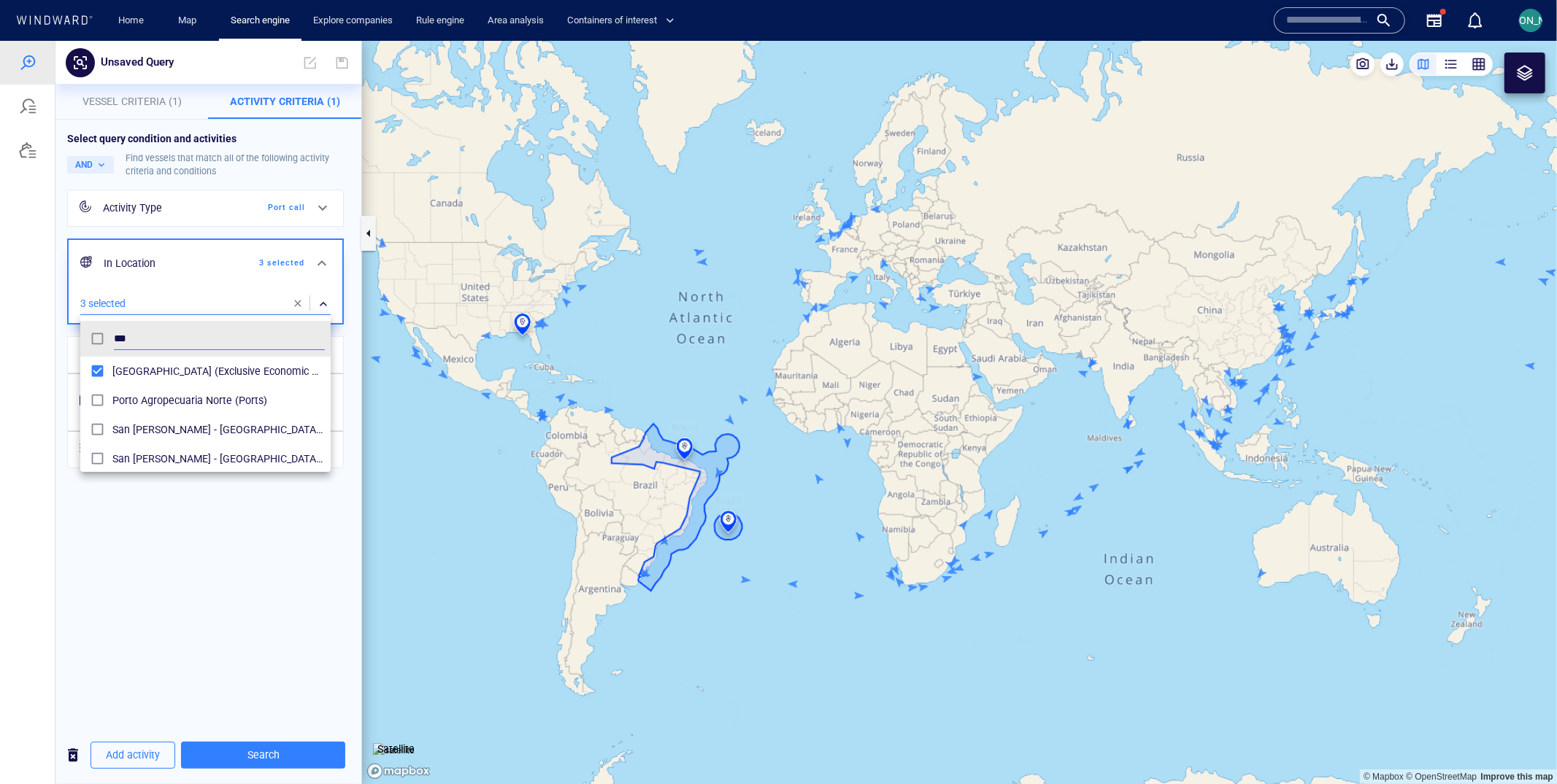
scroll to position [146, 249]
click at [211, 316] on ul "*** [GEOGRAPHIC_DATA] (Exclusive Economic Zones) [GEOGRAPHIC_DATA] (Ports) [GEO…" at bounding box center [205, 393] width 250 height 157
click at [204, 312] on div at bounding box center [778, 412] width 1557 height 743
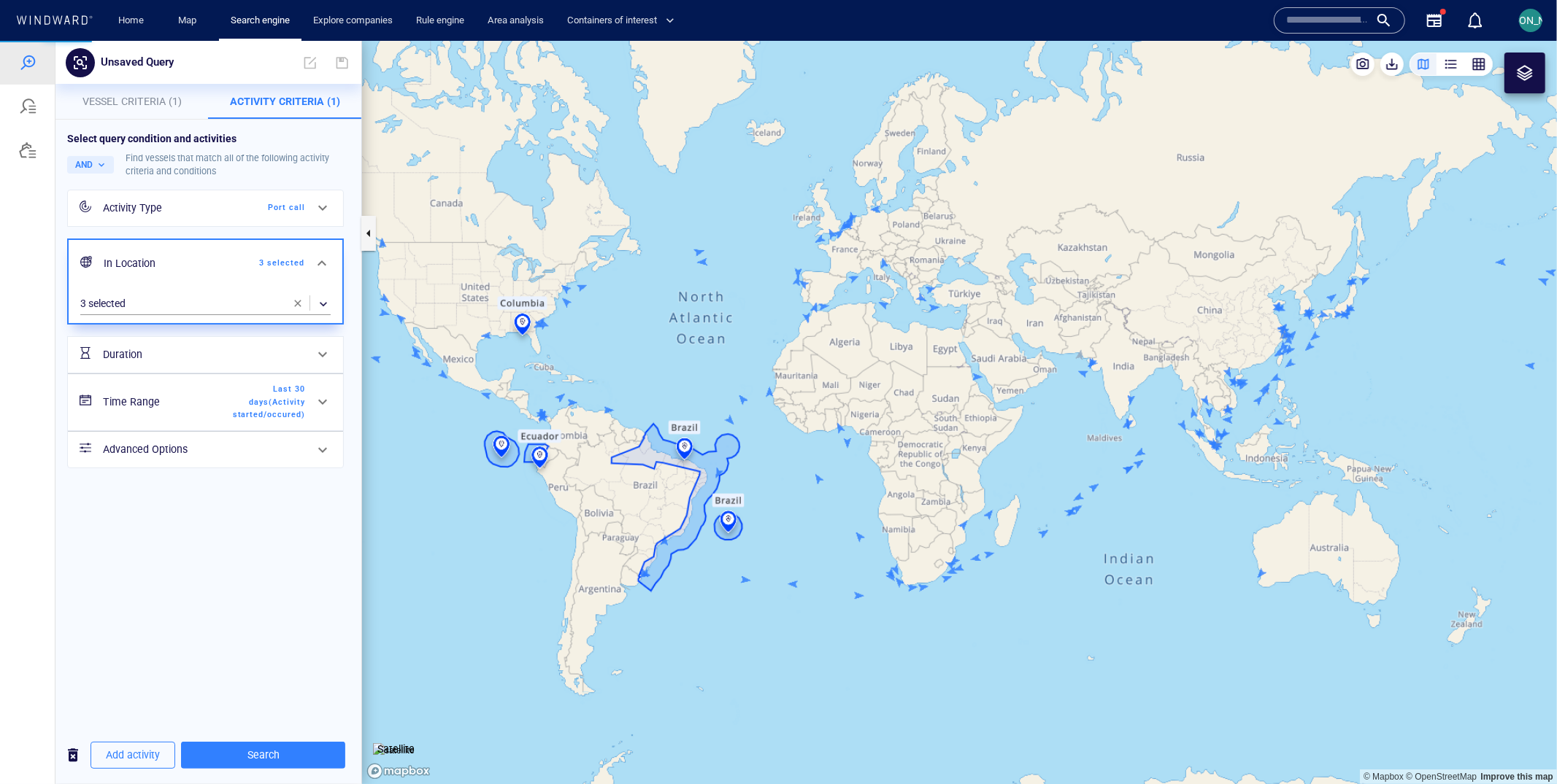
click at [197, 325] on div "Activity Type Port call In Location 3 selected 3 selected ​ Duration Time Range…" at bounding box center [205, 329] width 277 height 278
click at [197, 294] on div "​" at bounding box center [205, 303] width 250 height 22
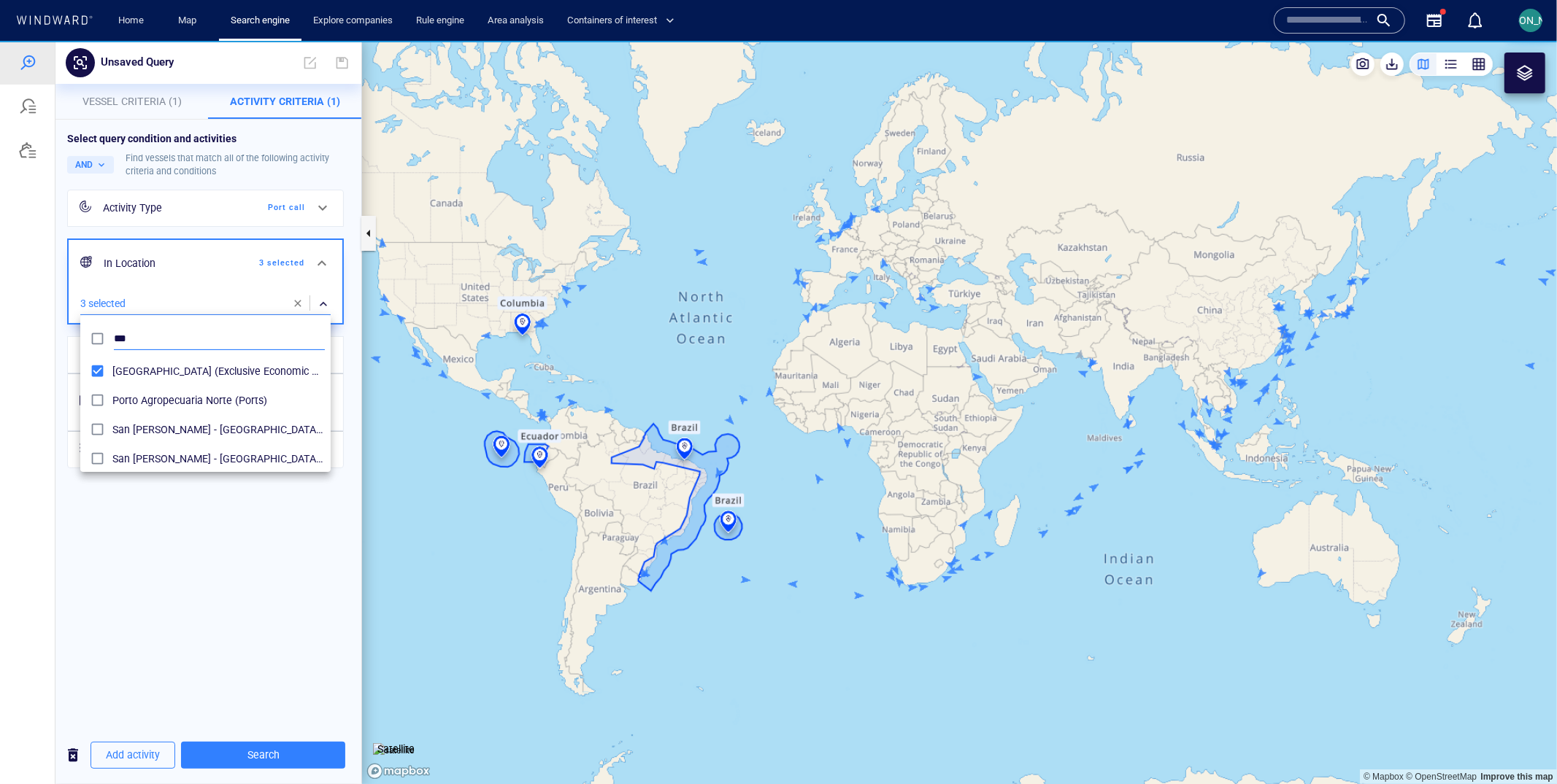
click at [184, 334] on input "***" at bounding box center [219, 338] width 211 height 22
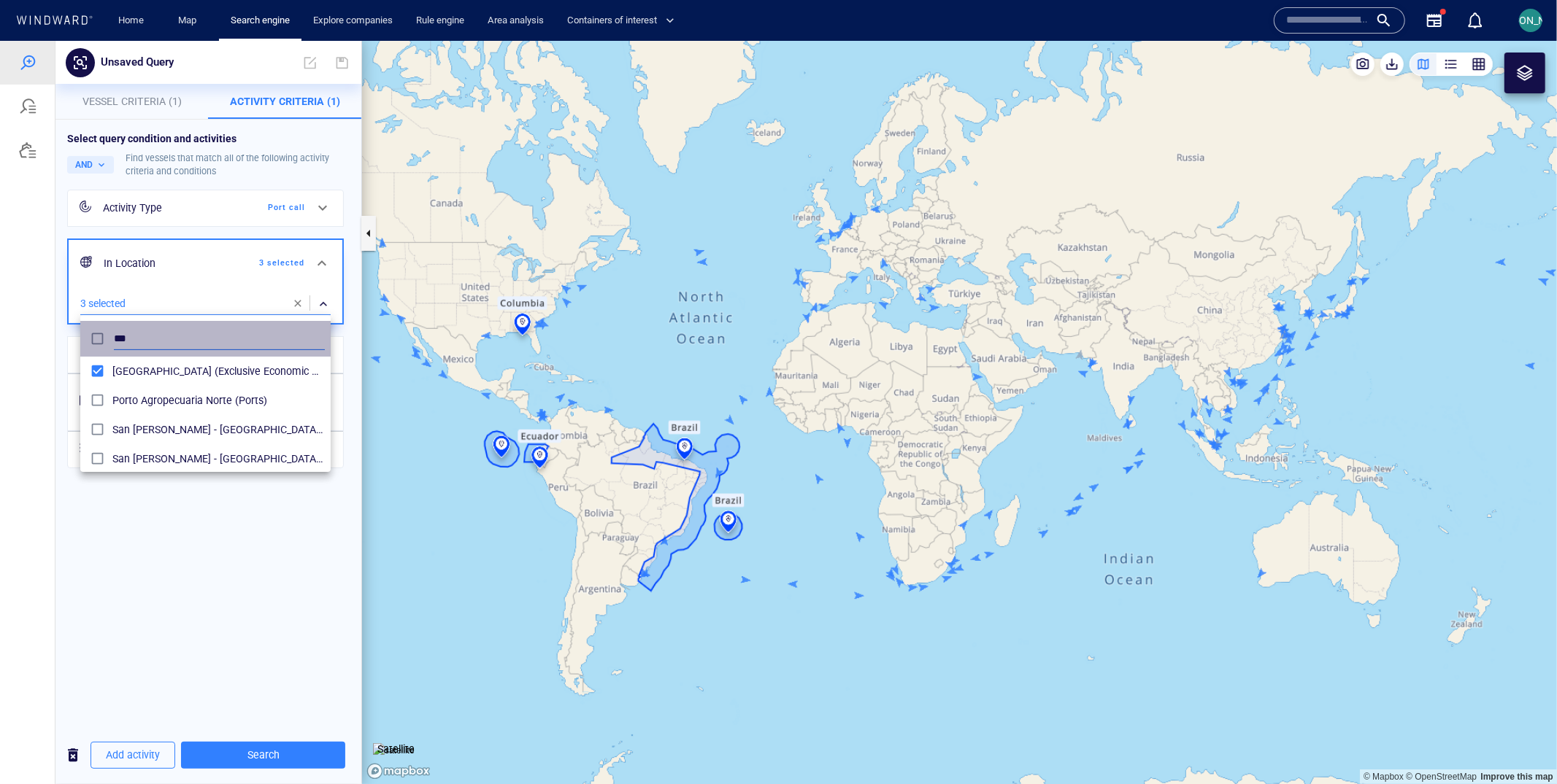
click at [184, 334] on input "***" at bounding box center [219, 338] width 211 height 22
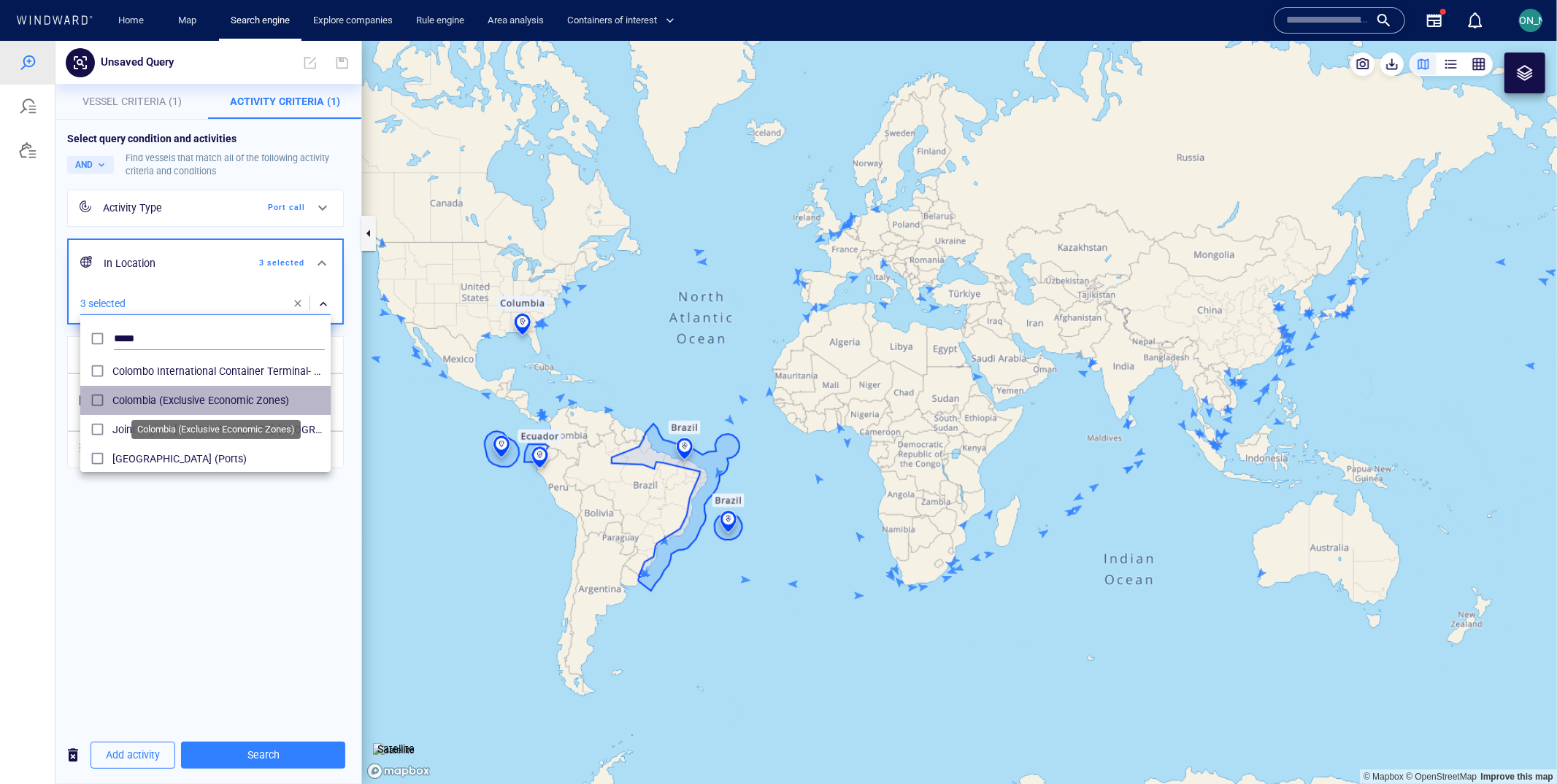
click at [127, 396] on span "Colombia (Exclusive Economic Zones)" at bounding box center [219, 400] width 212 height 18
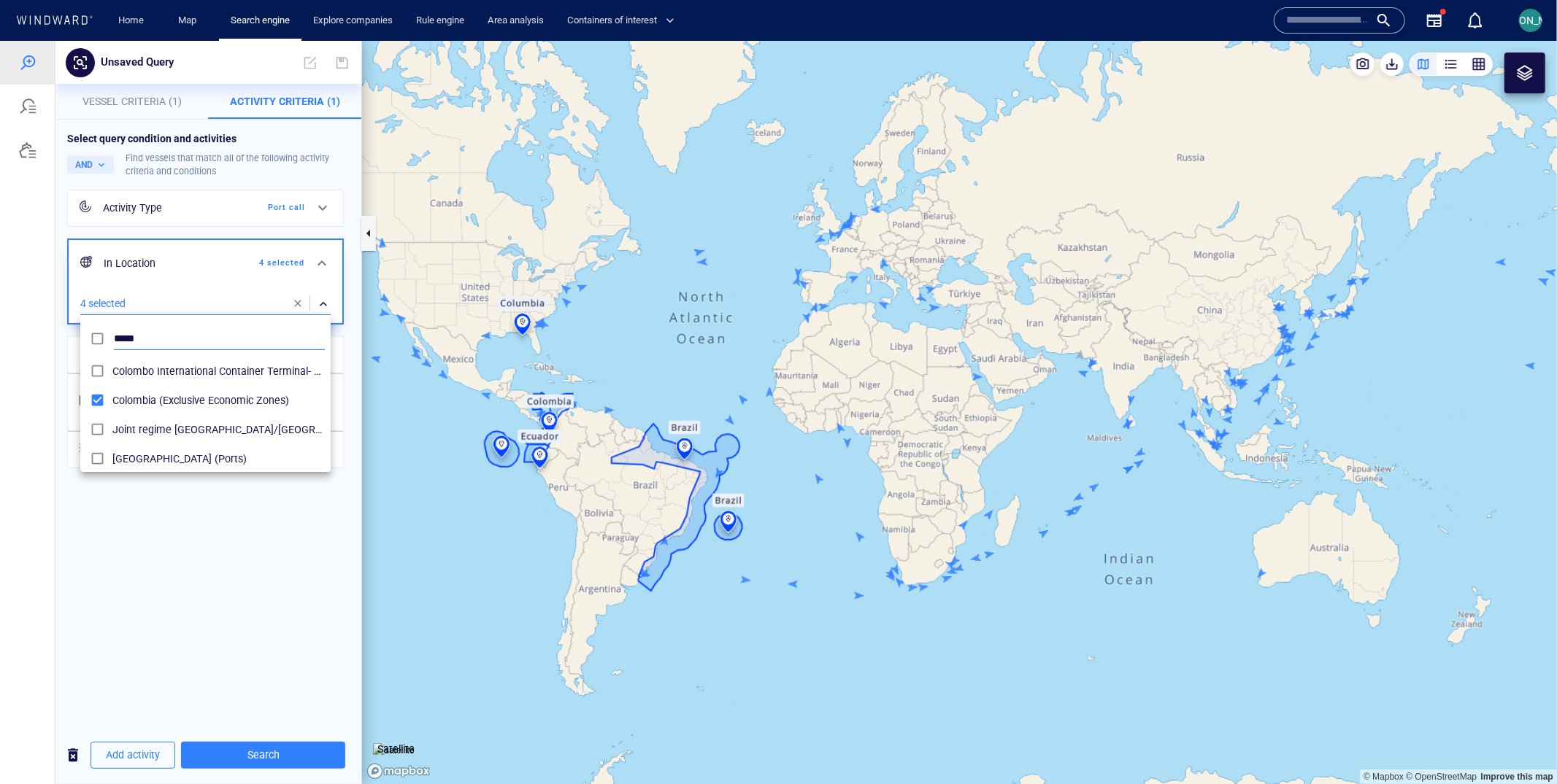
click at [240, 333] on input "*****" at bounding box center [219, 338] width 211 height 22
type input "*"
click at [240, 333] on input "text" at bounding box center [219, 338] width 211 height 22
click at [41, 410] on div at bounding box center [778, 412] width 1557 height 743
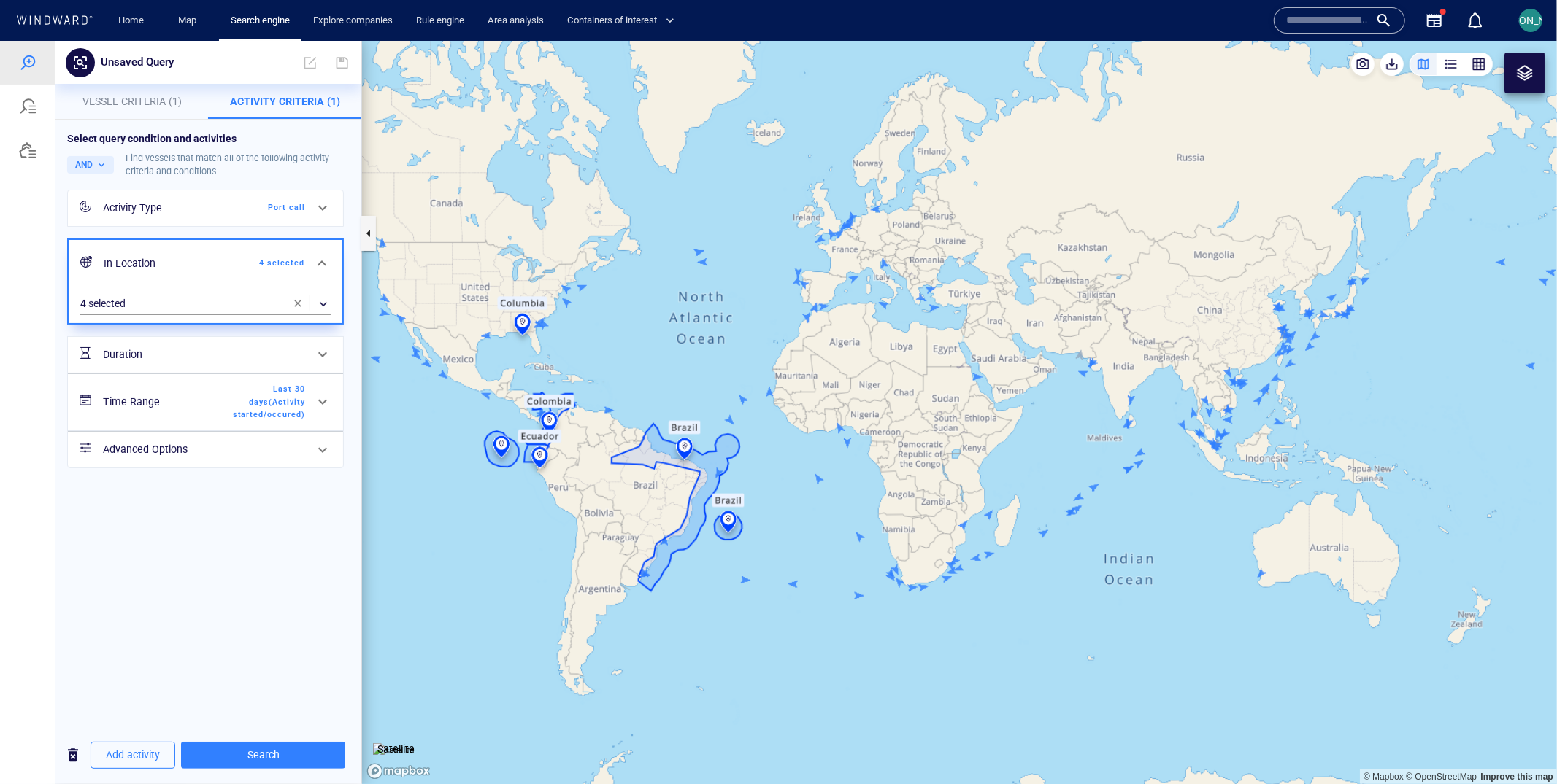
click at [177, 257] on h6 "In Location" at bounding box center [162, 263] width 117 height 18
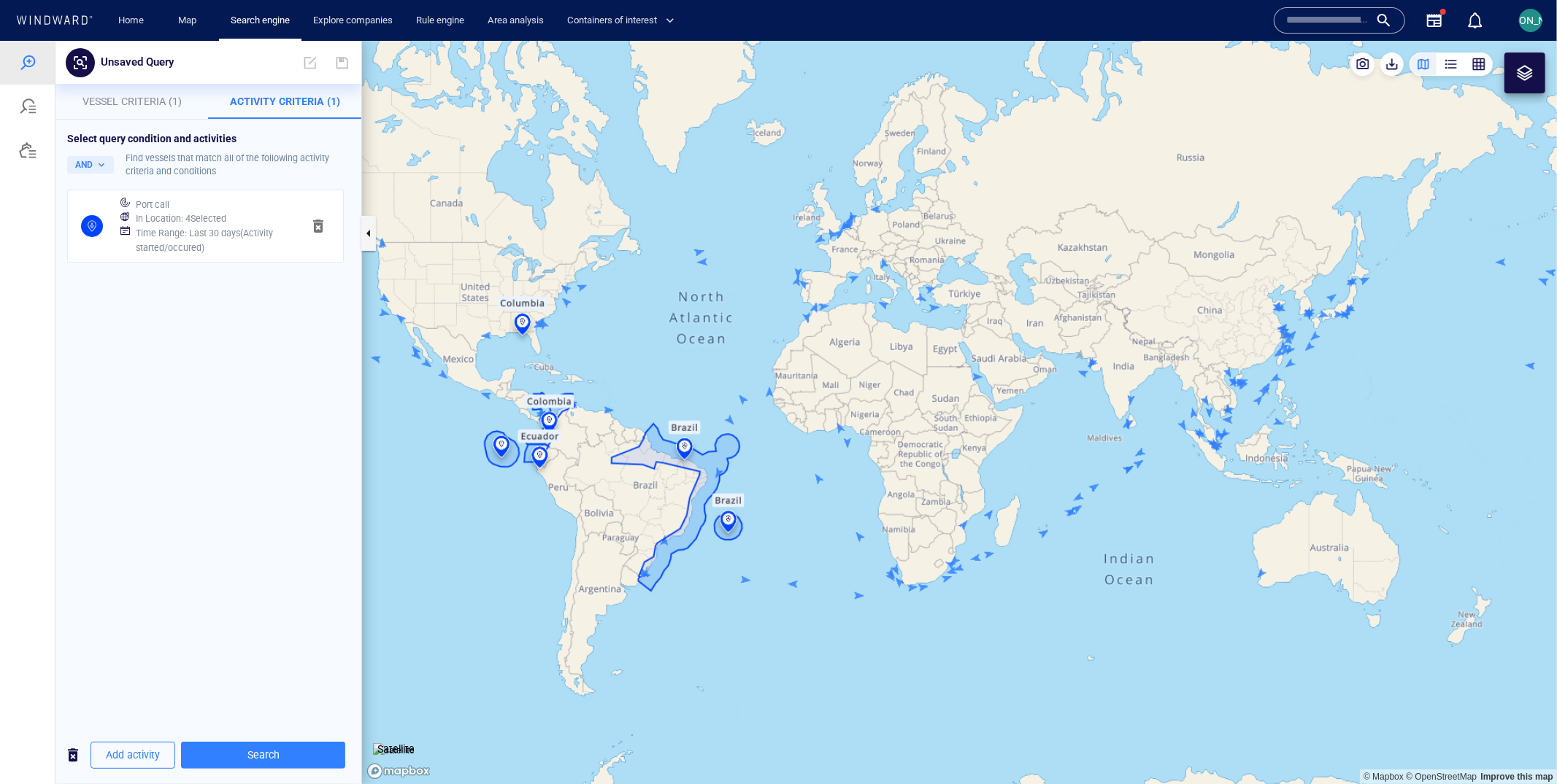
click at [161, 297] on div "Select query condition and activities AND Find vessels that match all of the fo…" at bounding box center [208, 422] width 306 height 607
click at [176, 228] on h6 "Time Range : Last 30 days ( Activity started/occured )" at bounding box center [213, 240] width 155 height 28
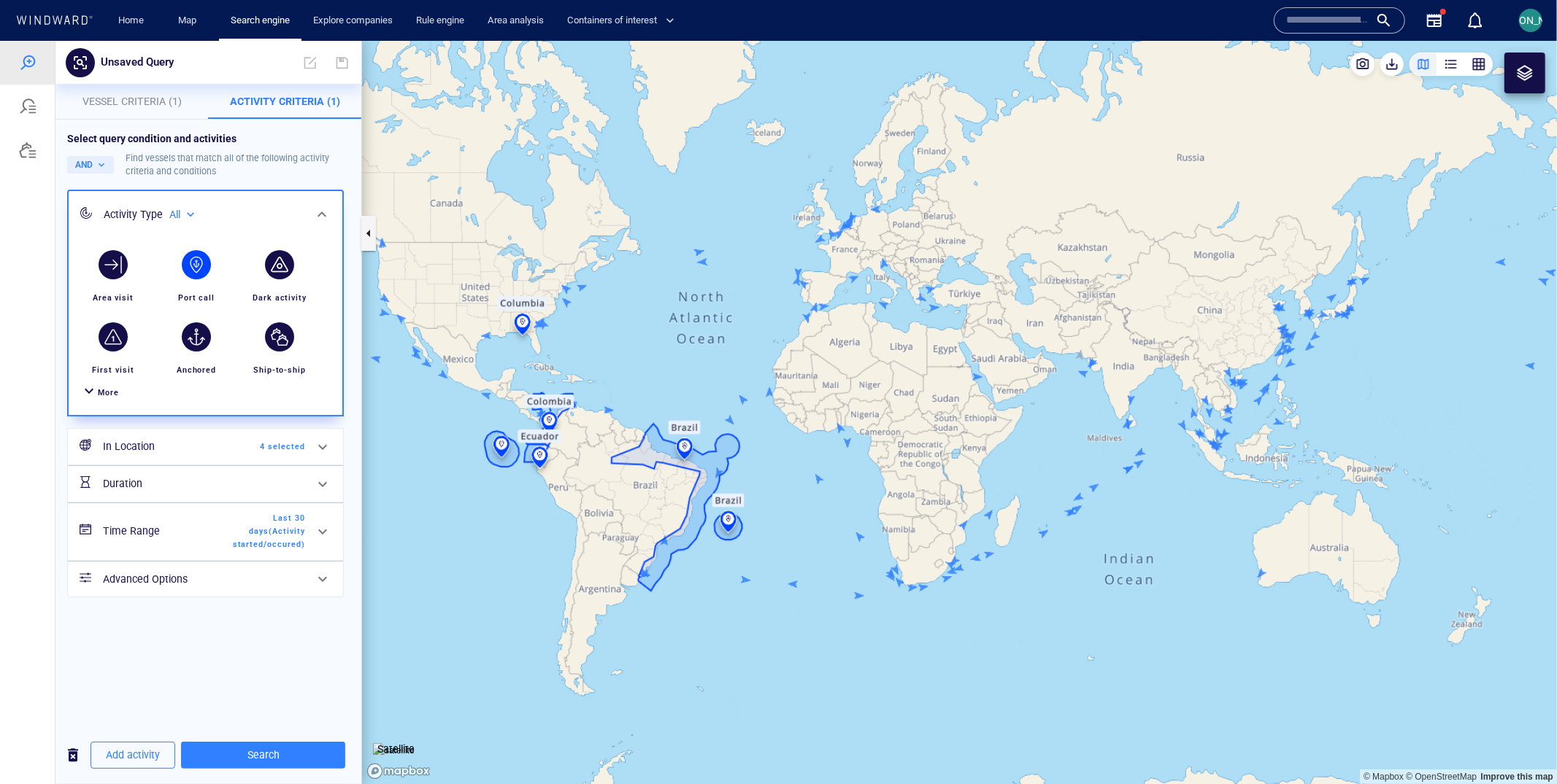
click at [222, 449] on span "4 selected" at bounding box center [263, 446] width 84 height 13
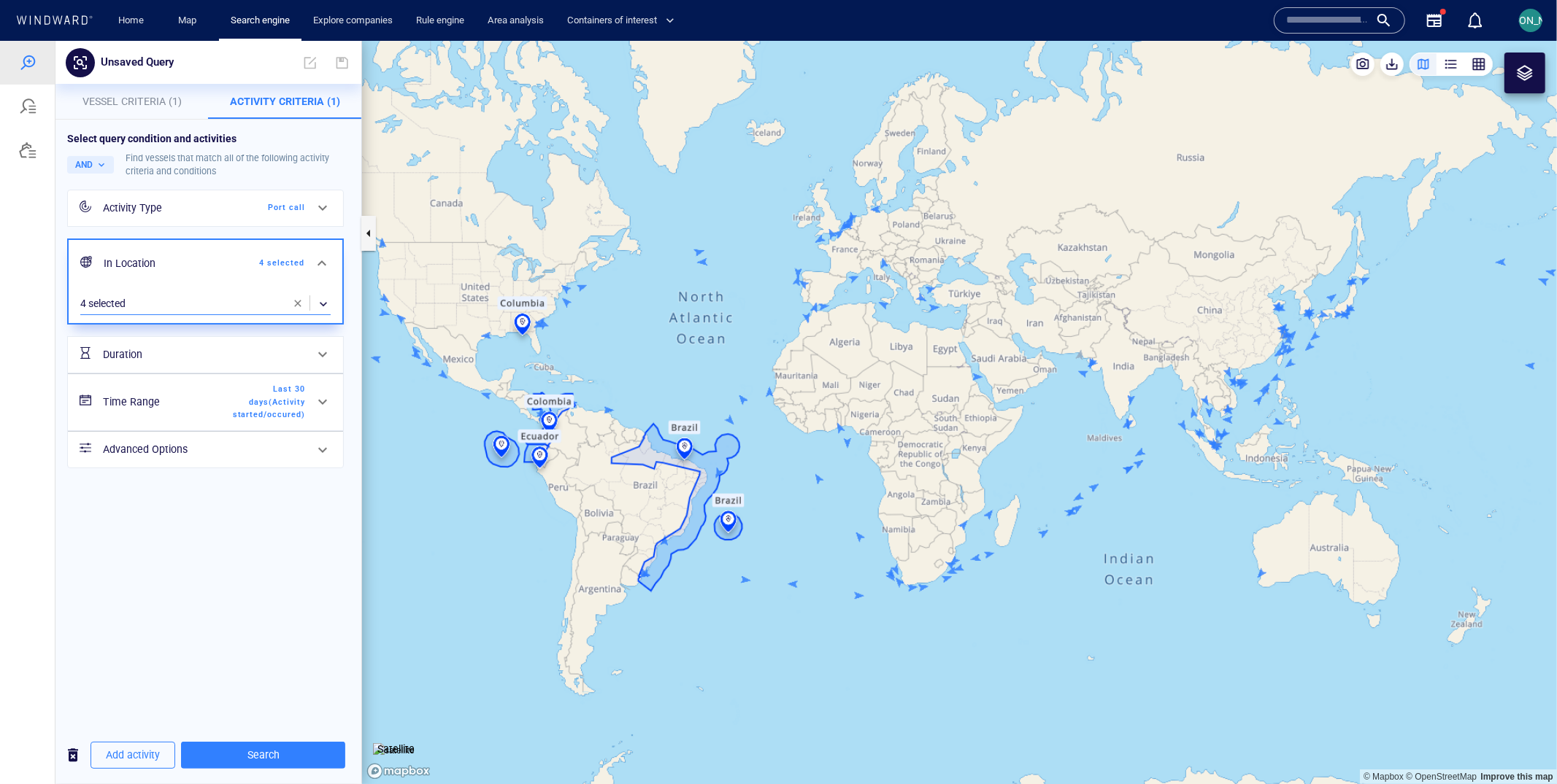
click at [240, 311] on div "​" at bounding box center [205, 303] width 250 height 22
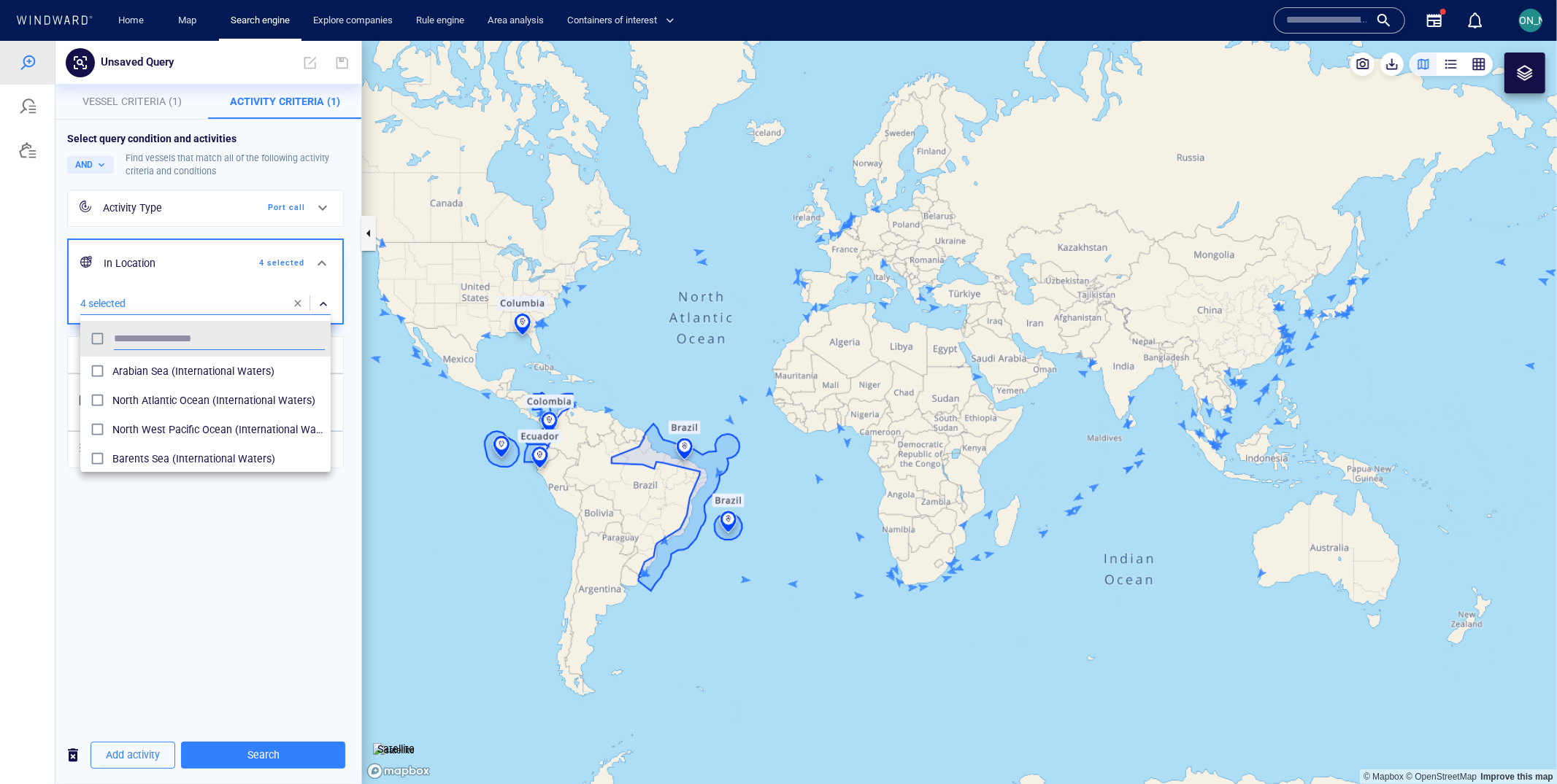
scroll to position [146, 249]
click at [289, 546] on div at bounding box center [778, 412] width 1557 height 743
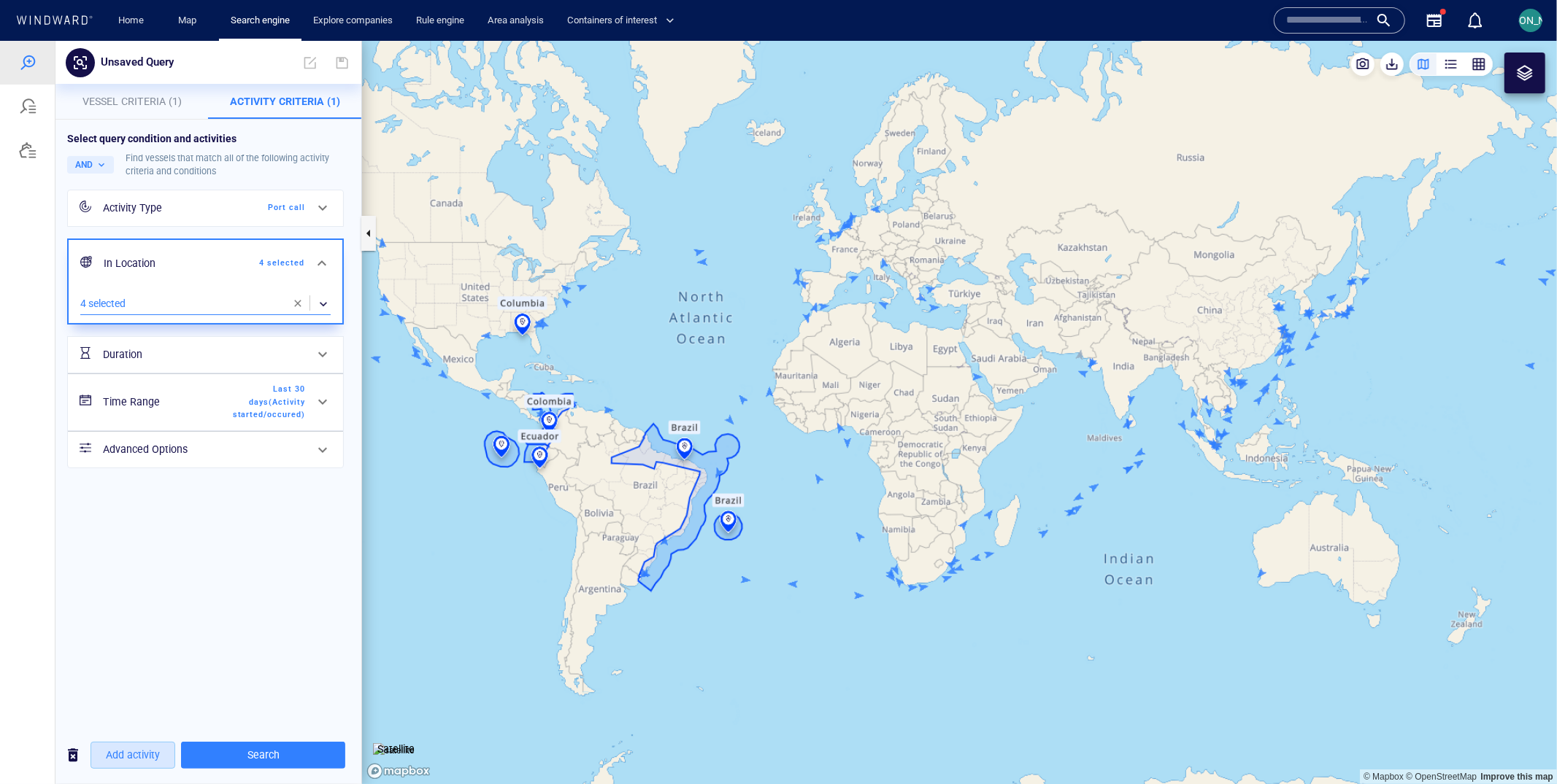
click at [134, 750] on span "Add activity" at bounding box center [132, 754] width 54 height 18
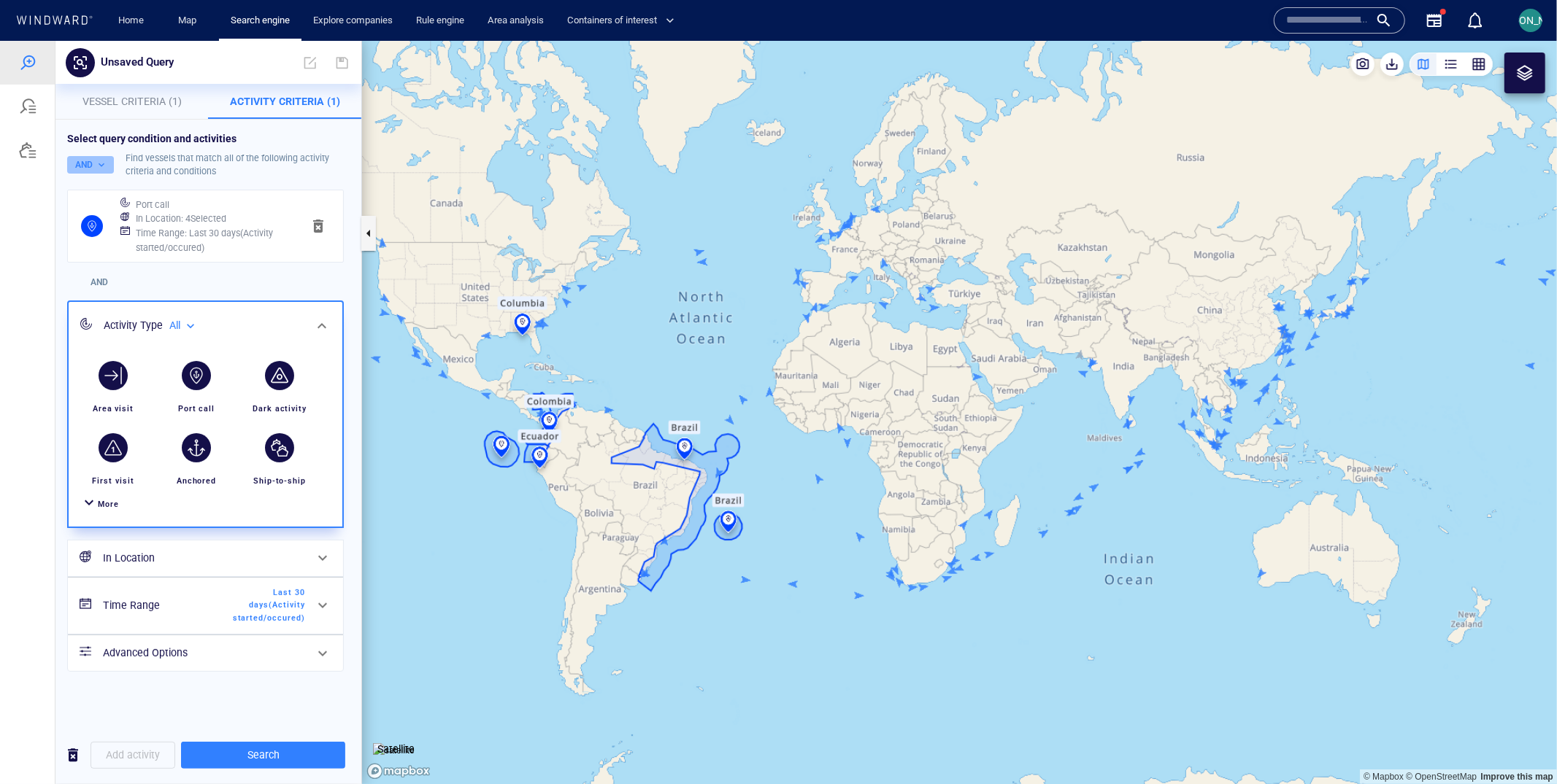
click at [101, 159] on button "AND" at bounding box center [90, 164] width 47 height 18
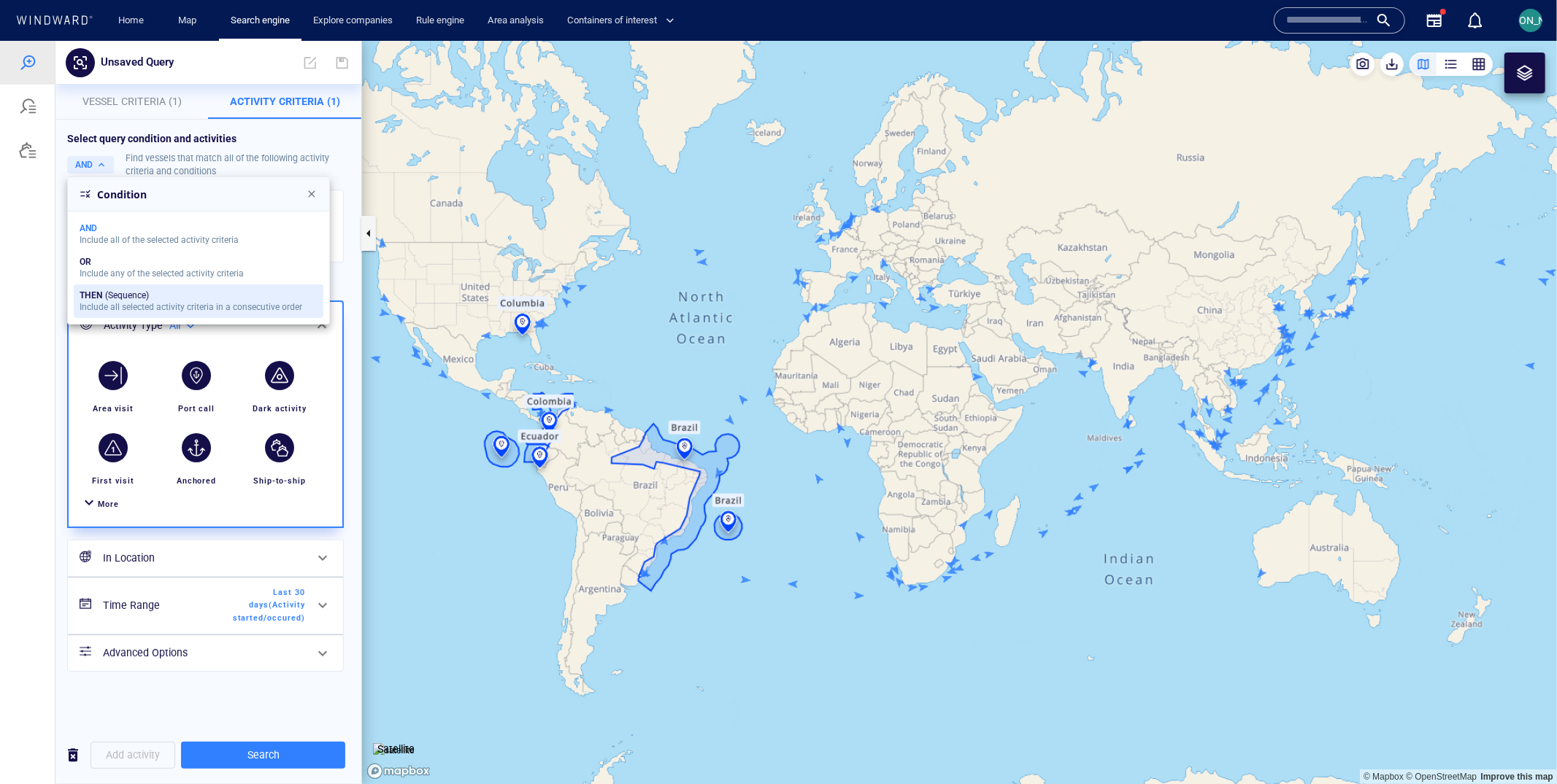
click at [128, 292] on div "THEN (Sequence)" at bounding box center [190, 295] width 223 height 11
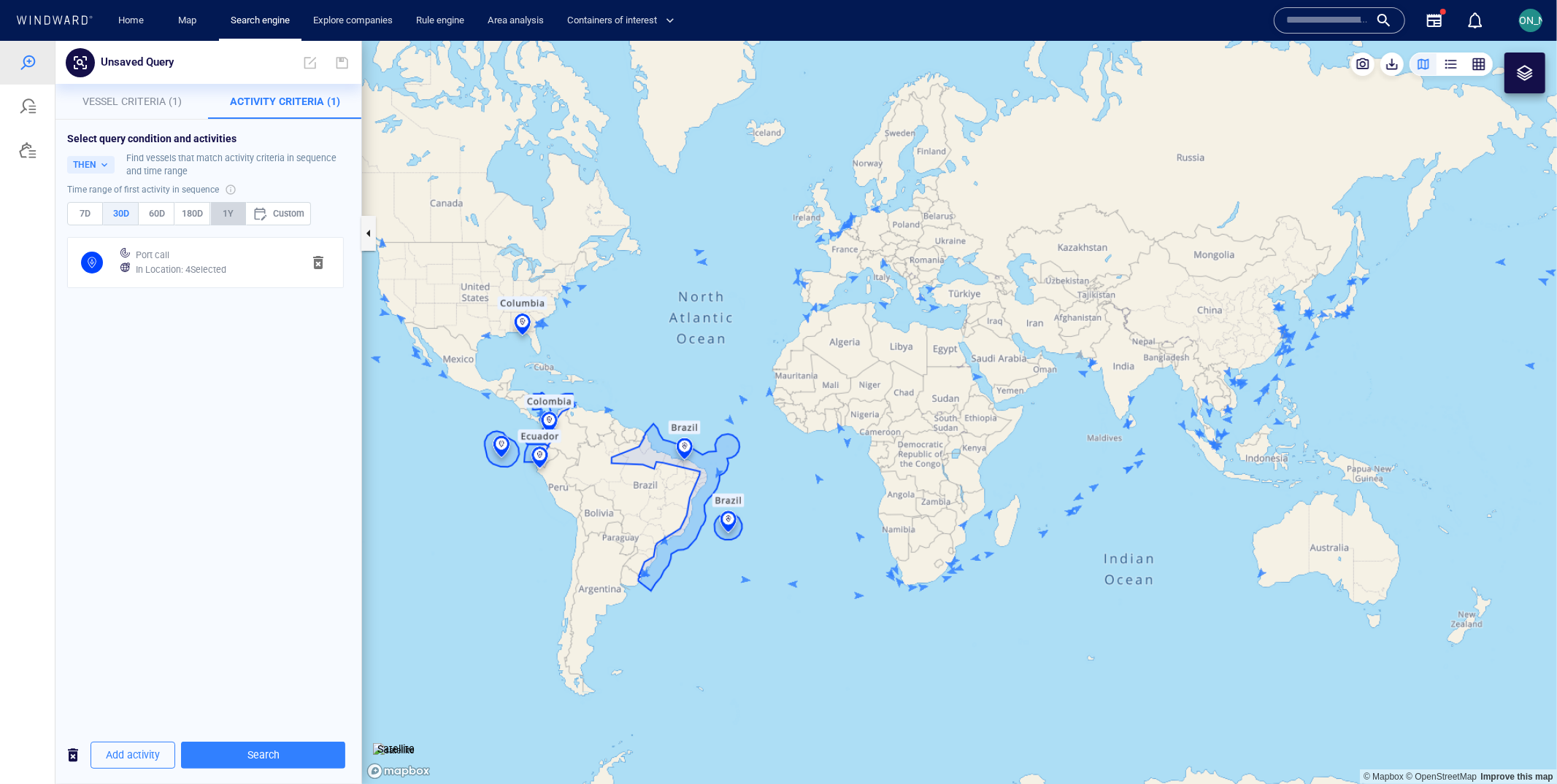
click at [221, 211] on span "1Y" at bounding box center [228, 213] width 23 height 16
click at [149, 737] on div "Add activity Search" at bounding box center [208, 754] width 306 height 57
click at [146, 749] on span "Add activity" at bounding box center [132, 754] width 54 height 18
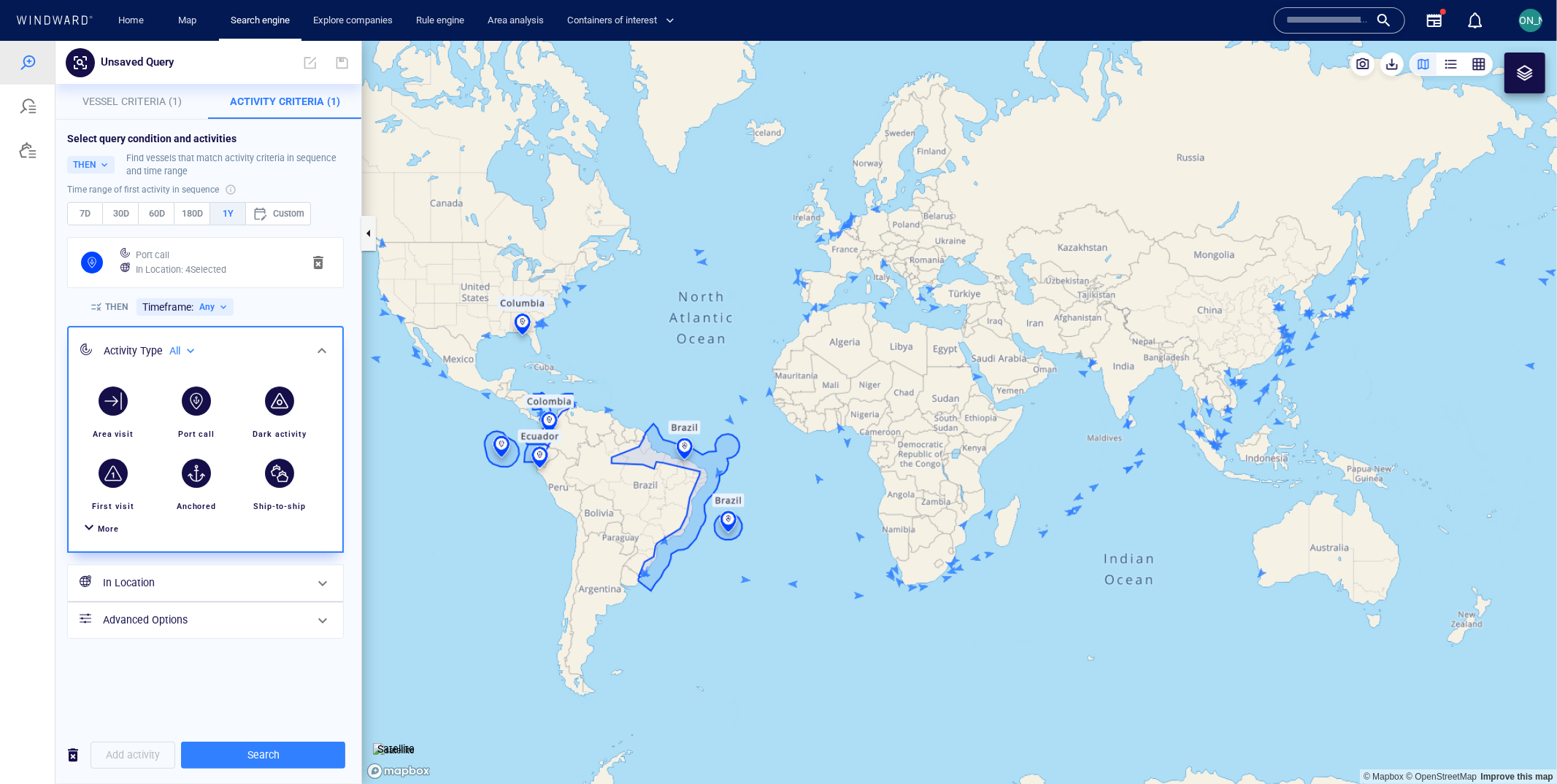
click at [98, 523] on div "More" at bounding box center [108, 529] width 21 height 14
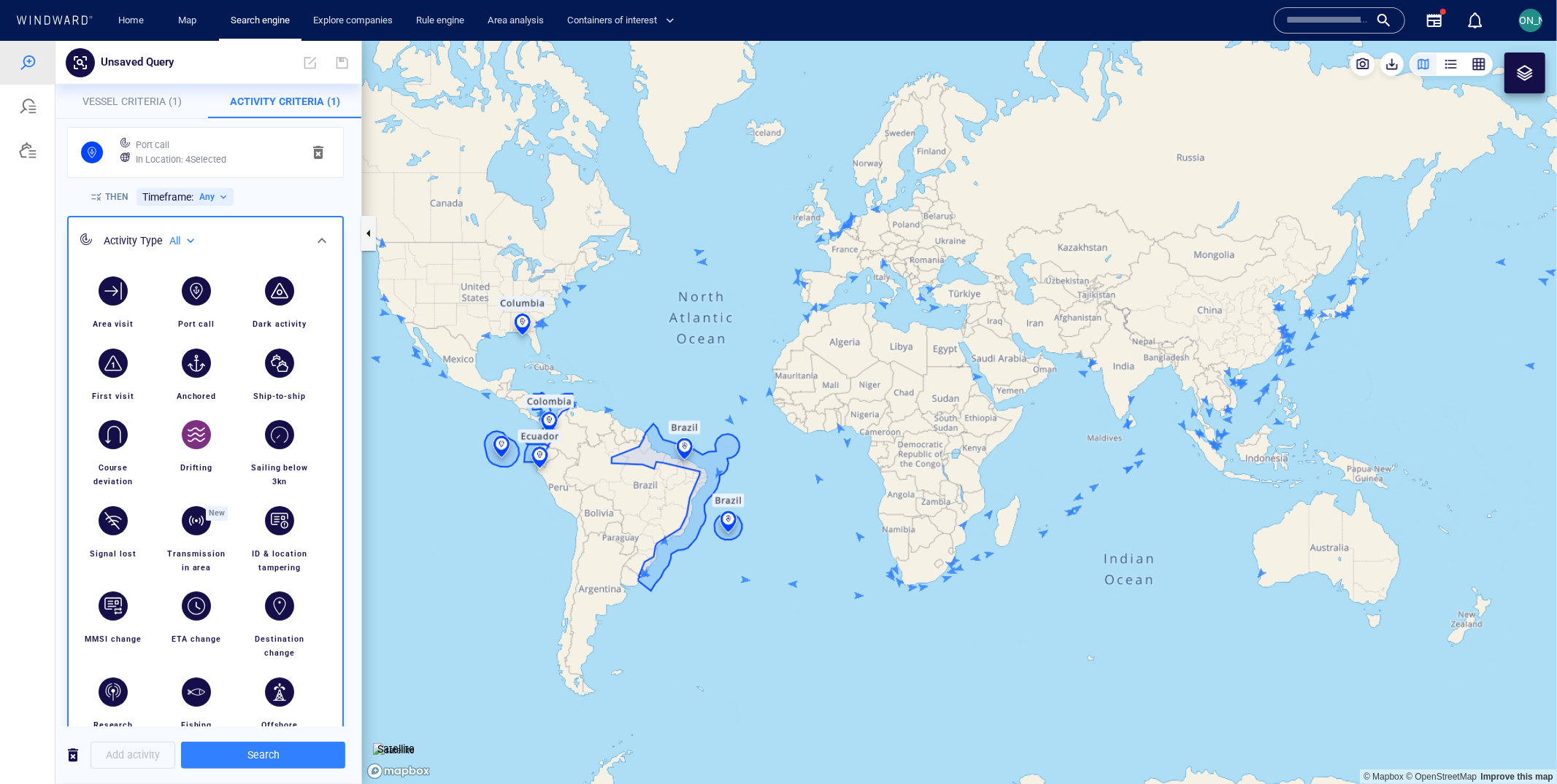
scroll to position [143, 0]
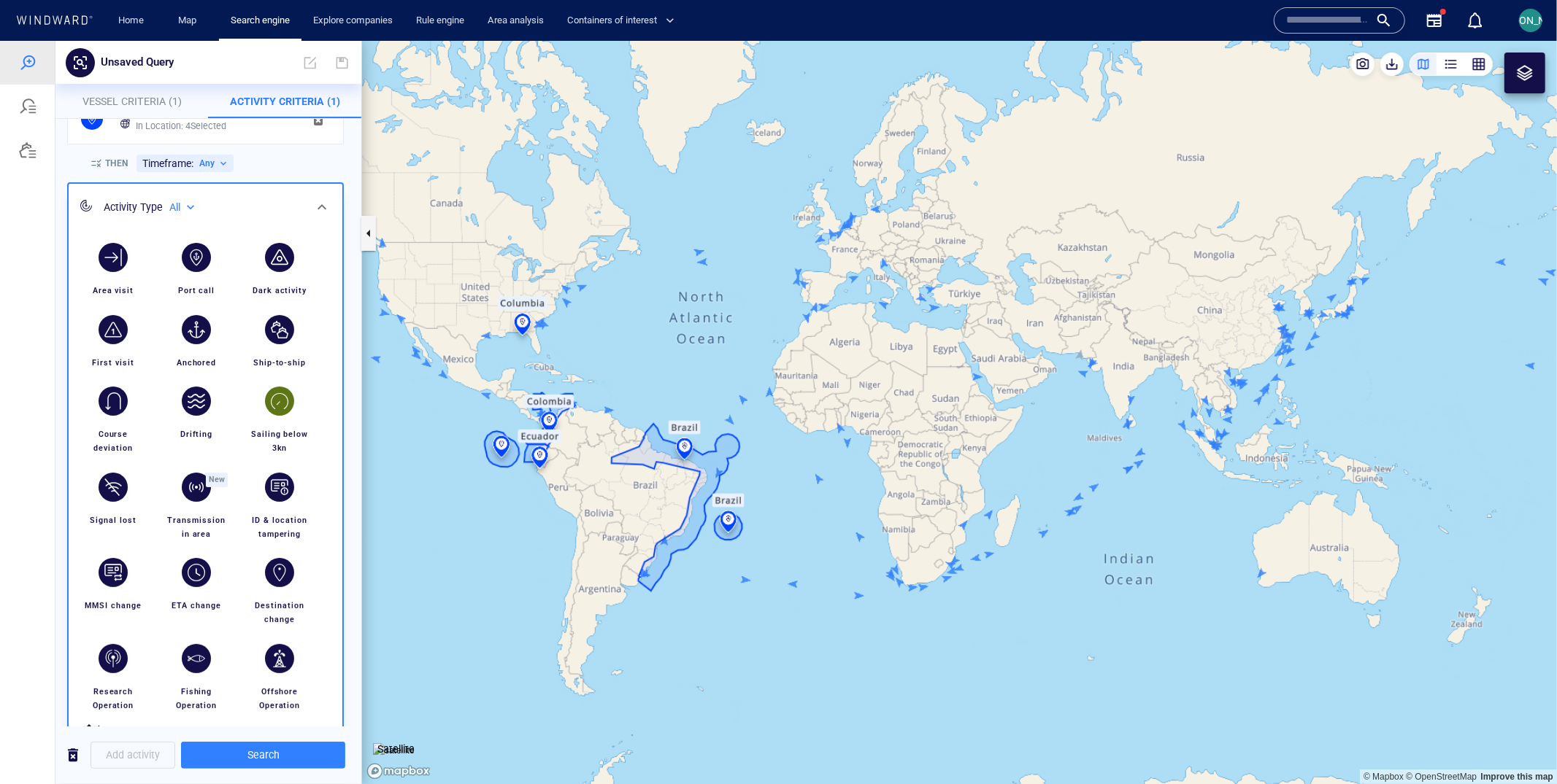
click at [286, 410] on div "button" at bounding box center [279, 400] width 29 height 29
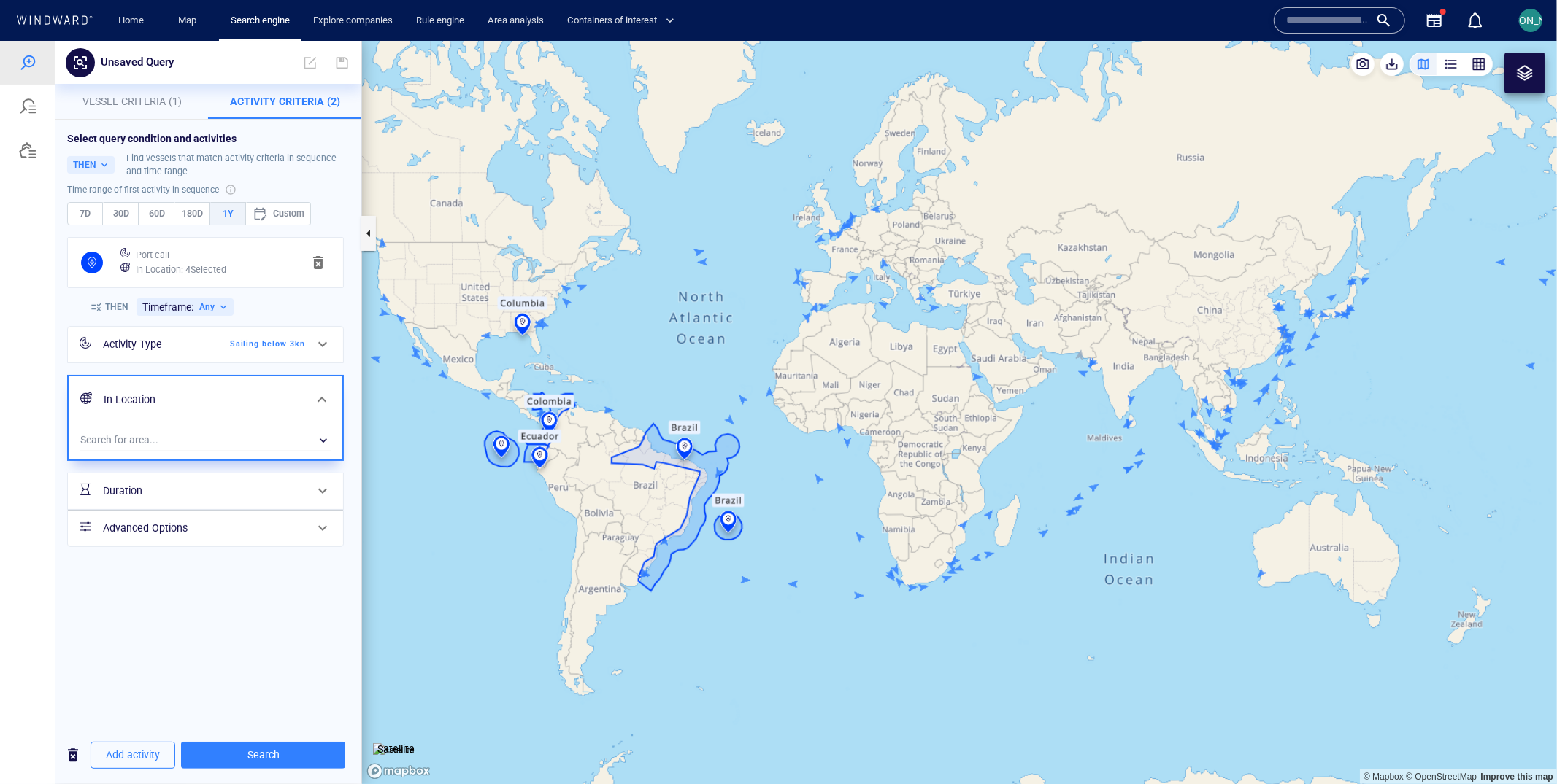
drag, startPoint x: 247, startPoint y: 752, endPoint x: 619, endPoint y: 573, distance: 412.8
click at [247, 752] on span "Search" at bounding box center [263, 754] width 141 height 18
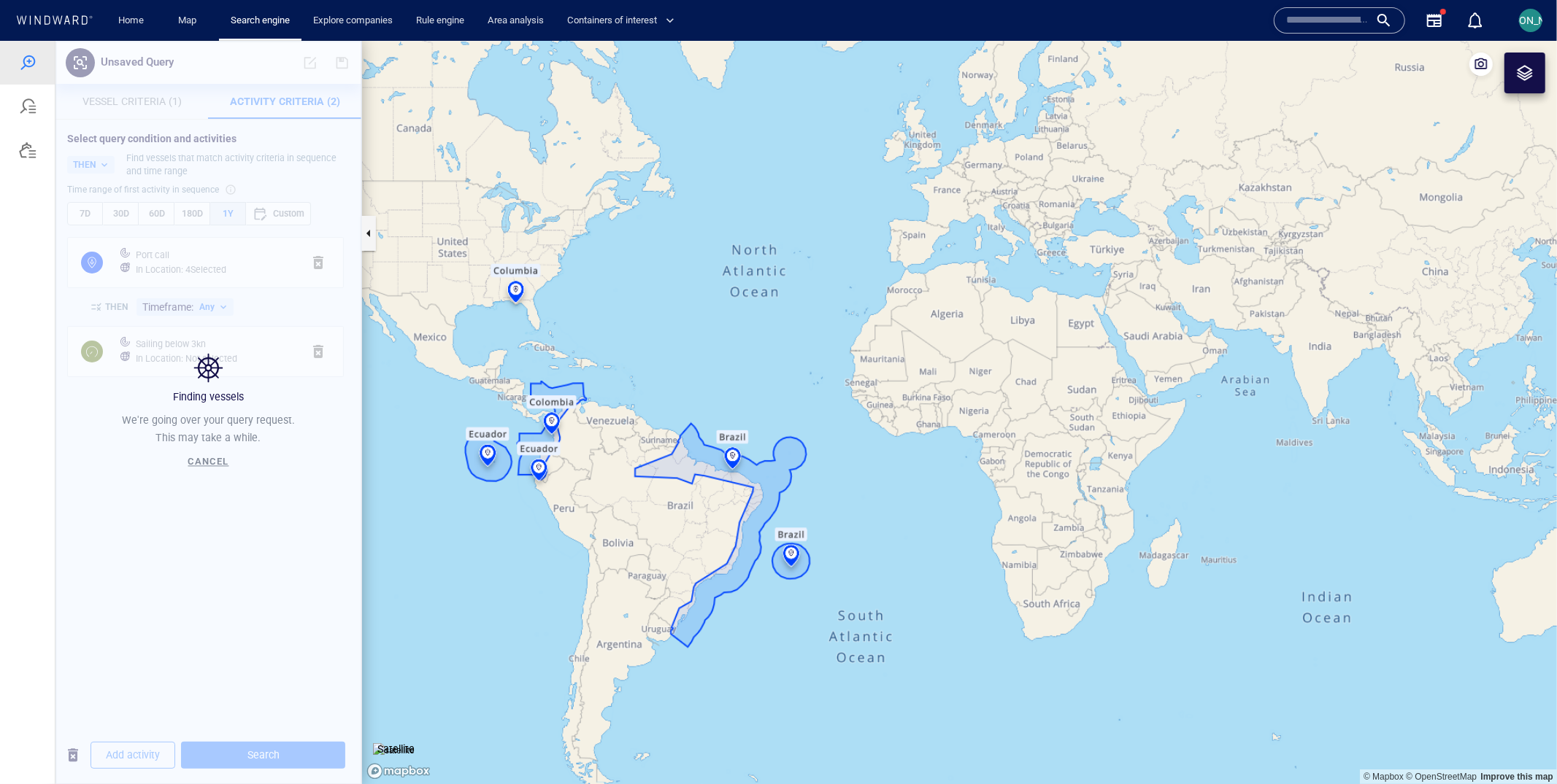
drag, startPoint x: 712, startPoint y: 404, endPoint x: 780, endPoint y: 391, distance: 69.2
click at [780, 391] on canvas "Map" at bounding box center [960, 412] width 1195 height 744
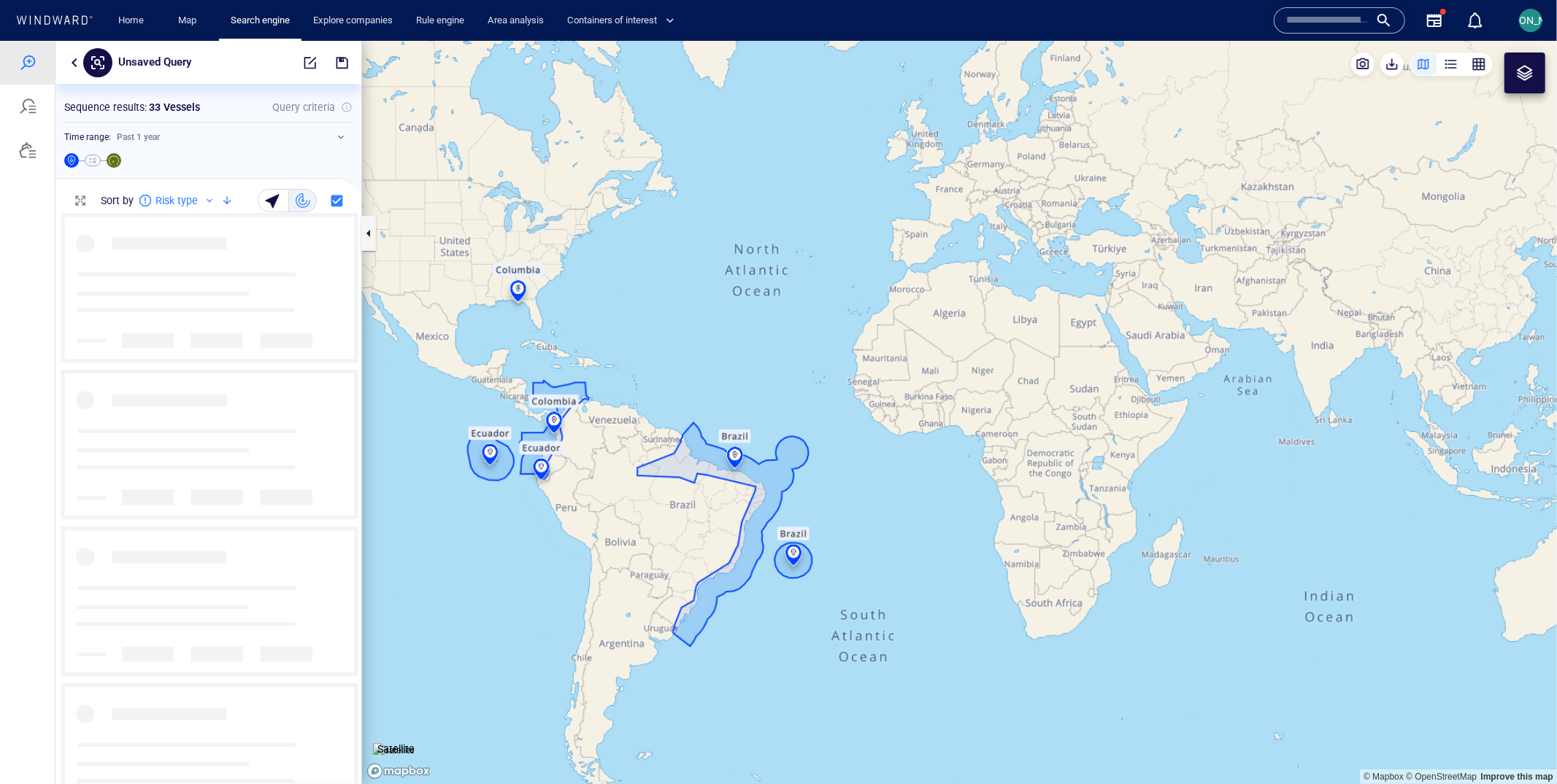
scroll to position [572, 305]
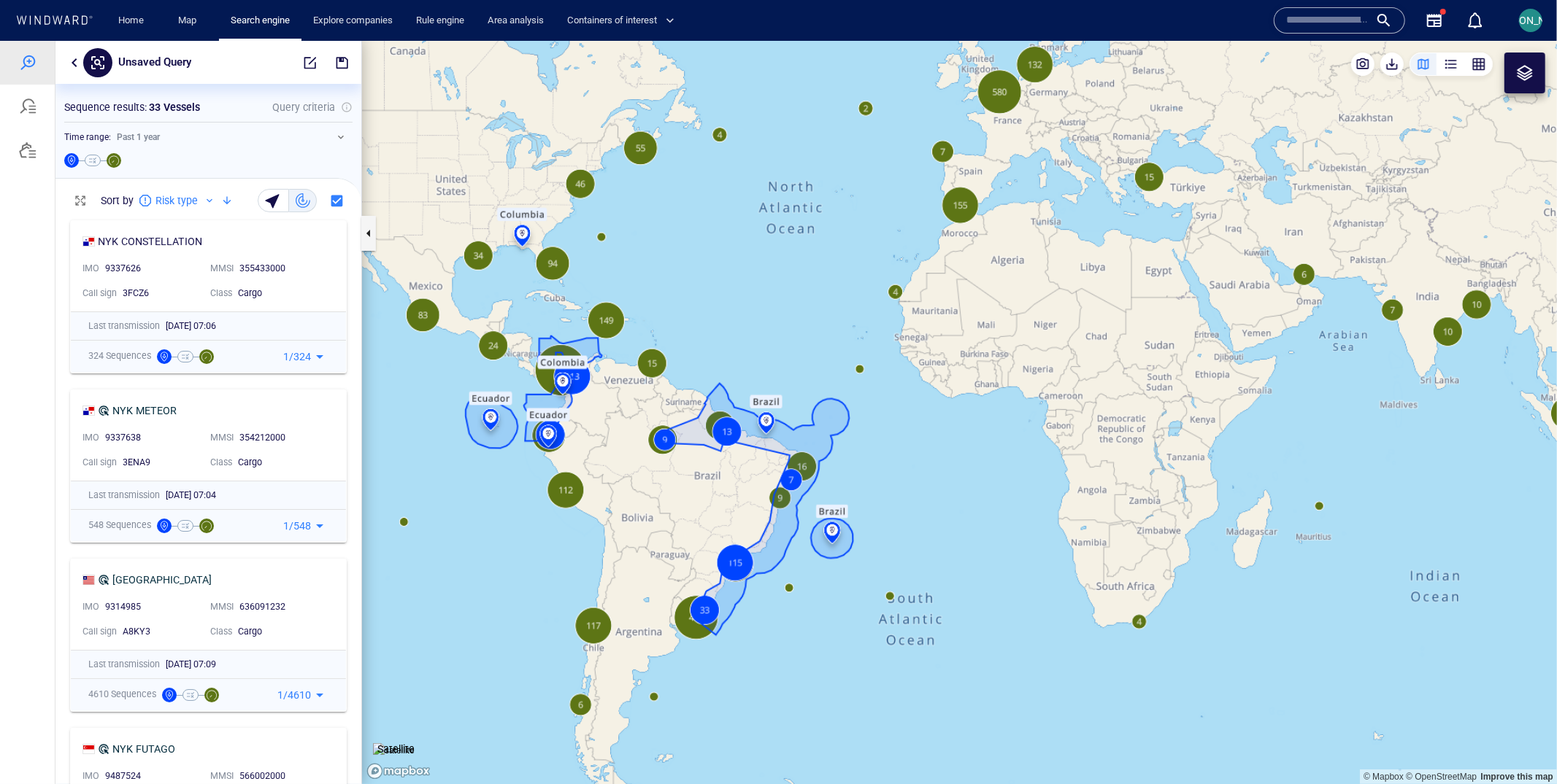
drag, startPoint x: 678, startPoint y: 512, endPoint x: 699, endPoint y: 488, distance: 31.9
click at [699, 487] on canvas "Map" at bounding box center [960, 412] width 1195 height 744
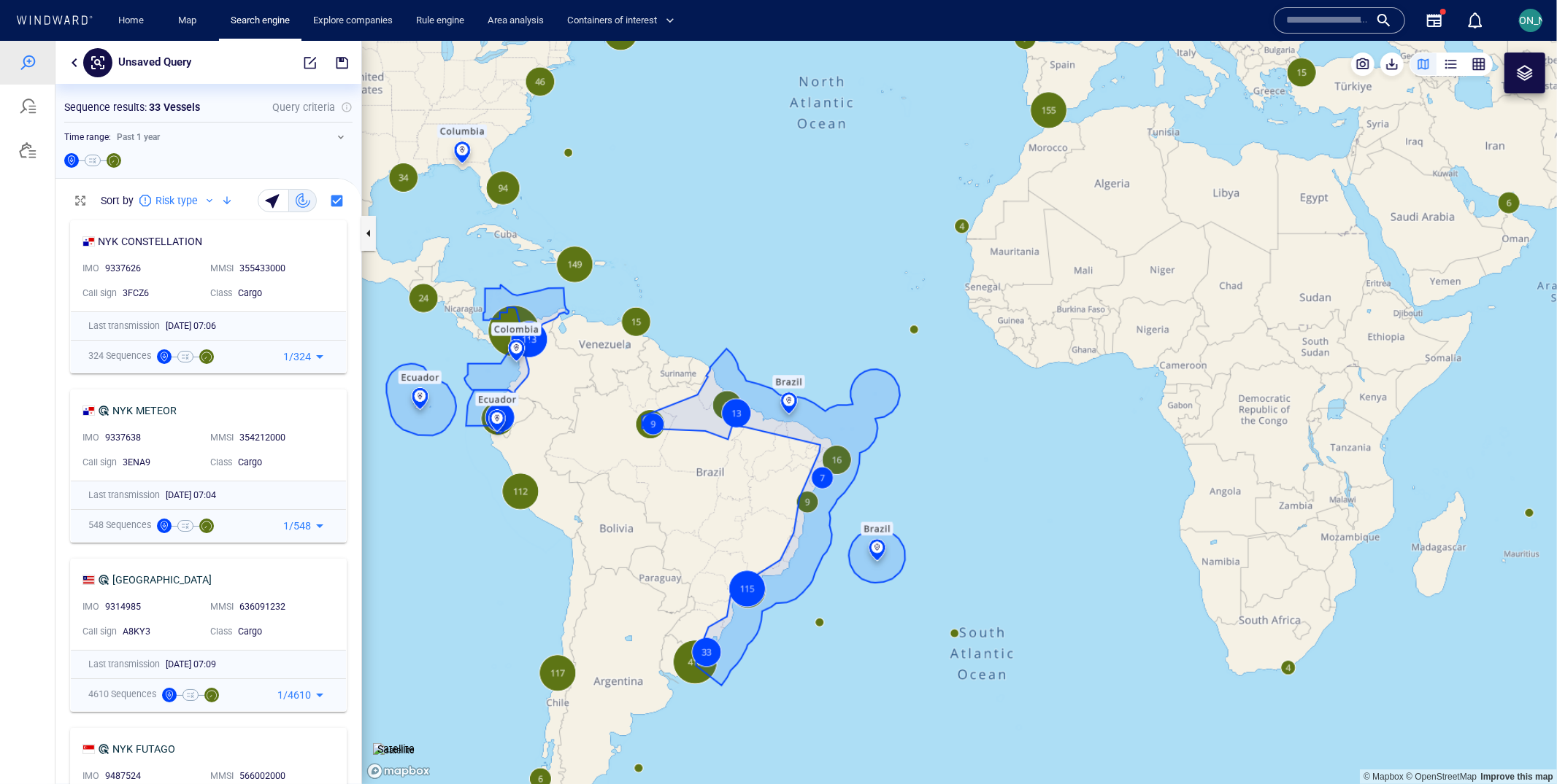
drag, startPoint x: 699, startPoint y: 488, endPoint x: 723, endPoint y: 466, distance: 32.6
click at [723, 466] on canvas "Map" at bounding box center [960, 412] width 1195 height 744
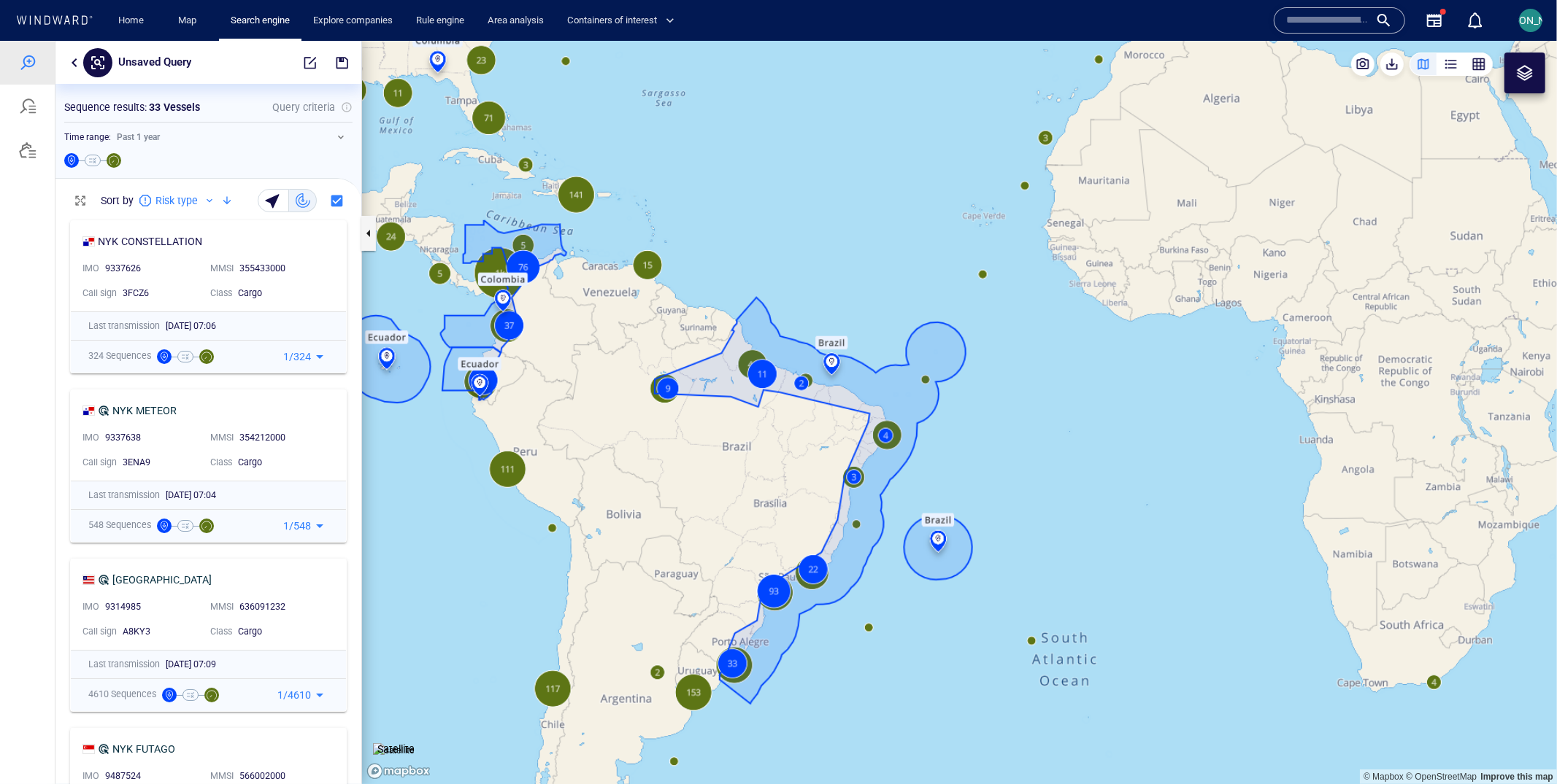
drag, startPoint x: 992, startPoint y: 197, endPoint x: 908, endPoint y: 288, distance: 123.8
click at [907, 288] on canvas "Map" at bounding box center [960, 412] width 1195 height 744
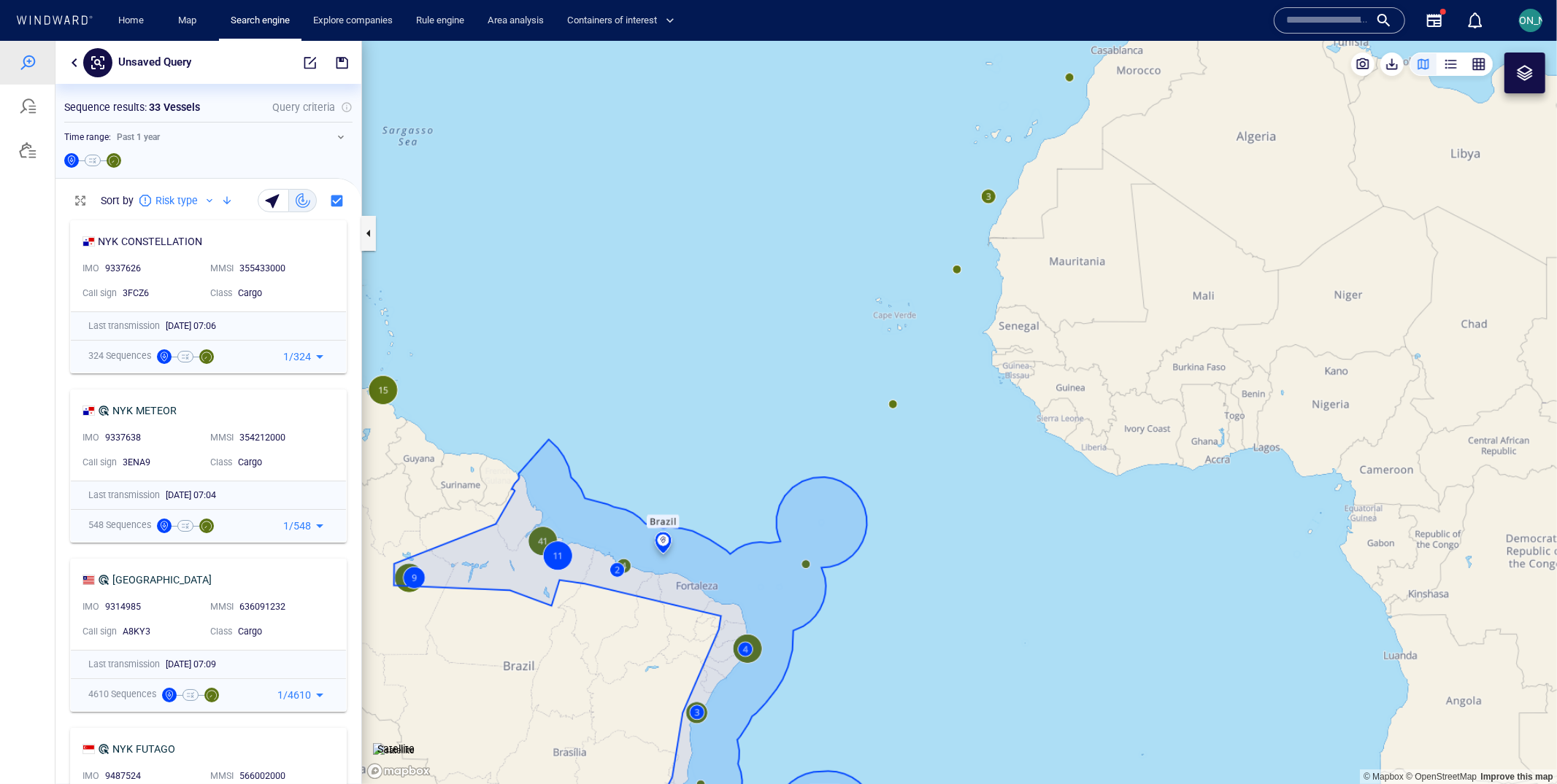
drag, startPoint x: 863, startPoint y: 329, endPoint x: 899, endPoint y: 307, distance: 42.2
click at [899, 306] on canvas "Map" at bounding box center [960, 412] width 1195 height 744
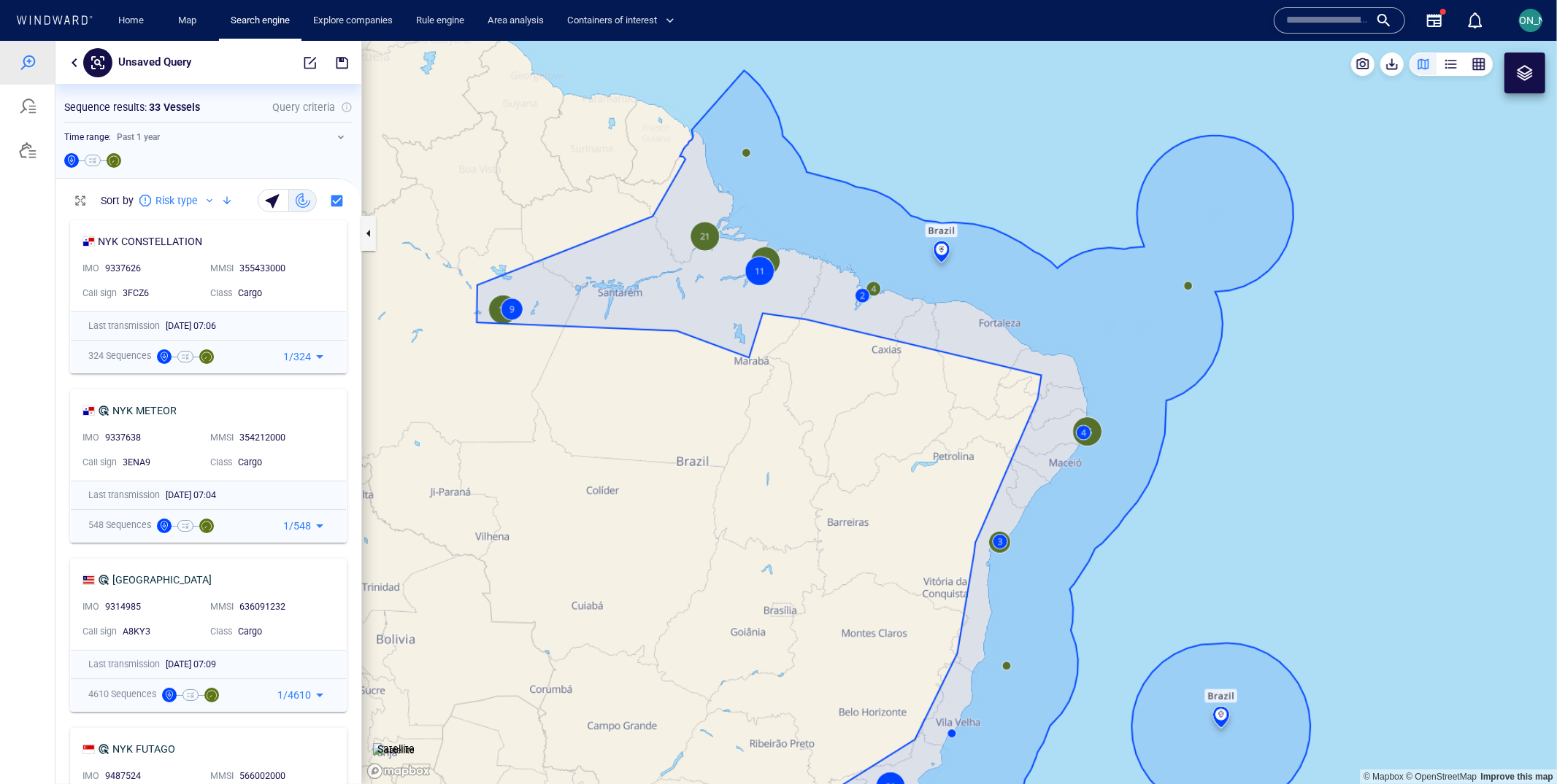
drag, startPoint x: 1063, startPoint y: 211, endPoint x: 1025, endPoint y: 459, distance: 250.9
click at [1025, 459] on canvas "Map" at bounding box center [960, 412] width 1195 height 744
drag, startPoint x: 1111, startPoint y: 142, endPoint x: 981, endPoint y: 517, distance: 396.9
click at [981, 517] on canvas "Map" at bounding box center [960, 412] width 1195 height 744
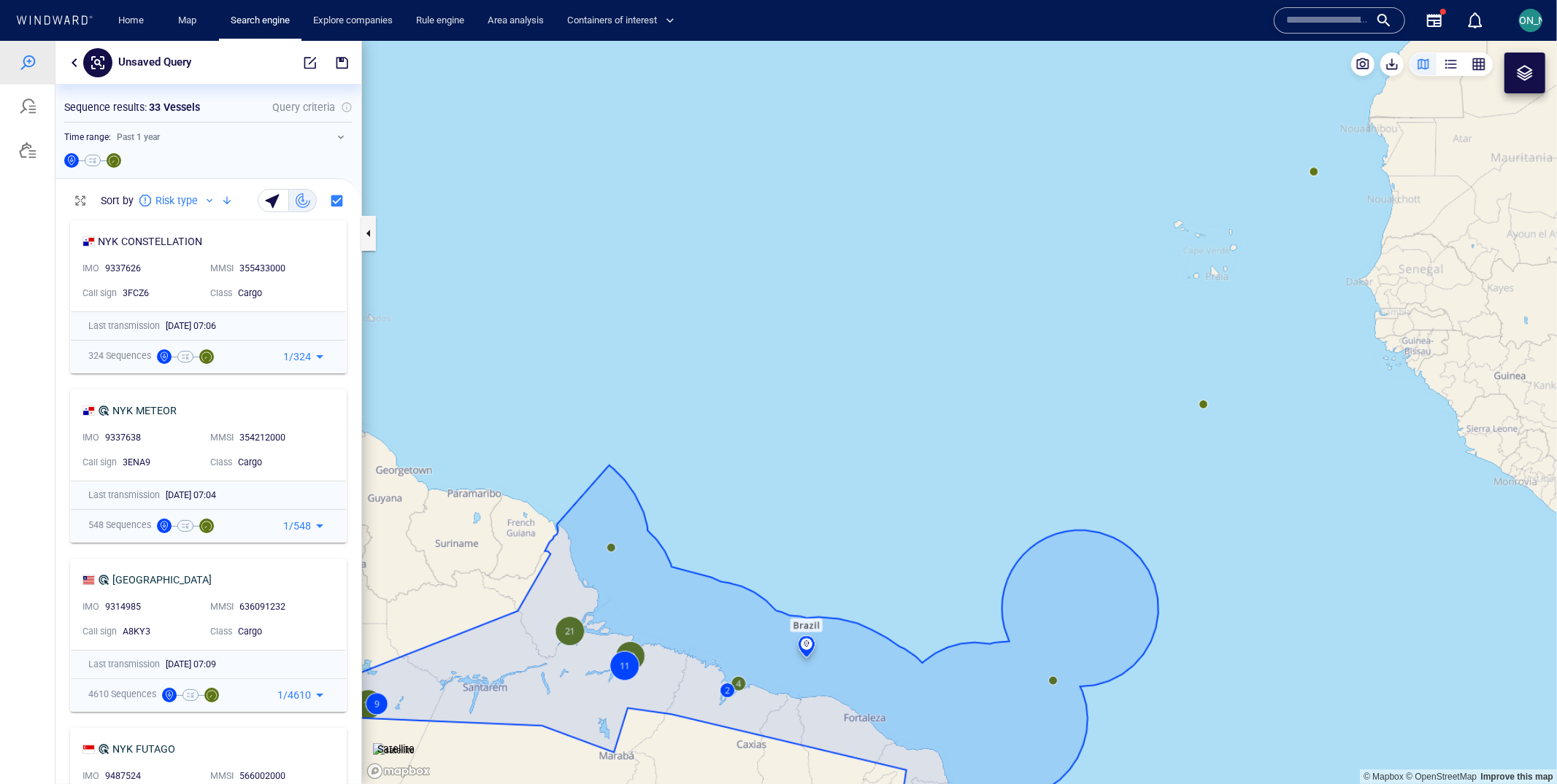
drag, startPoint x: 1195, startPoint y: 118, endPoint x: 959, endPoint y: 241, distance: 266.1
click at [959, 241] on canvas "Map" at bounding box center [960, 412] width 1195 height 744
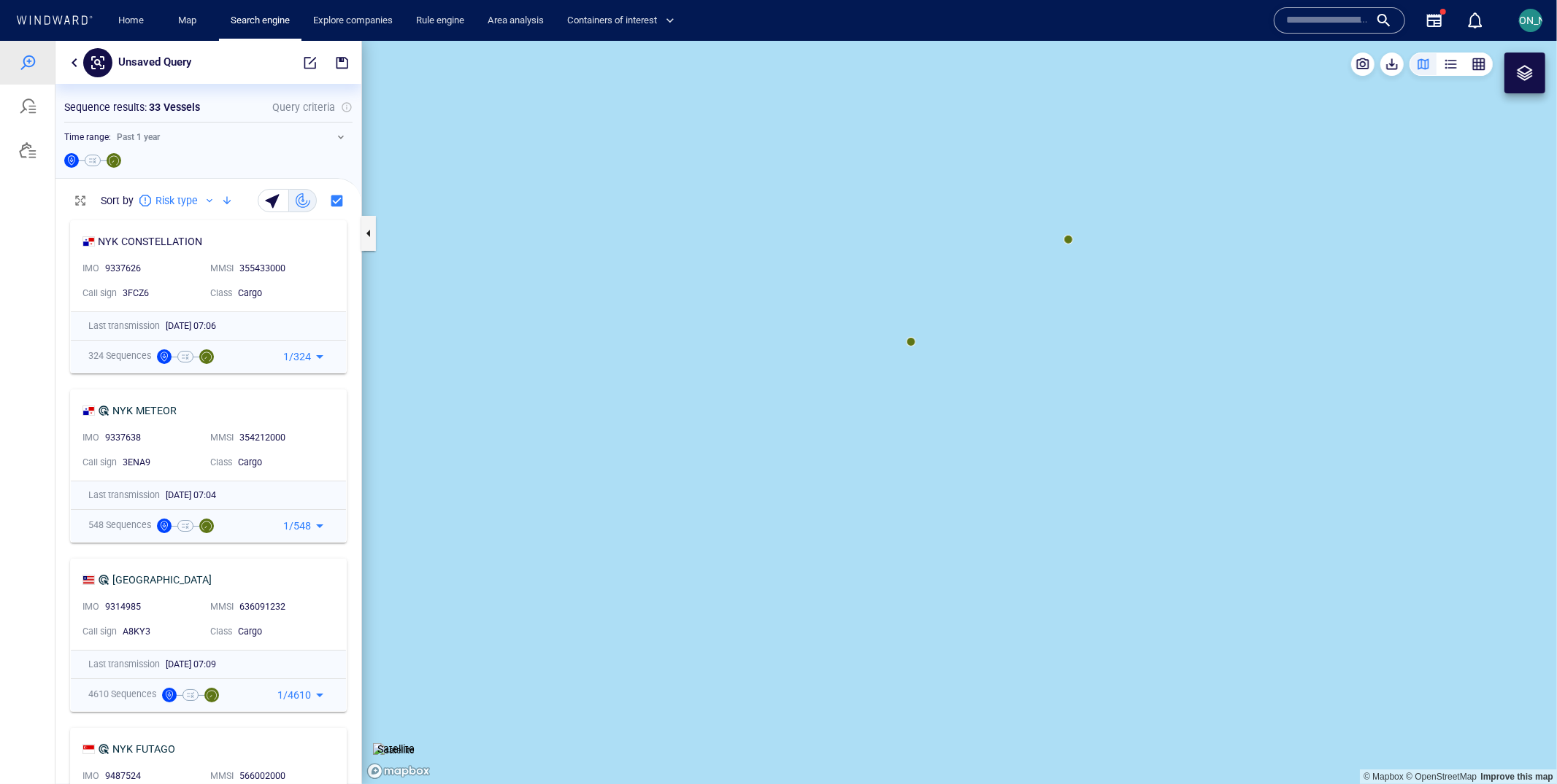
click at [911, 341] on canvas "Map" at bounding box center [960, 412] width 1195 height 744
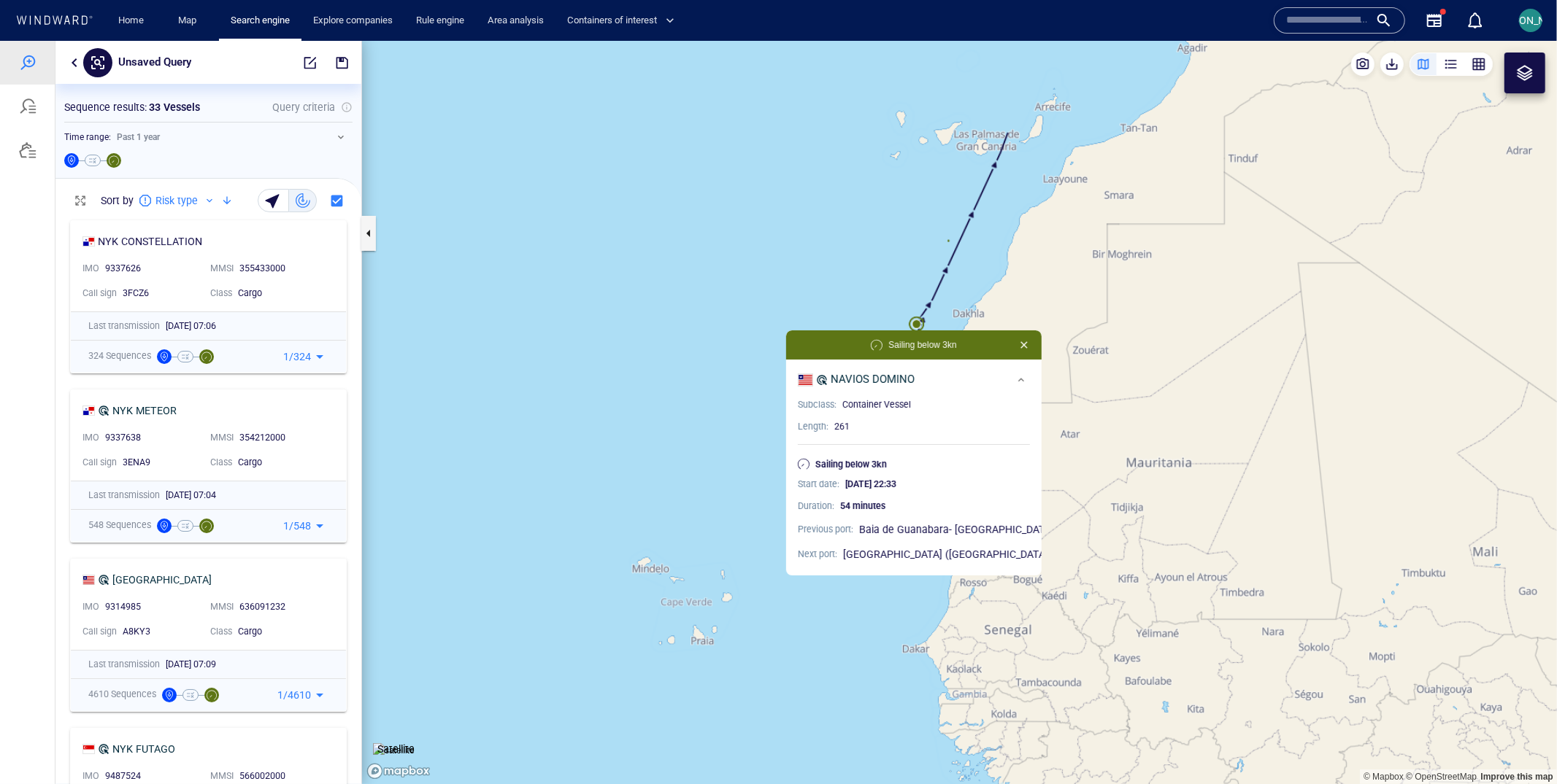
drag, startPoint x: 1112, startPoint y: 399, endPoint x: 1019, endPoint y: 255, distance: 171.4
click at [1018, 255] on canvas "Map" at bounding box center [960, 412] width 1195 height 744
